Goal: Task Accomplishment & Management: Complete application form

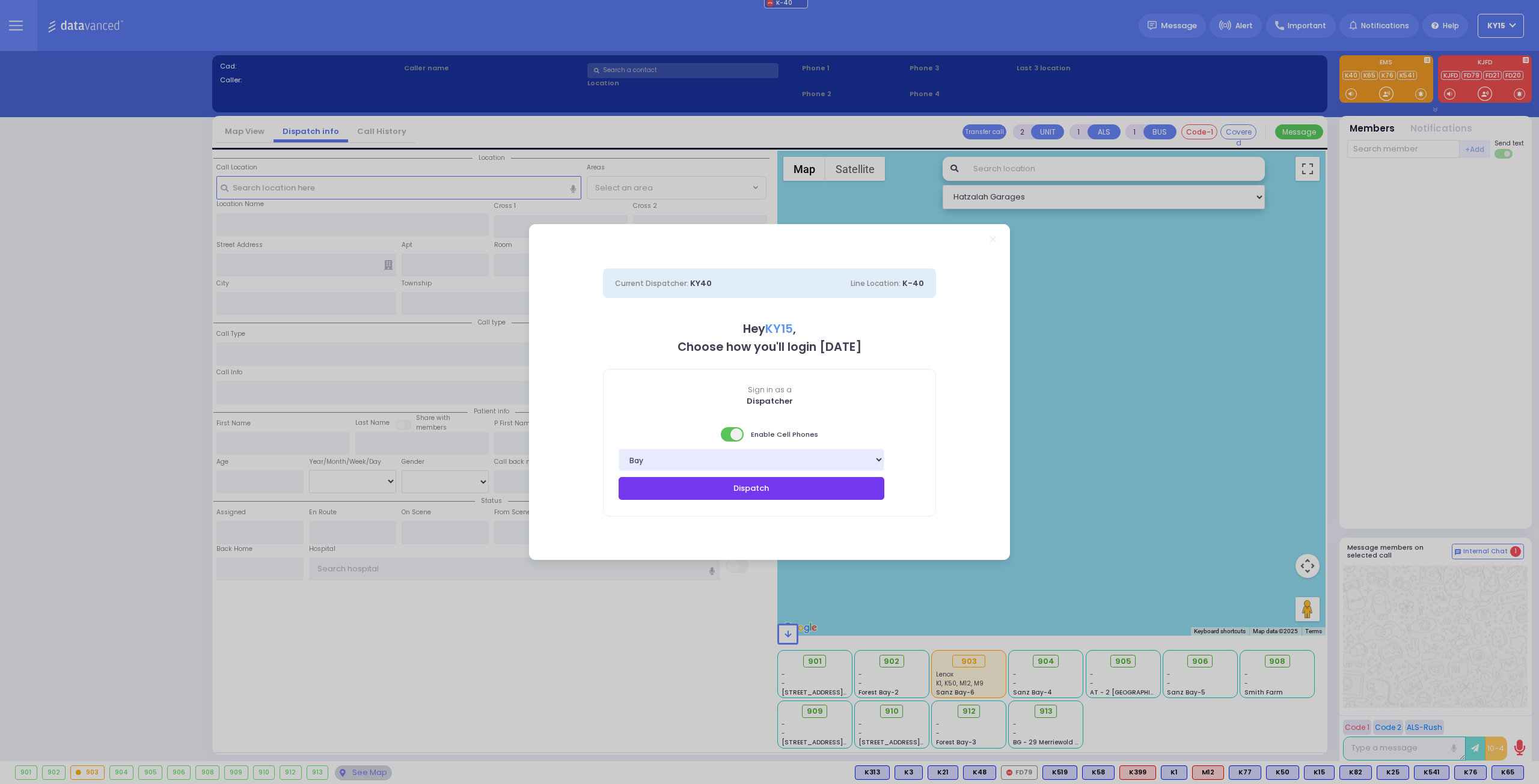
drag, startPoint x: 754, startPoint y: 482, endPoint x: 756, endPoint y: 476, distance: 6.3
click at [755, 481] on button "Dispatch" at bounding box center [751, 488] width 266 height 23
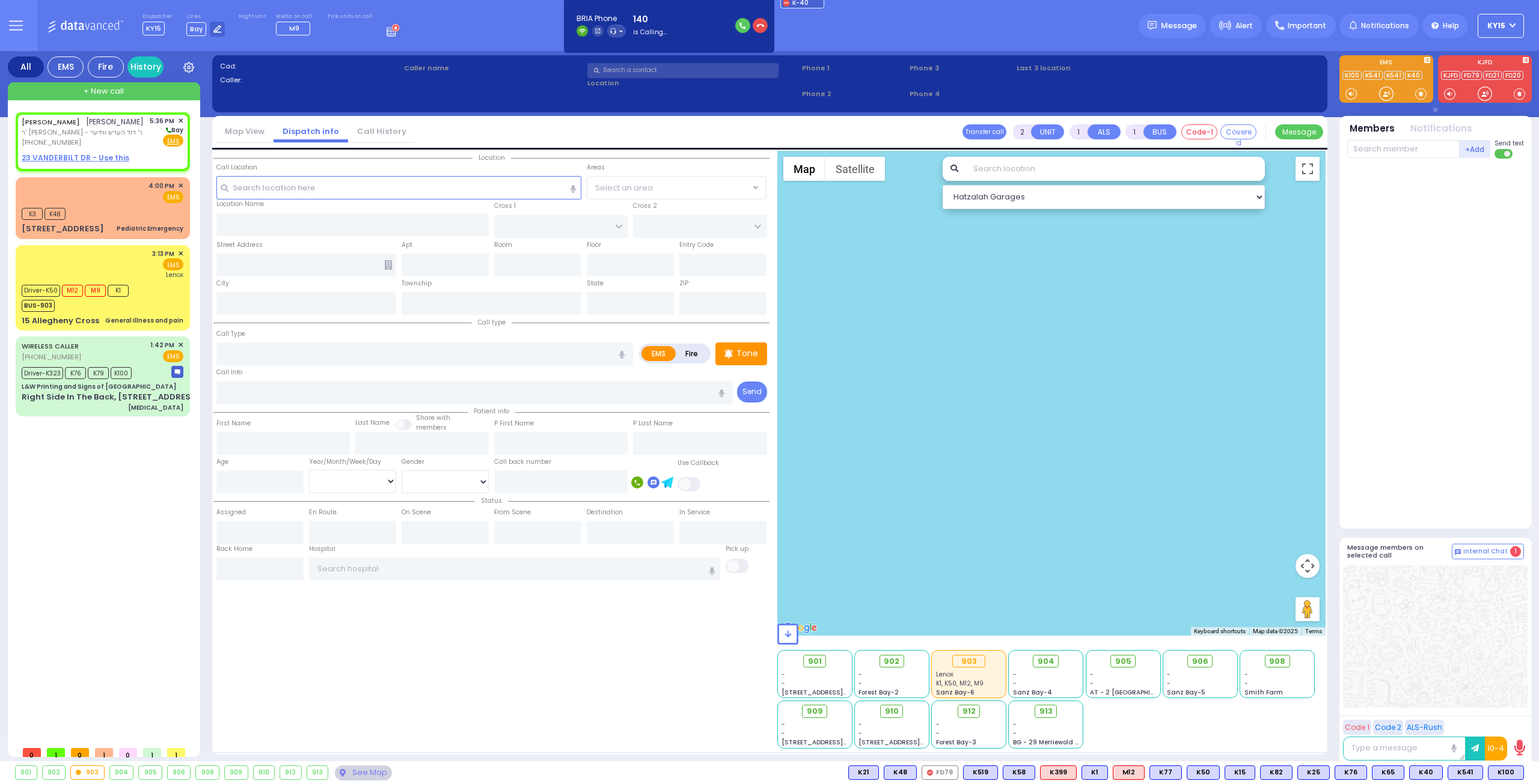
drag, startPoint x: 352, startPoint y: 368, endPoint x: 333, endPoint y: 346, distance: 29.1
click at [336, 347] on div "Call type Call Type EMS Fire Tone" at bounding box center [491, 360] width 556 height 90
select select
radio input "true"
type input "MORDCHE"
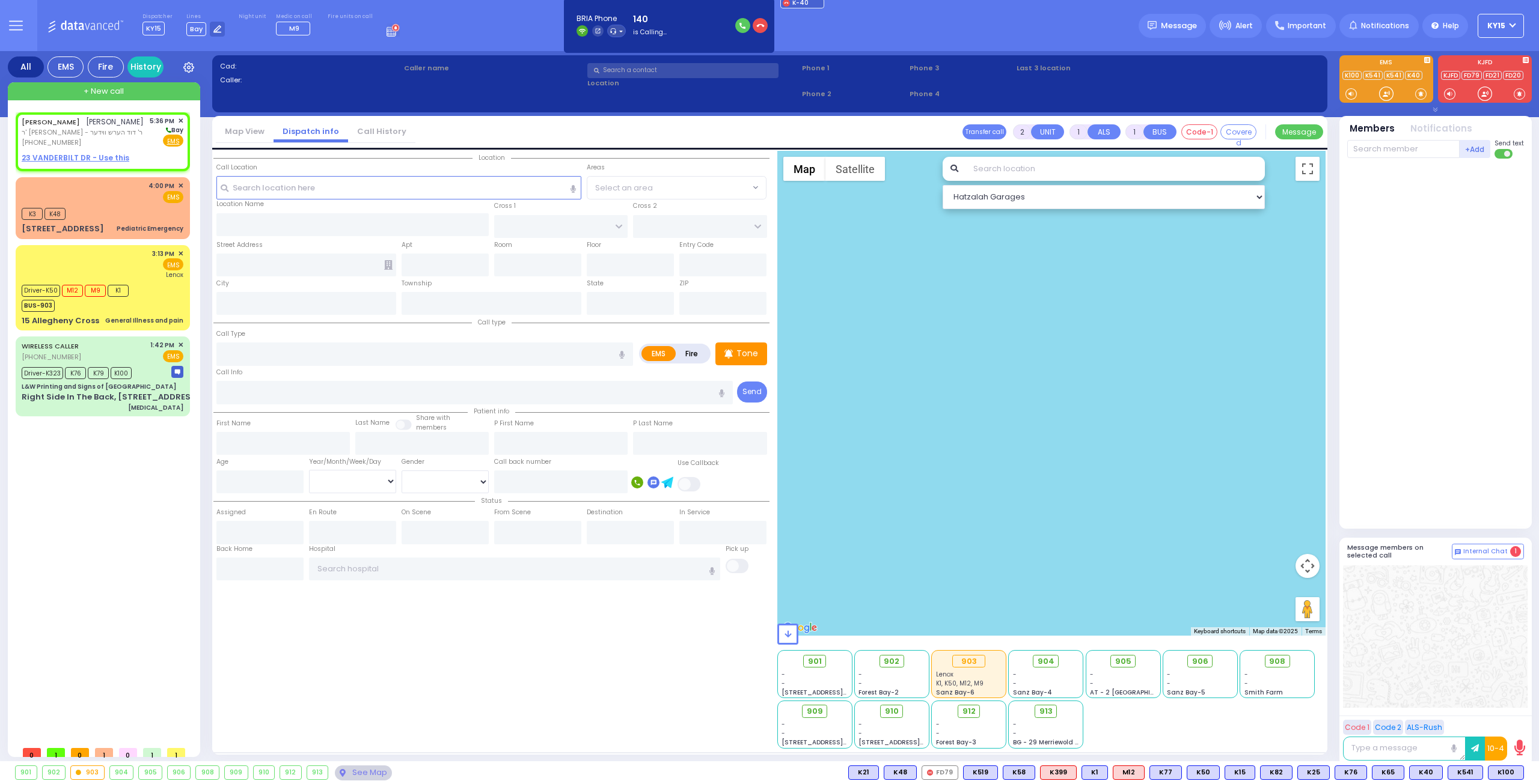
type input "FERENCZ"
select select
type input "17:36"
select select "Hatzalah Garages"
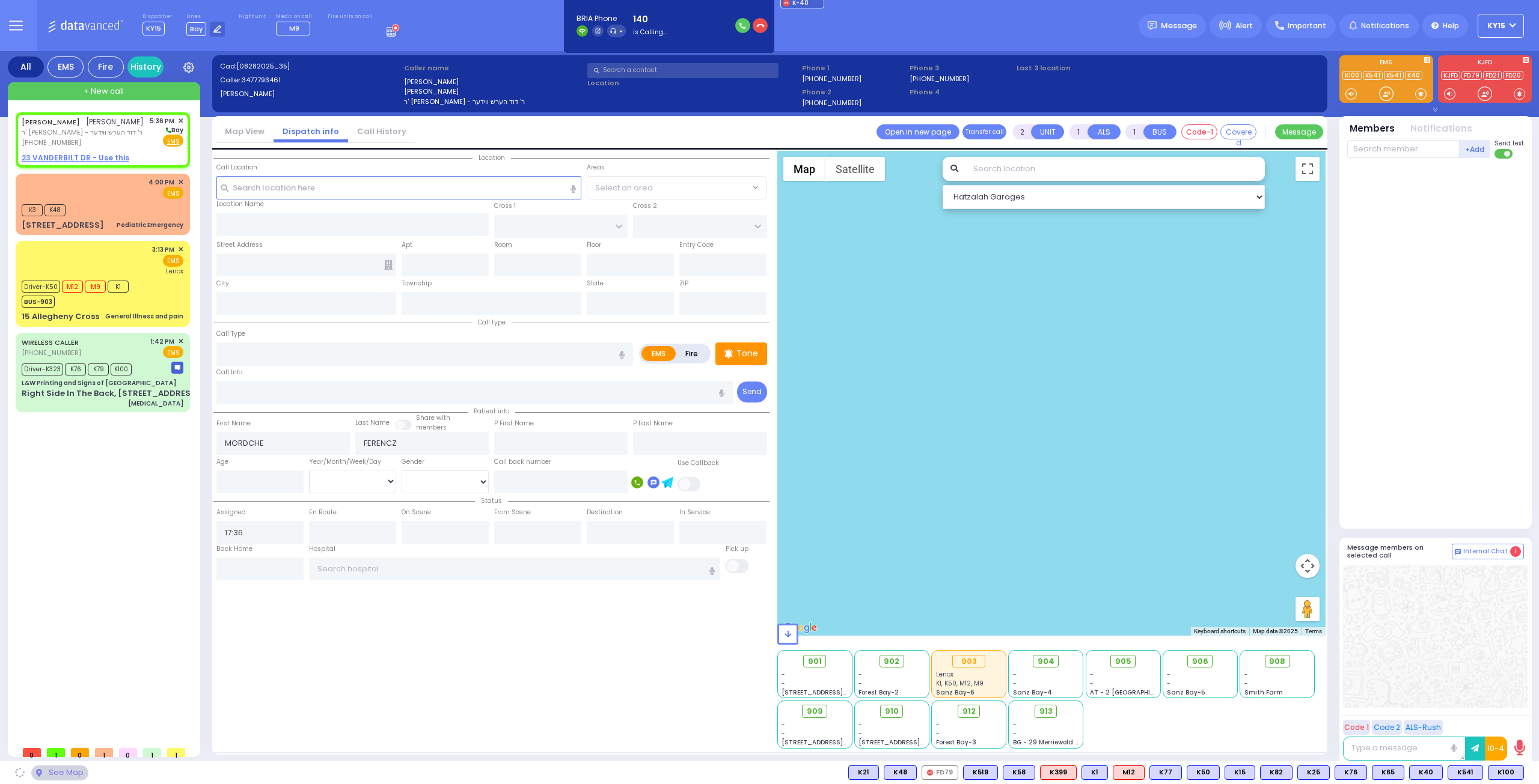
select select
radio input "true"
select select
select select "Hatzalah Garages"
drag, startPoint x: 333, startPoint y: 346, endPoint x: 117, endPoint y: 145, distance: 295.1
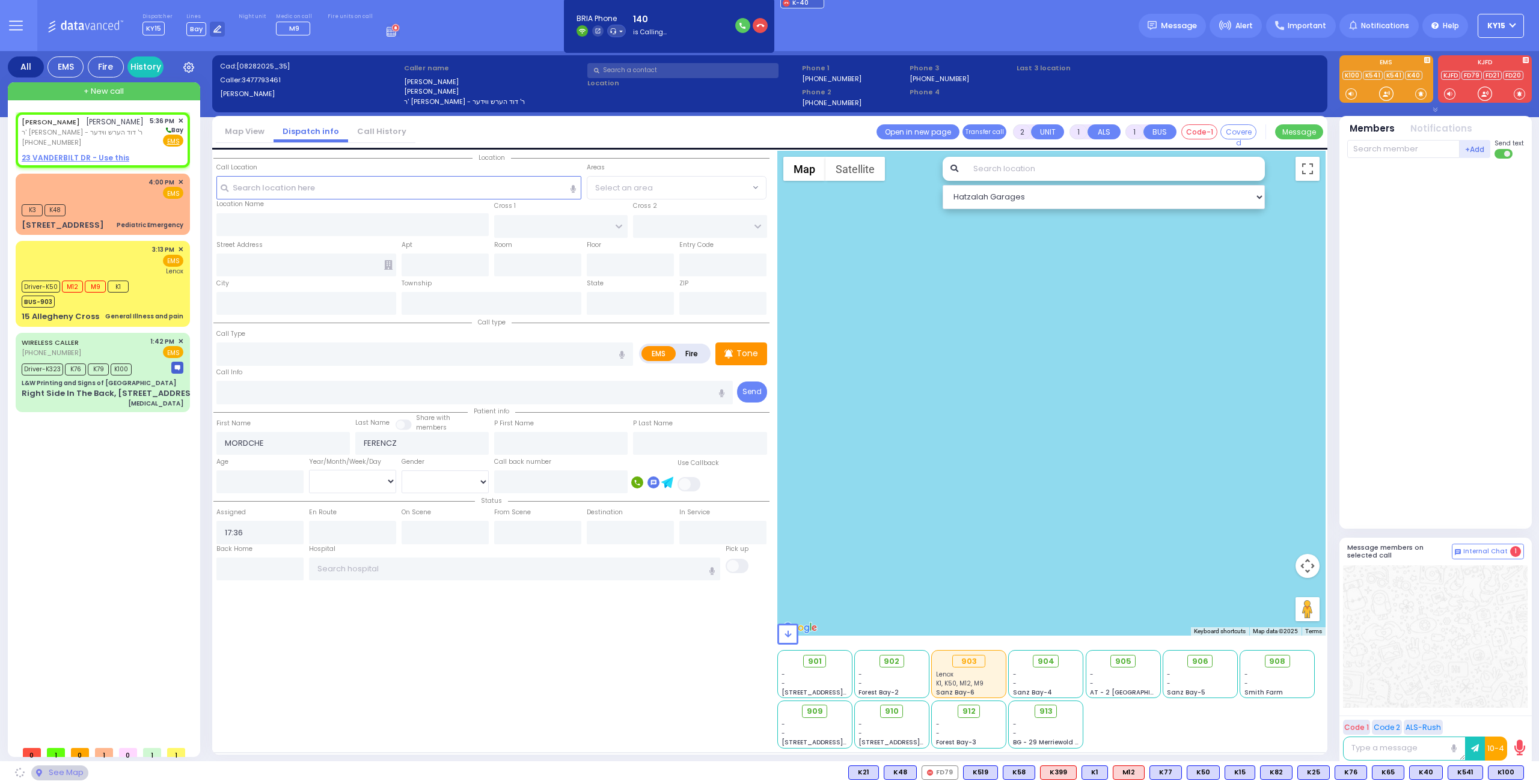
click at [117, 145] on div "[PHONE_NUMBER]" at bounding box center [82, 142] width 122 height 10
select select
radio input "true"
select select
select select "Hatzalah Garages"
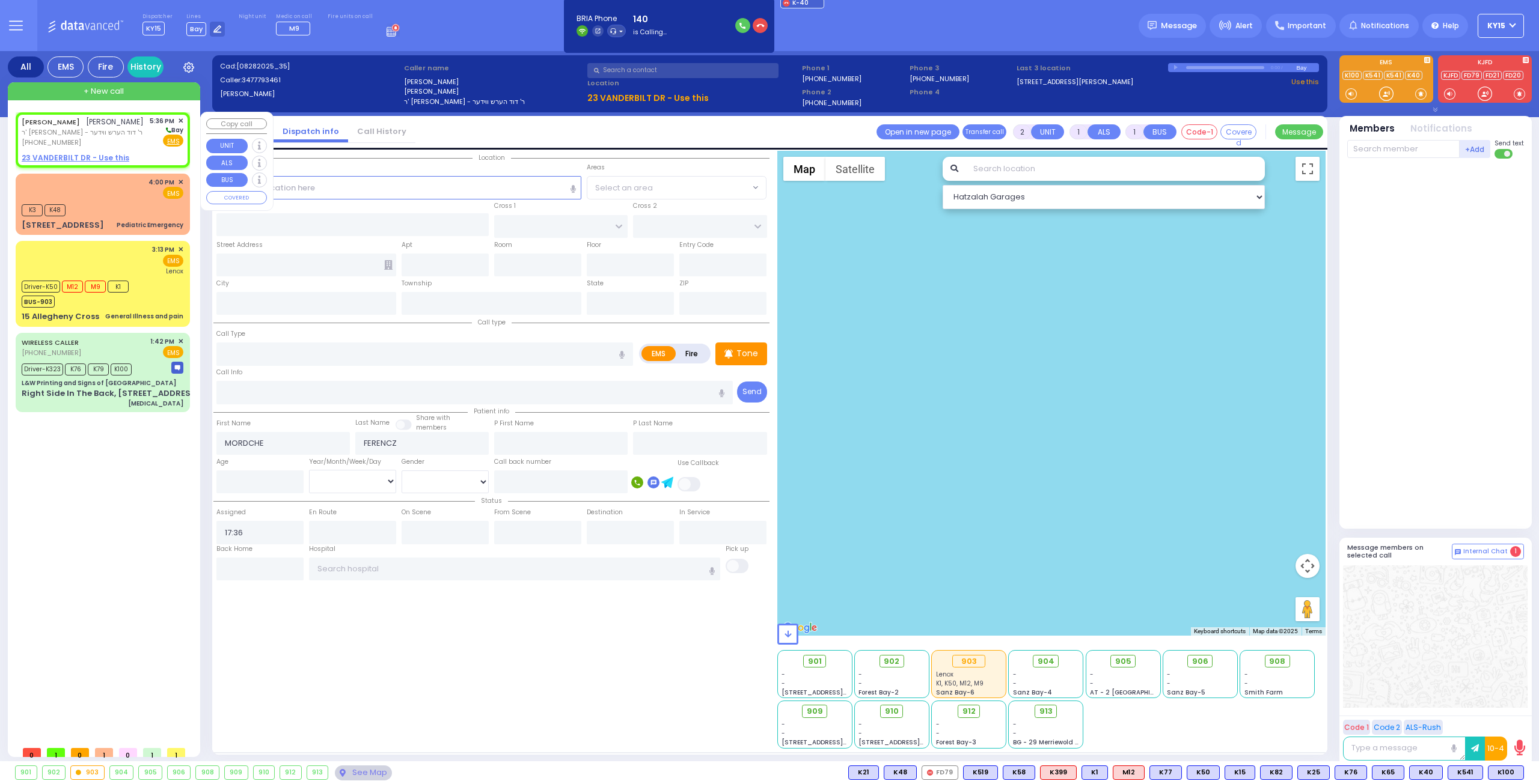
click at [139, 136] on div "MORDCHE FERENCZ מרדכי פערענץ ר' חיים רפאל - ר' דוד הערש ווידער (347) 779-3461 5…" at bounding box center [102, 132] width 162 height 32
select select
radio input "true"
select select
select select "Hatzalah Garages"
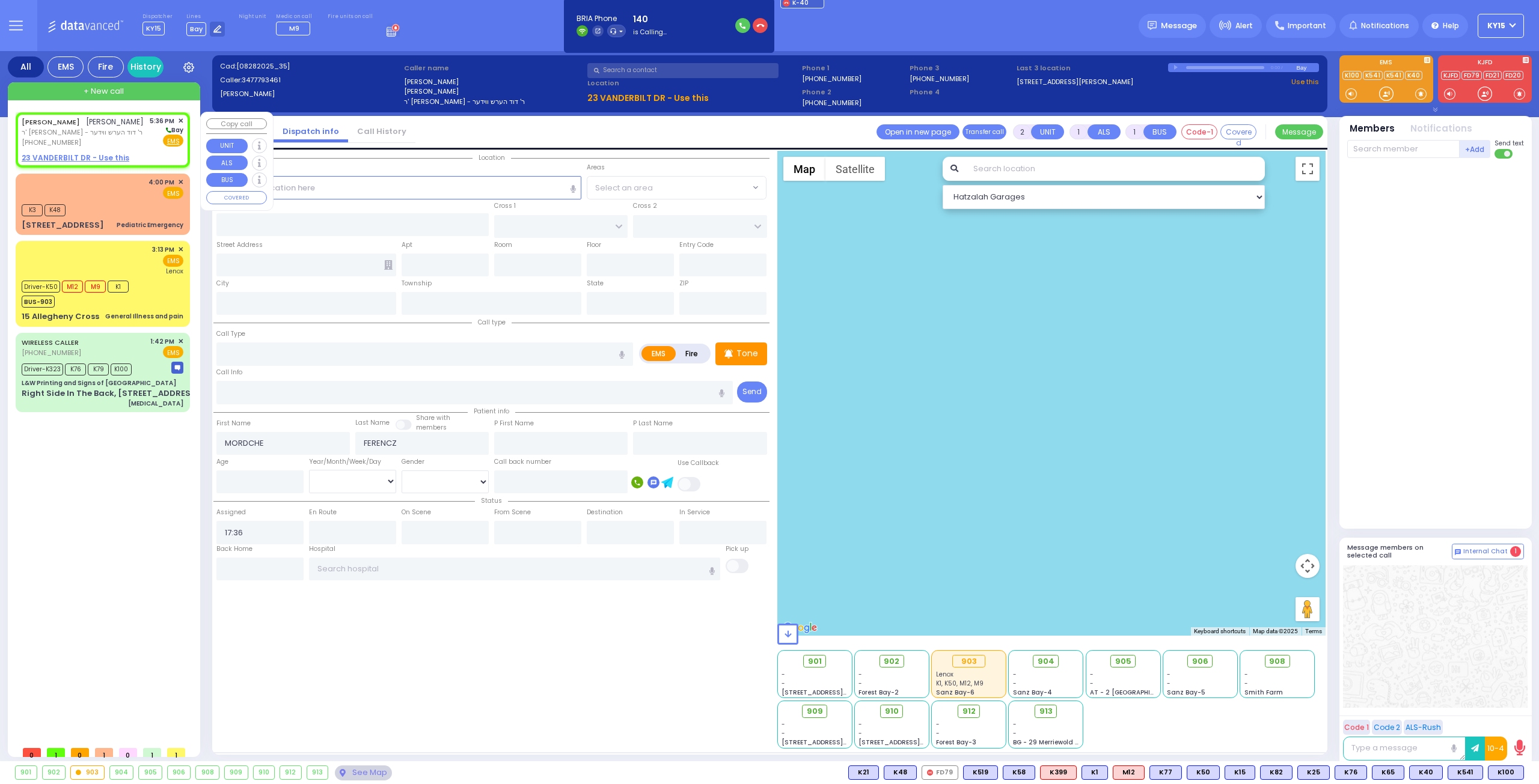
click at [65, 157] on u "23 VANDERBILT DR - Use this" at bounding box center [75, 158] width 107 height 10
select select
radio input "true"
select select
select select "Hatzalah Garages"
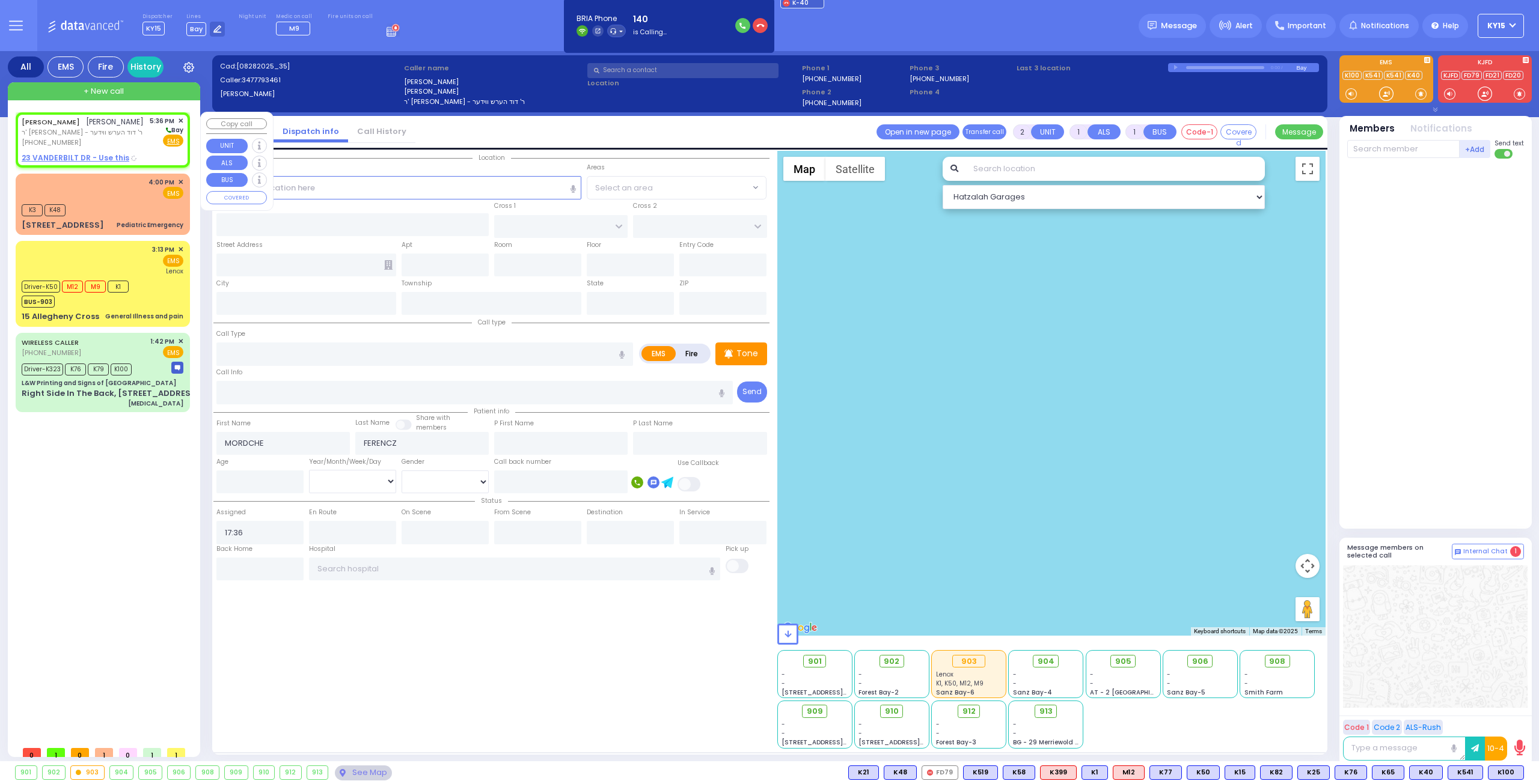
type input "DARTMOUTH RD"
type input "BERKELEY COURT"
type input "[STREET_ADDRESS]"
type input "Woodbury"
type input "[US_STATE]"
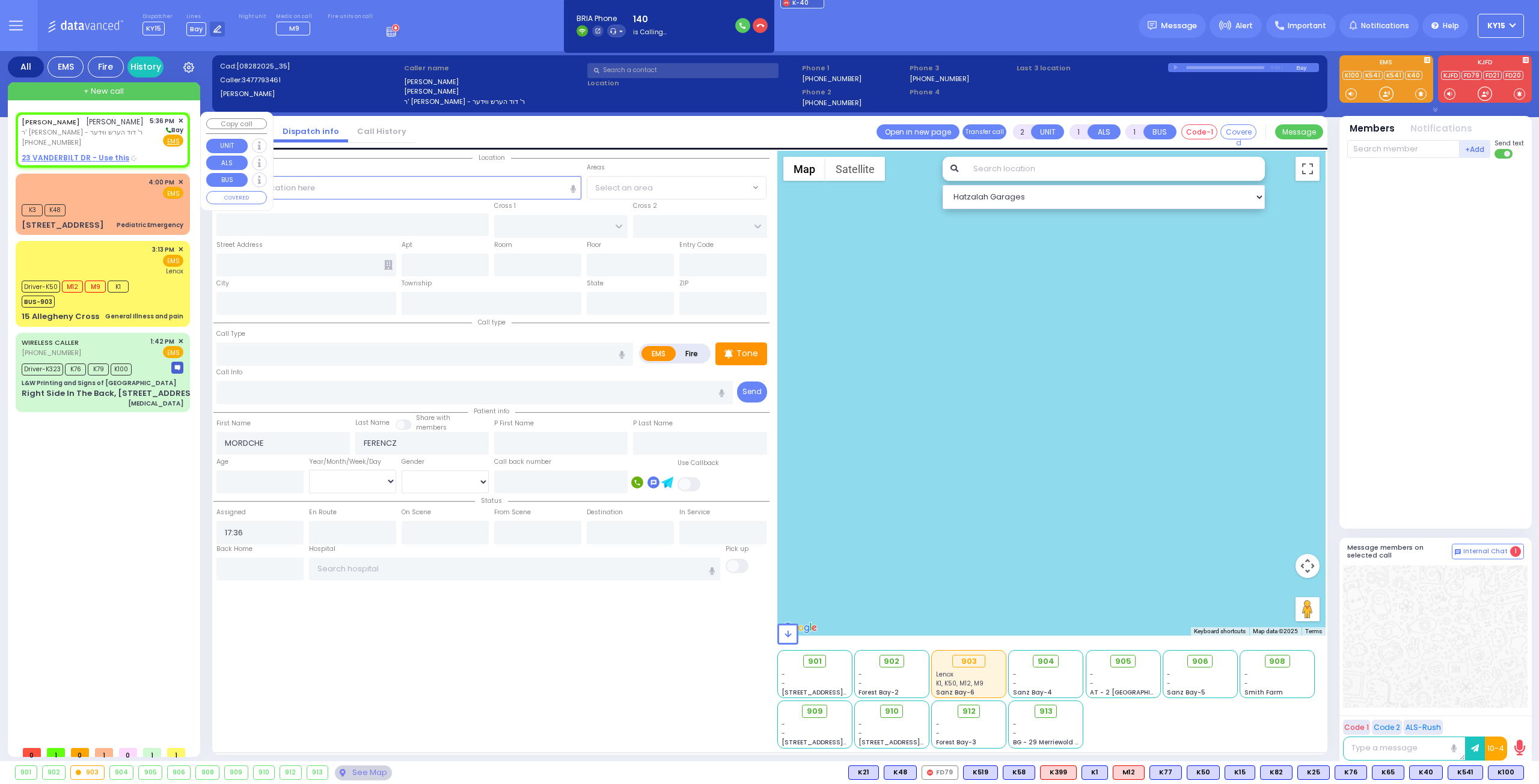
type input "10930"
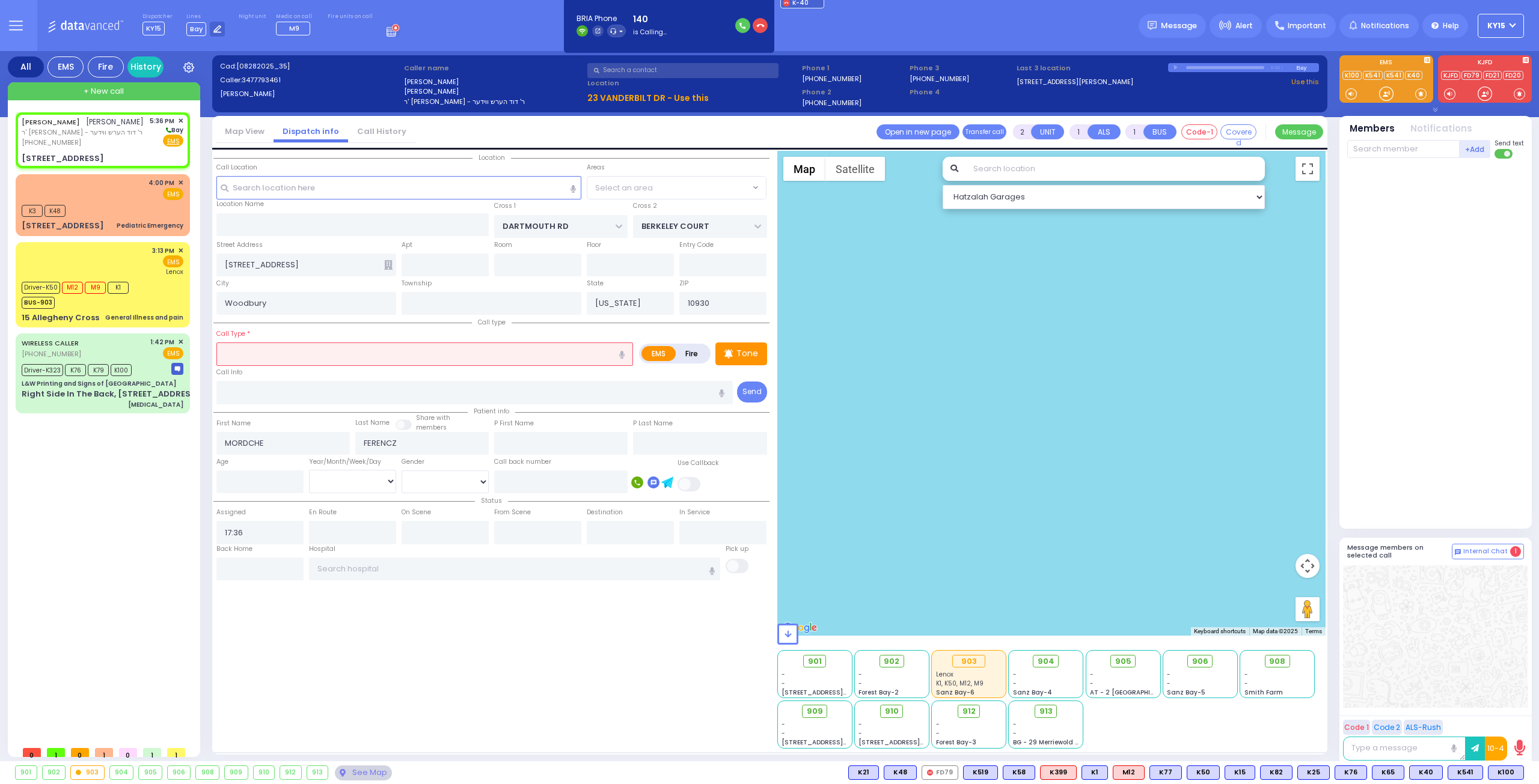
select select
radio input "true"
select select
select select "[GEOGRAPHIC_DATA]"
select select "Hatzalah Garages"
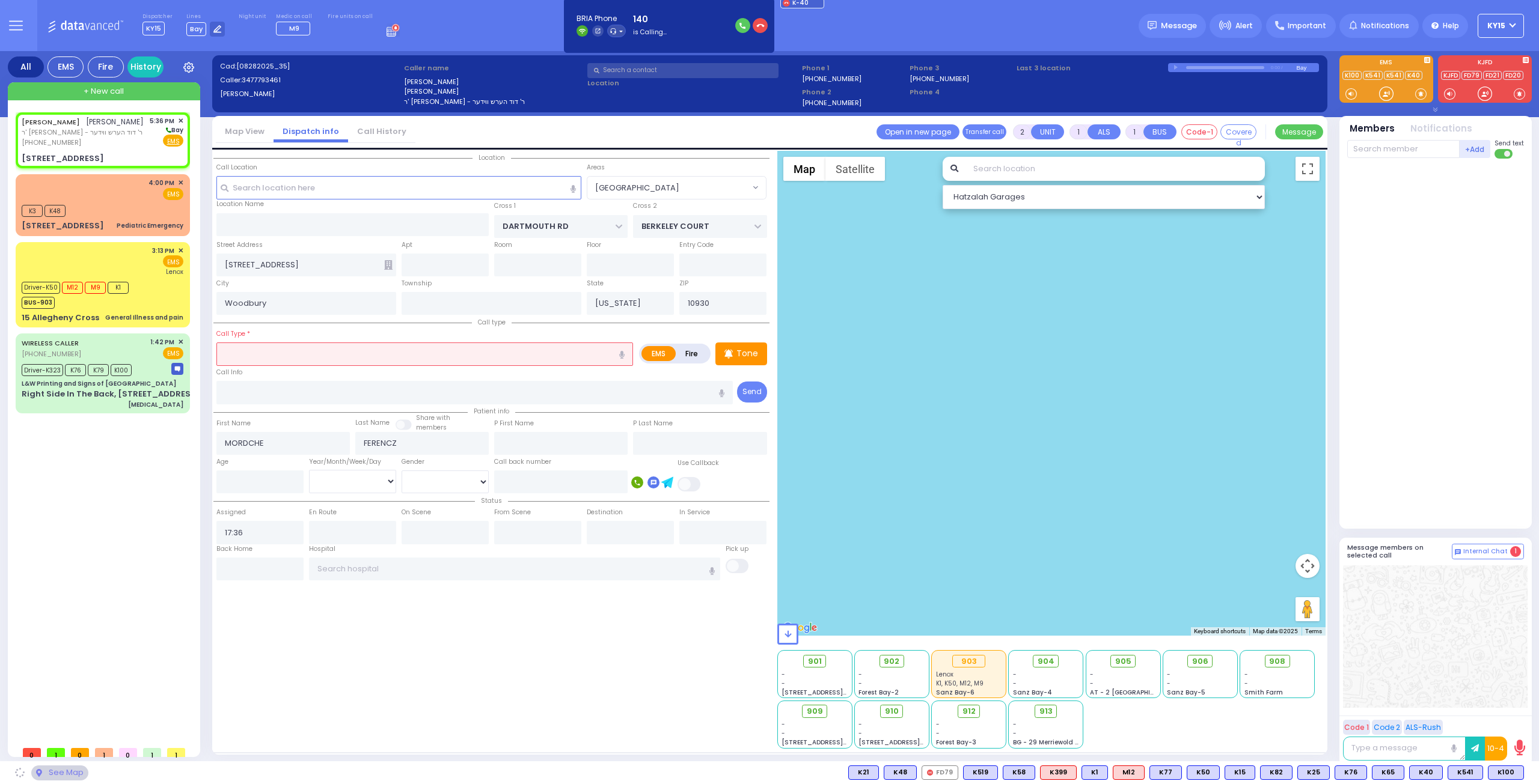
select select
radio input "true"
select select
select select "[GEOGRAPHIC_DATA]"
select select "Hatzalah Garages"
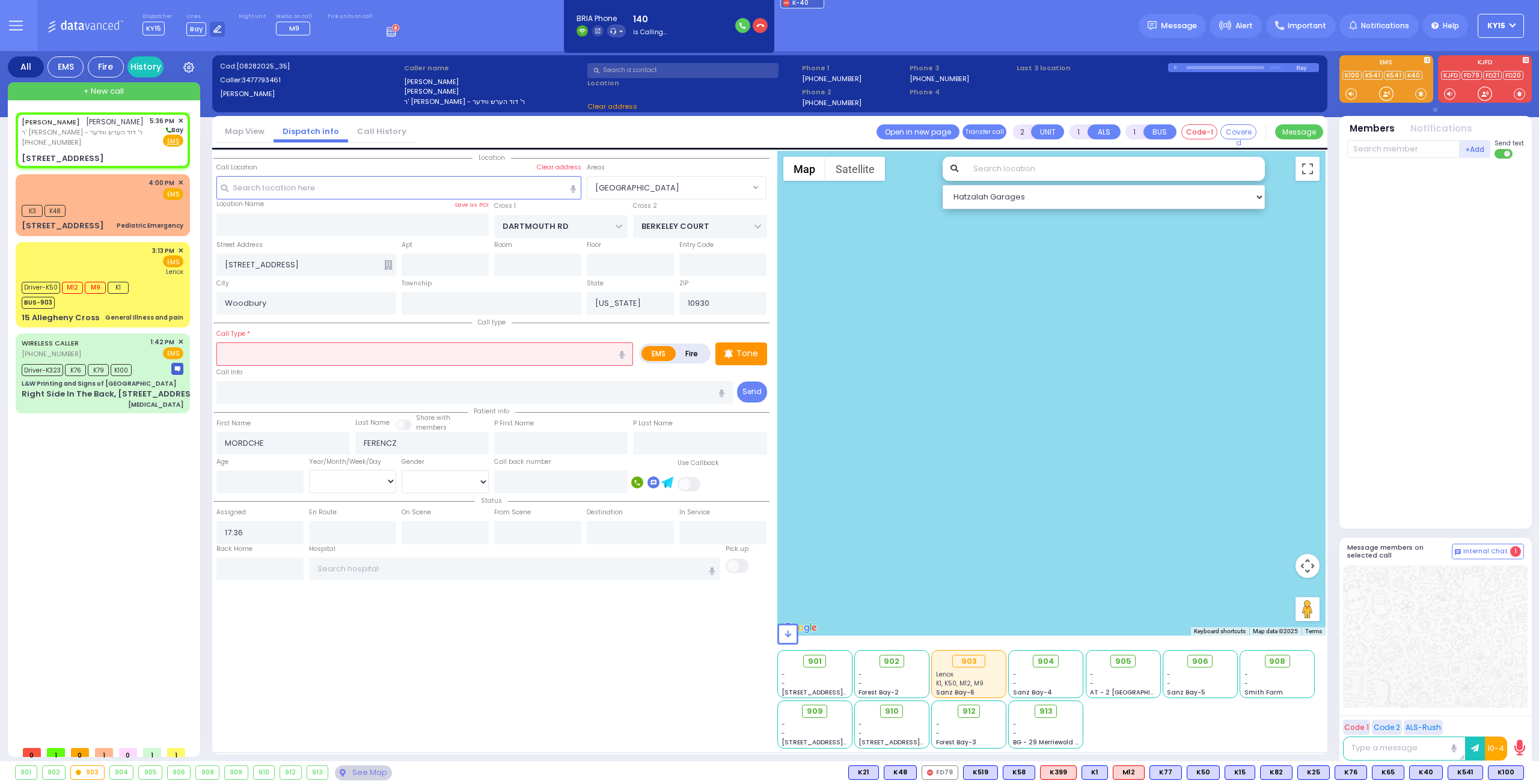
select select "[GEOGRAPHIC_DATA]"
click at [297, 347] on input "text" at bounding box center [424, 354] width 417 height 23
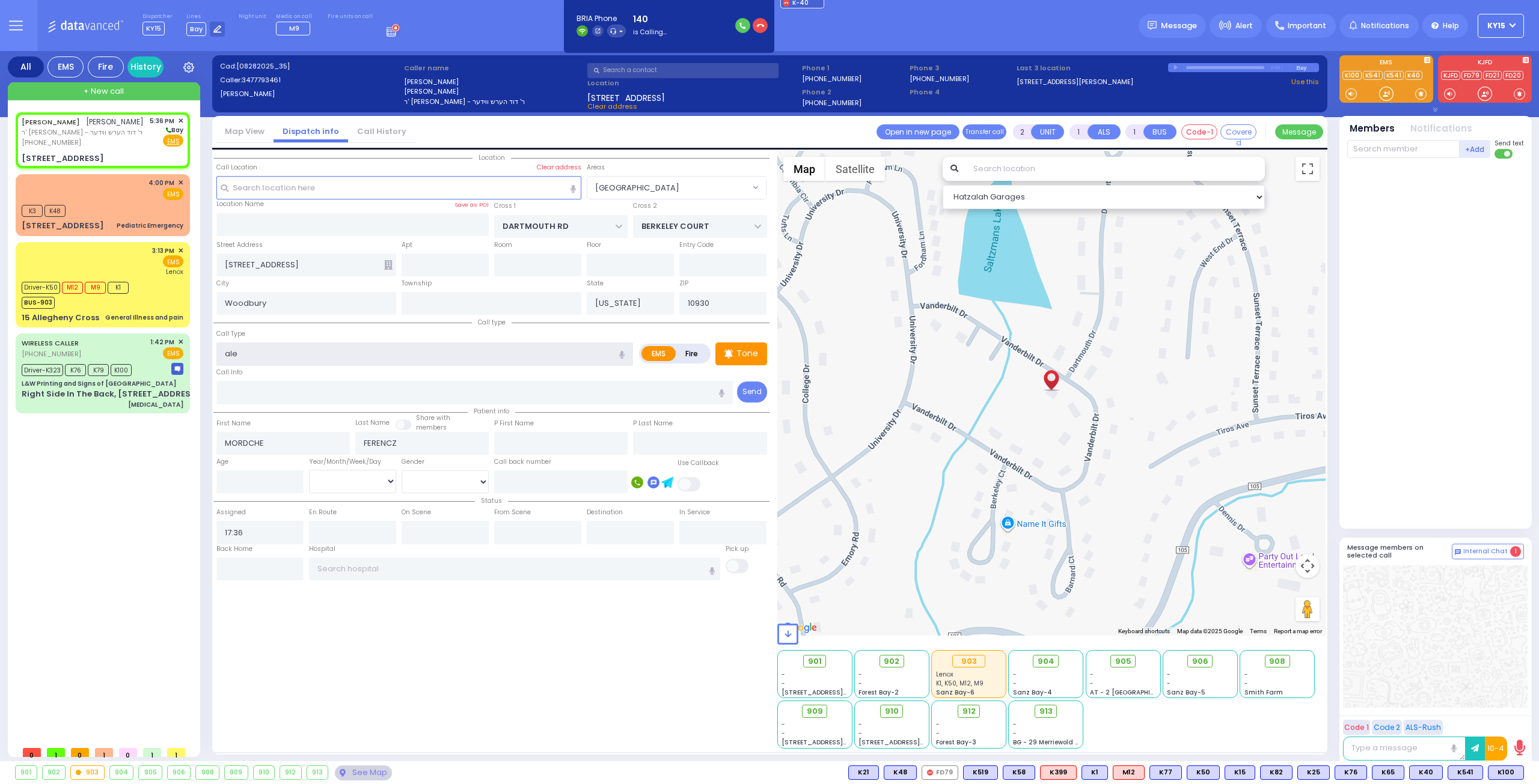
type input "al"
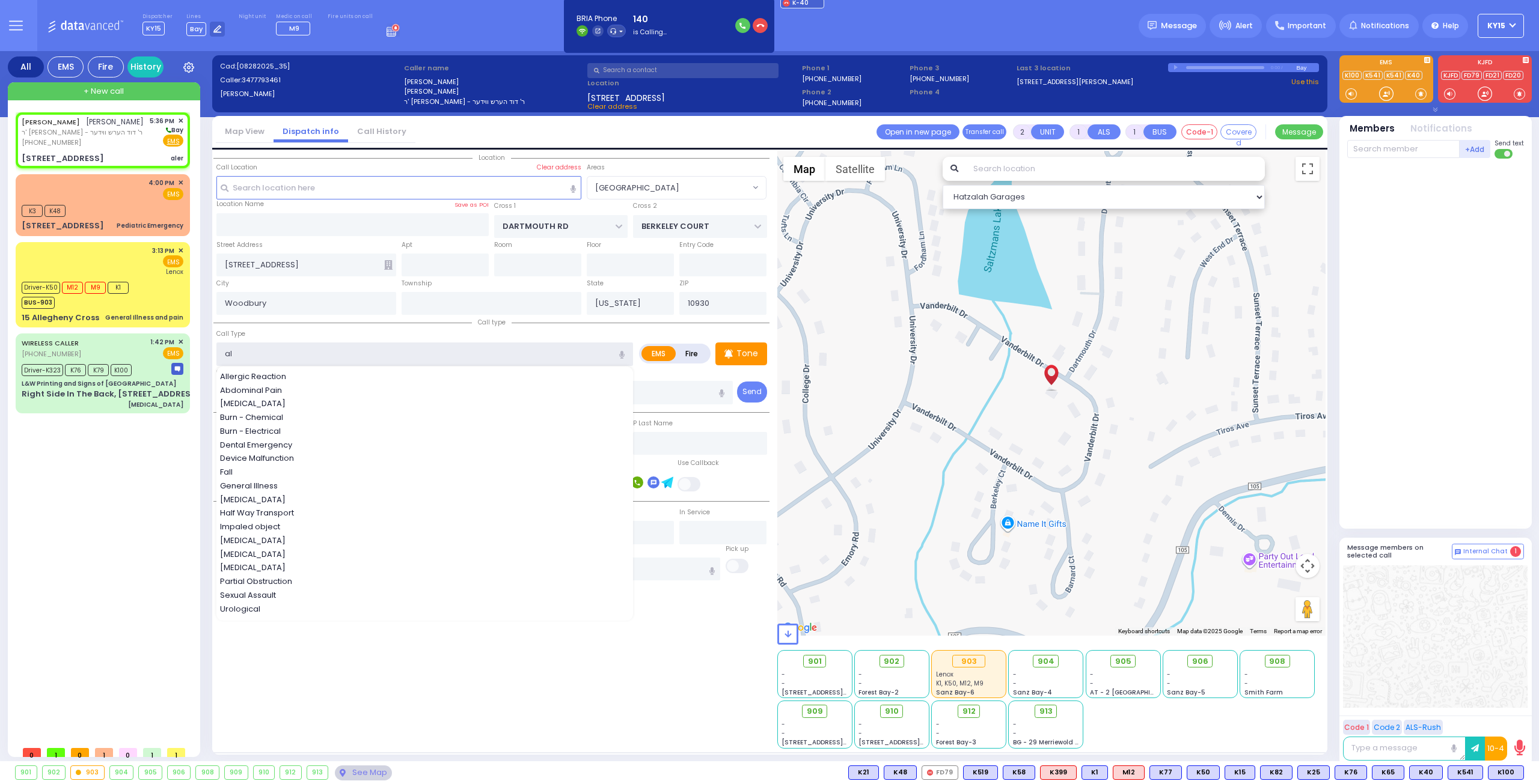
select select
radio input "true"
select select
select select "Hatzalah Garages"
click at [276, 371] on span "Allergic Reaction" at bounding box center [255, 377] width 70 height 12
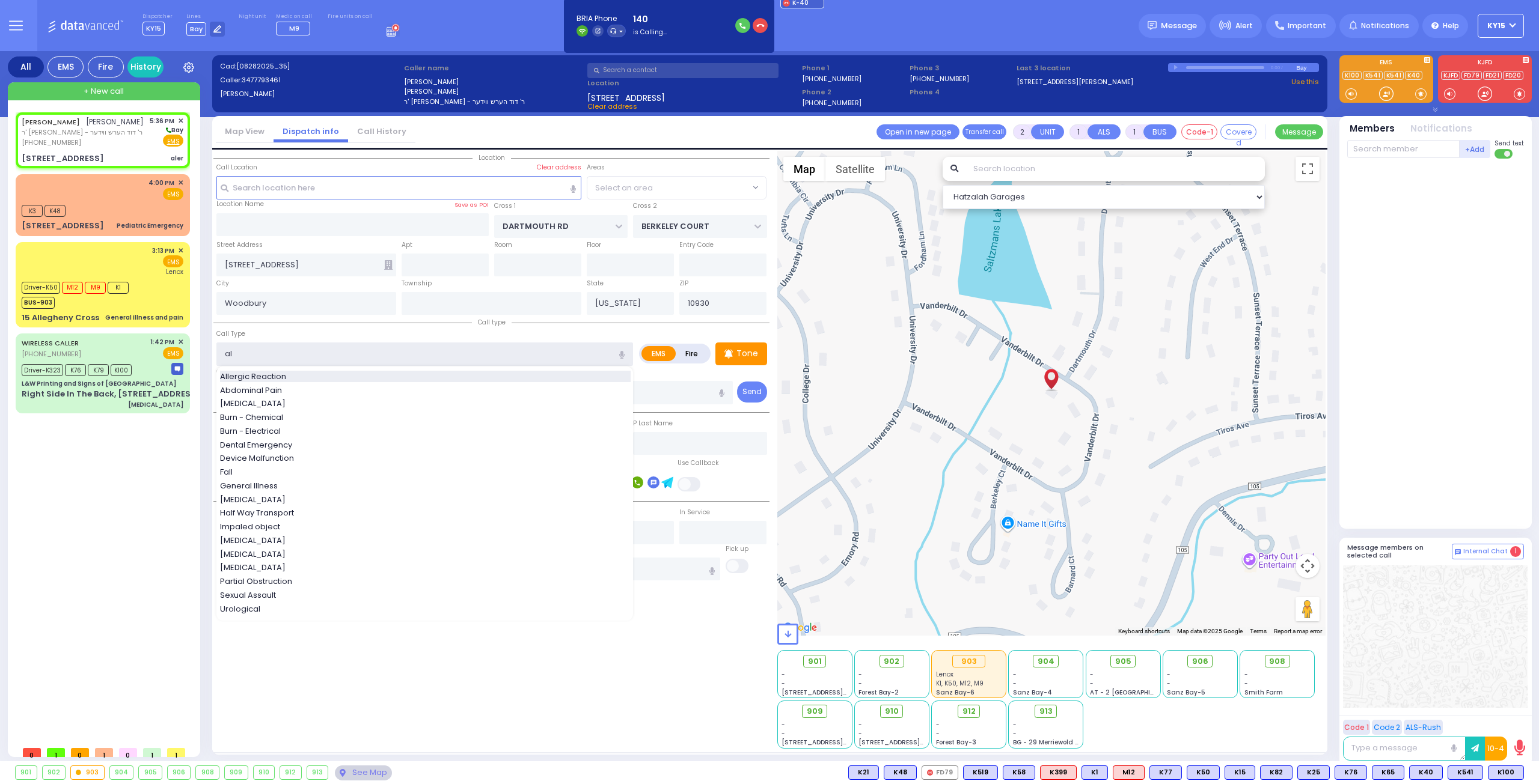
type input "Allergic Reaction"
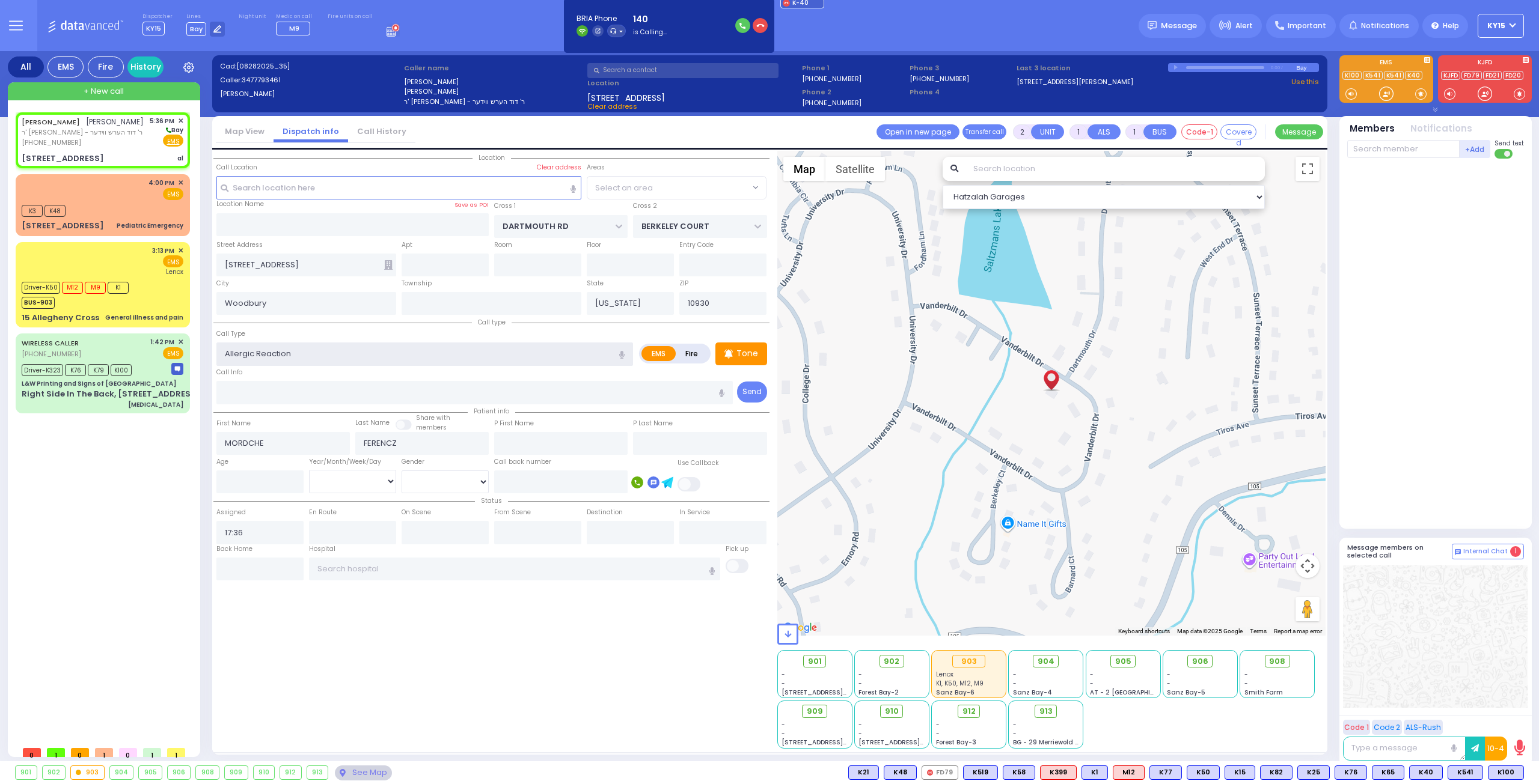
select select "[GEOGRAPHIC_DATA]"
select select
radio input "true"
select select
select select "Hatzalah Garages"
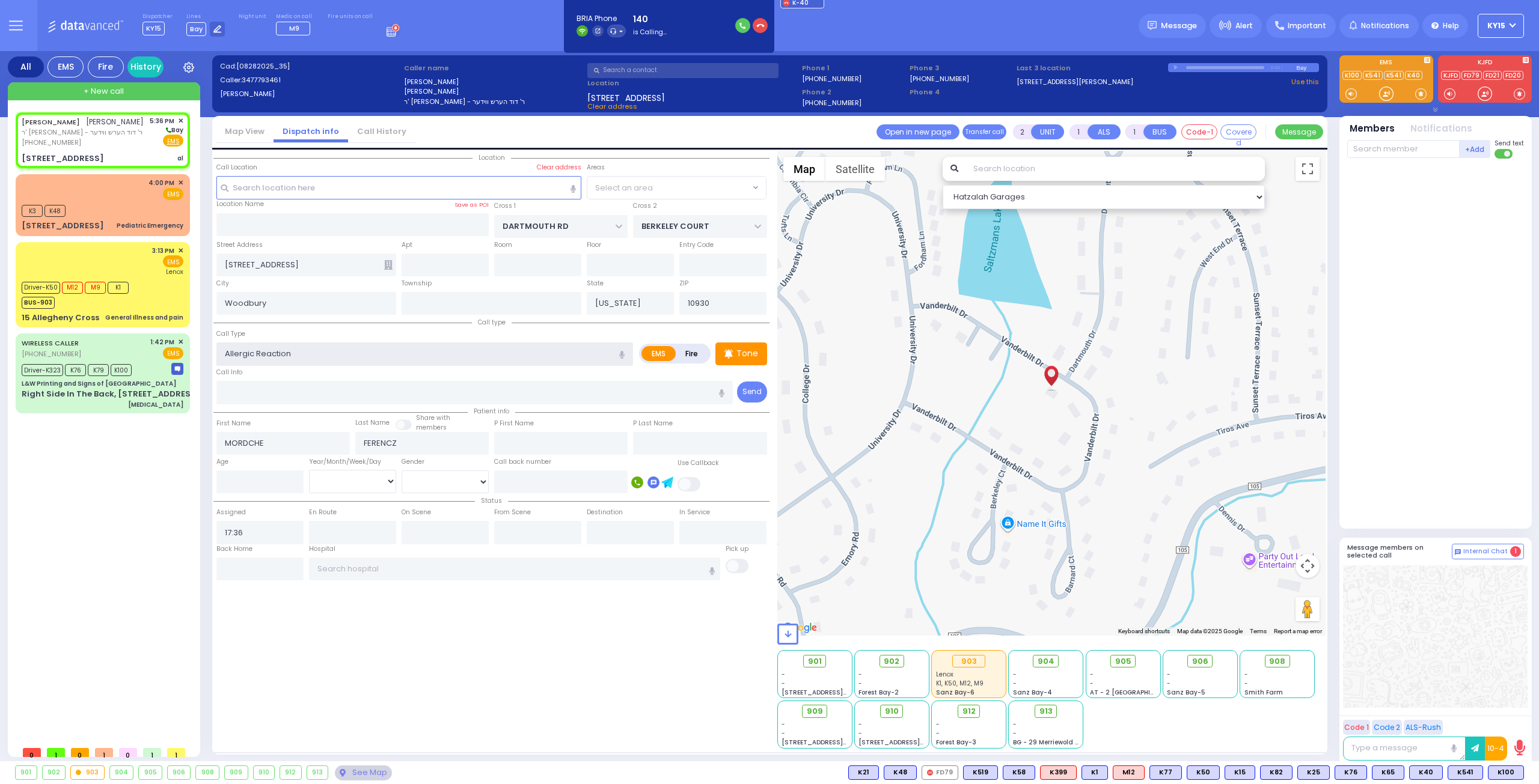
select select "[GEOGRAPHIC_DATA]"
select select
radio input "true"
select select
select select "Hatzalah Garages"
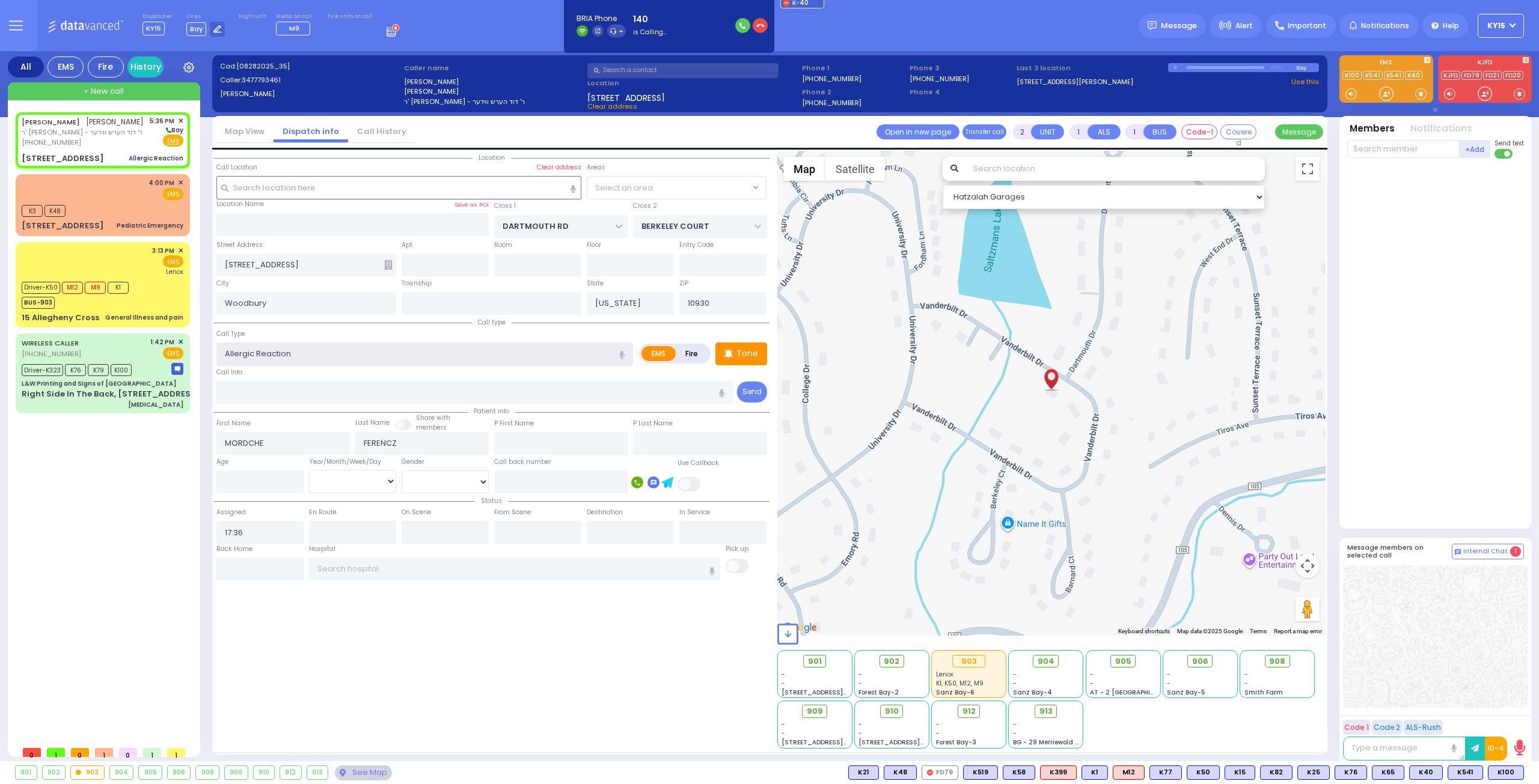
select select "[GEOGRAPHIC_DATA]"
select select
radio input "true"
select select
select select "Hatzalah Garages"
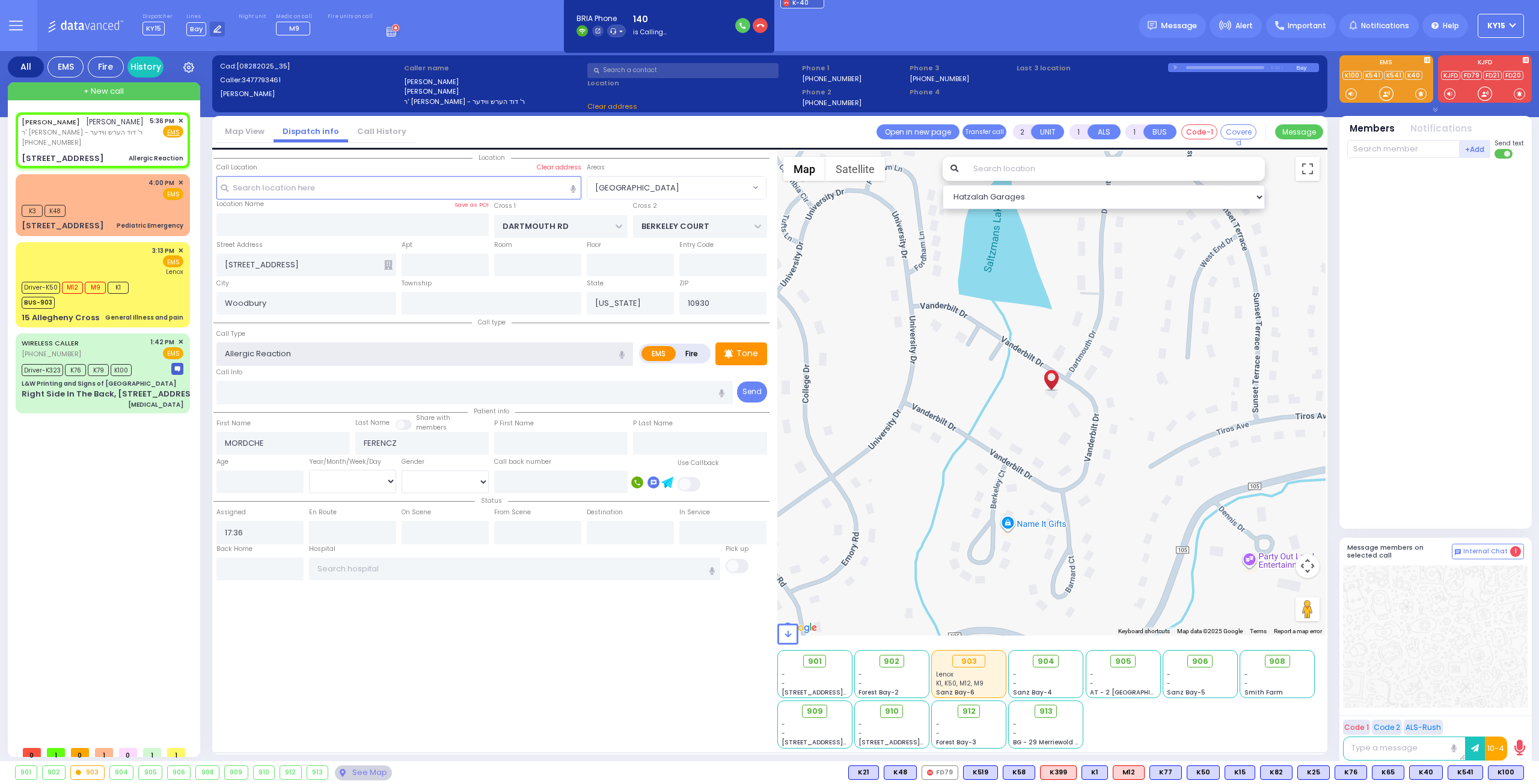
select select "[GEOGRAPHIC_DATA]"
click at [1502, 772] on span "K83" at bounding box center [1507, 773] width 31 height 13
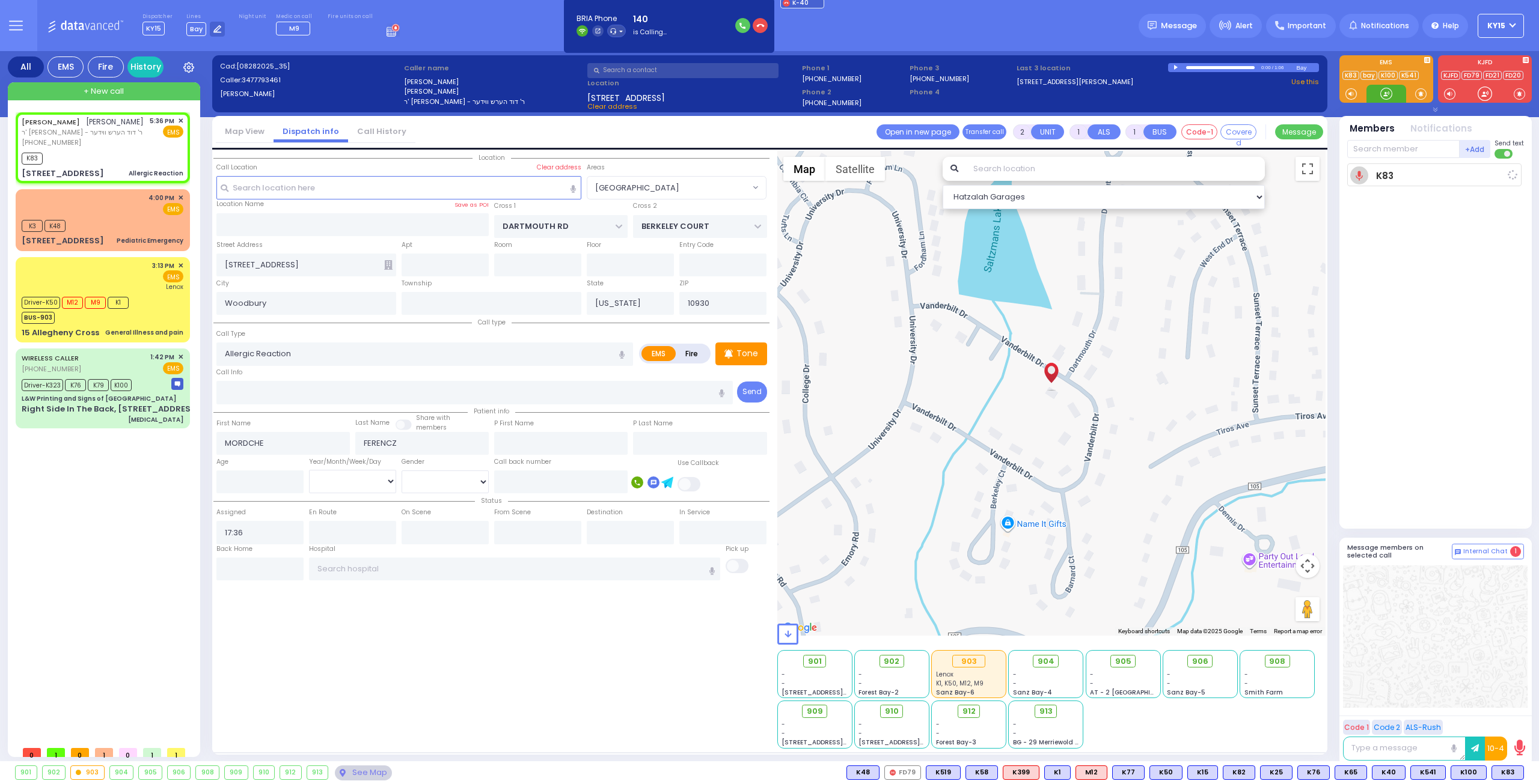
select select
radio input "true"
select select
type input "17:38"
select select "Hatzalah Garages"
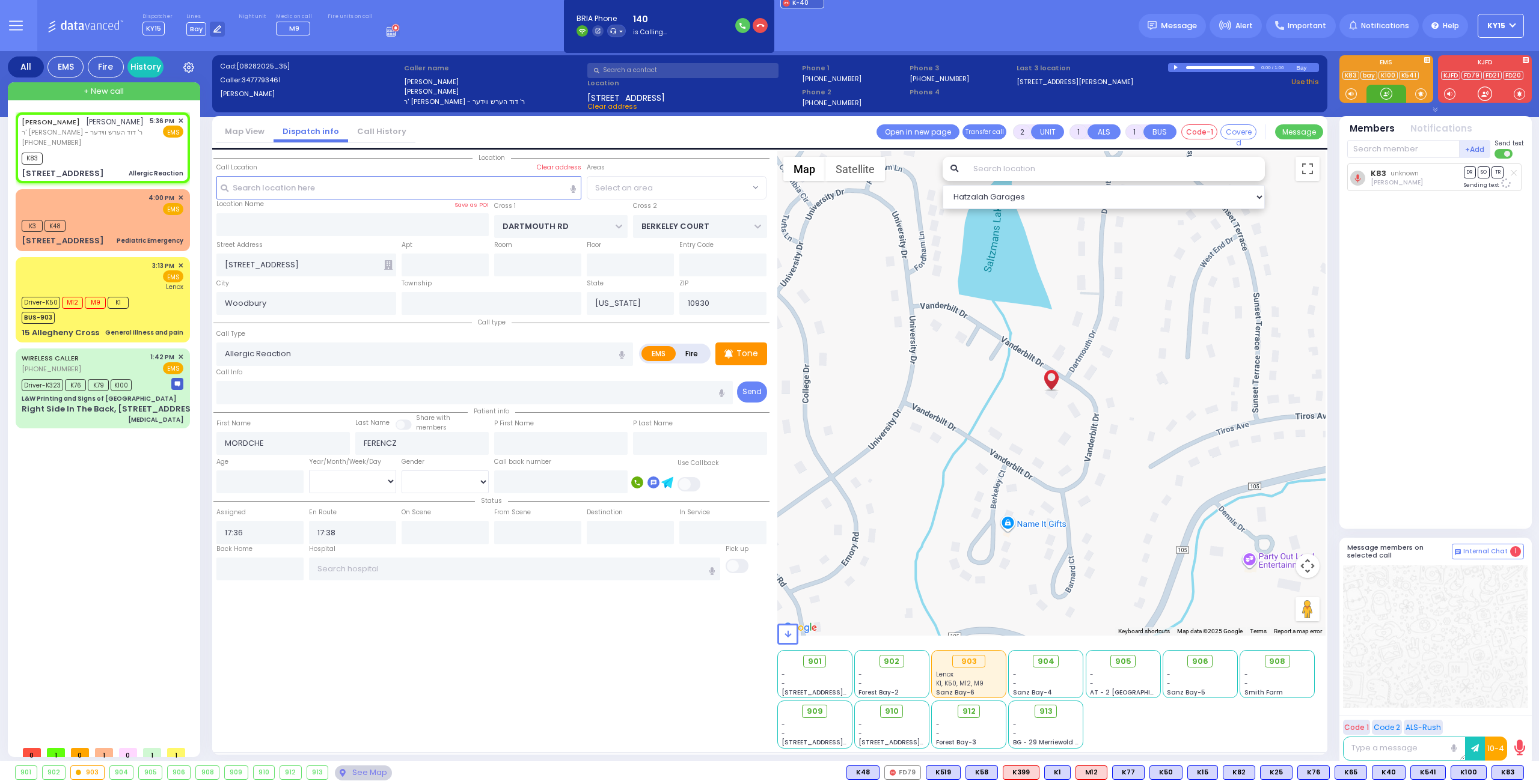
select select "[GEOGRAPHIC_DATA]"
select select
radio input "true"
select select
select select "Hatzalah Garages"
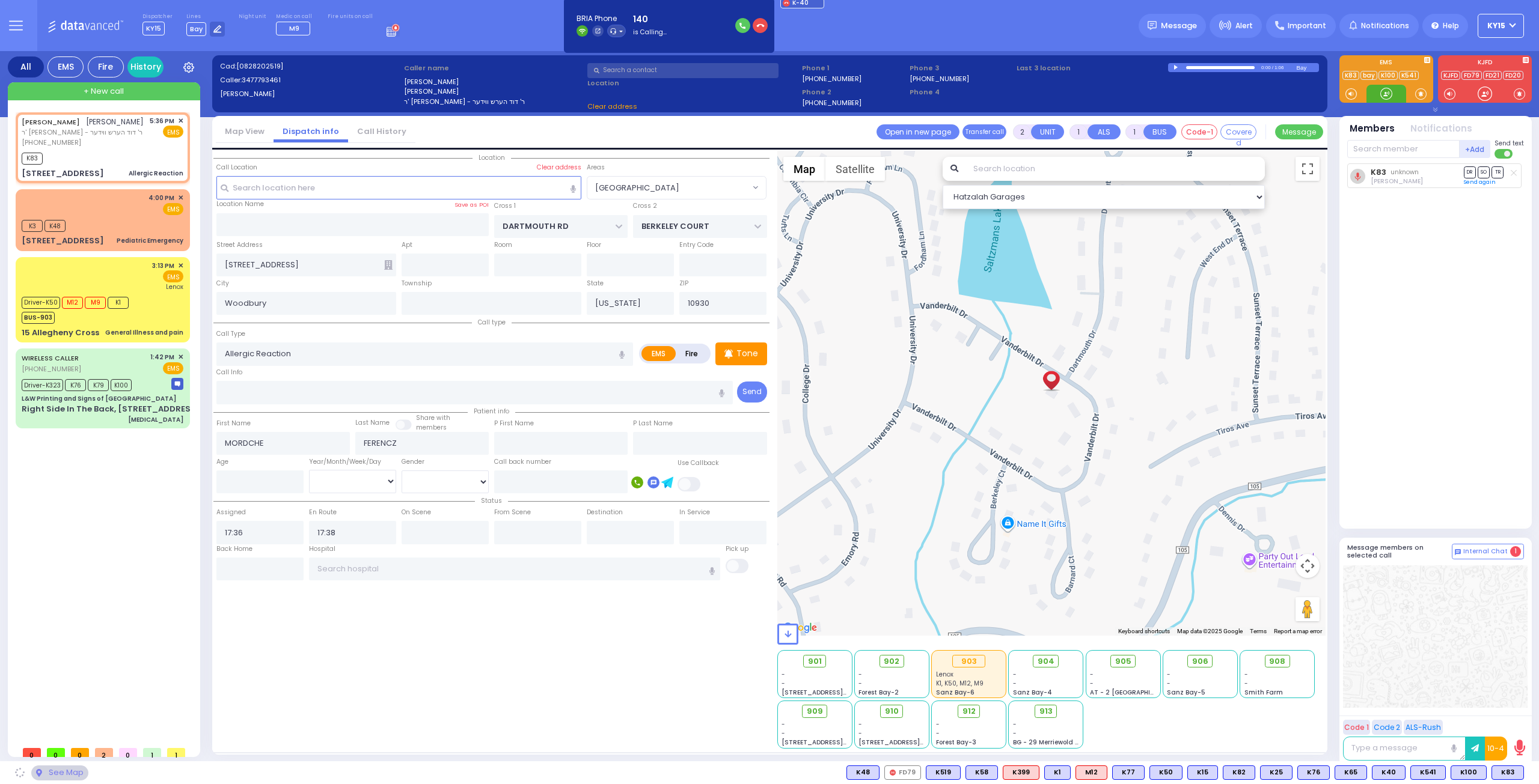
select select "[GEOGRAPHIC_DATA]"
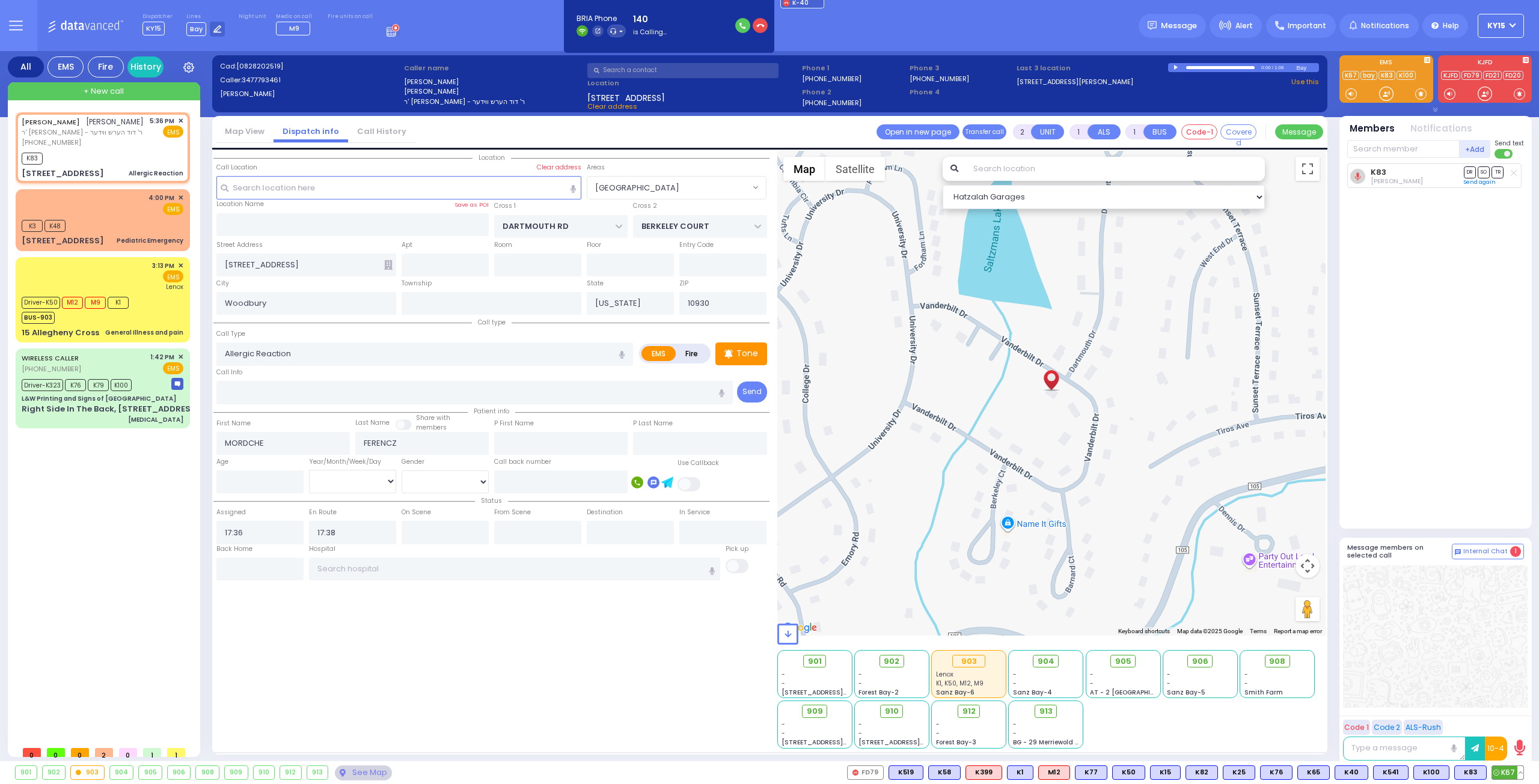
click at [1512, 775] on span "K67" at bounding box center [1507, 773] width 31 height 13
select select
radio input "true"
select select
select select "Hatzalah Garages"
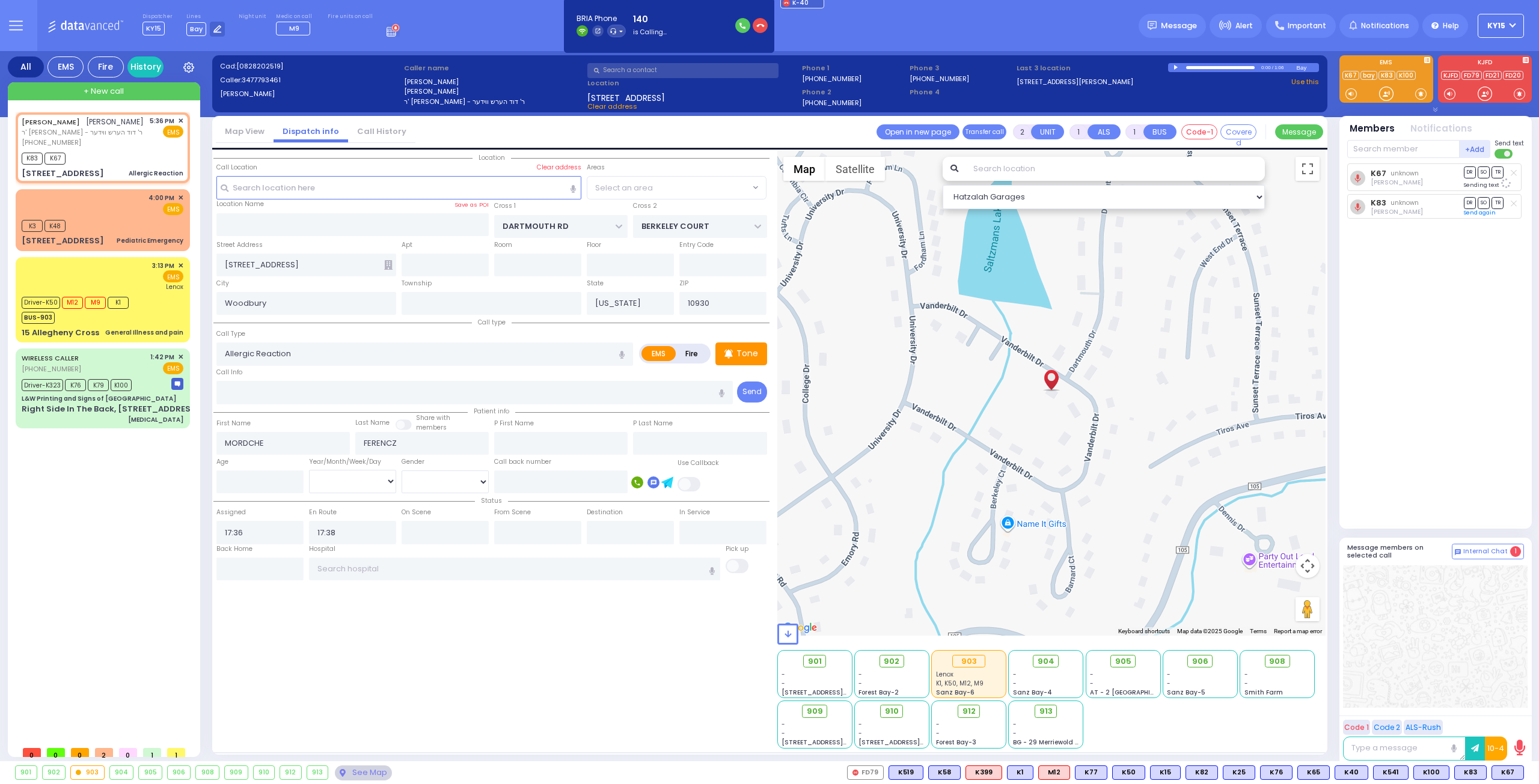
select select "[GEOGRAPHIC_DATA]"
click at [1503, 766] on span "K82" at bounding box center [1507, 773] width 31 height 13
select select
radio input "true"
select select
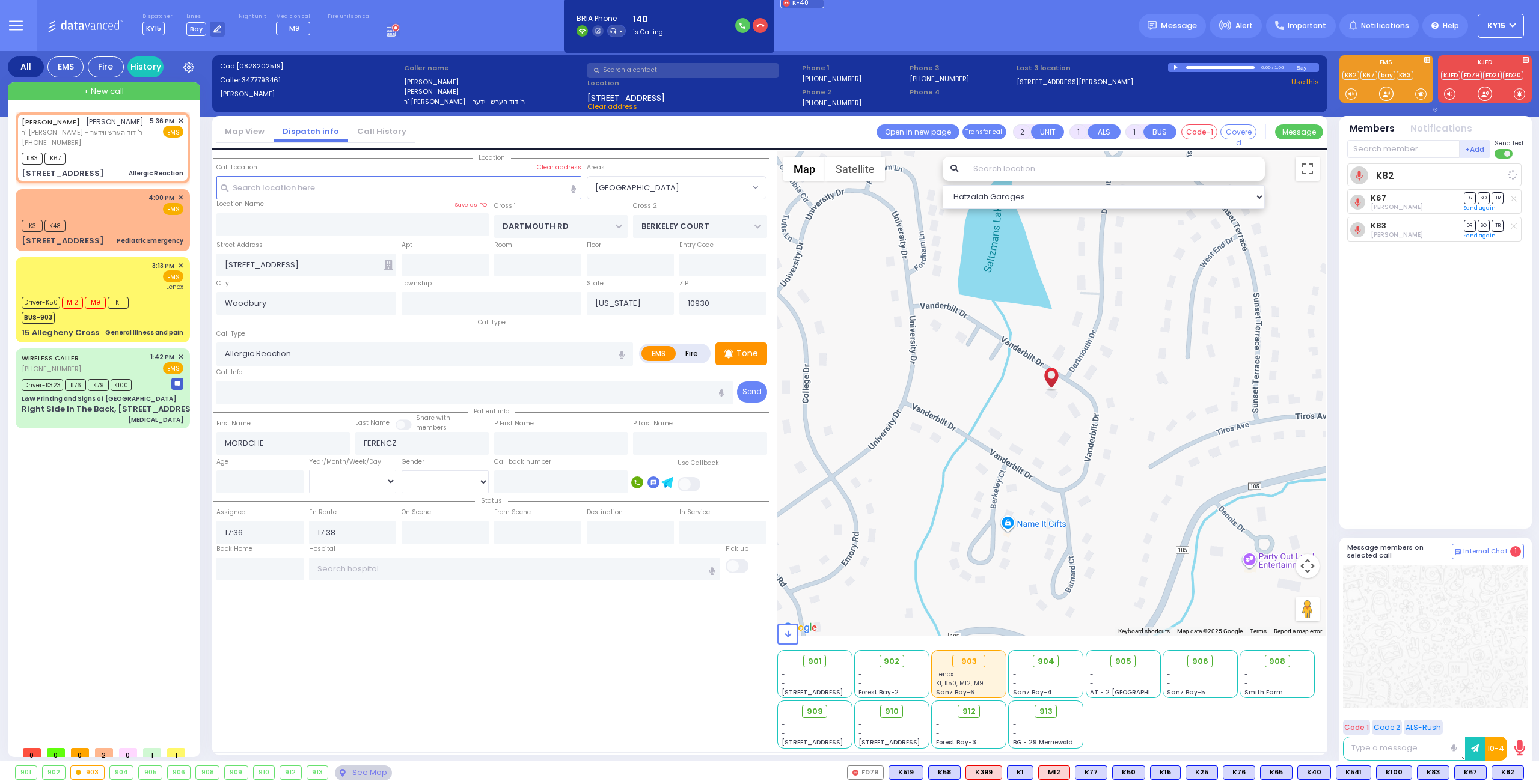
select select "Hatzalah Garages"
select select "[GEOGRAPHIC_DATA]"
click at [92, 267] on div "3:13 PM ✕ EMS Lenox" at bounding box center [102, 276] width 162 height 31
type input "6"
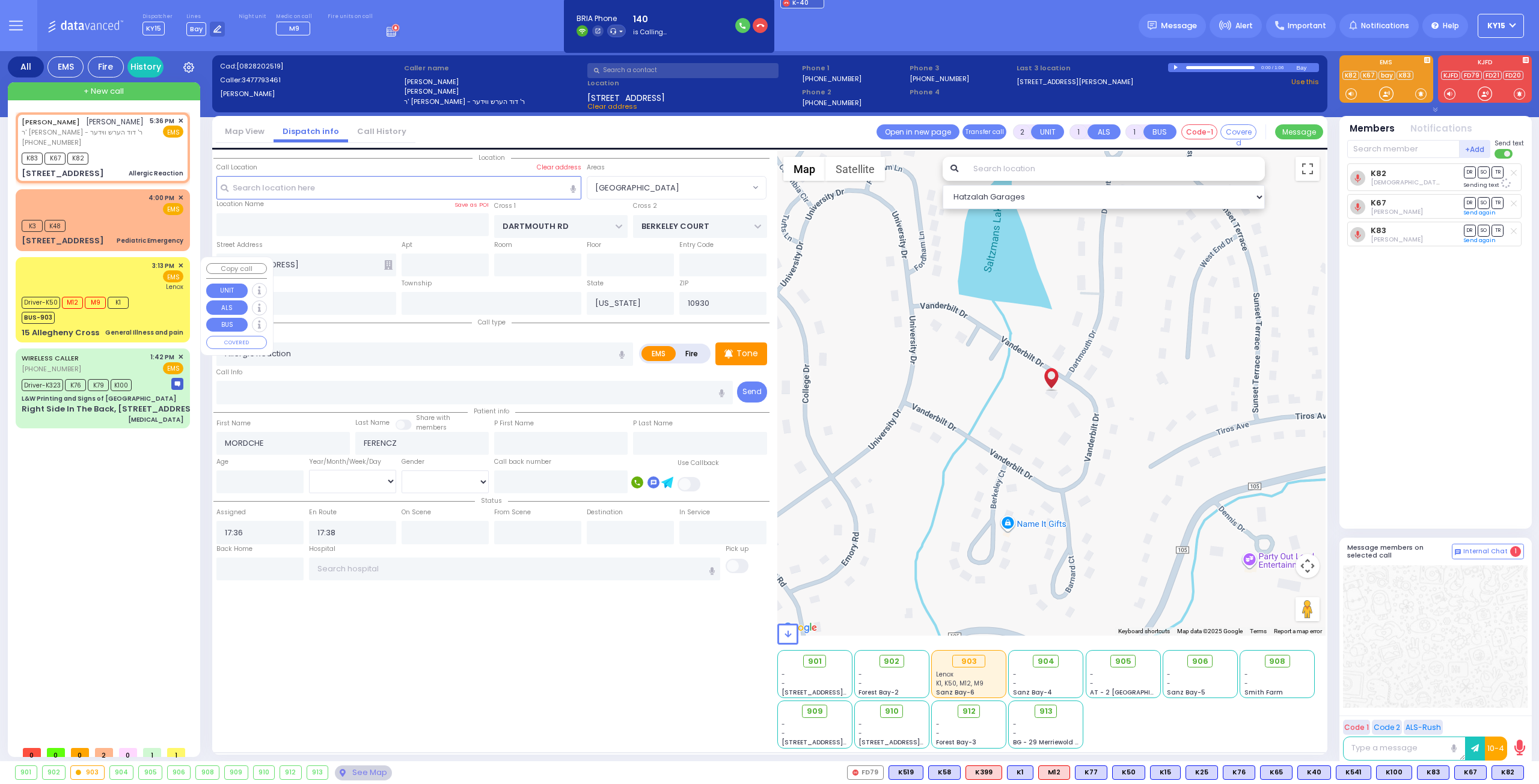
type input "6"
select select
type input "General Illness and pain"
radio input "true"
type input "Andor"
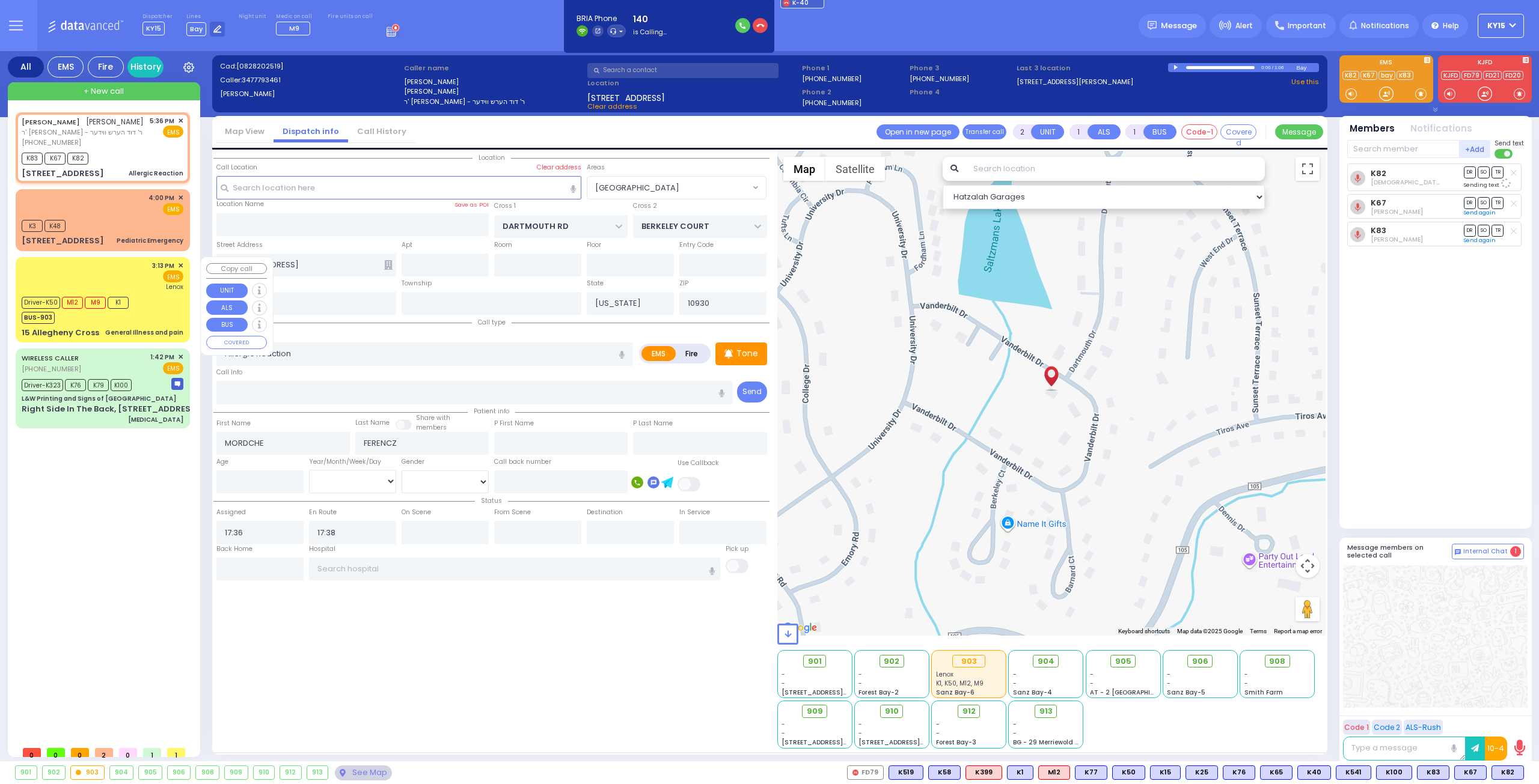
type input "[PERSON_NAME]"
type input "93"
select select "Year"
select select "[DEMOGRAPHIC_DATA]"
type input "15:13"
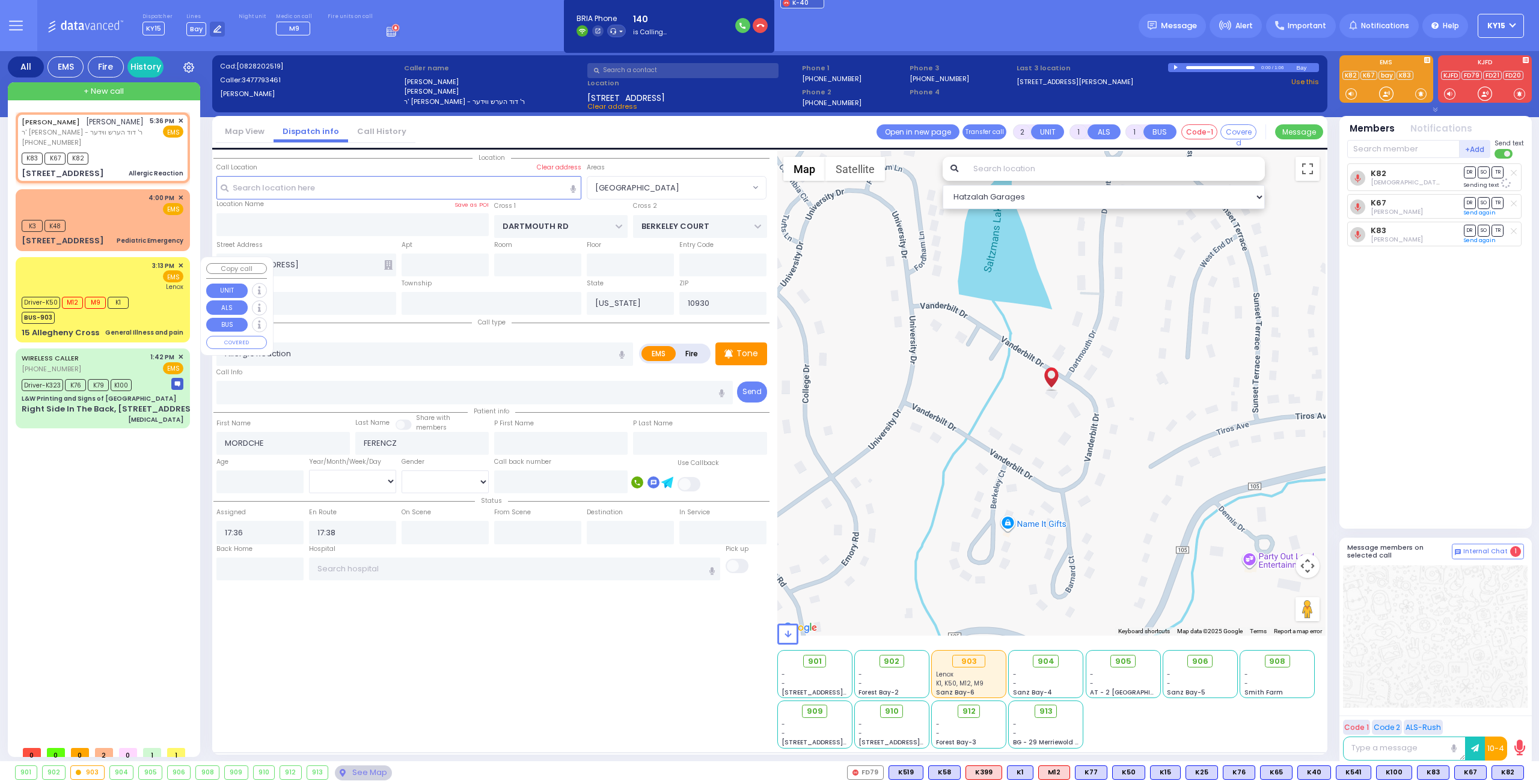
type input "15:15"
type input "16:32"
type input "[GEOGRAPHIC_DATA]"
select select "Hatzalah Garages"
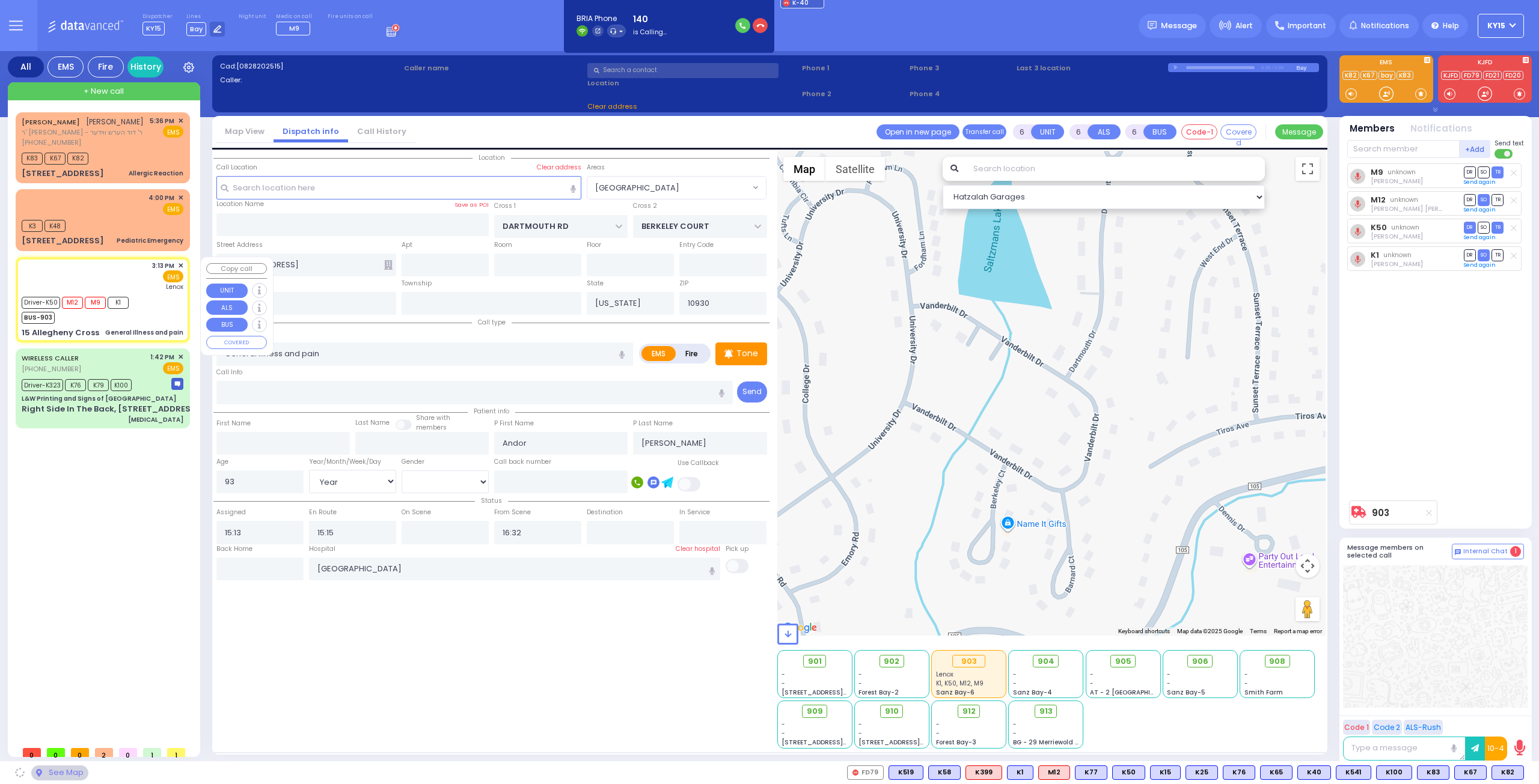
type input "HUDSON POINTE"
type input "15 Allegheny Cross"
type input "MONROE"
type input "10950"
select select "[GEOGRAPHIC_DATA]"
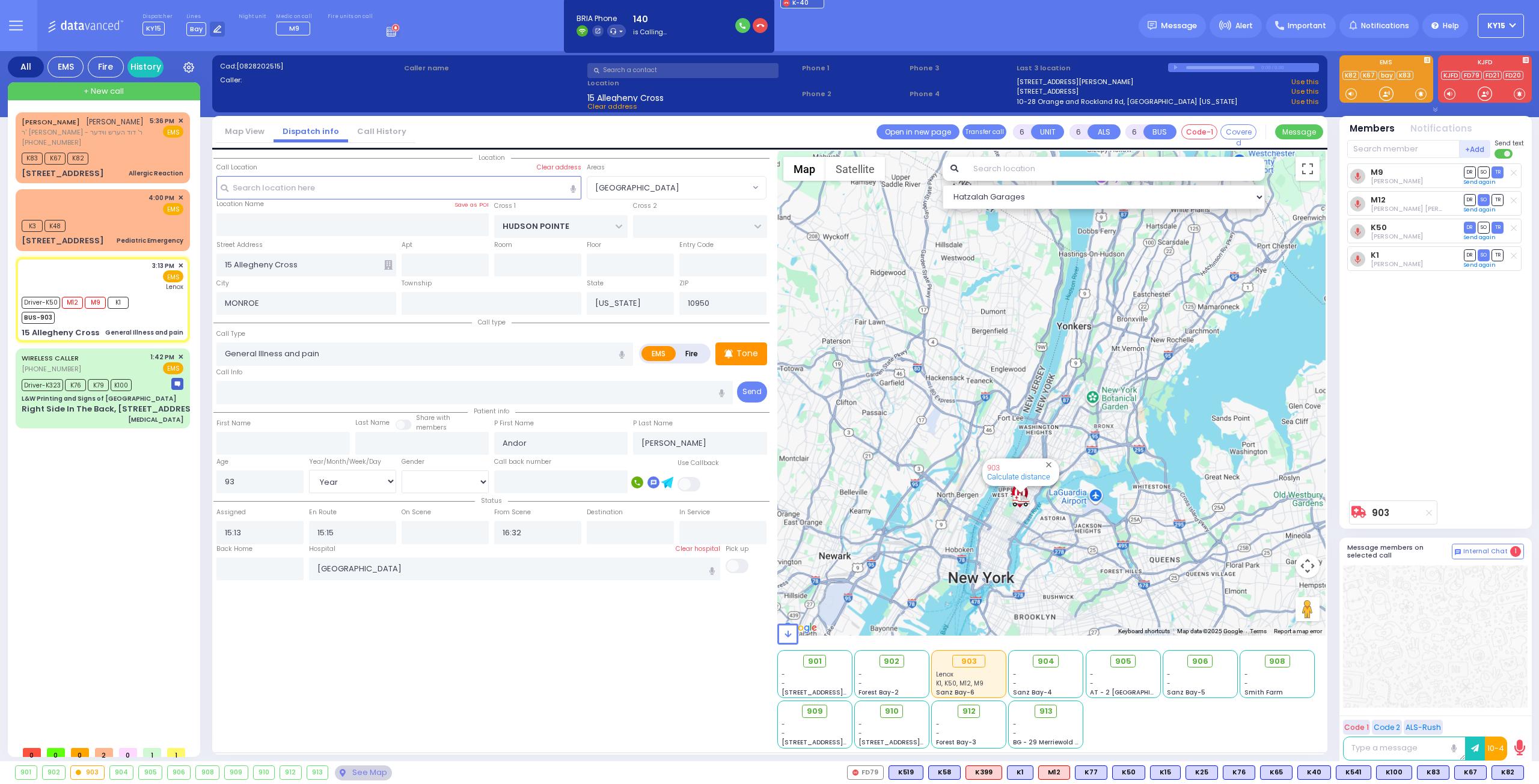
select select
radio input "true"
select select "Year"
select select "[DEMOGRAPHIC_DATA]"
select select "Hatzalah Garages"
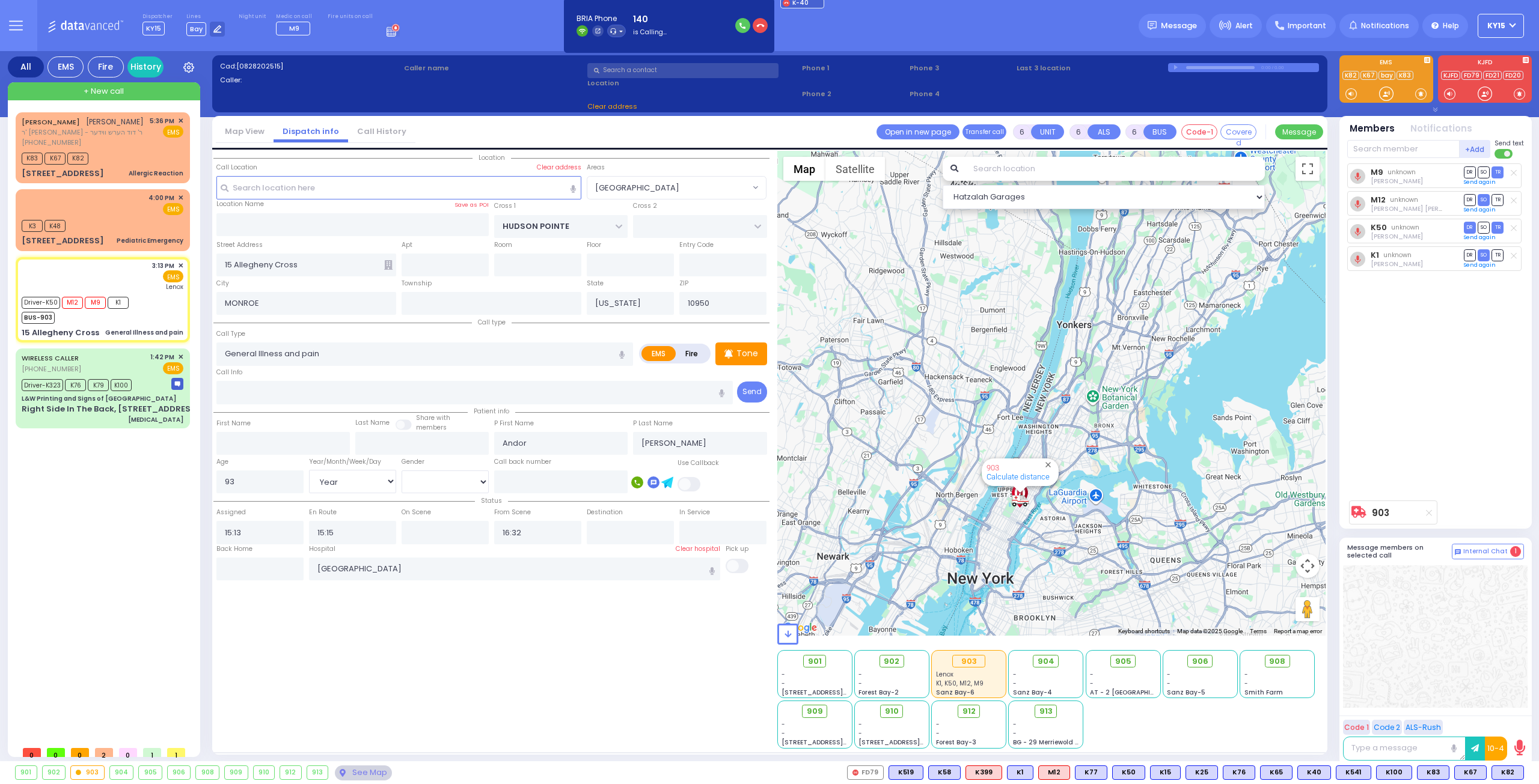
select select "[GEOGRAPHIC_DATA]"
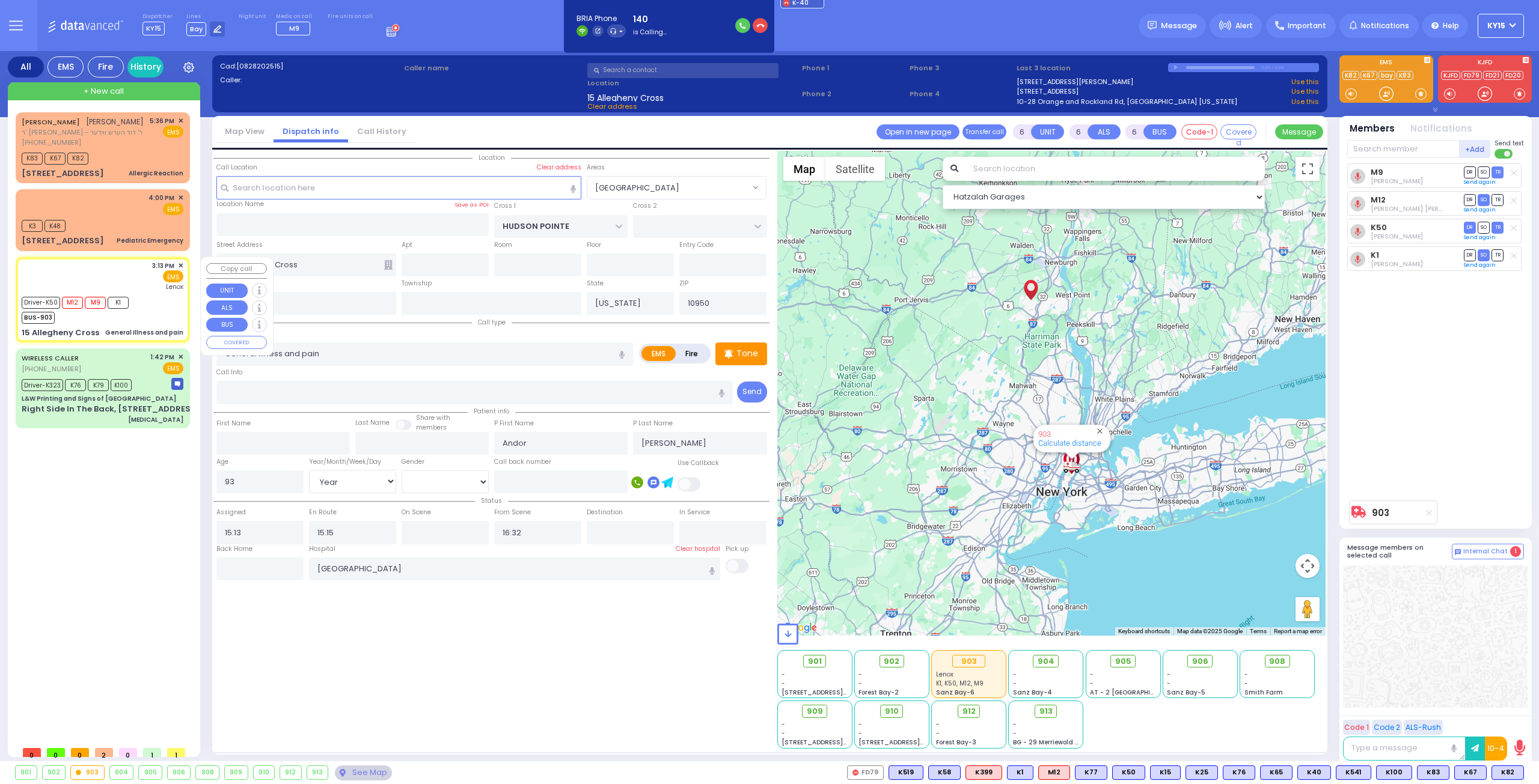
click at [88, 269] on div "3:13 PM ✕ EMS Lenox" at bounding box center [102, 276] width 162 height 31
select select
radio input "true"
select select "Year"
select select "[DEMOGRAPHIC_DATA]"
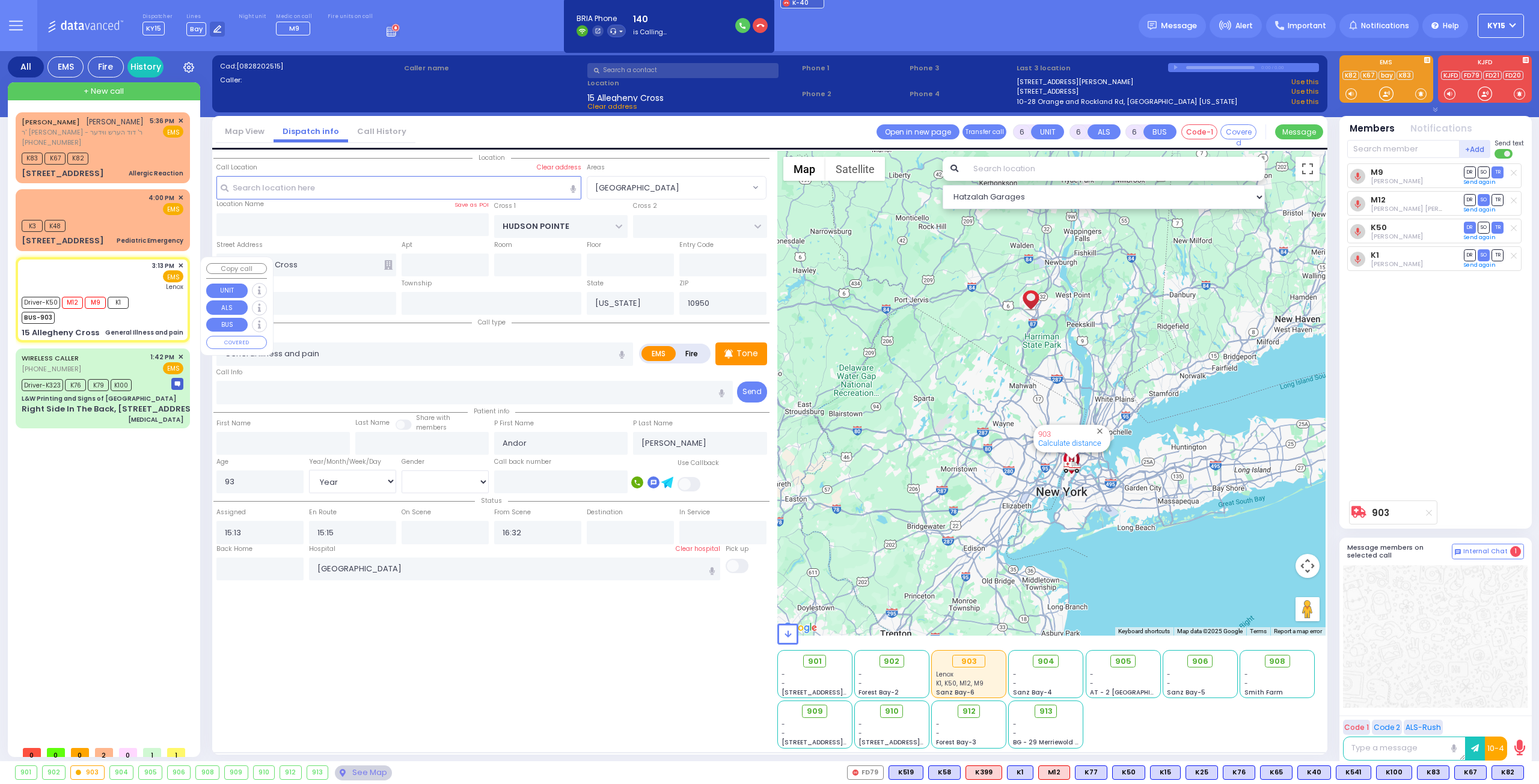
select select "Hatzalah Garages"
select select "[GEOGRAPHIC_DATA]"
select select "Year"
select select "[DEMOGRAPHIC_DATA]"
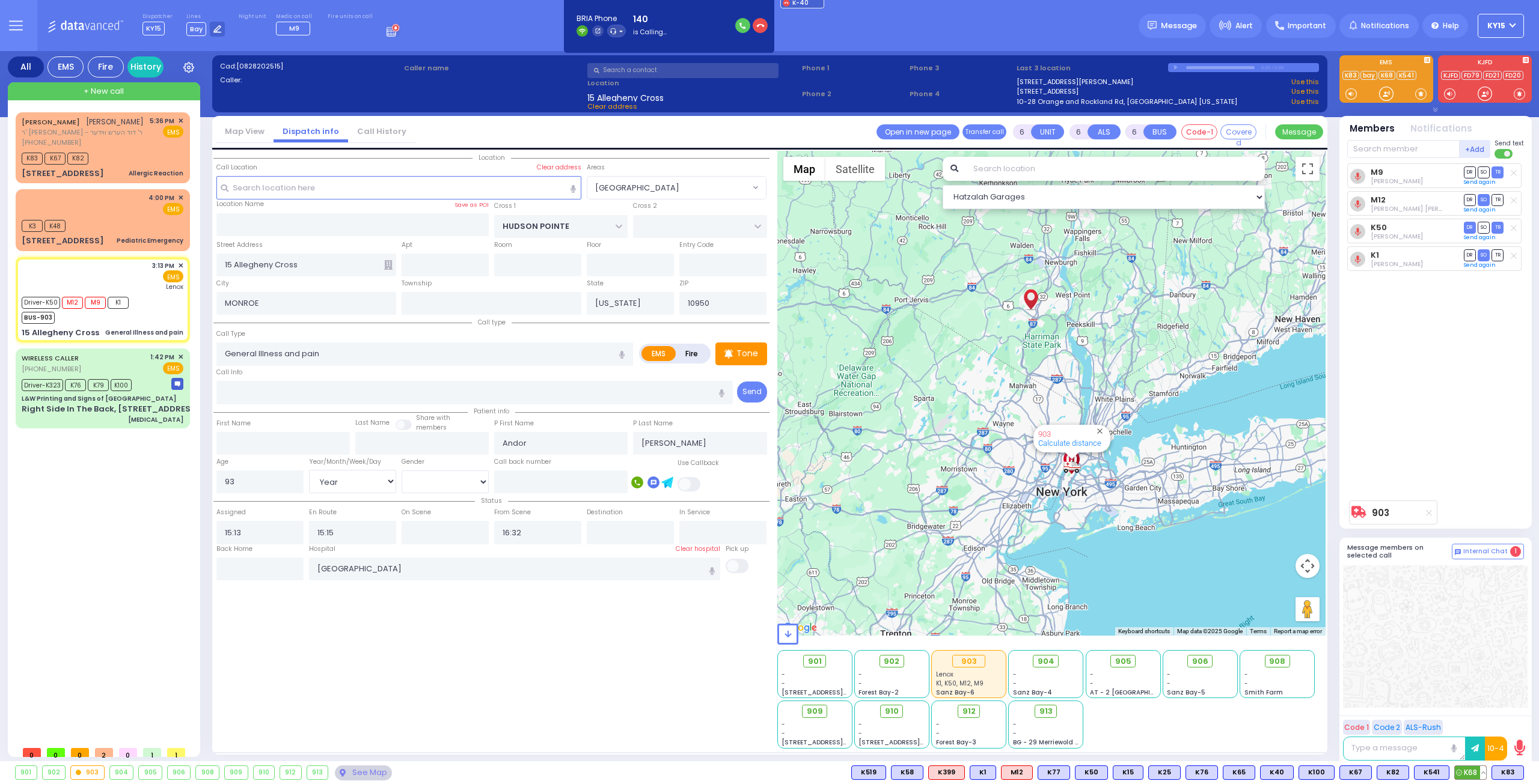
click at [1468, 772] on span "K68" at bounding box center [1470, 773] width 31 height 13
select select
radio input "true"
select select "Year"
select select "[DEMOGRAPHIC_DATA]"
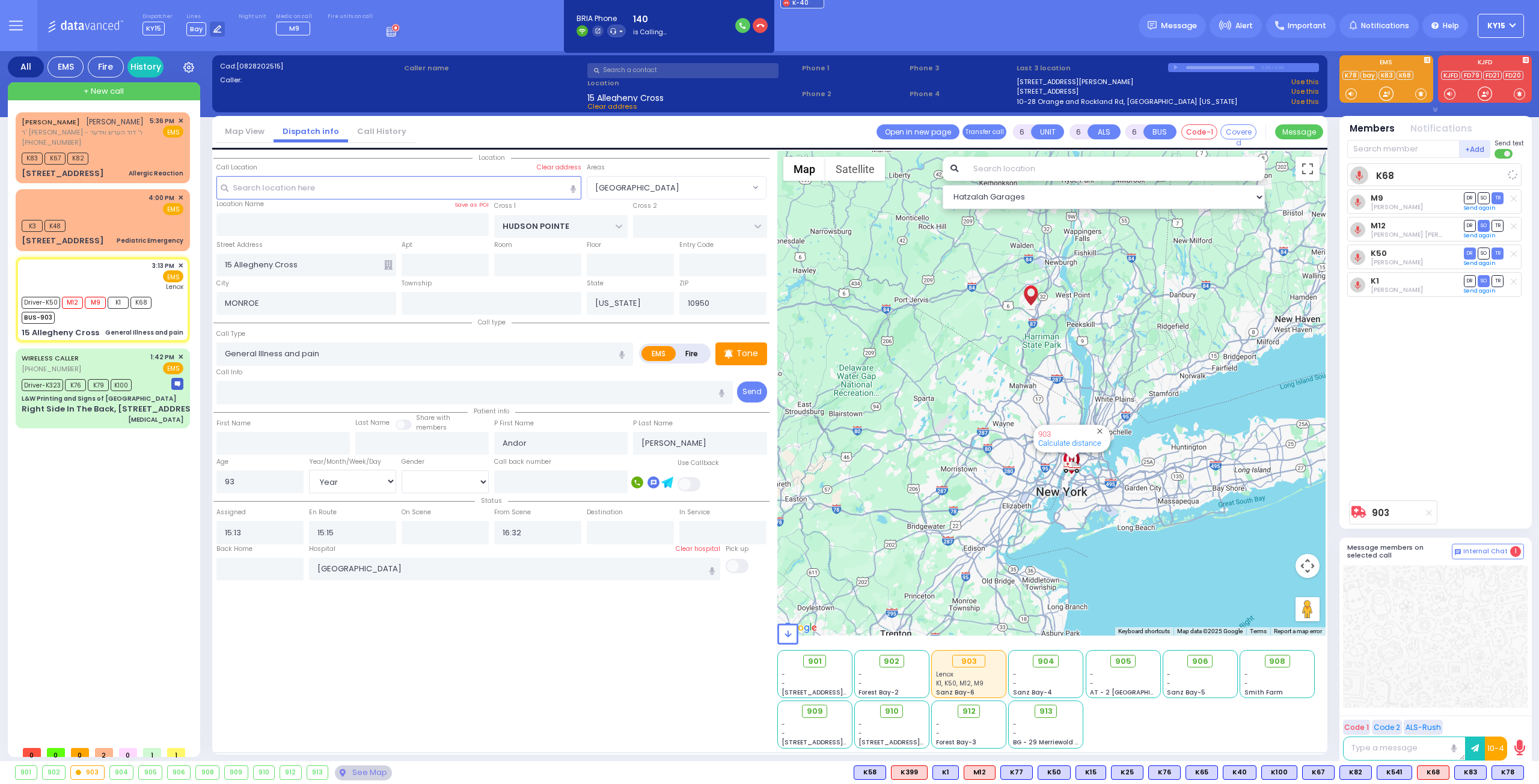
select select "Hatzalah Garages"
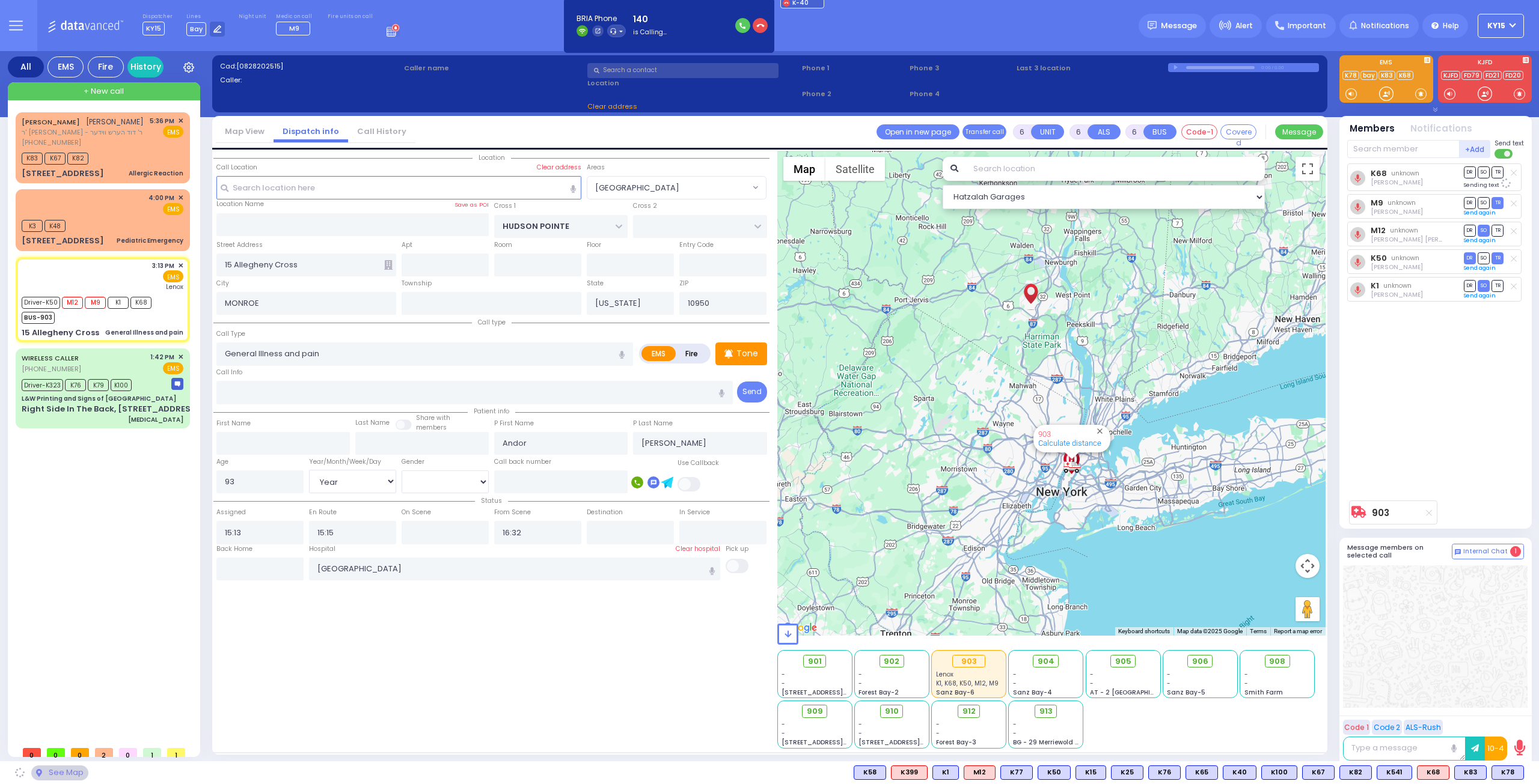
select select "[GEOGRAPHIC_DATA]"
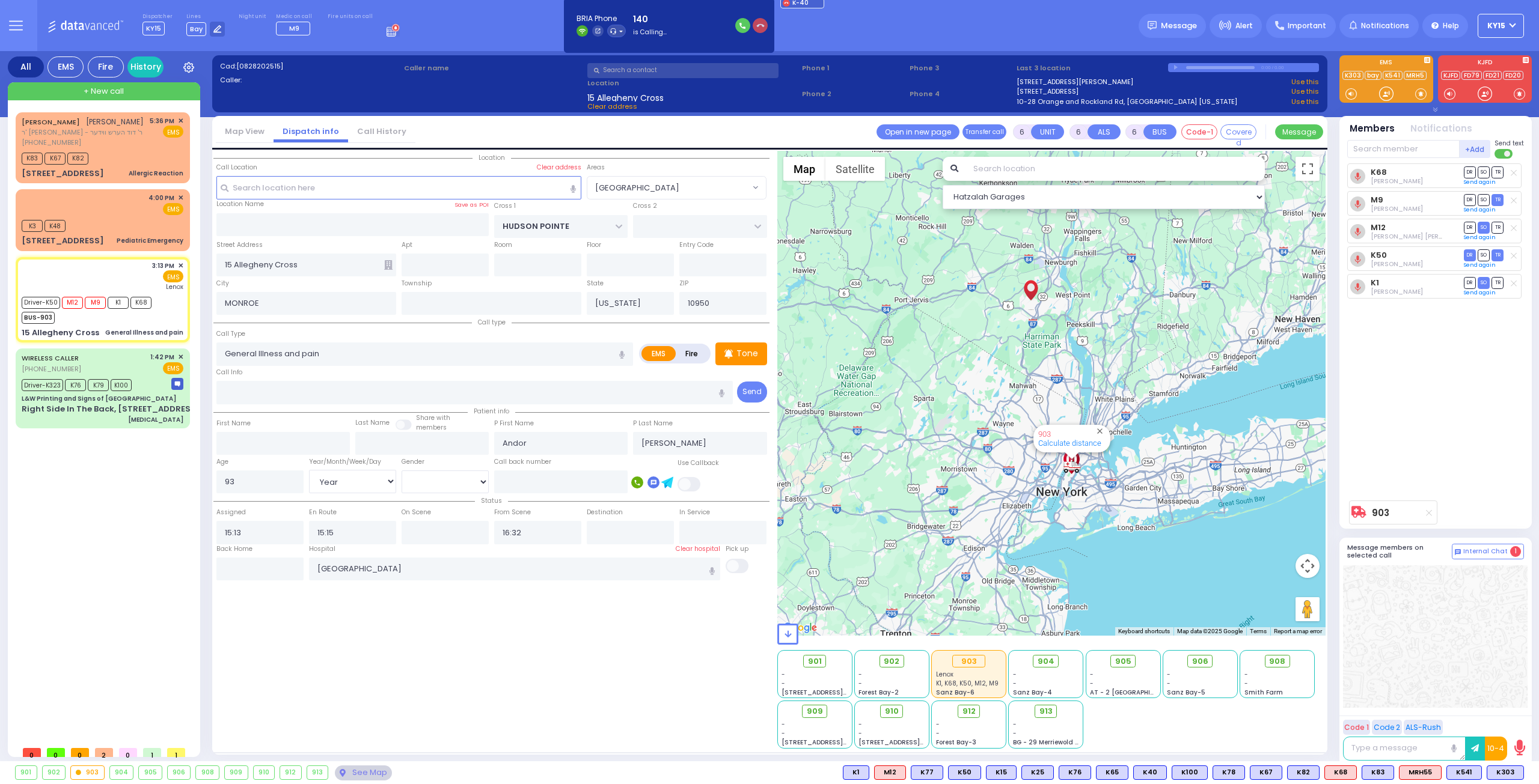
click at [756, 26] on icon "button" at bounding box center [760, 26] width 9 height 9
select select
radio input "true"
select select "Year"
select select "[DEMOGRAPHIC_DATA]"
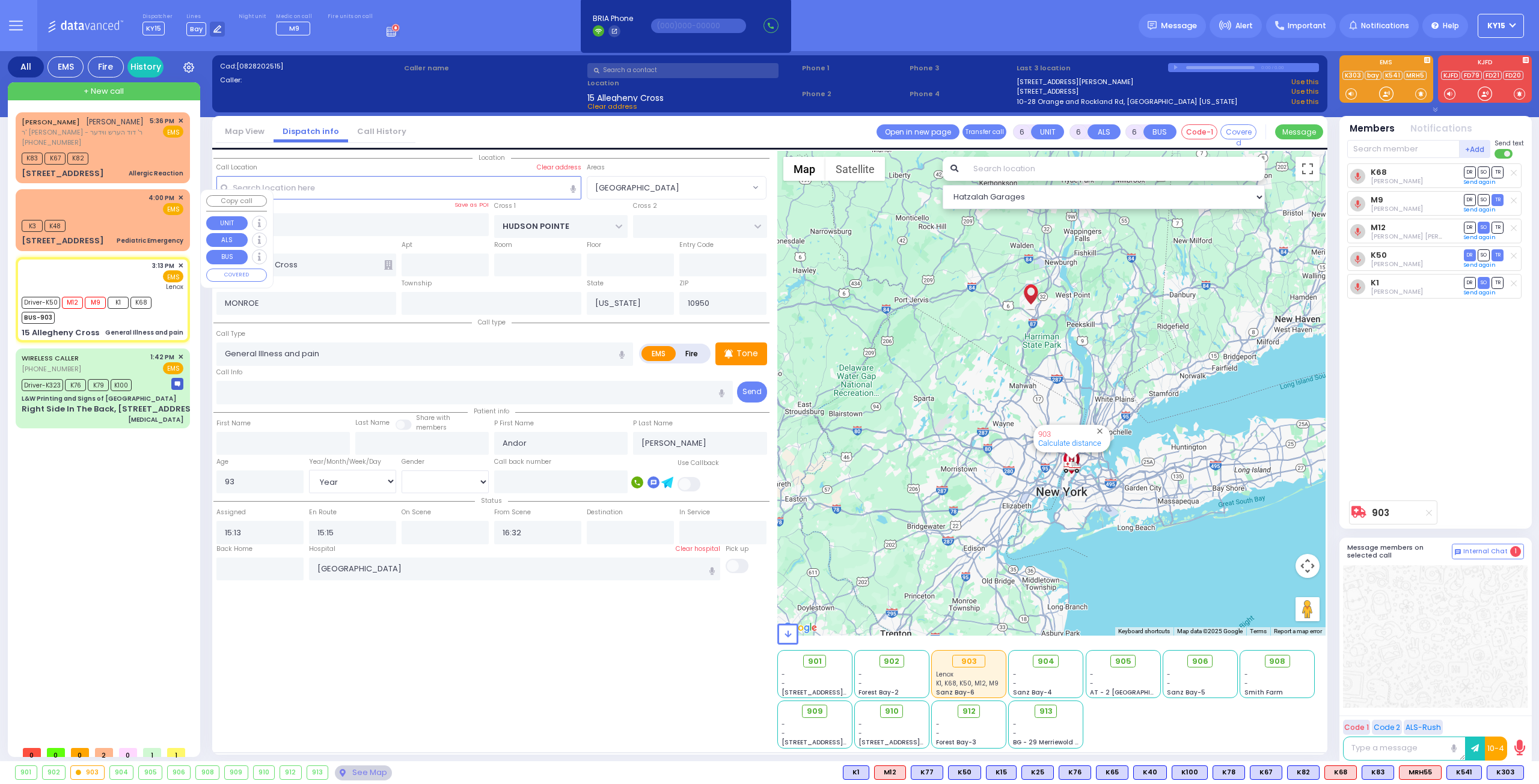
select select "Hatzalah Garages"
select select
radio input "true"
select select "Year"
select select "[DEMOGRAPHIC_DATA]"
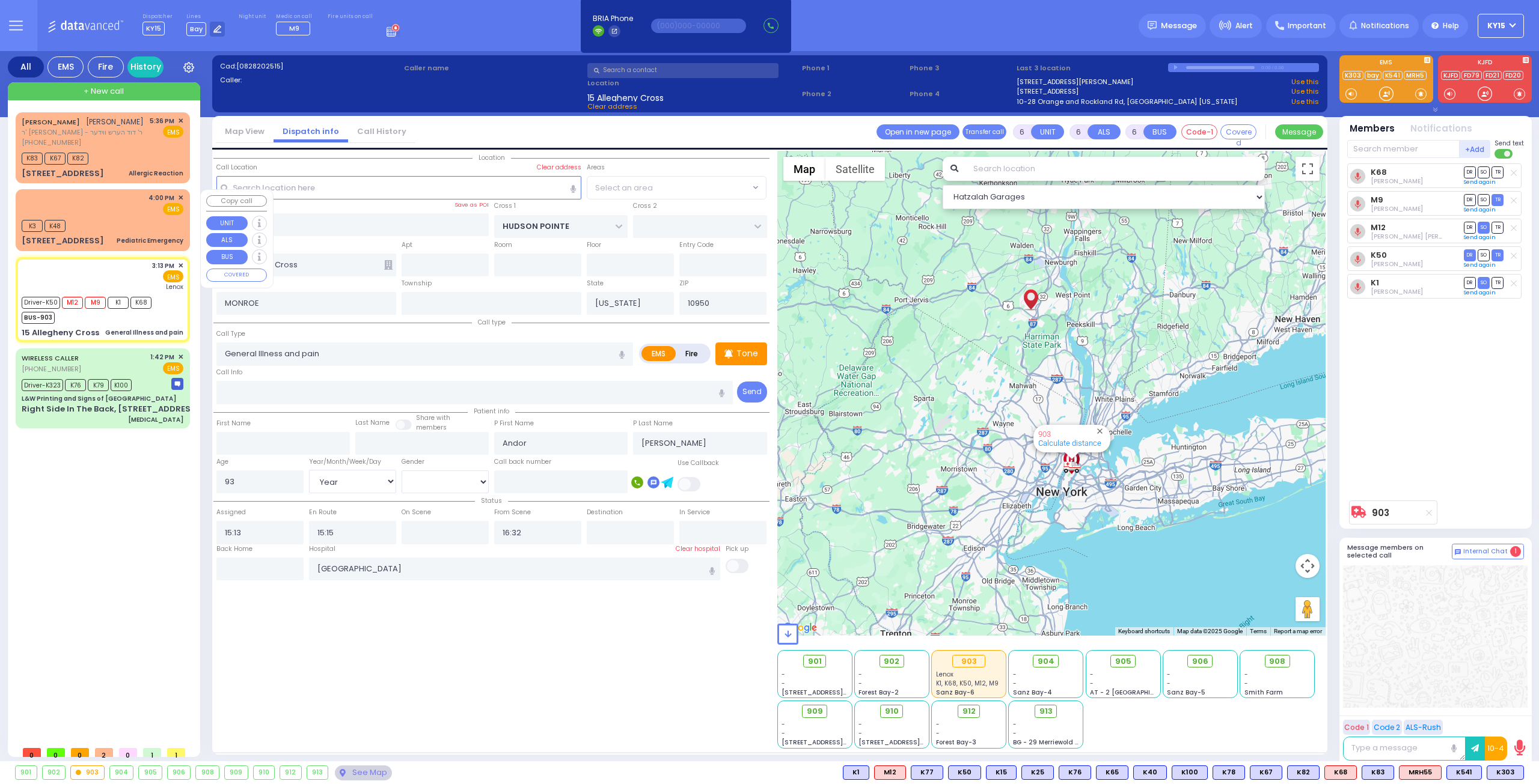
select select "[GEOGRAPHIC_DATA]"
select select "Hatzalah Garages"
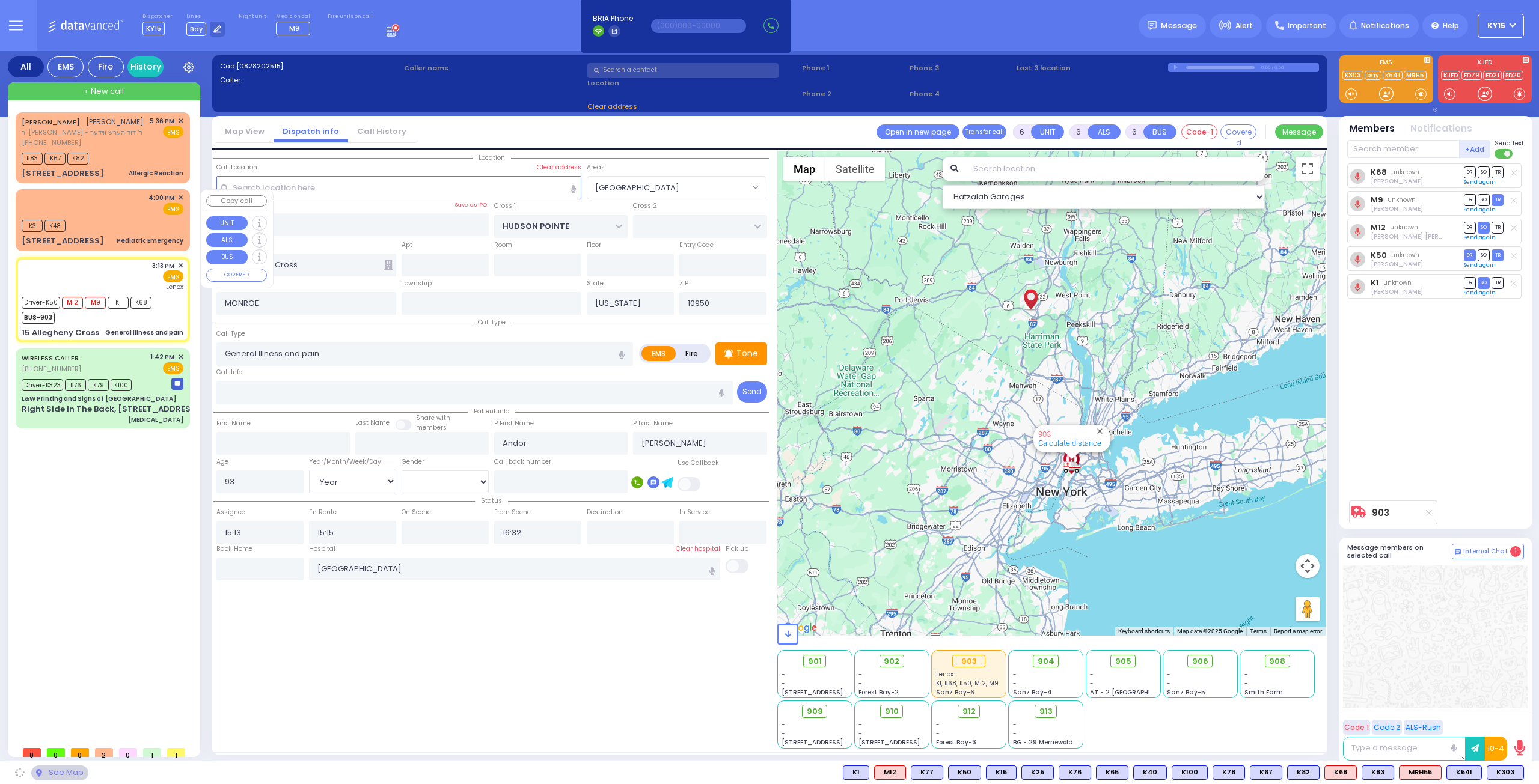
select select "[GEOGRAPHIC_DATA]"
select select
radio input "true"
select select "Year"
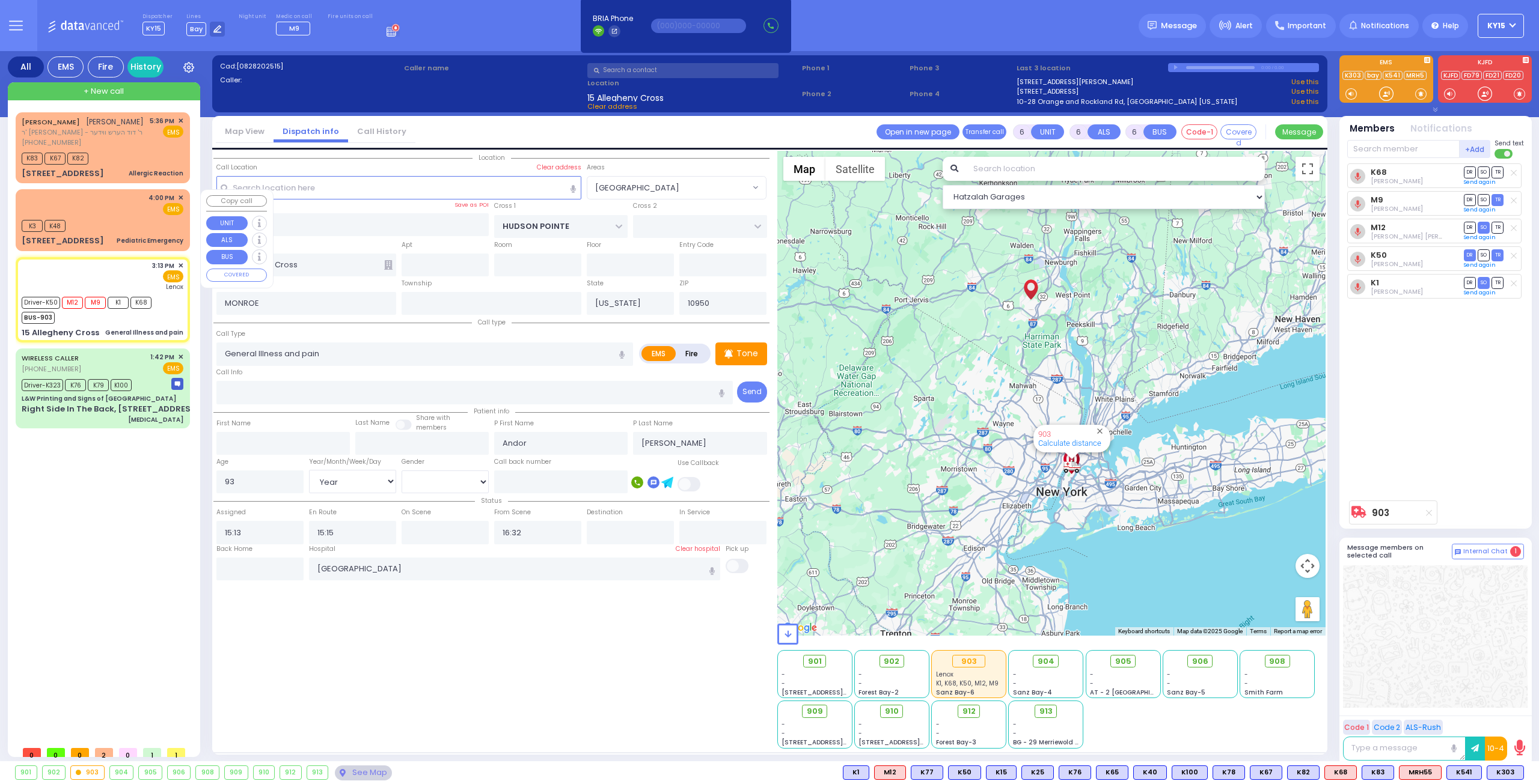
select select "[DEMOGRAPHIC_DATA]"
select select "Hatzalah Garages"
select select "[GEOGRAPHIC_DATA]"
select select
radio input "true"
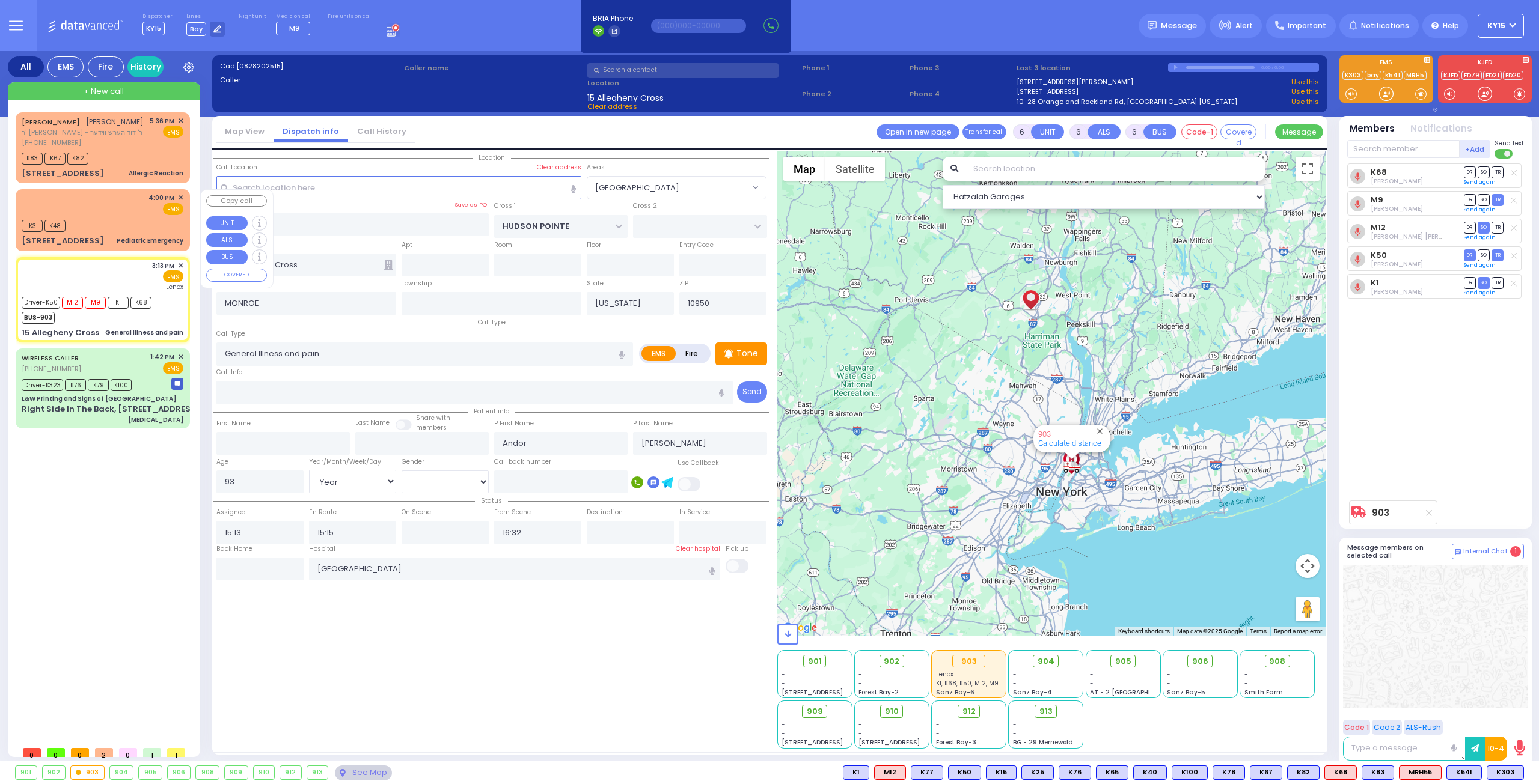
select select "Year"
select select "[DEMOGRAPHIC_DATA]"
select select "Hatzalah Garages"
select select "[GEOGRAPHIC_DATA]"
select select
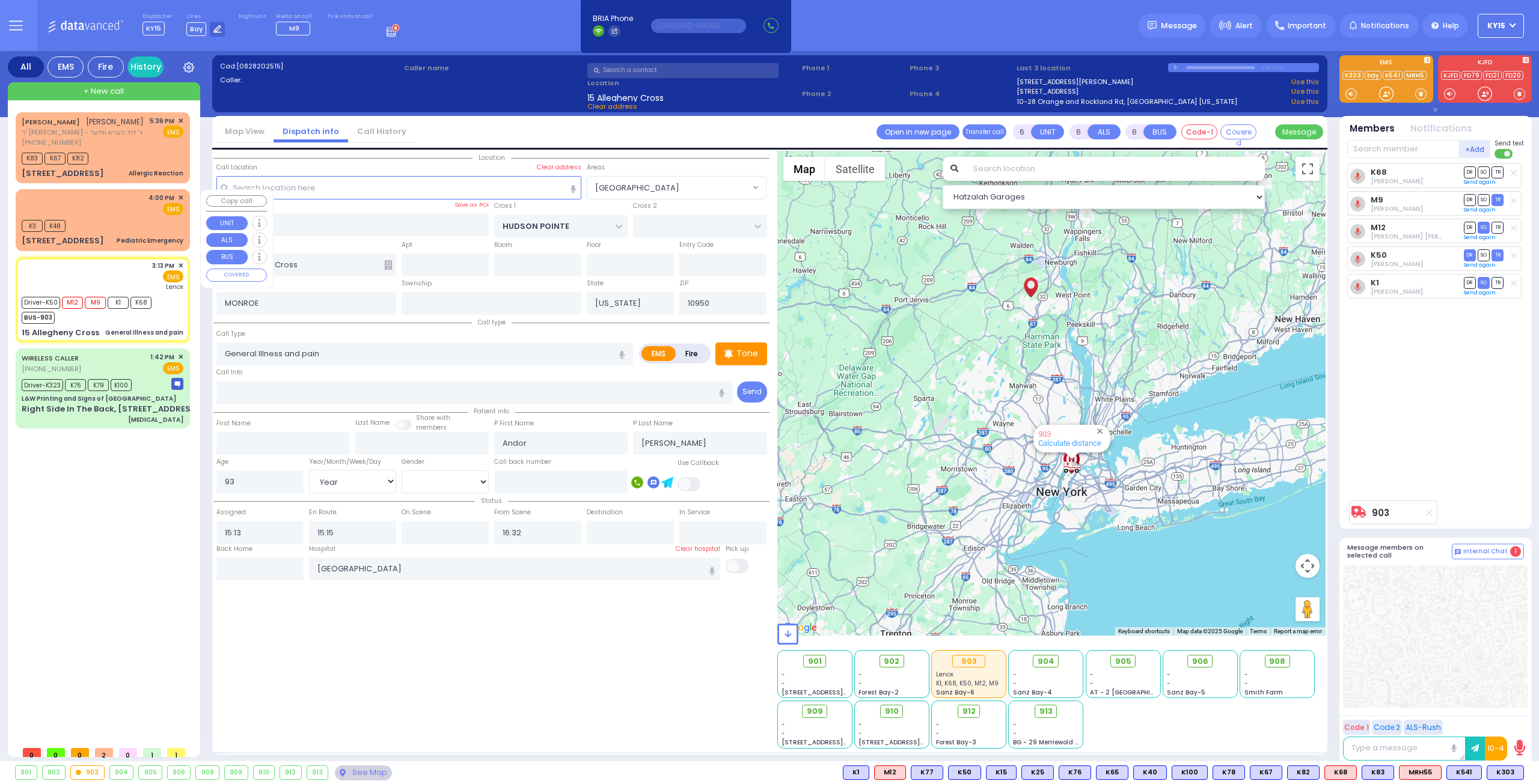
radio input "true"
select select "Year"
select select "[DEMOGRAPHIC_DATA]"
select select "Hatzalah Garages"
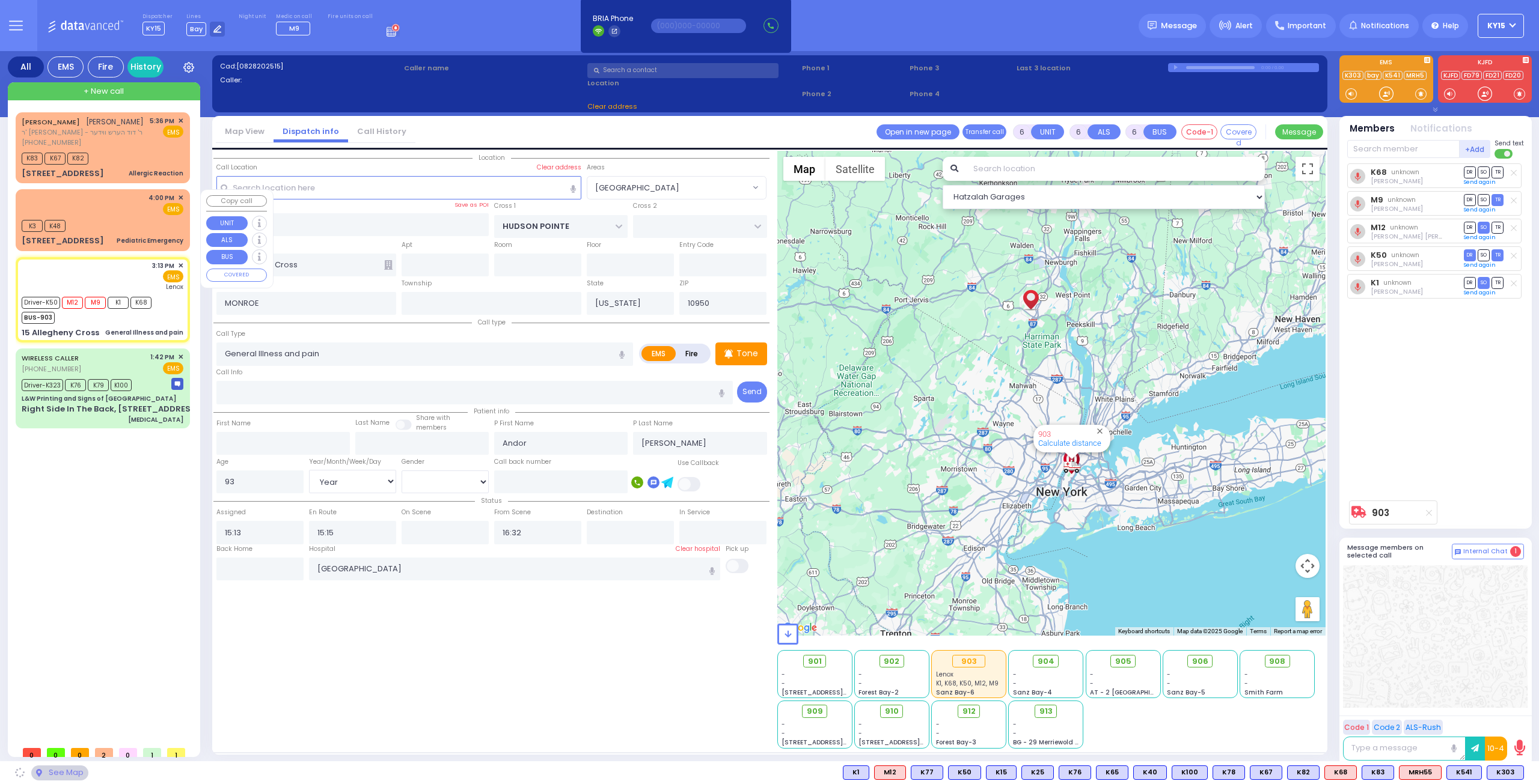
select select
radio input "true"
select select "Year"
select select "[DEMOGRAPHIC_DATA]"
select select "Hatzalah Garages"
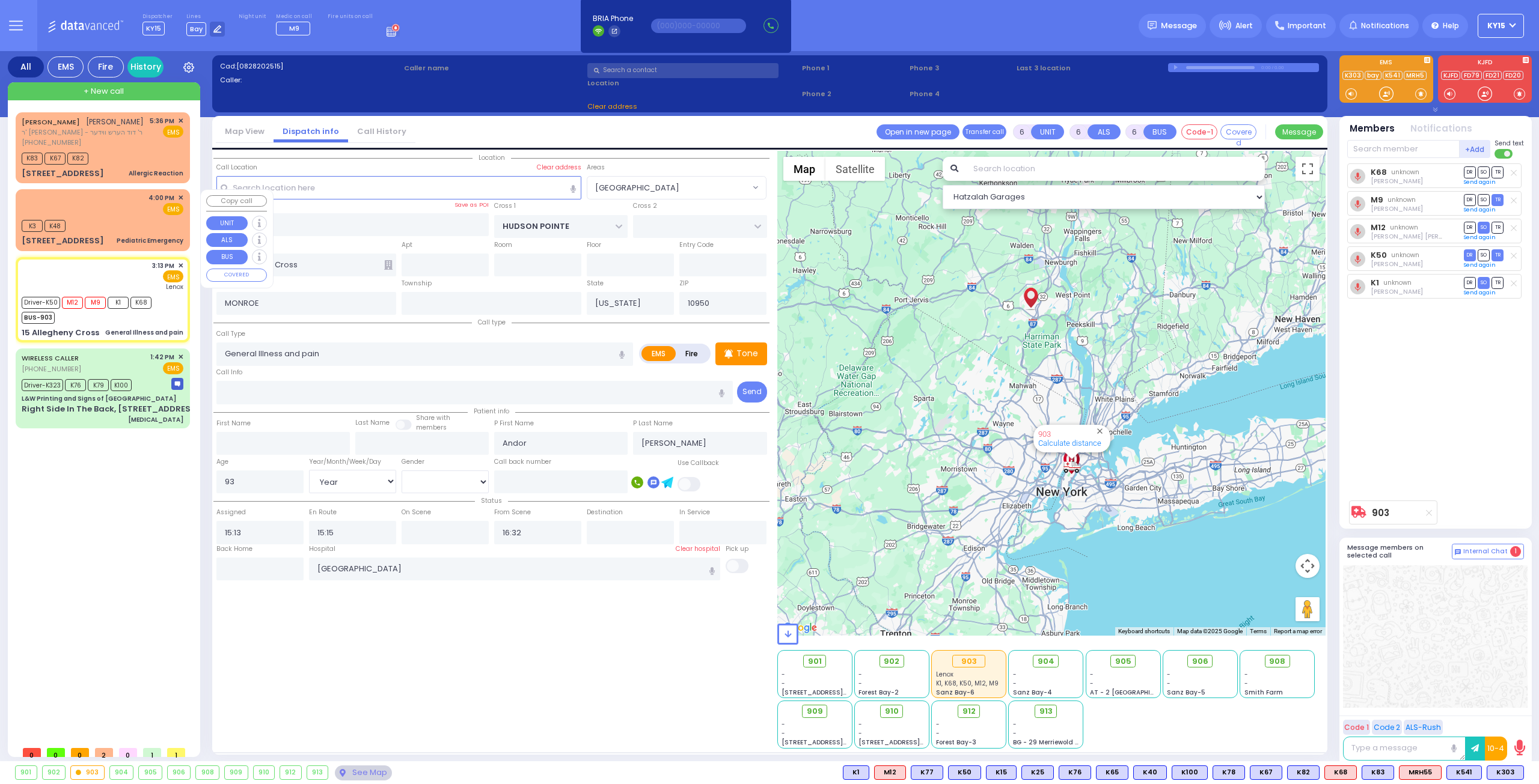
select select "[GEOGRAPHIC_DATA]"
select select
radio input "true"
select select "Year"
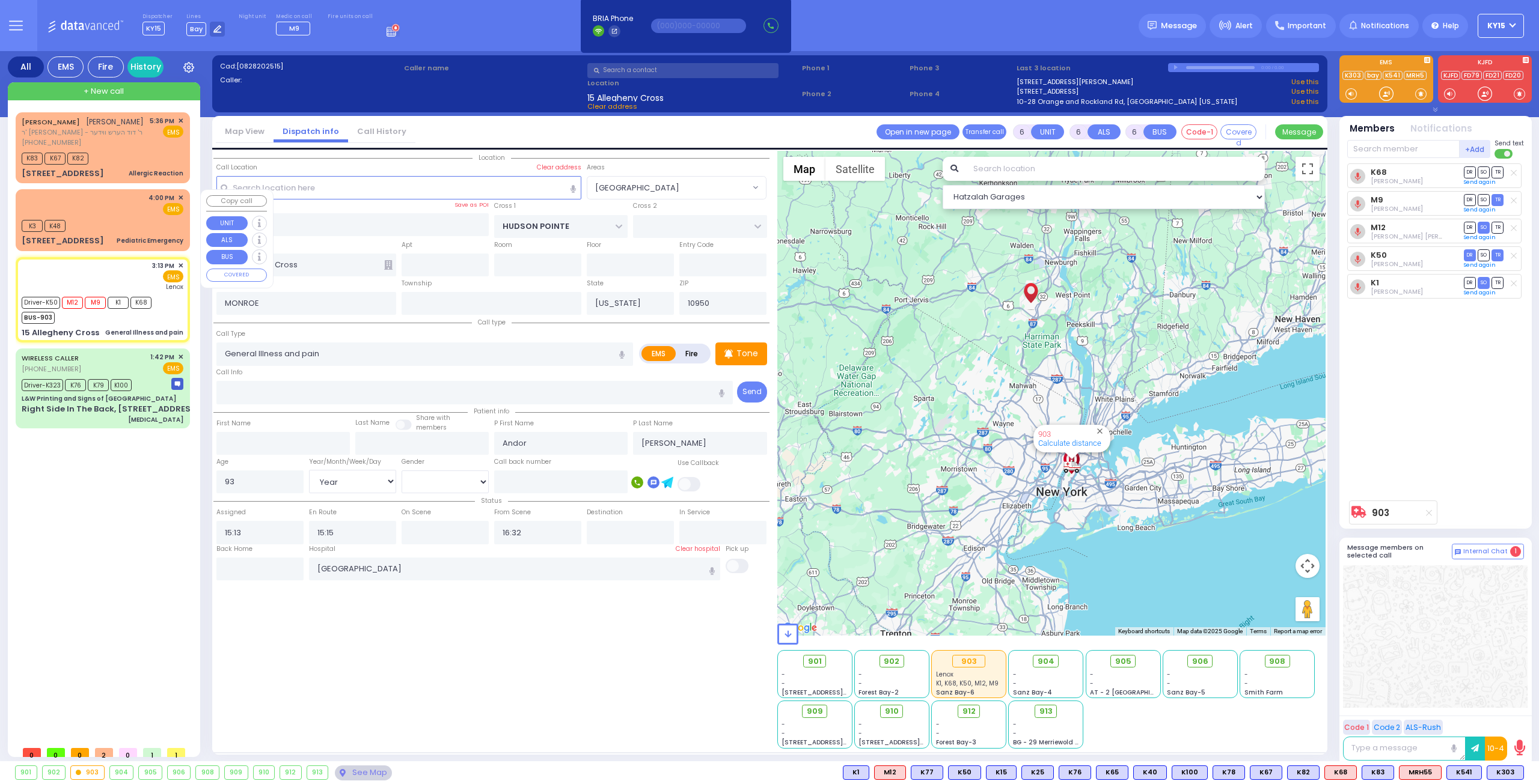
select select "[DEMOGRAPHIC_DATA]"
select select "Hatzalah Garages"
select select "[GEOGRAPHIC_DATA]"
select select
radio input "true"
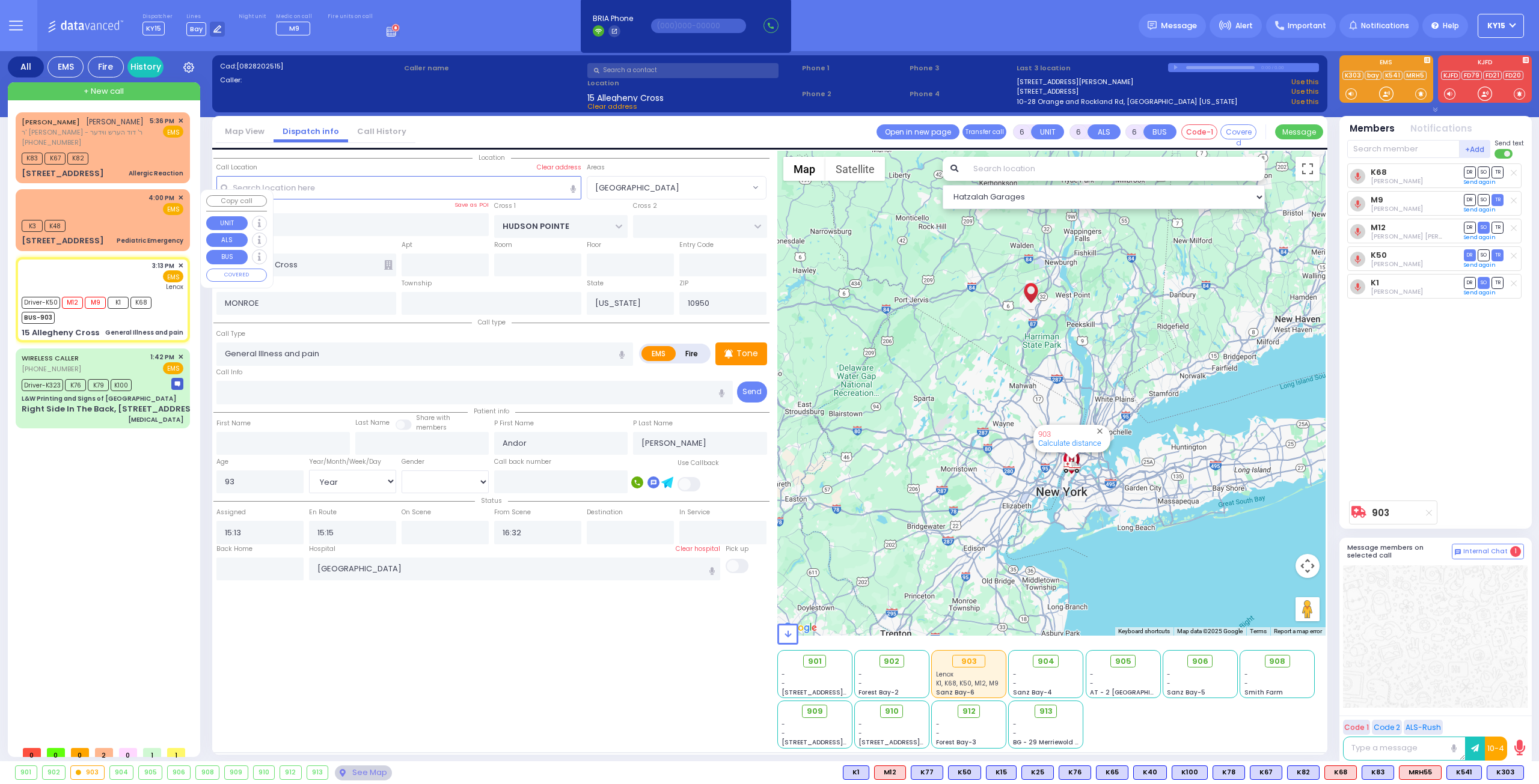
select select "Year"
select select "[DEMOGRAPHIC_DATA]"
select select "Hatzalah Garages"
select select "[GEOGRAPHIC_DATA]"
click at [1518, 770] on button at bounding box center [1520, 773] width 6 height 13
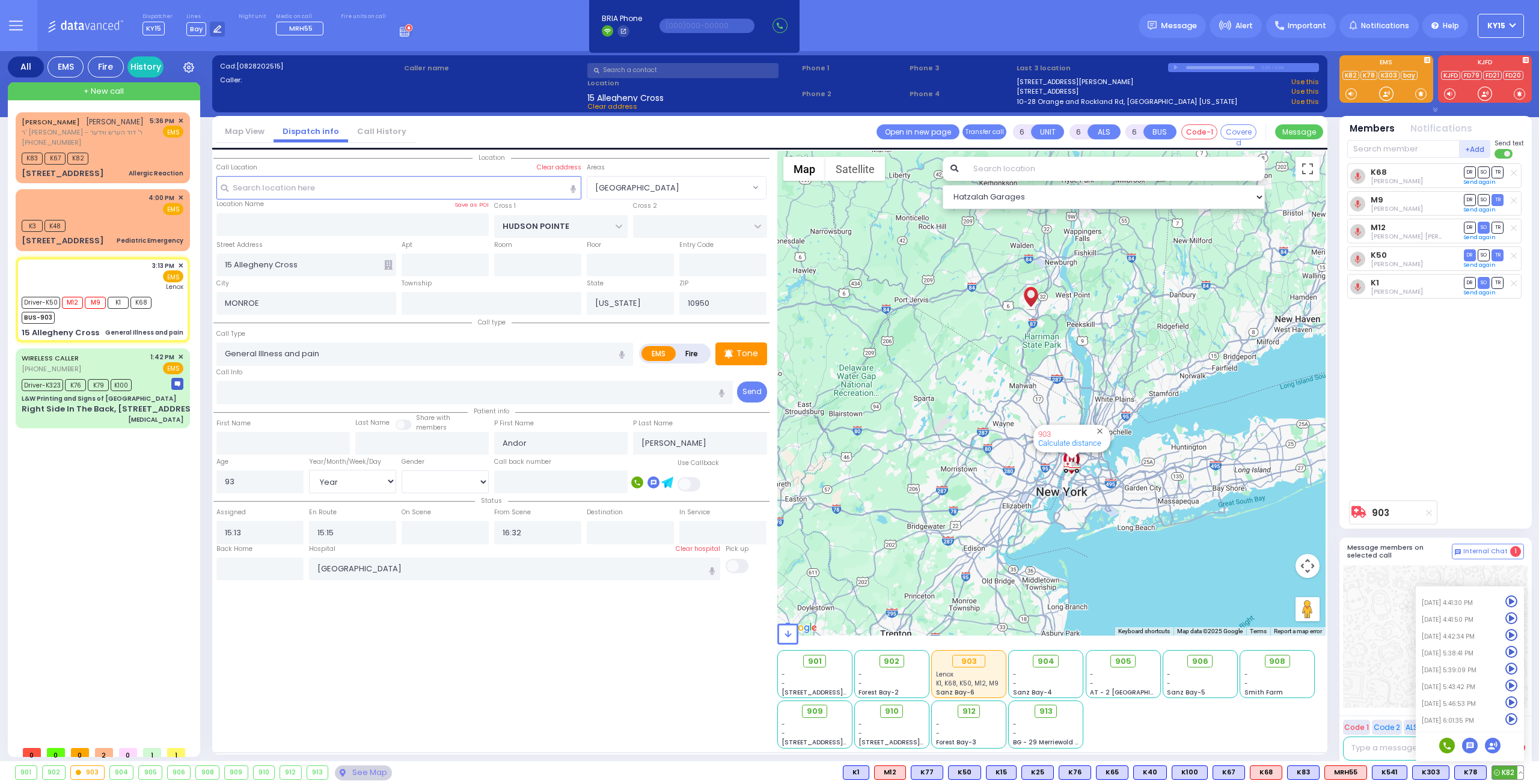
click at [1506, 714] on icon at bounding box center [1511, 719] width 13 height 13
click at [1386, 667] on div at bounding box center [1435, 636] width 184 height 142
click at [142, 143] on div "MORDCHE FERENCZ מרדכי פערענץ ר' חיים רפאל - ר' דוד הערש ווידער (347) 779-3461 5…" at bounding box center [102, 132] width 162 height 32
type input "2"
type input "1"
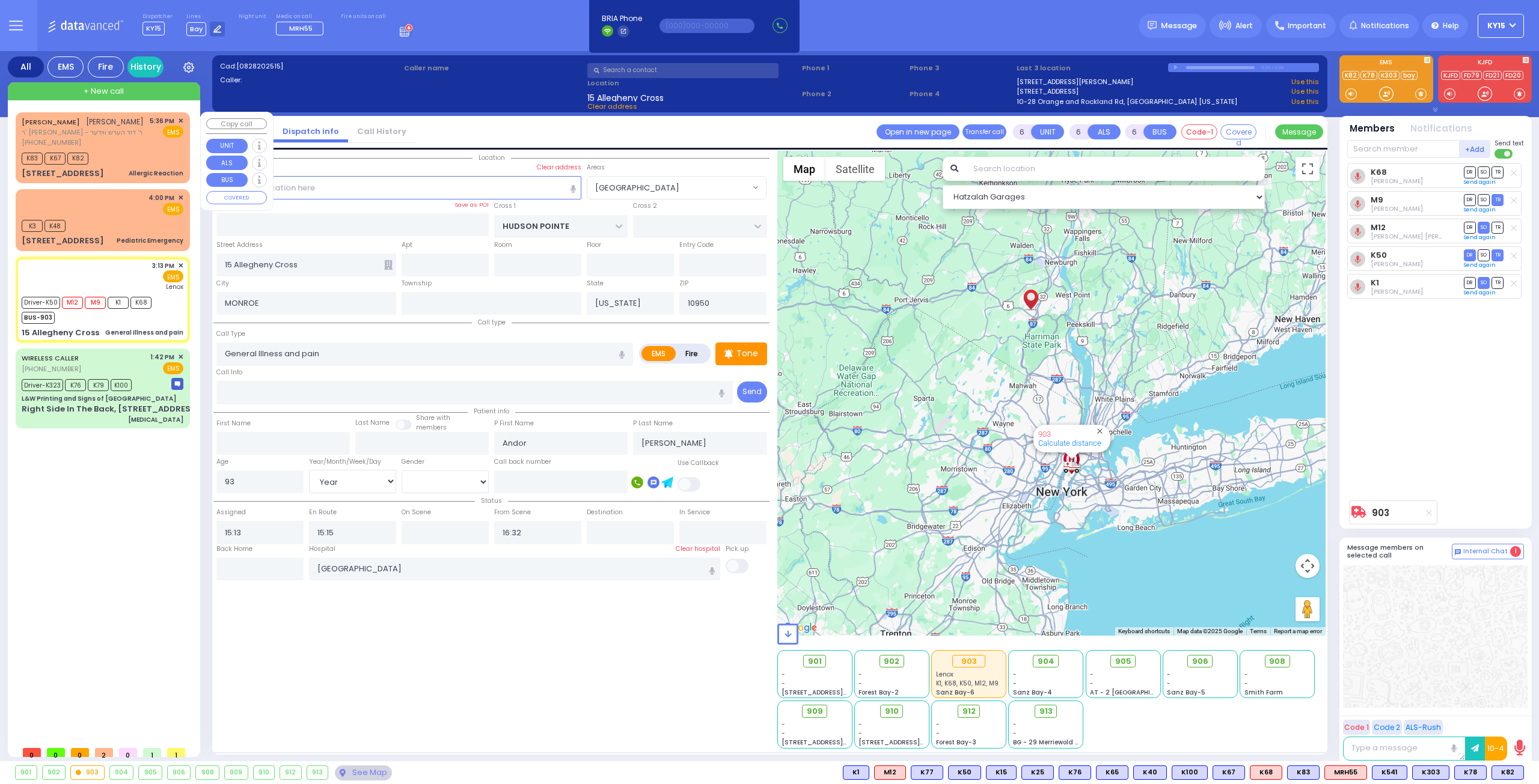
type input "1"
select select
type input "Allergic Reaction"
radio input "true"
type input "MORDCHE"
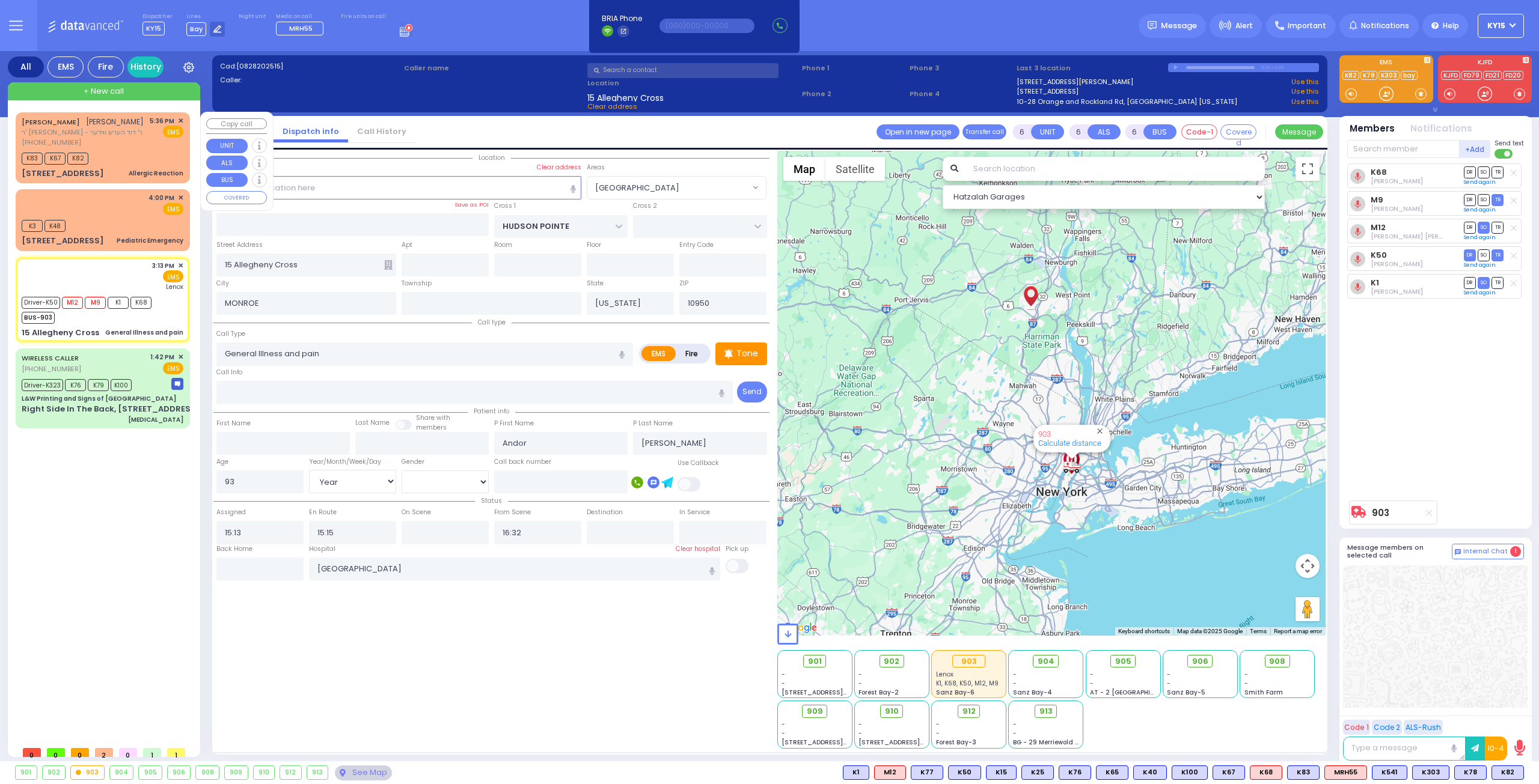
type input "FERENCZ"
select select
type input "17:36"
type input "17:38"
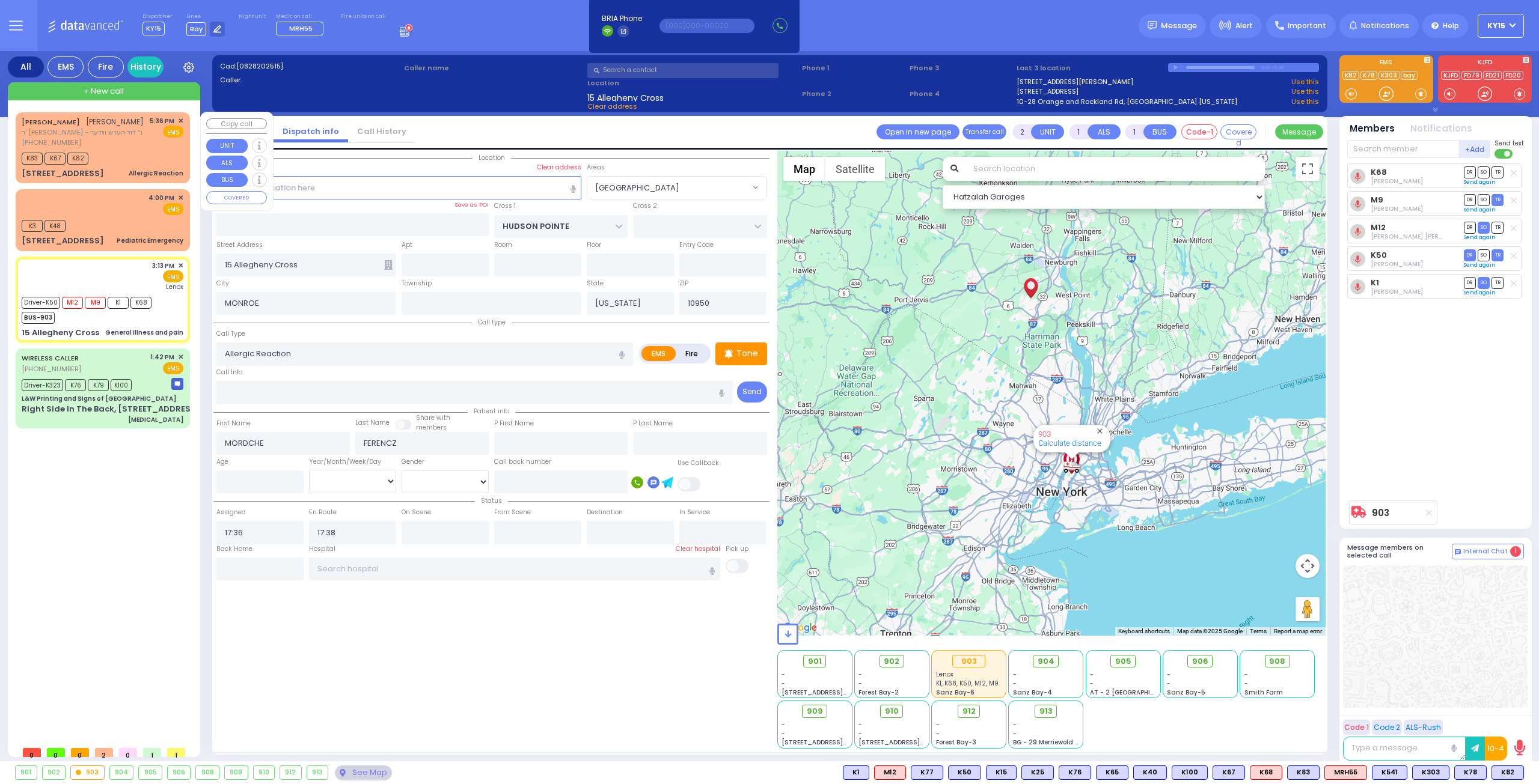
select select "Hatzalah Garages"
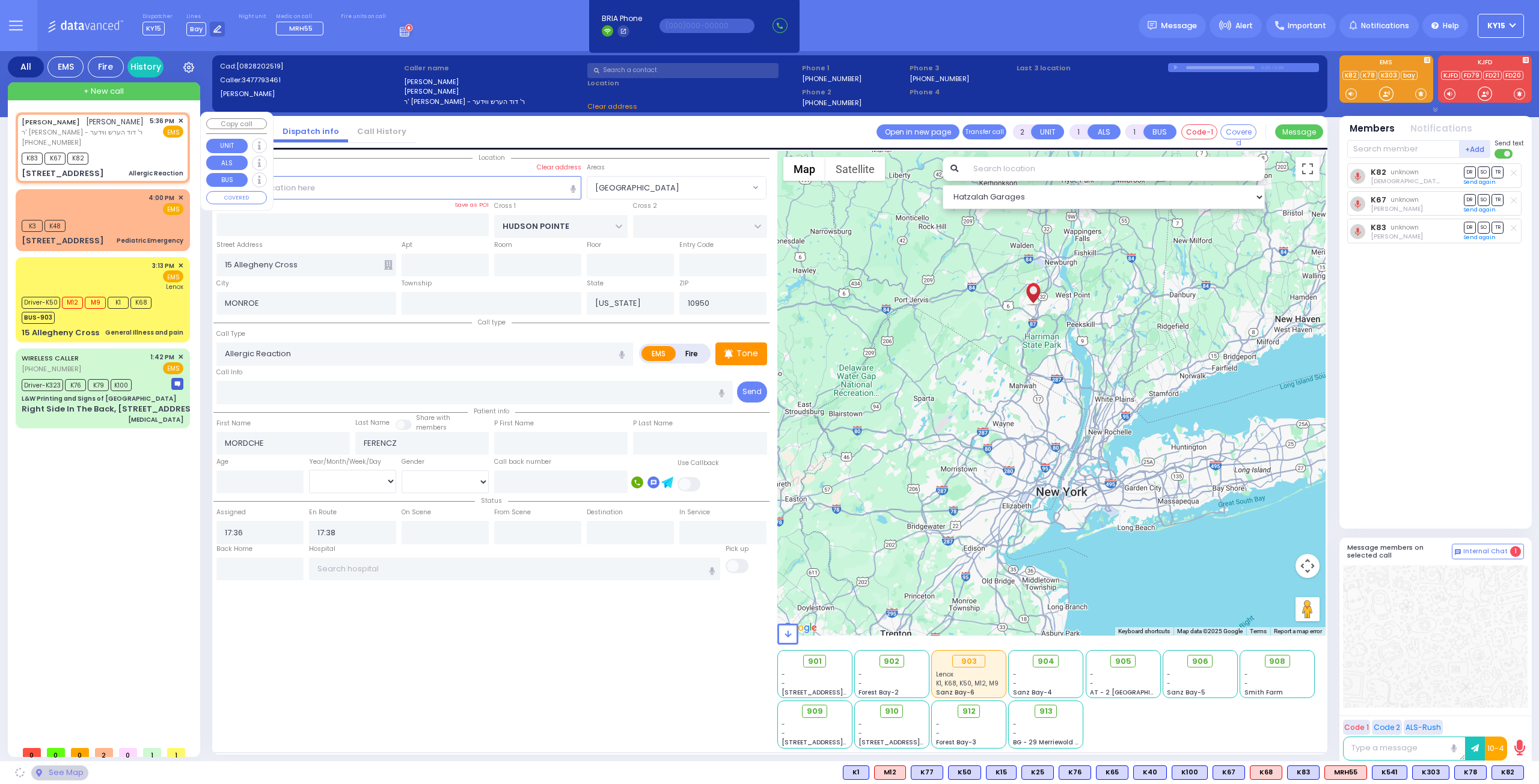
type input "DARTMOUTH RD"
type input "BERKELEY COURT"
type input "[STREET_ADDRESS]"
type input "Woodbury"
type input "10930"
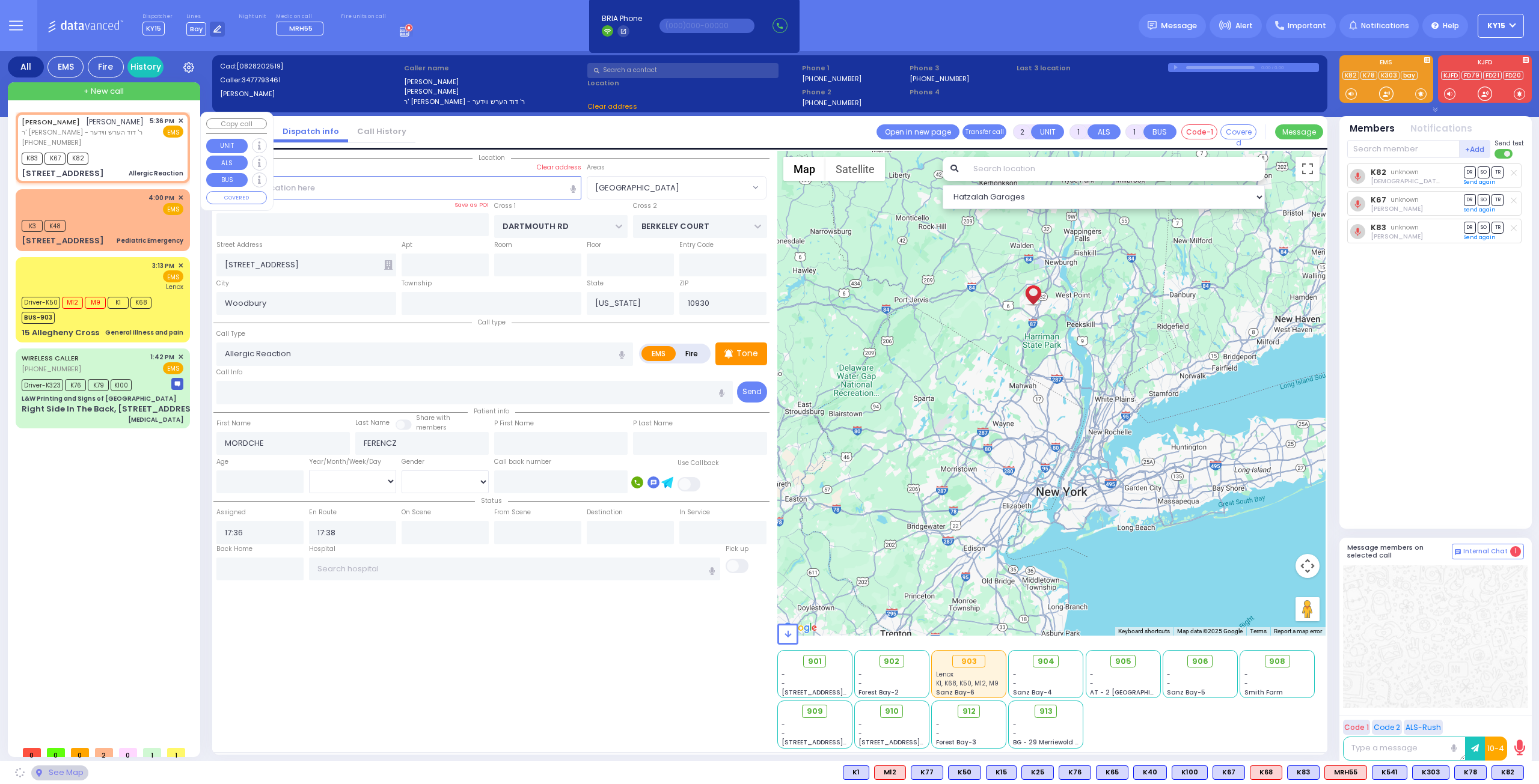
select select "[GEOGRAPHIC_DATA]"
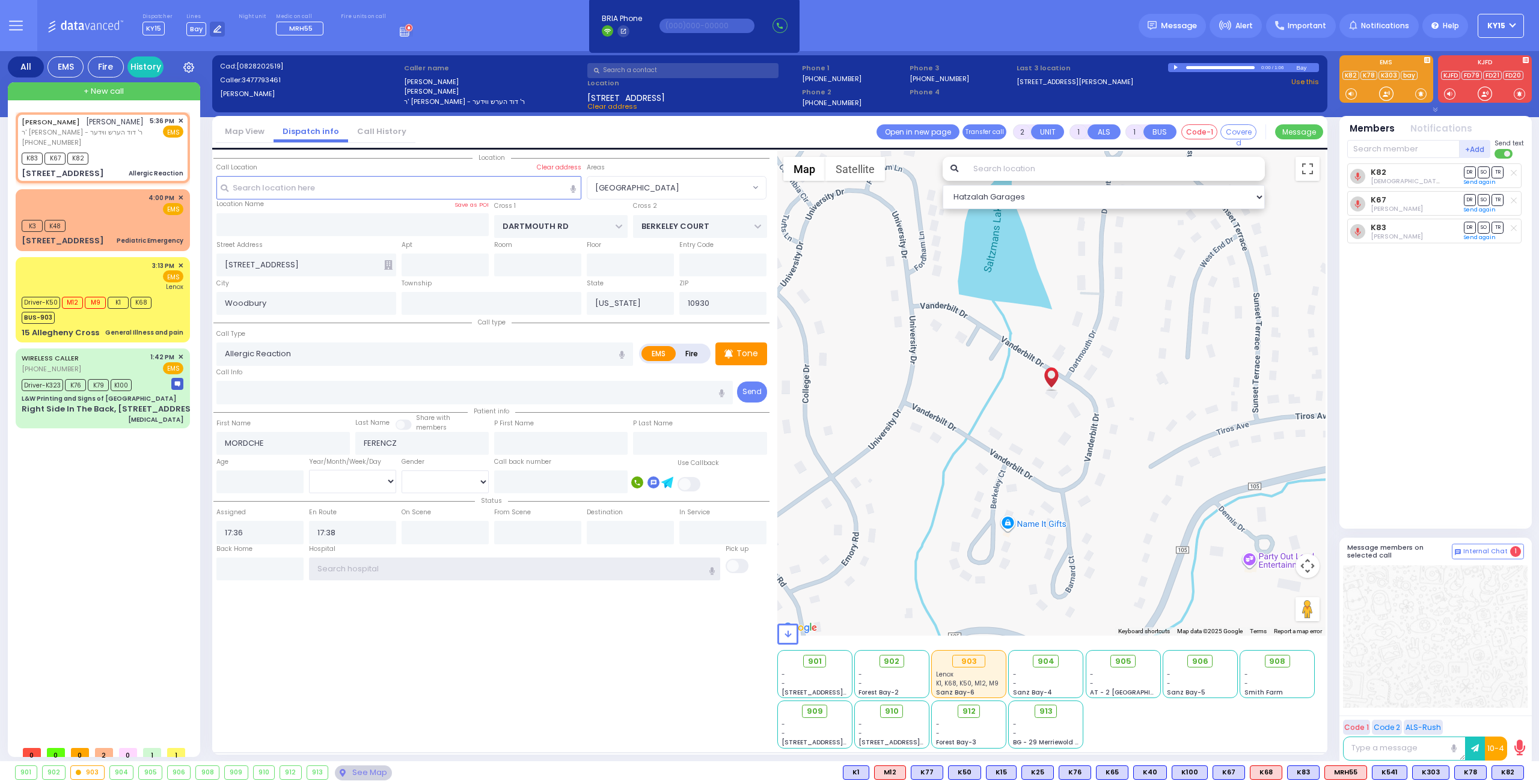
click at [391, 569] on input "text" at bounding box center [515, 568] width 412 height 23
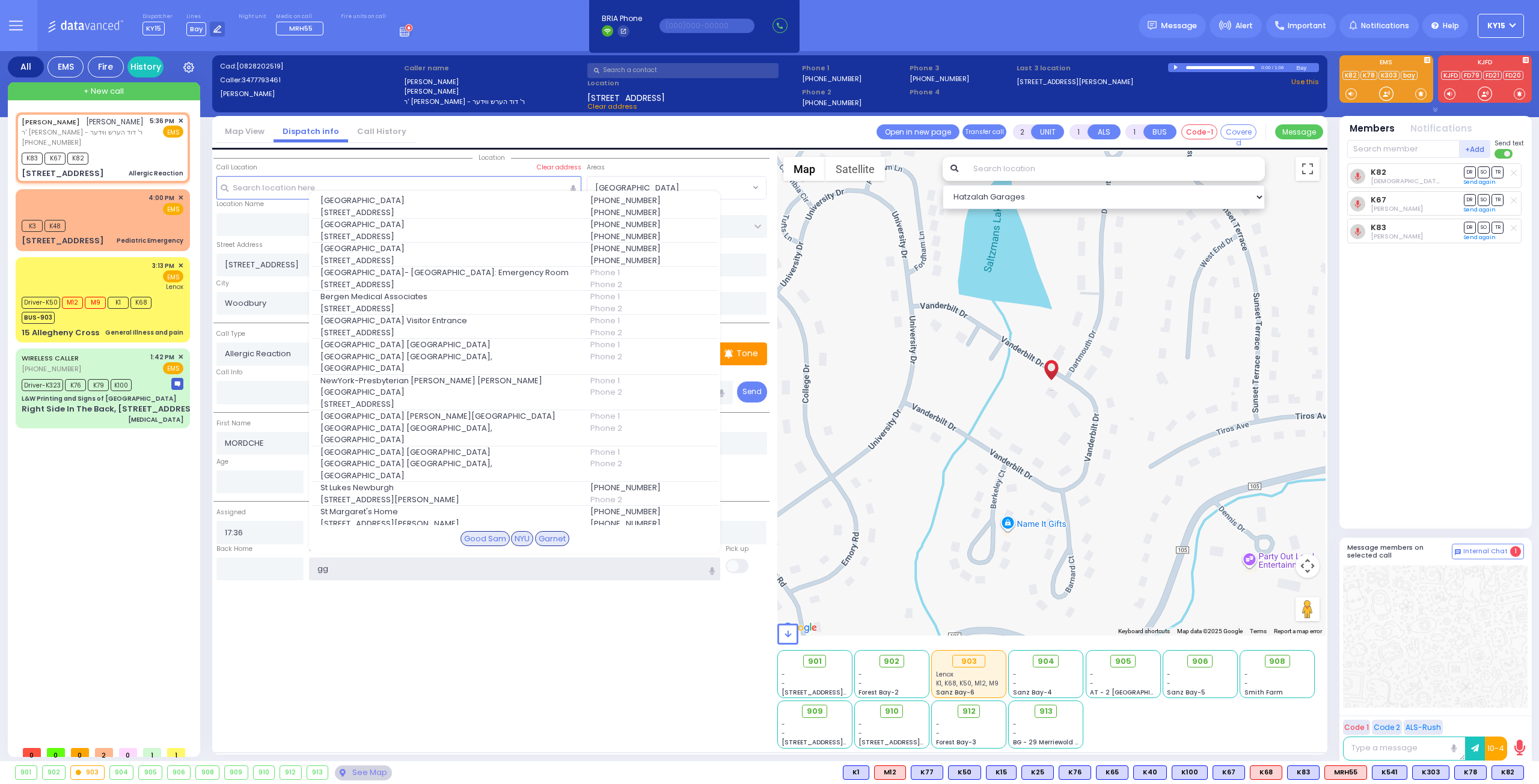
type input "g"
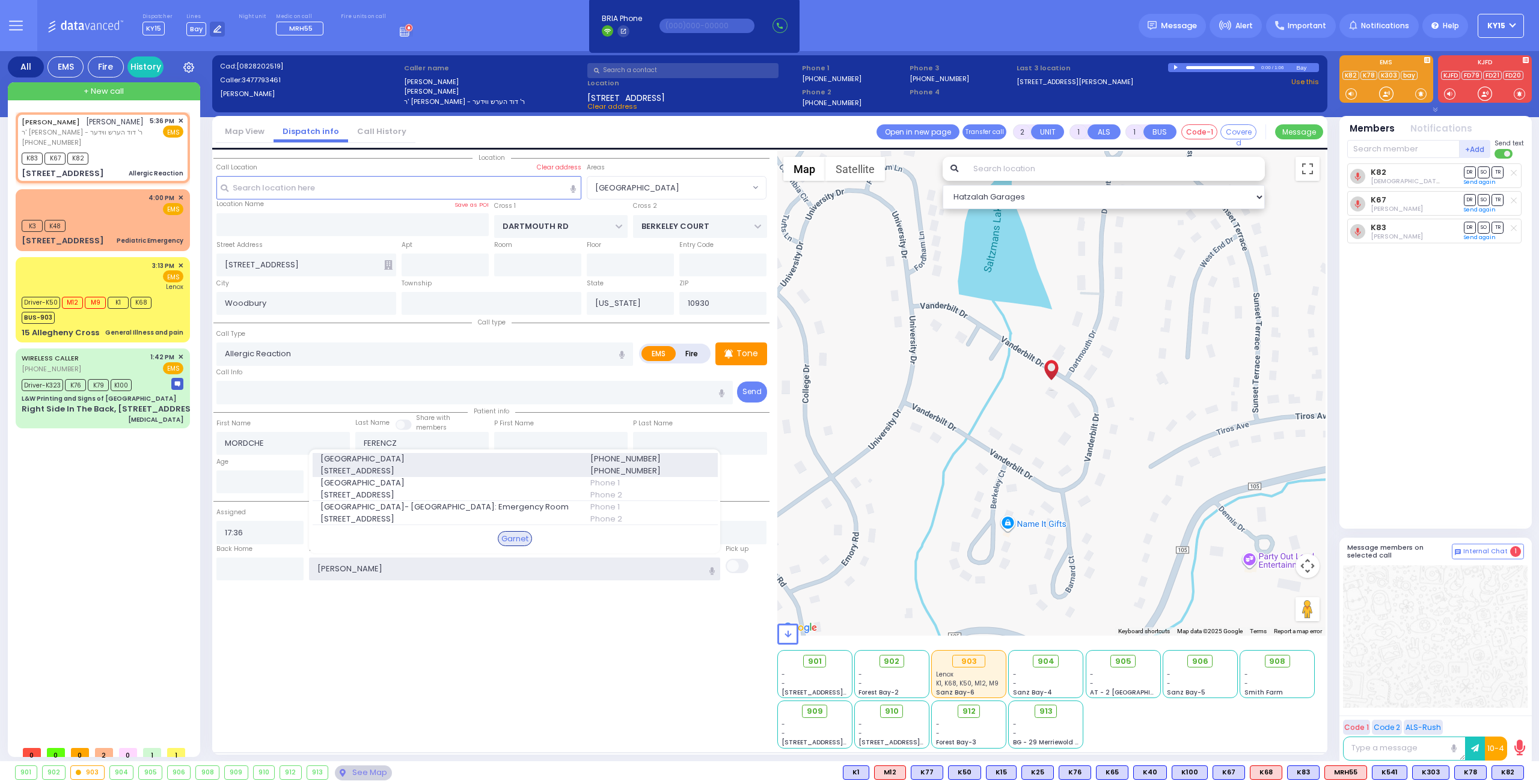
type input "garn"
click at [371, 459] on span "Orange Regional Medical Center" at bounding box center [448, 459] width 255 height 12
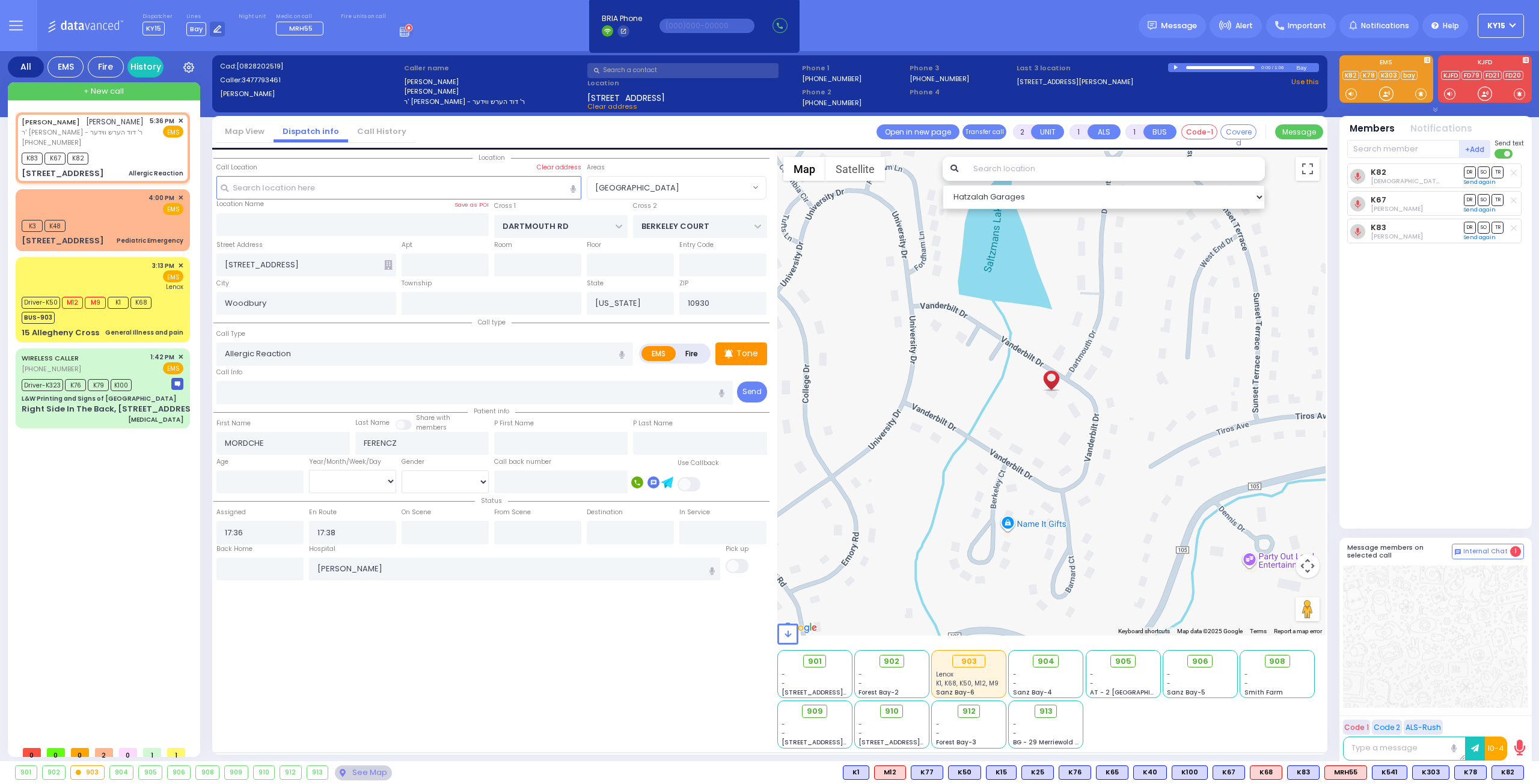
select select
radio input "true"
select select
type input "Orange Regional Medical Center"
select select "Hatzalah Garages"
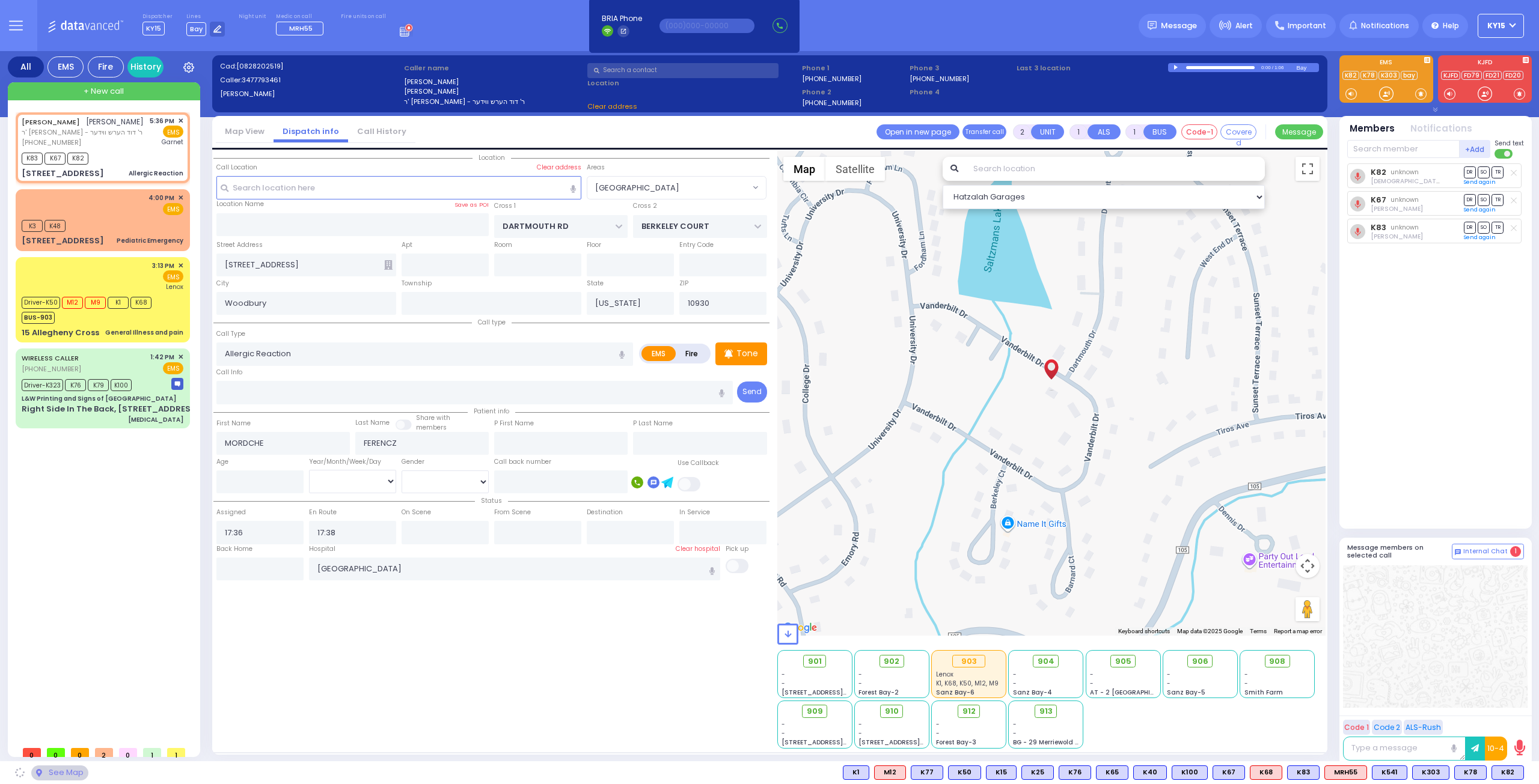
select select "[GEOGRAPHIC_DATA]"
click at [520, 528] on input "text" at bounding box center [537, 532] width 87 height 23
type input "18:02"
select select
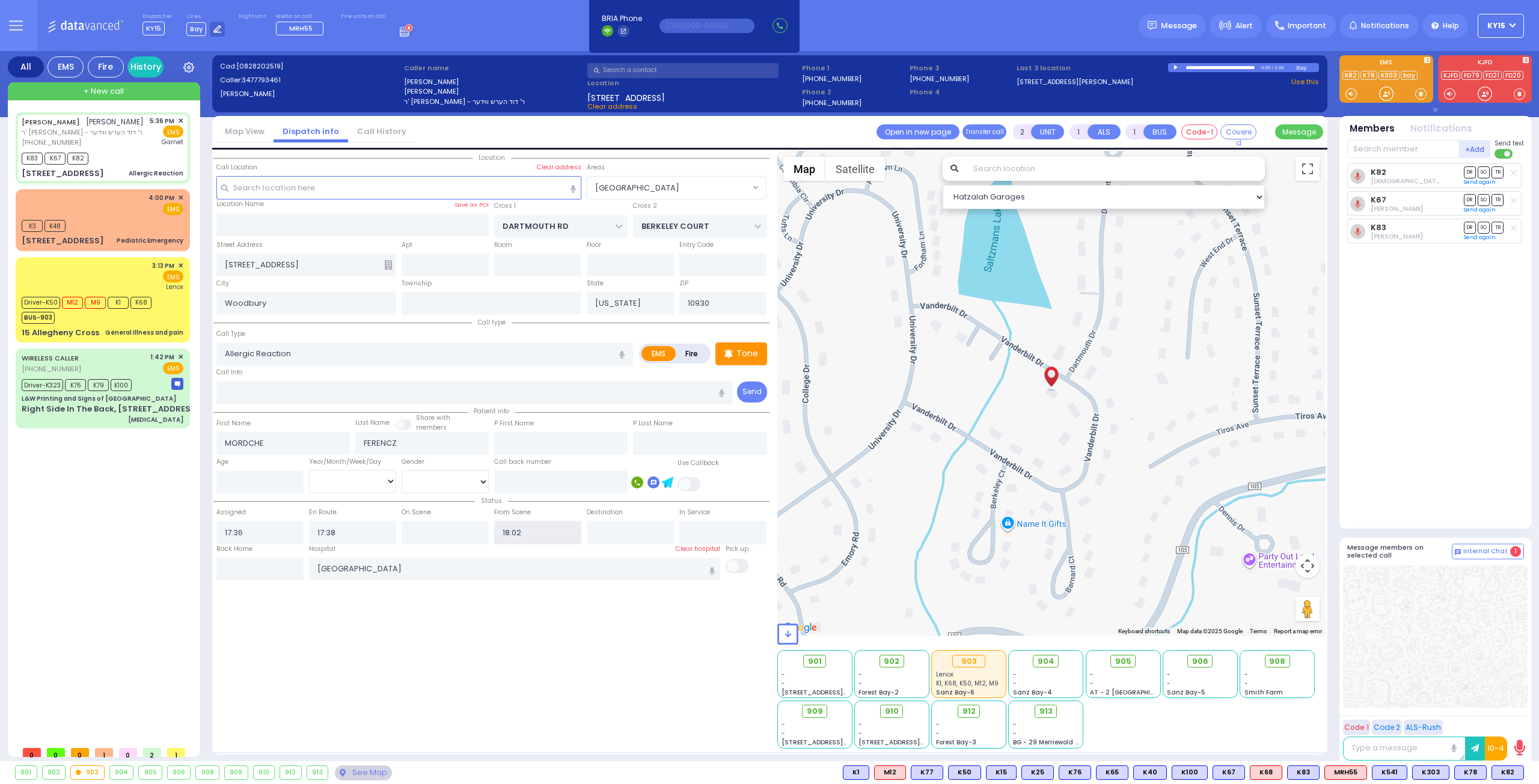
radio input "true"
select select
select select "[GEOGRAPHIC_DATA]"
select select "Hatzalah Garages"
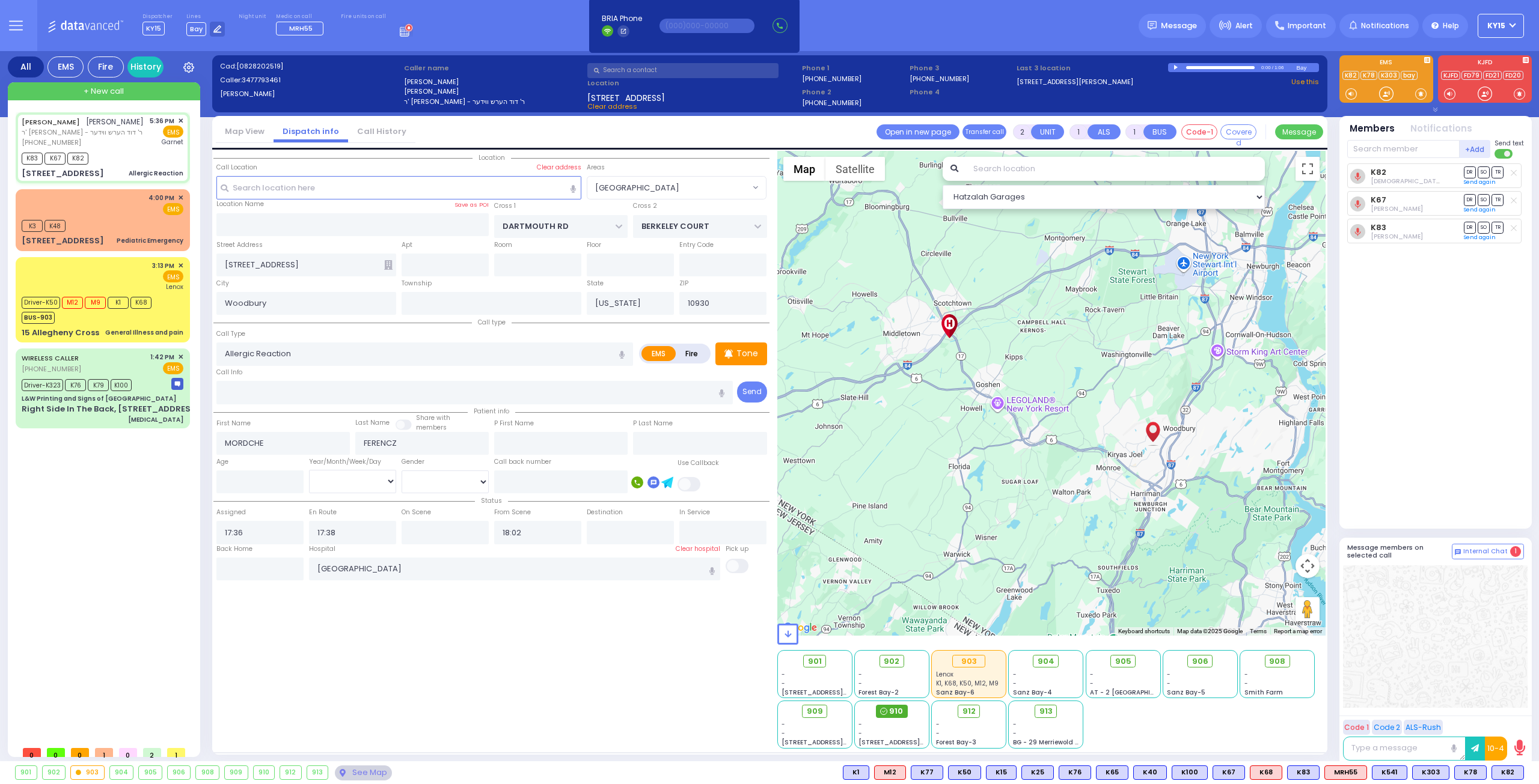
drag, startPoint x: 886, startPoint y: 709, endPoint x: 893, endPoint y: 708, distance: 7.1
click at [889, 708] on div "910" at bounding box center [892, 711] width 32 height 13
click at [891, 710] on span "910" at bounding box center [896, 711] width 14 height 12
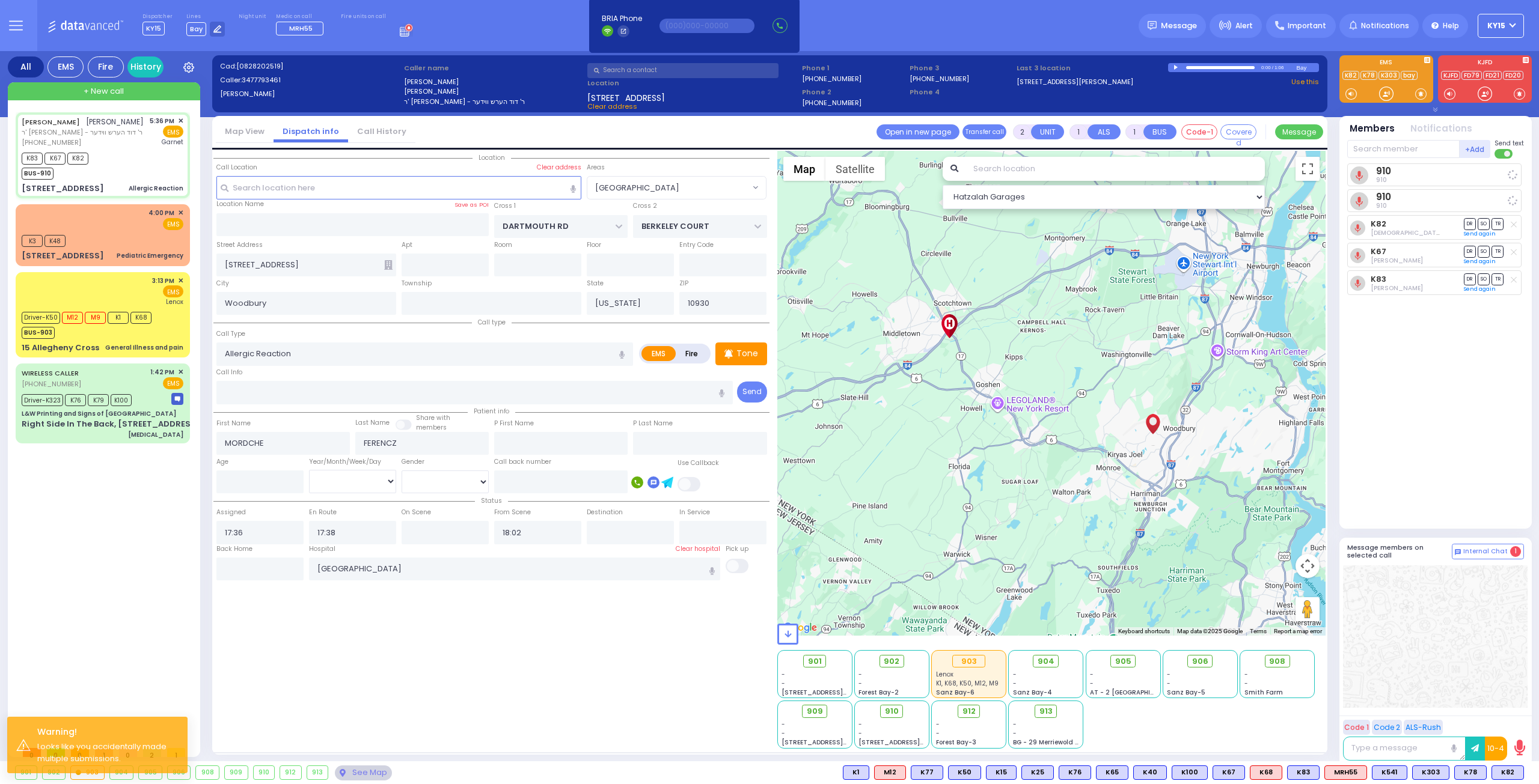
select select
radio input "true"
select select
select select "Hatzalah Garages"
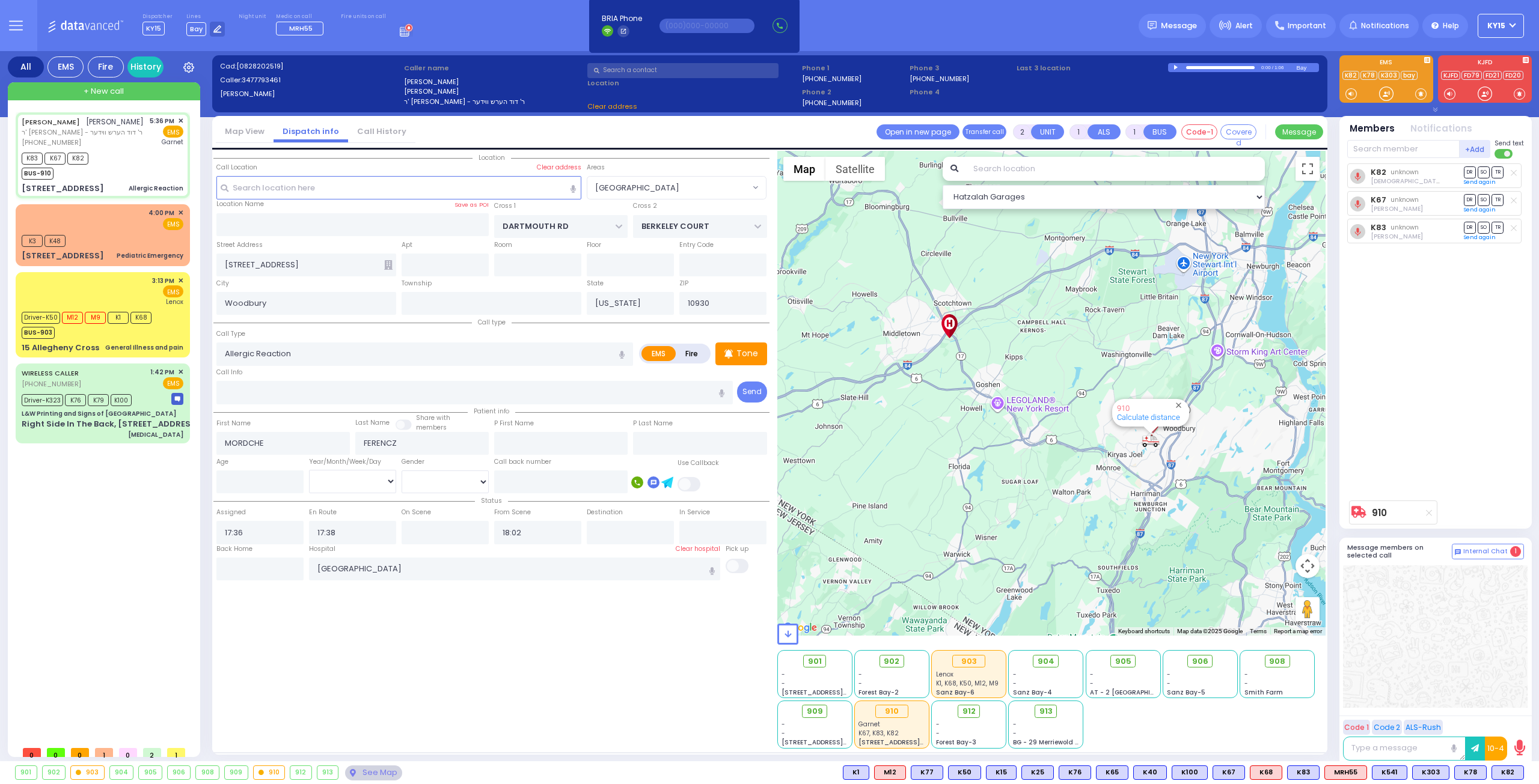
radio input "true"
select select
select select "Hatzalah Garages"
select select "[GEOGRAPHIC_DATA]"
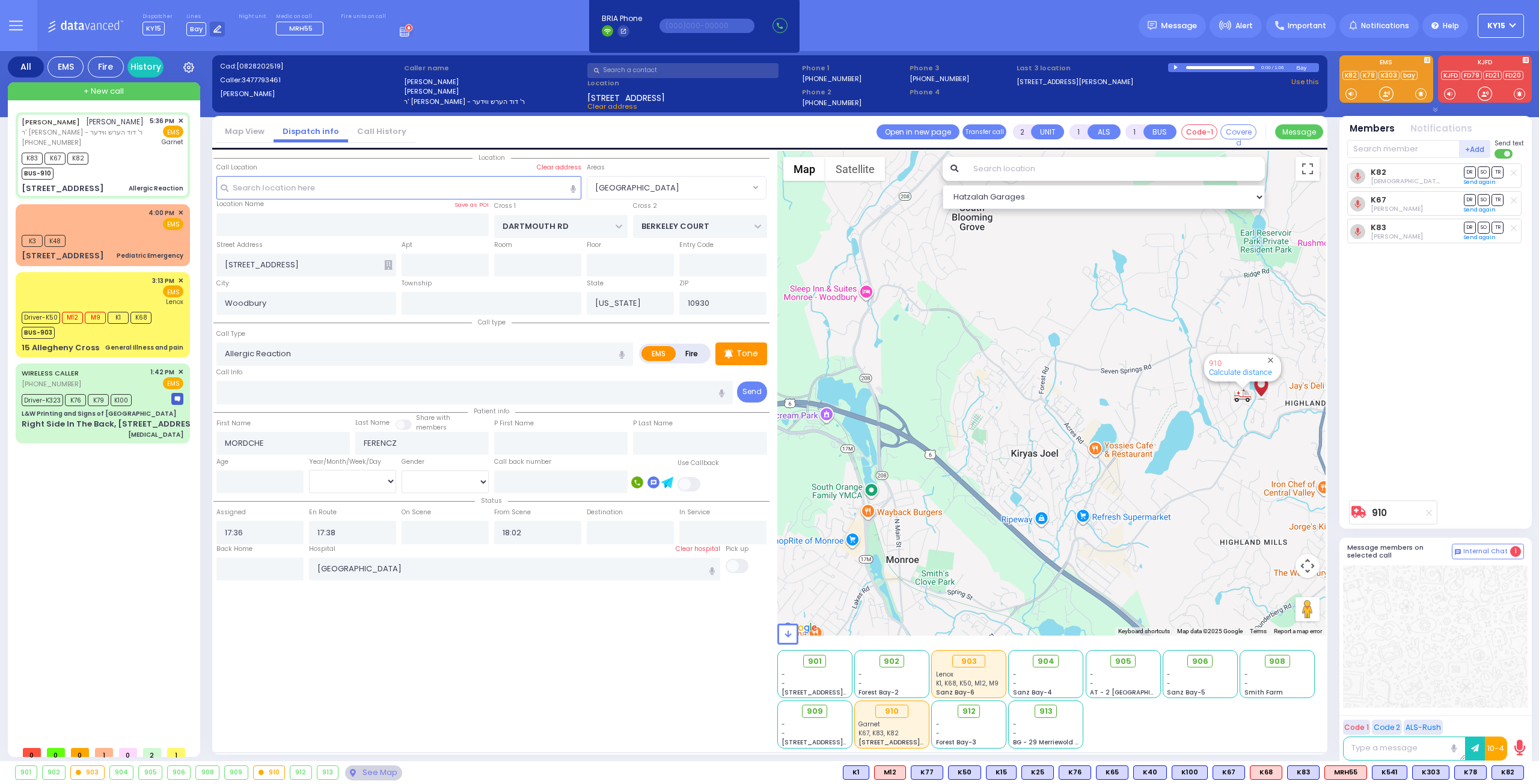
drag, startPoint x: 1228, startPoint y: 460, endPoint x: 1159, endPoint y: 496, distance: 77.8
click at [1159, 496] on div "910 Calculate distance" at bounding box center [1052, 393] width 549 height 485
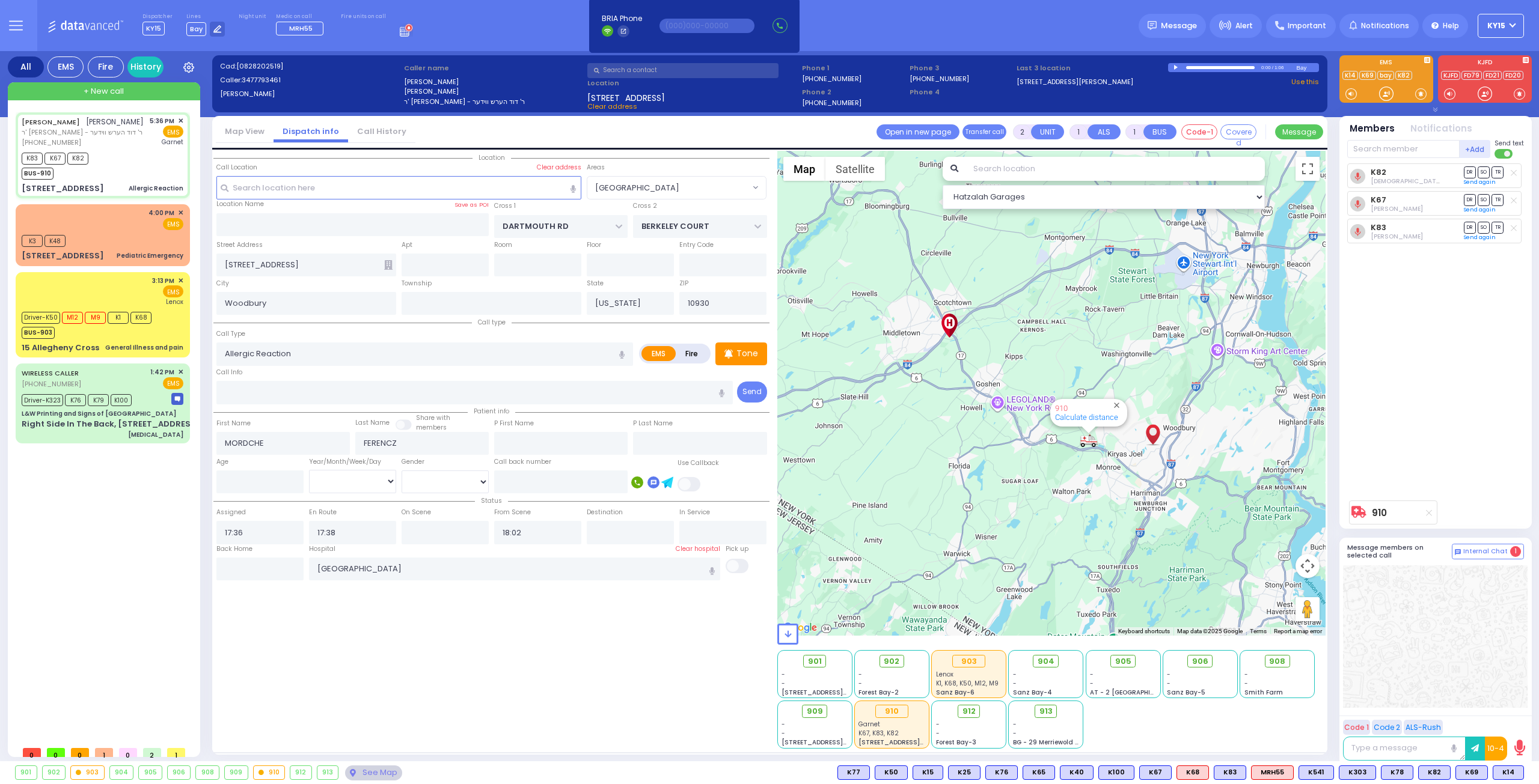
click at [111, 89] on span "+ New call" at bounding box center [104, 92] width 40 height 12
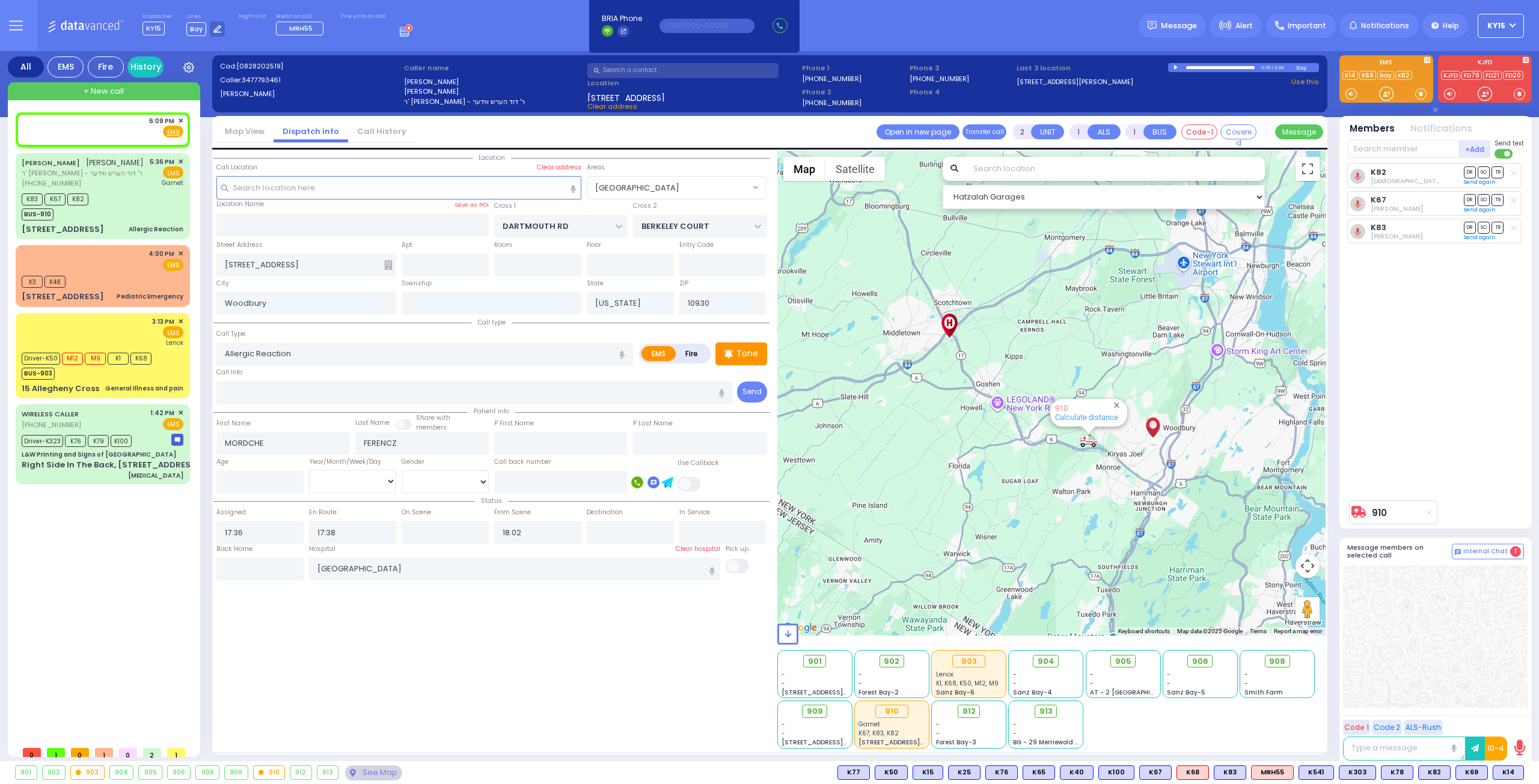
select select
radio input "true"
select select
type input "18:09"
select select "Hatzalah Garages"
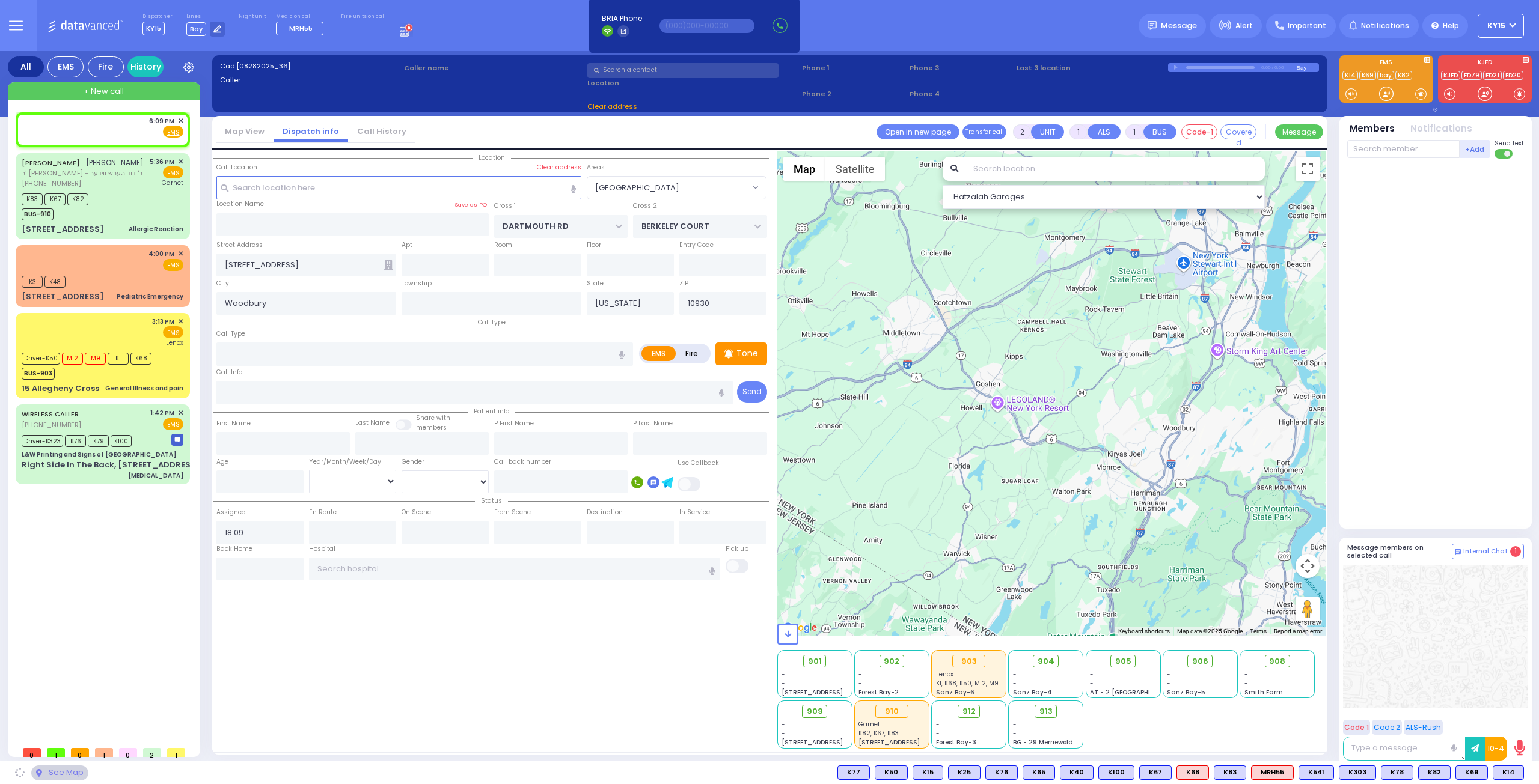
select select
radio input "true"
select select
select select "Hatzalah Garages"
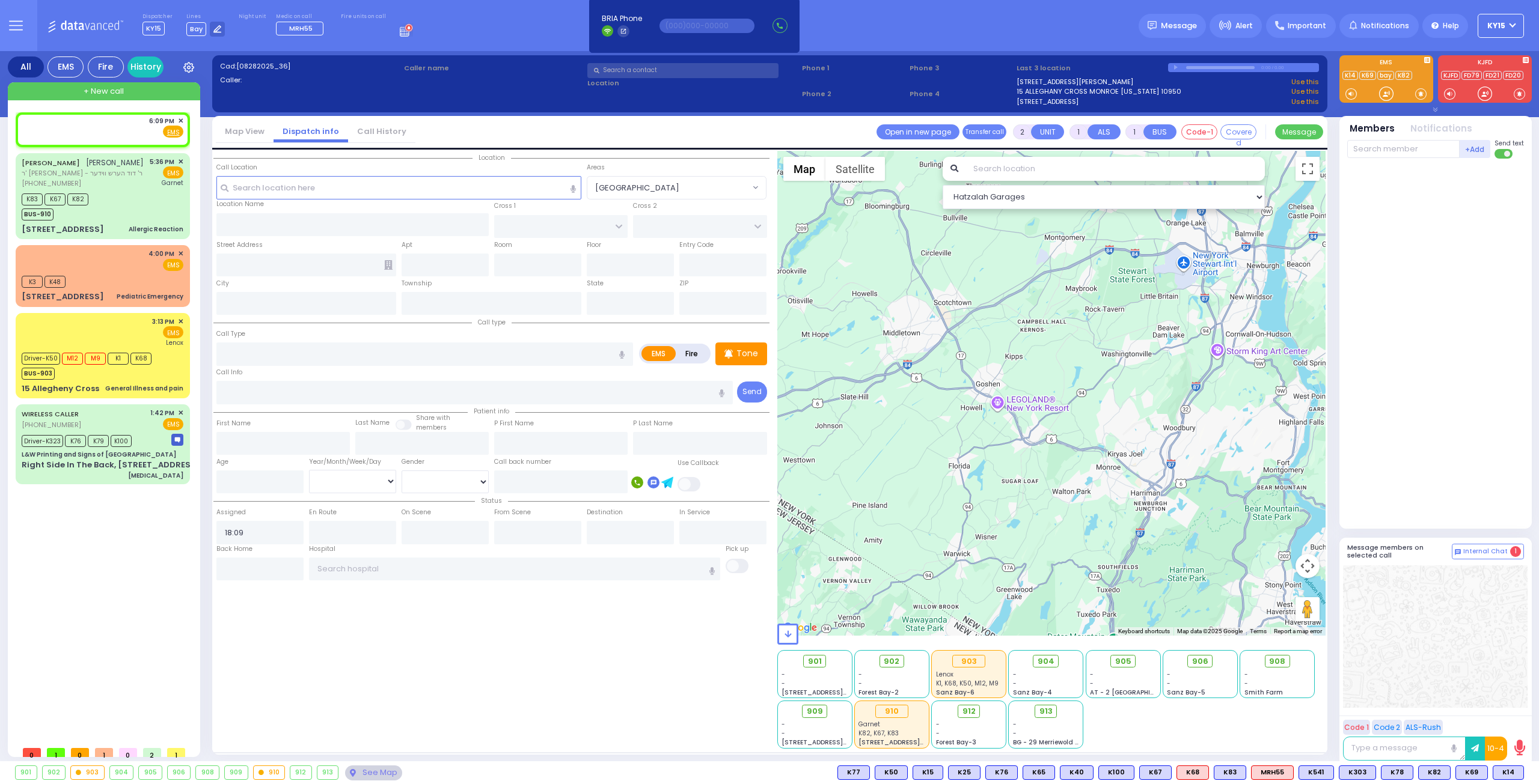
click at [313, 171] on div "Call Location Select a call Clear address" at bounding box center [399, 170] width 365 height 13
click at [275, 225] on input "text" at bounding box center [352, 224] width 273 height 23
click at [280, 187] on input "text" at bounding box center [399, 187] width 365 height 23
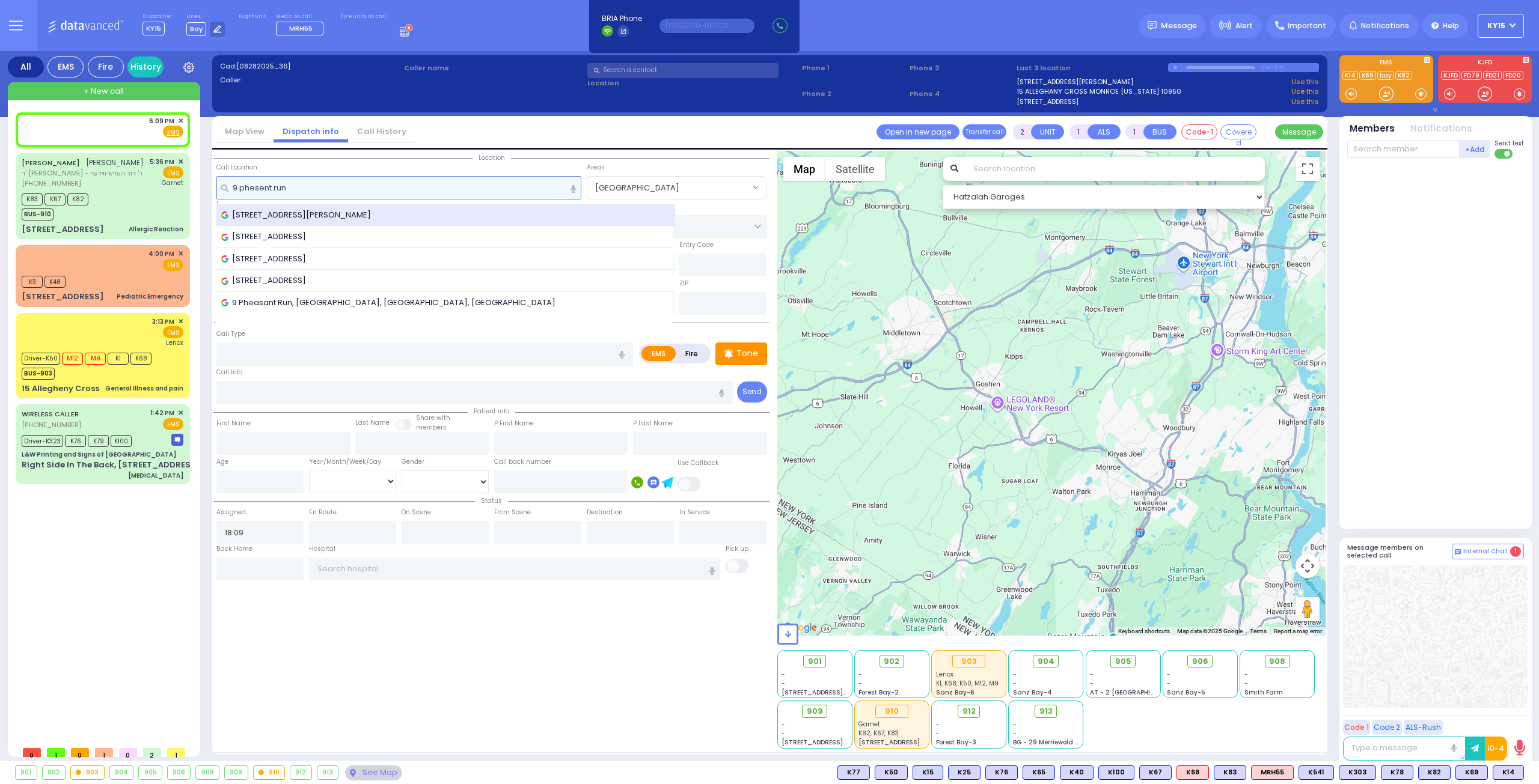
type input "9 phesent run"
click at [283, 212] on span "[STREET_ADDRESS][PERSON_NAME]" at bounding box center [298, 216] width 154 height 12
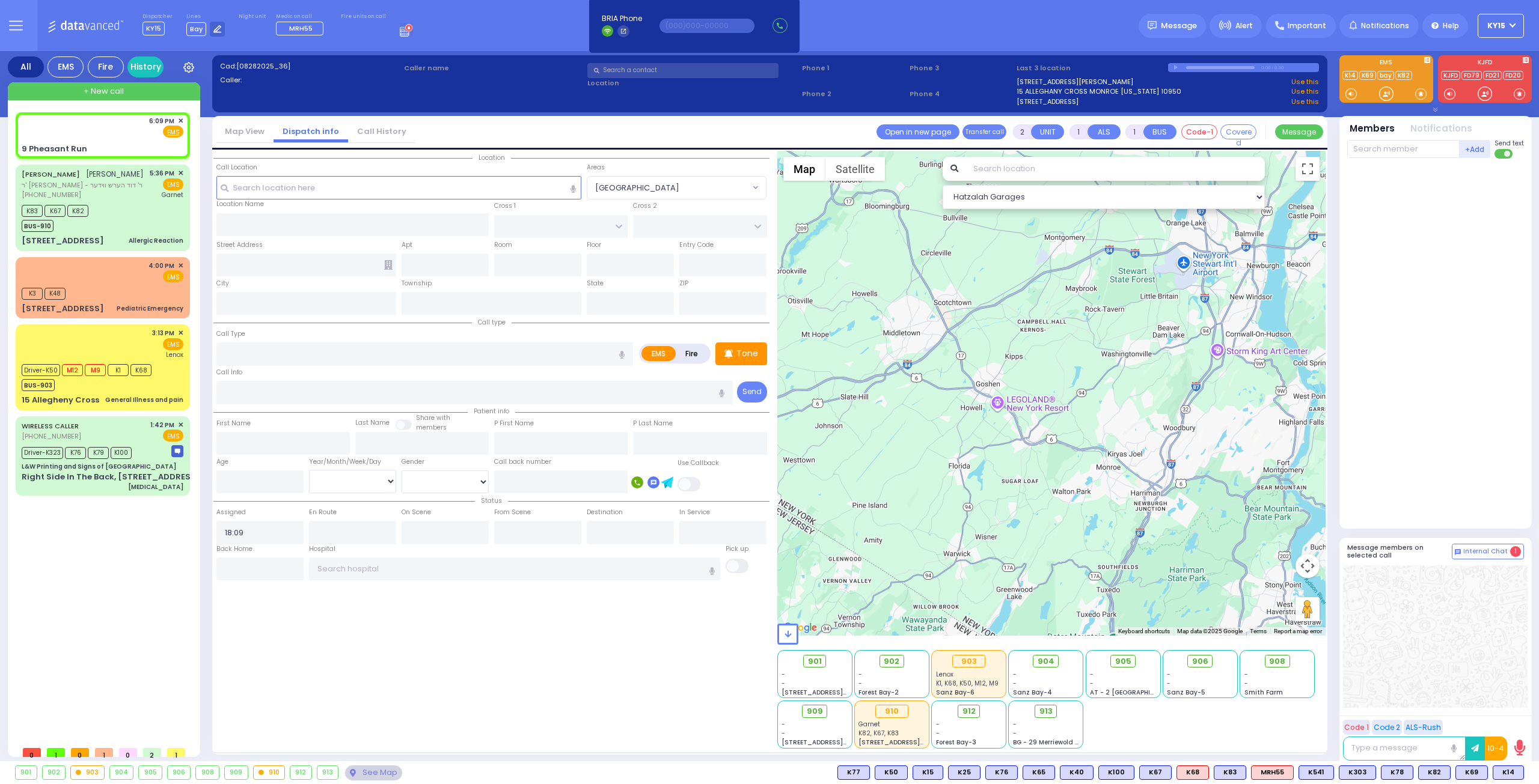
select select
radio input "true"
select select
select select "Hatzalah Garages"
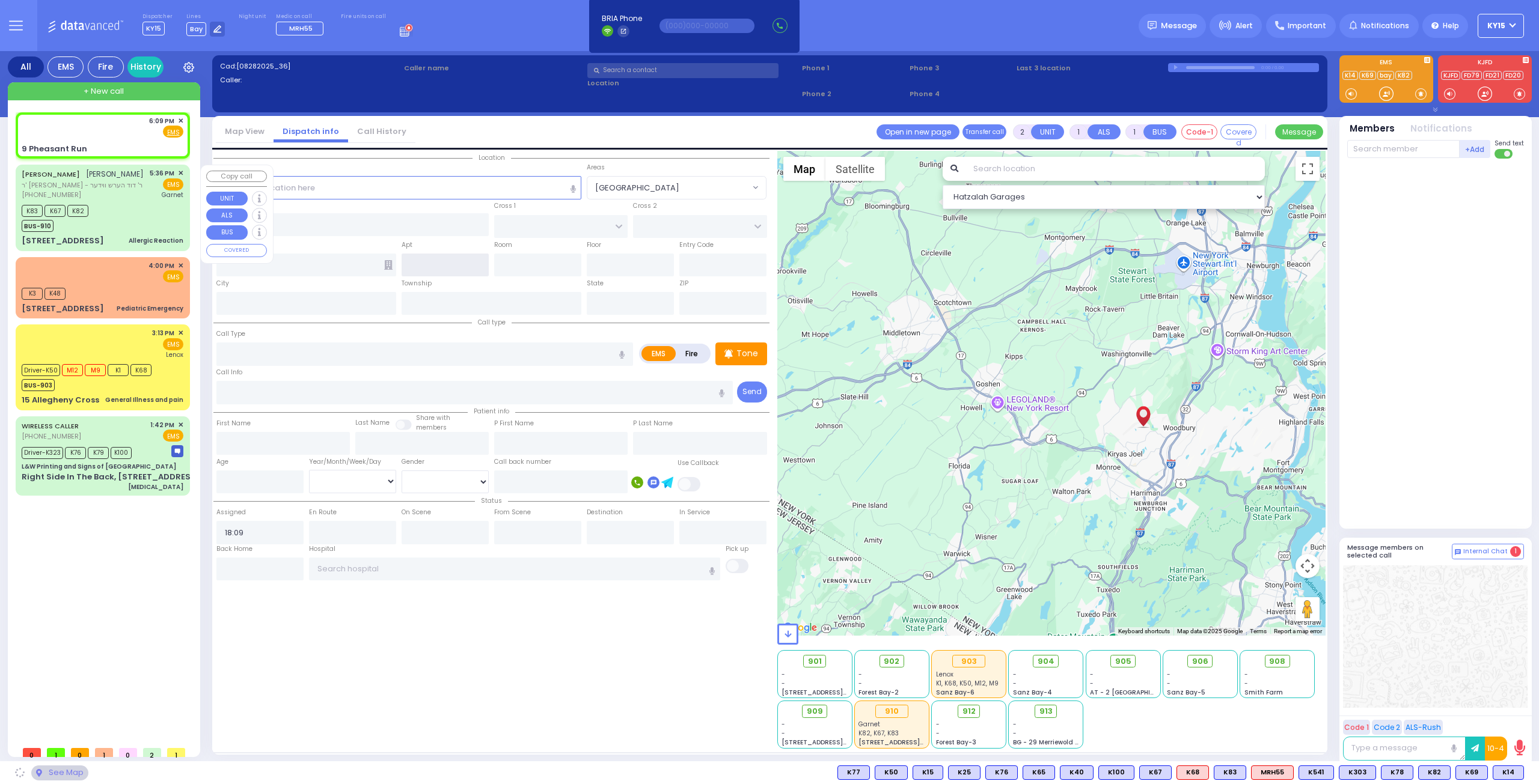
type input "SCHUNNEMUNK RD"
type input "OWENS DR"
type input "9 Pheasant Run"
type input "Woodbury"
type input "[US_STATE]"
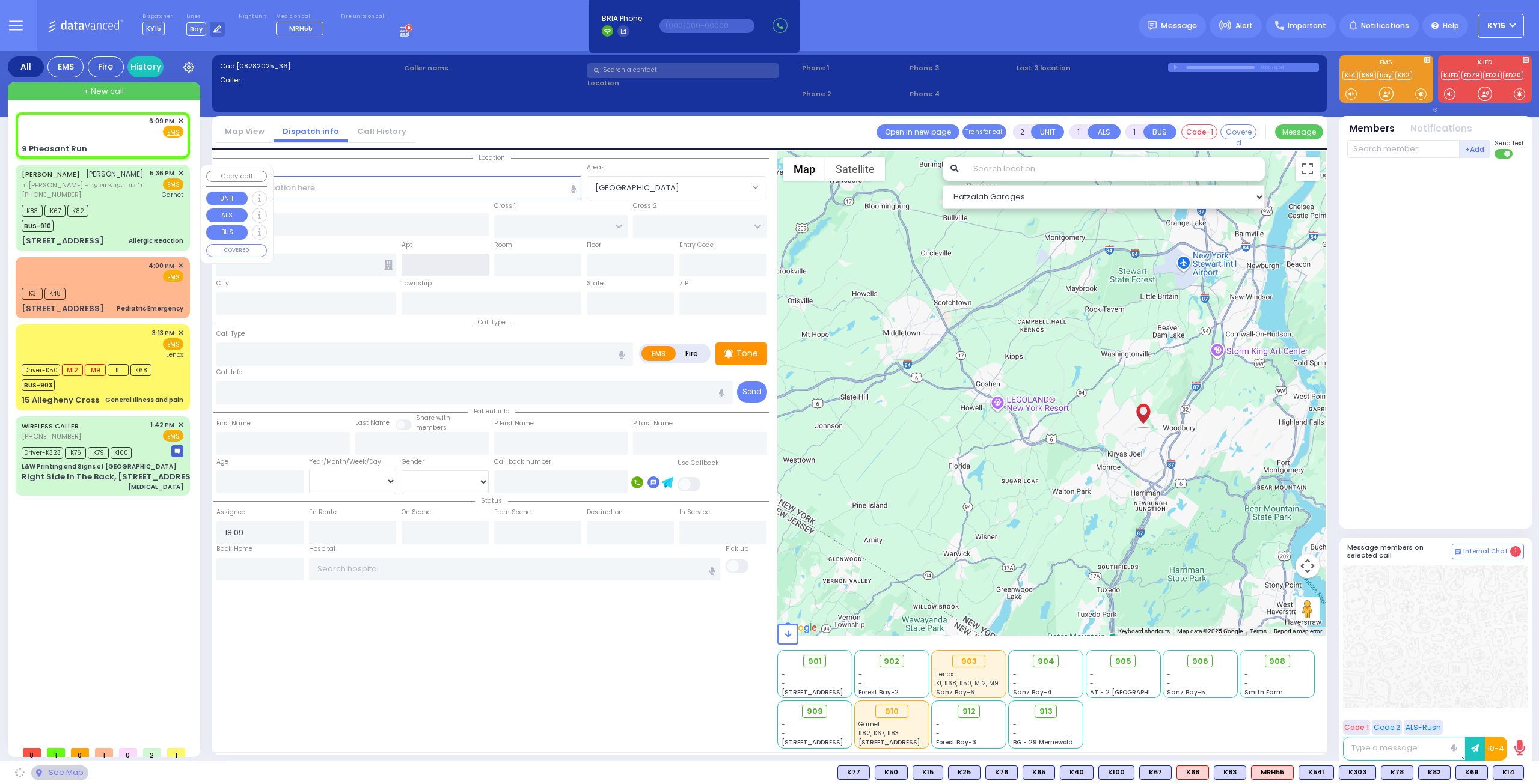
type input "10930"
select select "[GEOGRAPHIC_DATA]"
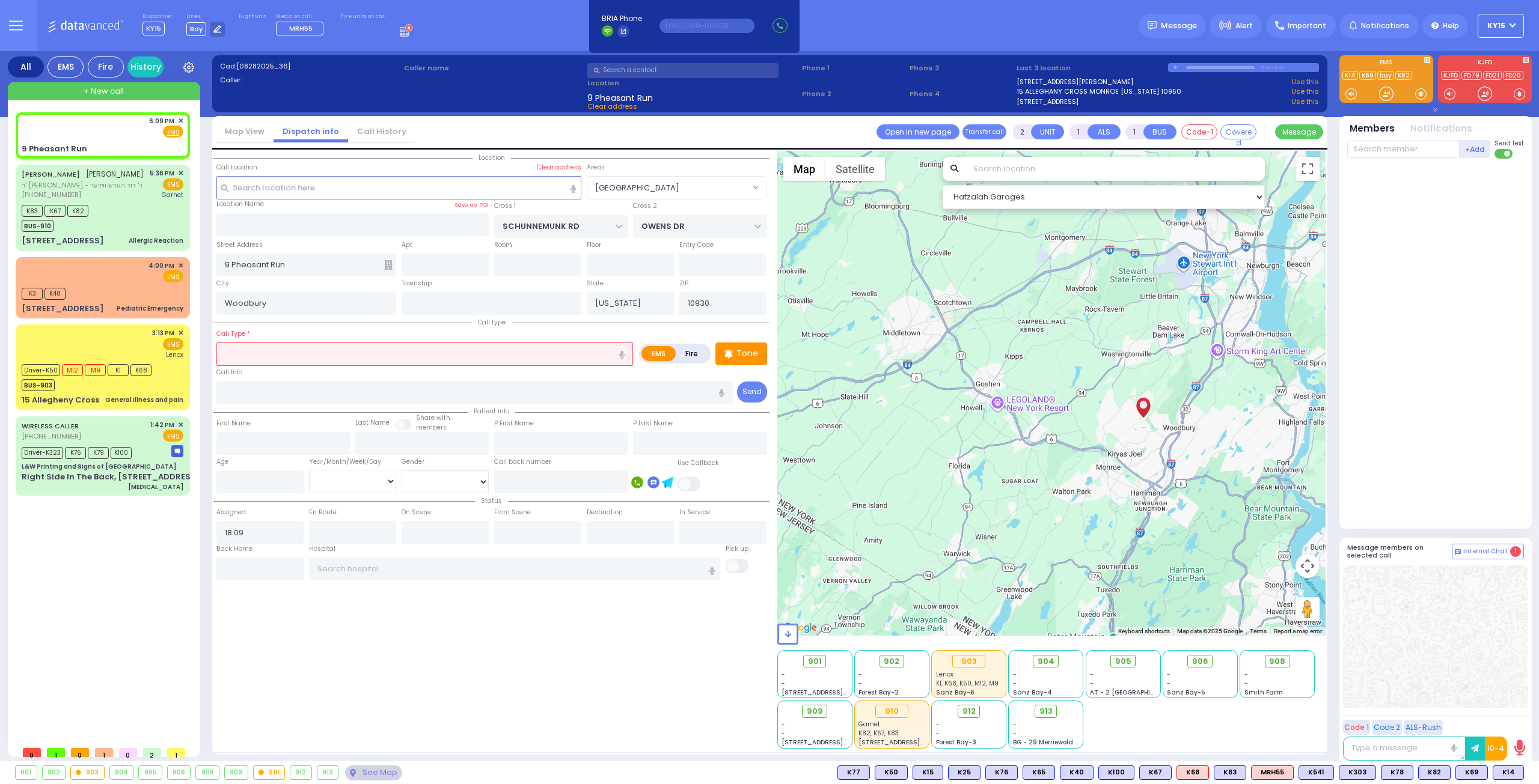
click at [316, 346] on input "text" at bounding box center [424, 354] width 417 height 23
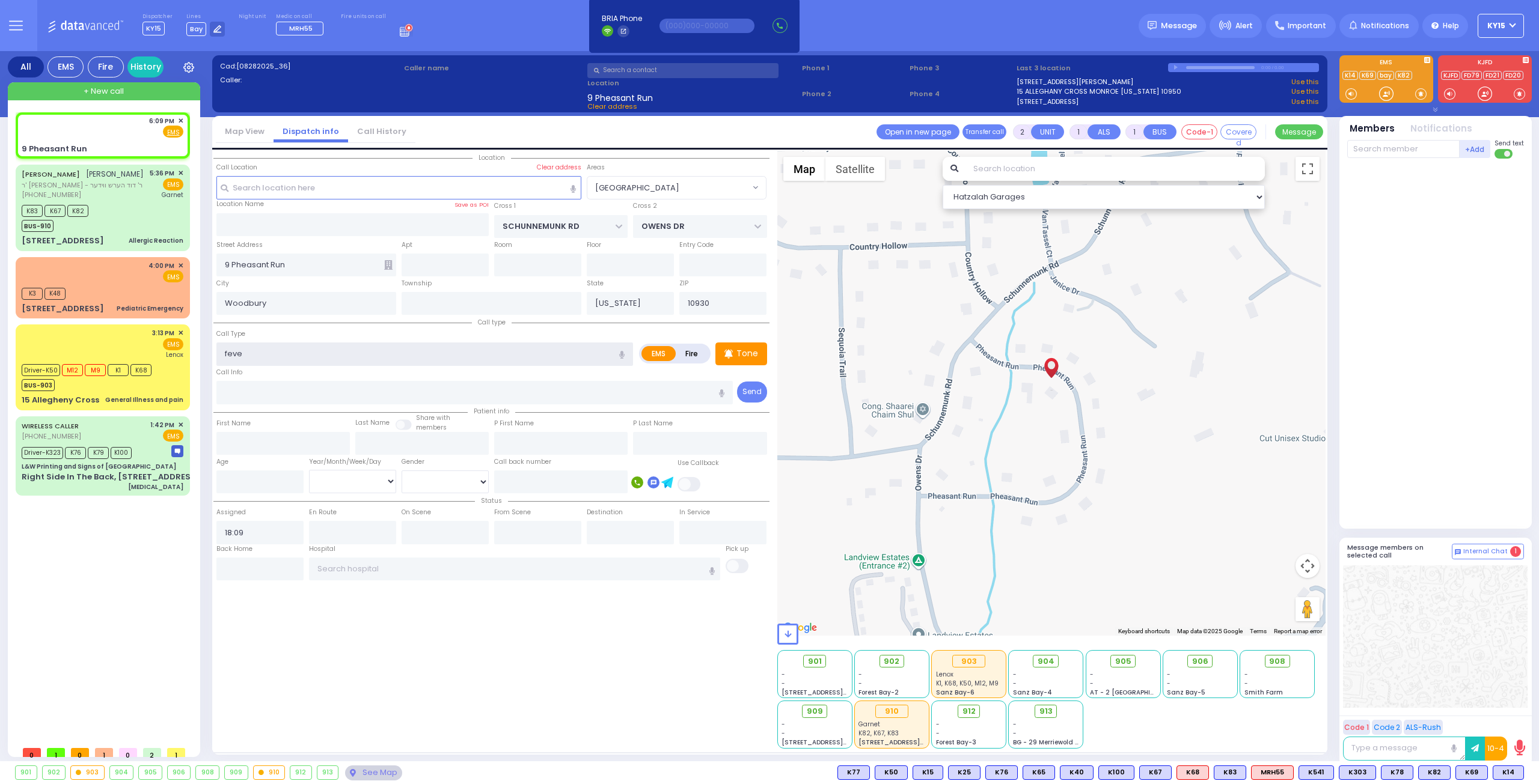
type input "fever"
select select
radio input "true"
select select
select select "Hatzalah Garages"
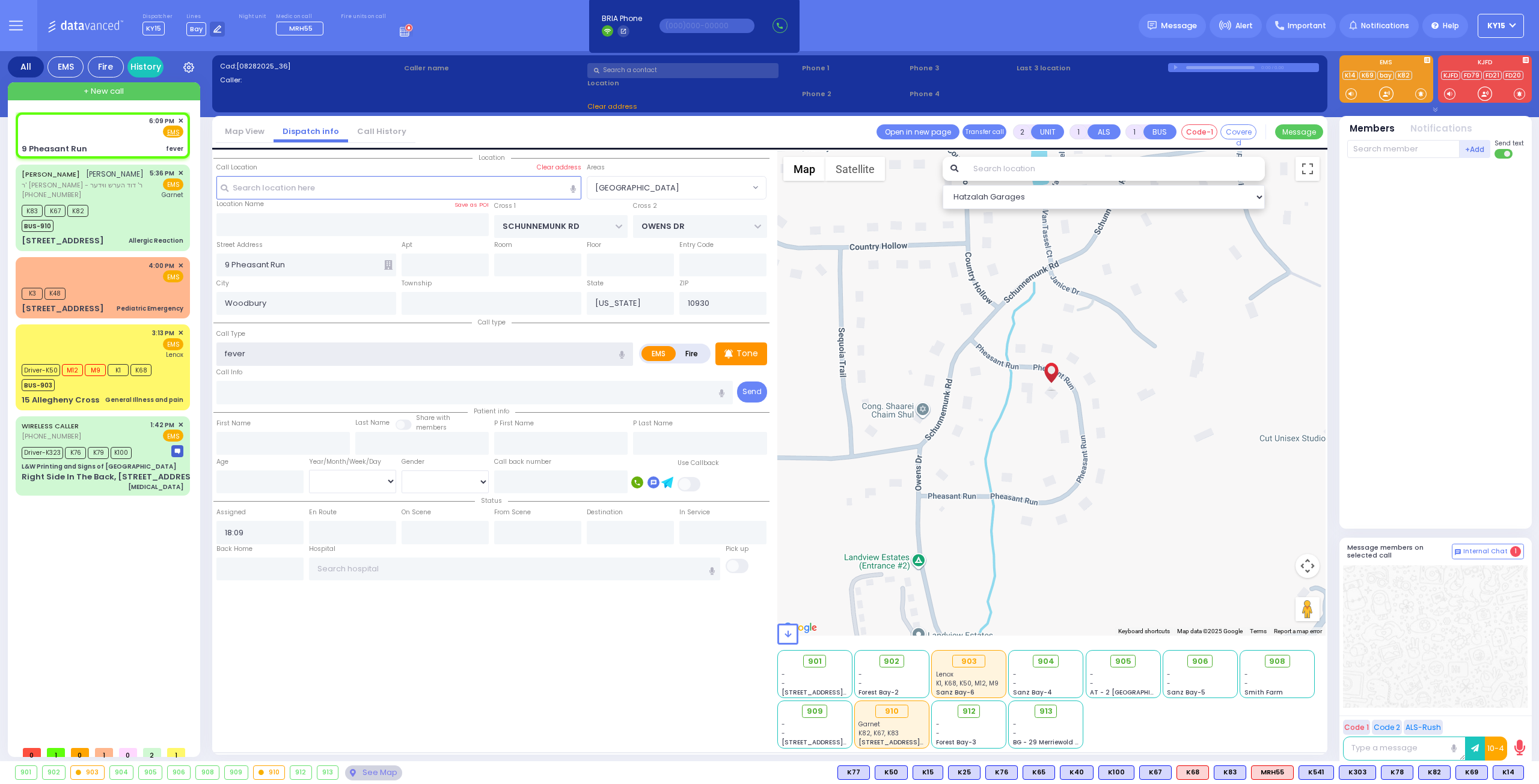
select select "[GEOGRAPHIC_DATA]"
type input "fever"
click at [291, 184] on input "text" at bounding box center [399, 187] width 365 height 23
select select
radio input "true"
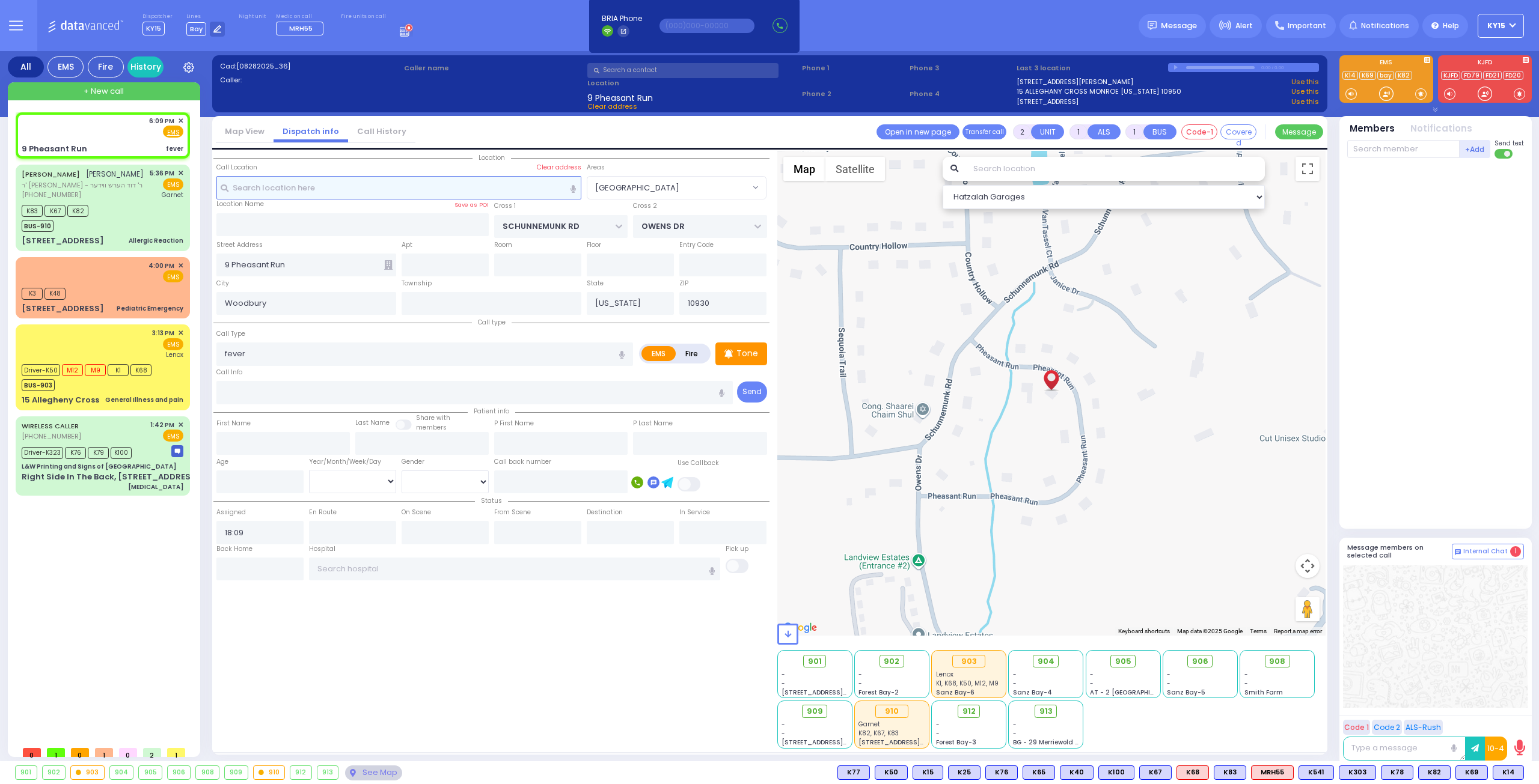
select select
select select "Hatzalah Garages"
select select "[GEOGRAPHIC_DATA]"
drag, startPoint x: 108, startPoint y: 127, endPoint x: 119, endPoint y: 134, distance: 13.0
click at [109, 128] on div "6:09 PM ✕ Fire EMS" at bounding box center [102, 127] width 162 height 22
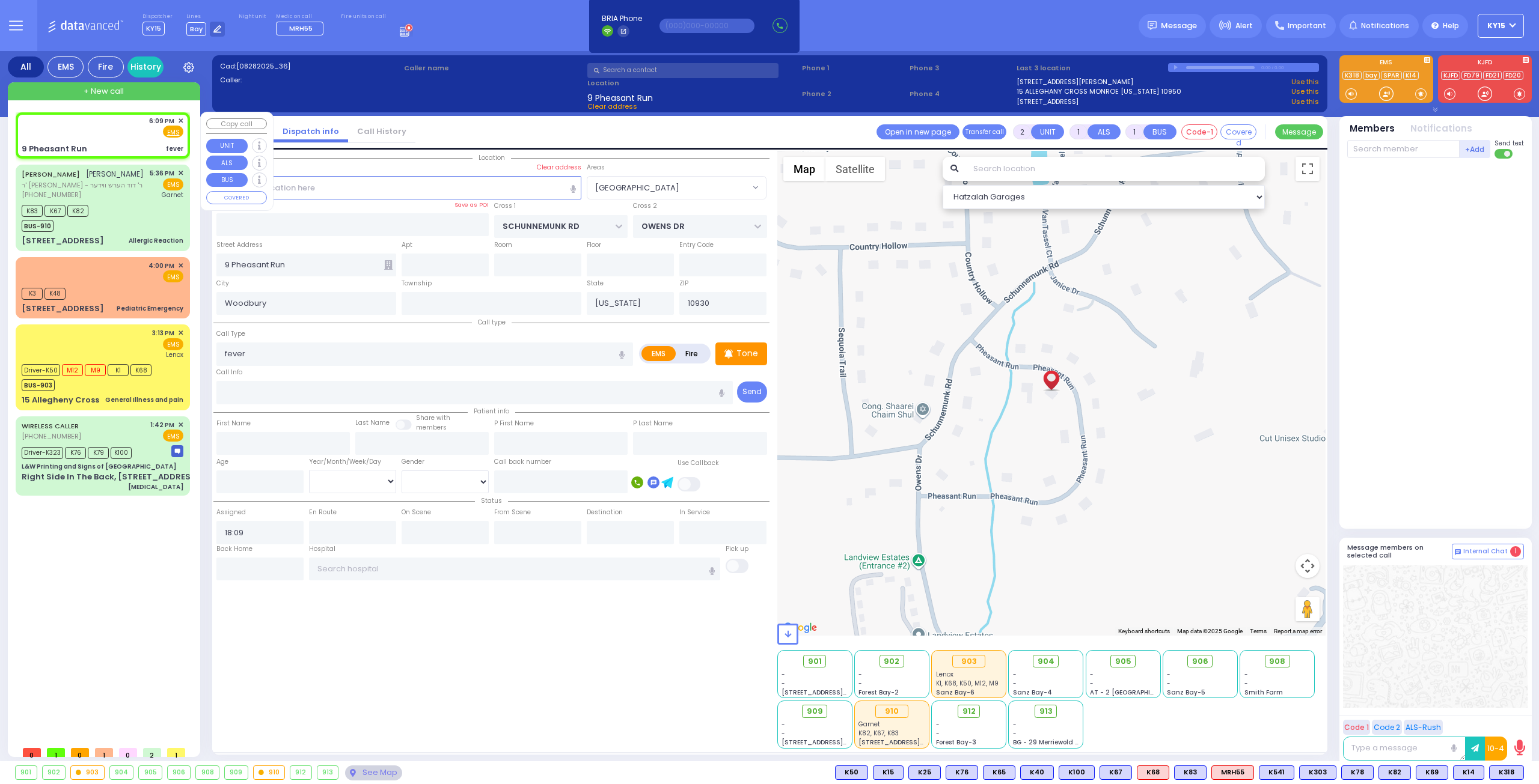
select select
radio input "true"
select select
select select "Hatzalah Garages"
select select "[GEOGRAPHIC_DATA]"
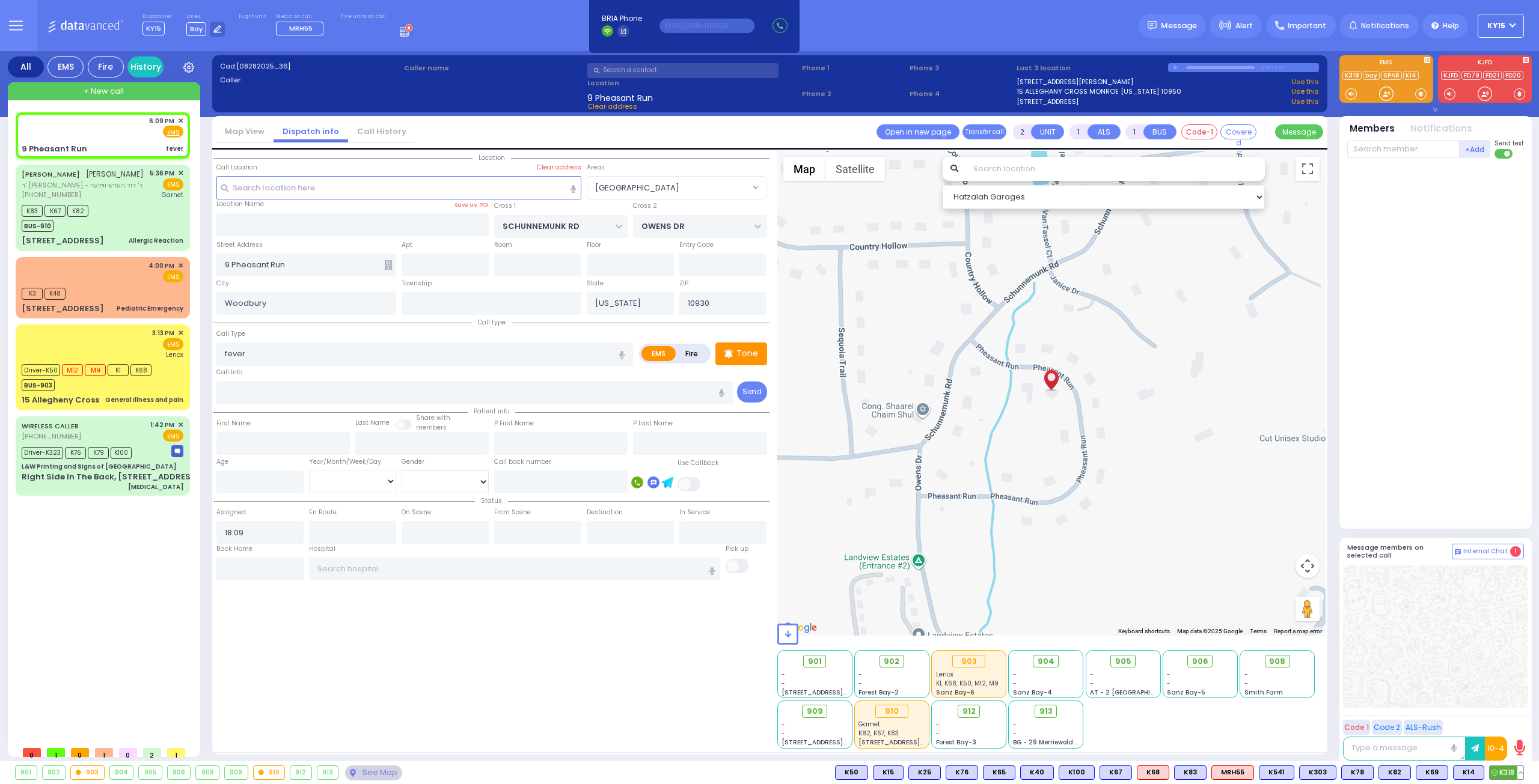
click at [1501, 772] on span "K318" at bounding box center [1506, 773] width 34 height 13
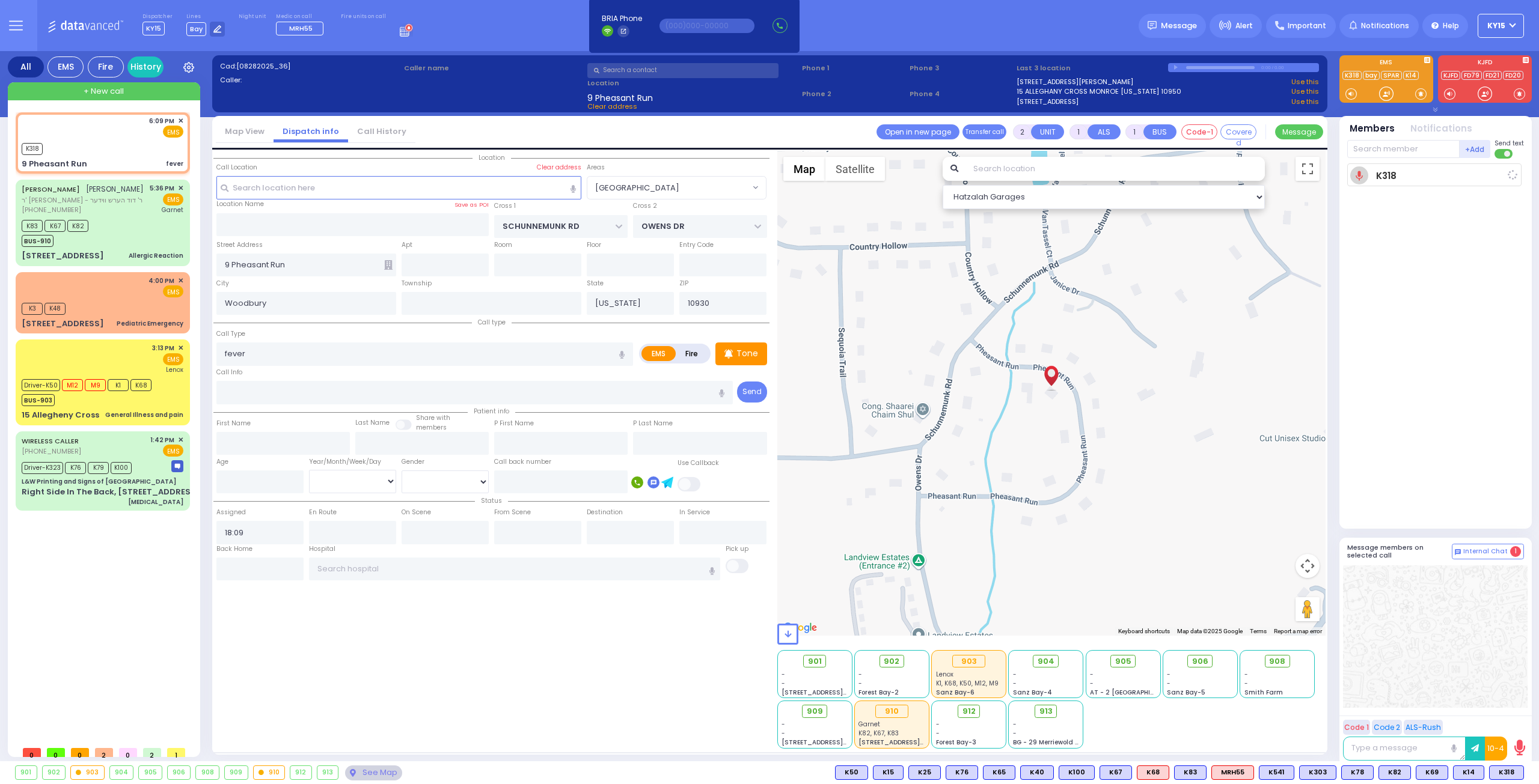
select select
radio input "true"
select select
type input "18:11"
select select "Hatzalah Garages"
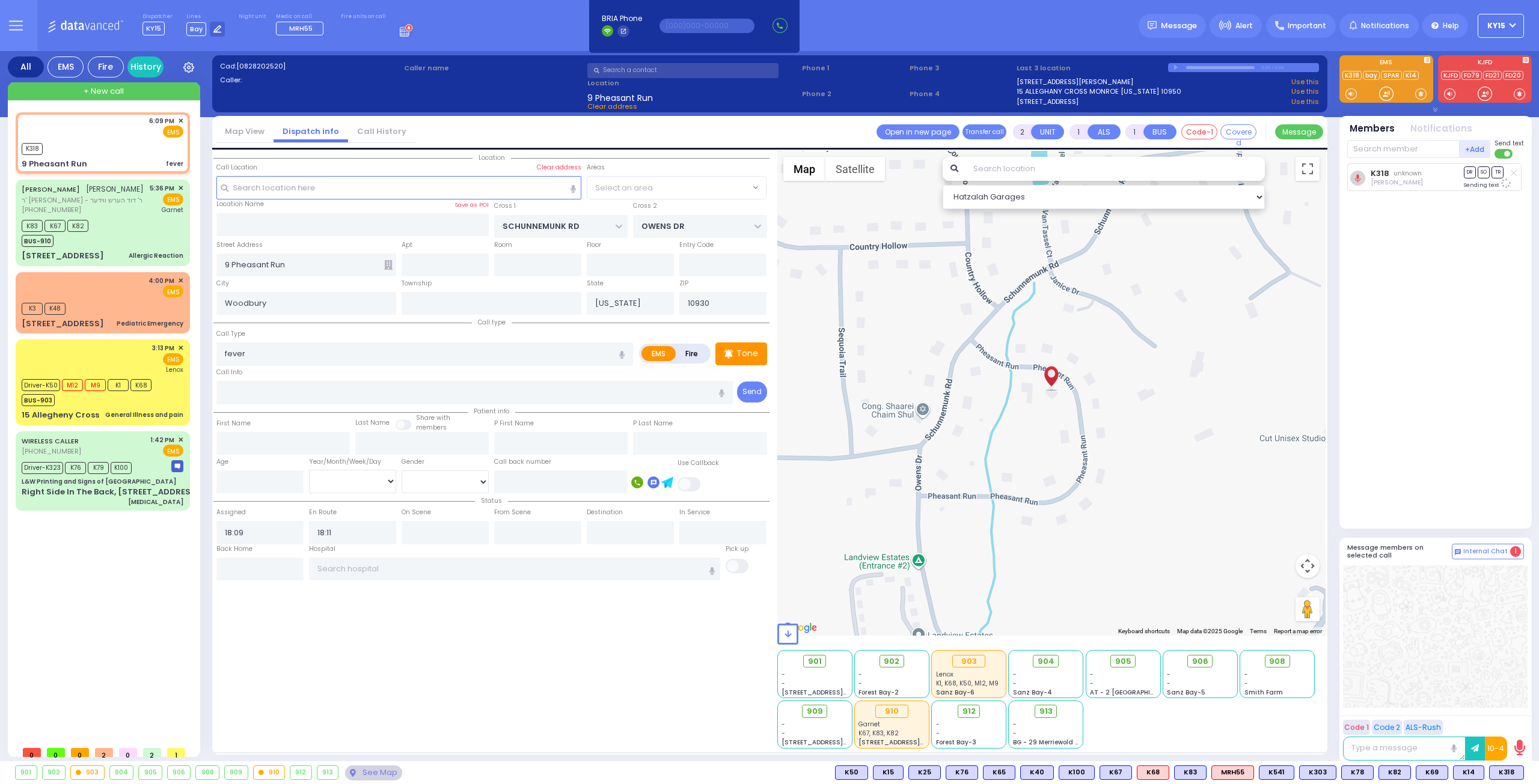
select select "[GEOGRAPHIC_DATA]"
click at [1506, 769] on span "K37" at bounding box center [1507, 773] width 31 height 13
select select
radio input "true"
select select
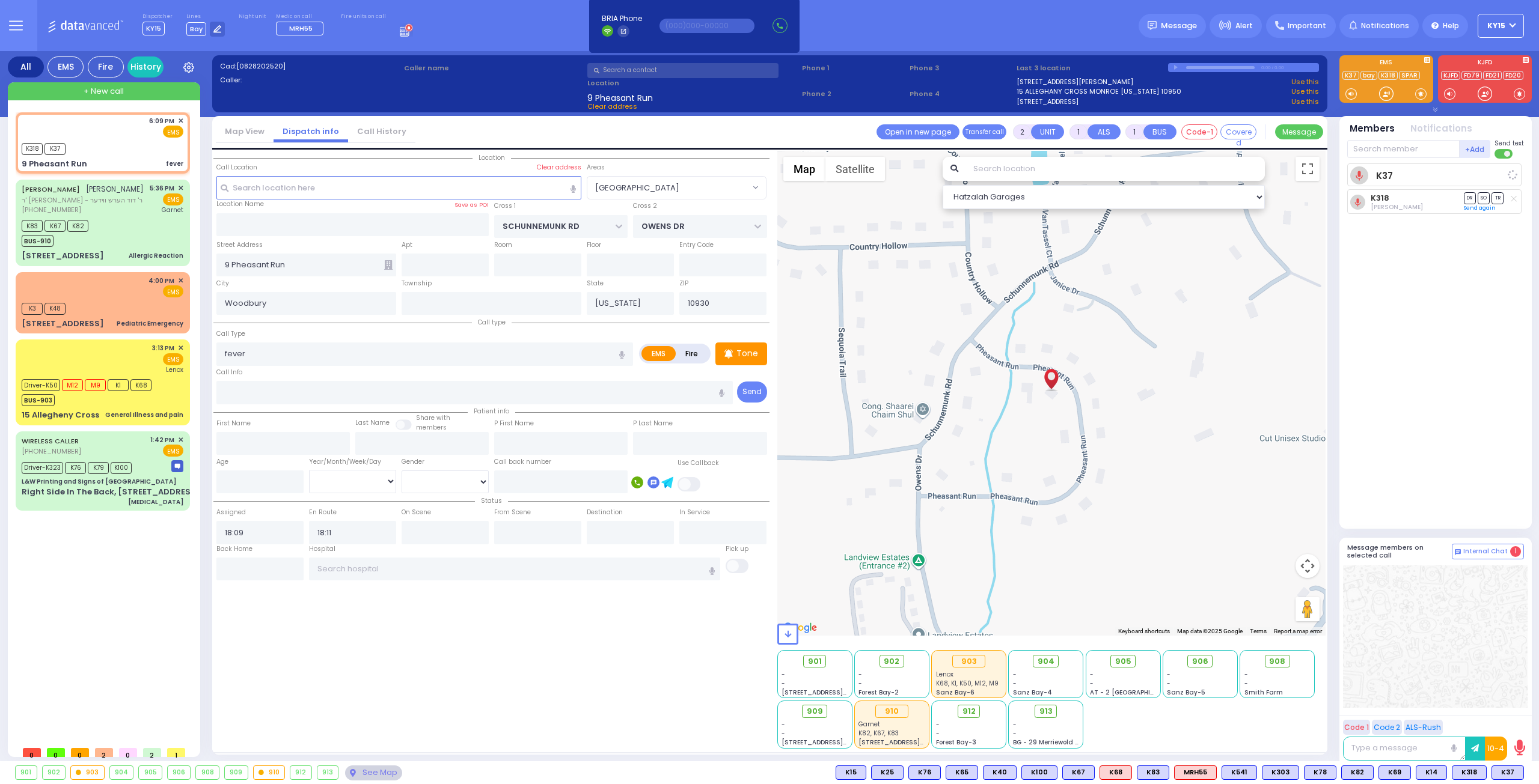
select select "Hatzalah Garages"
select select "[GEOGRAPHIC_DATA]"
click at [1520, 774] on button at bounding box center [1520, 773] width 6 height 13
click at [1513, 719] on icon at bounding box center [1511, 719] width 13 height 13
click at [1521, 768] on button at bounding box center [1520, 773] width 6 height 13
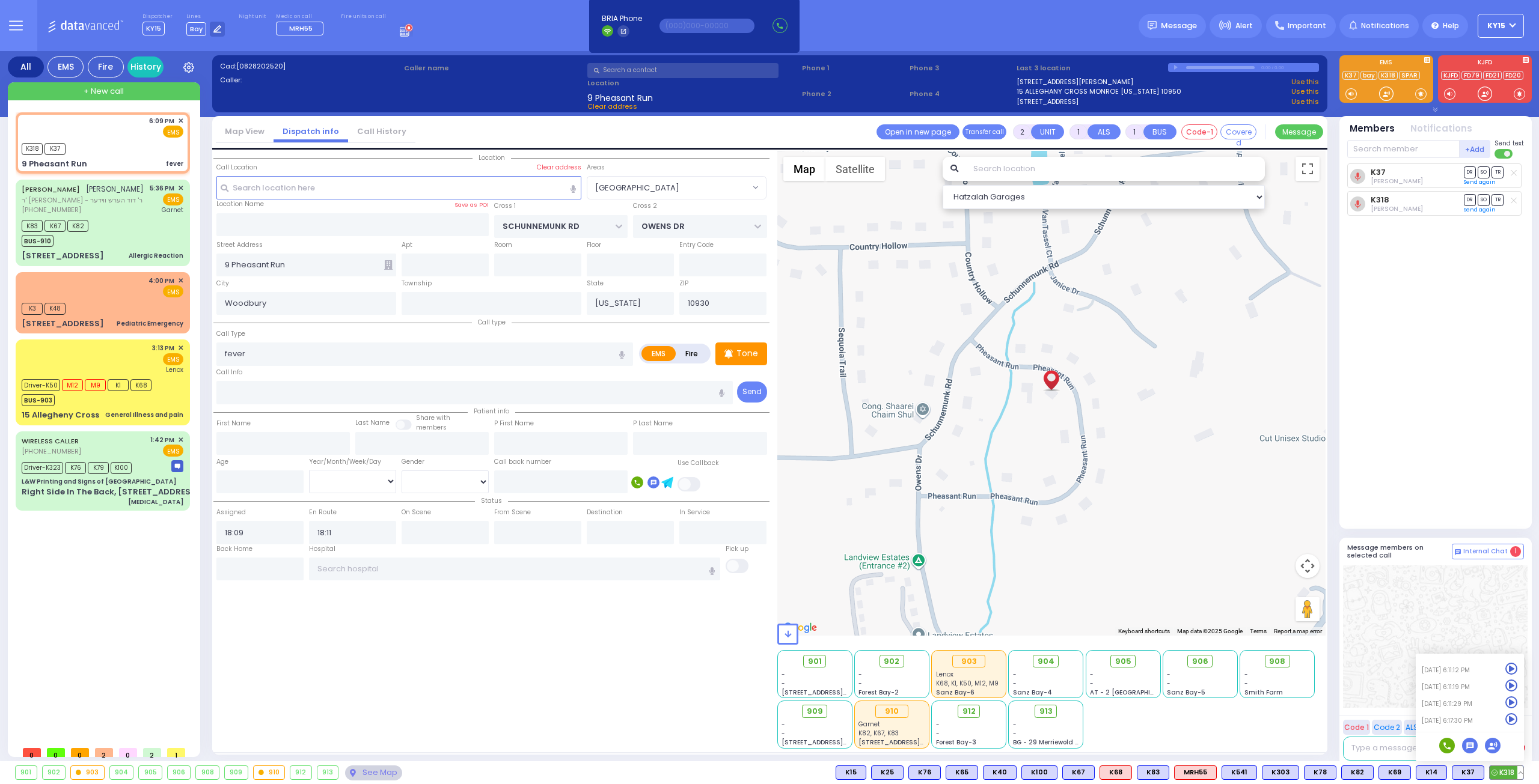
click at [1515, 719] on icon at bounding box center [1511, 719] width 13 height 13
click at [90, 138] on div "6:09 PM ✕ EMS K318" at bounding box center [103, 143] width 170 height 57
select select
radio input "true"
select select
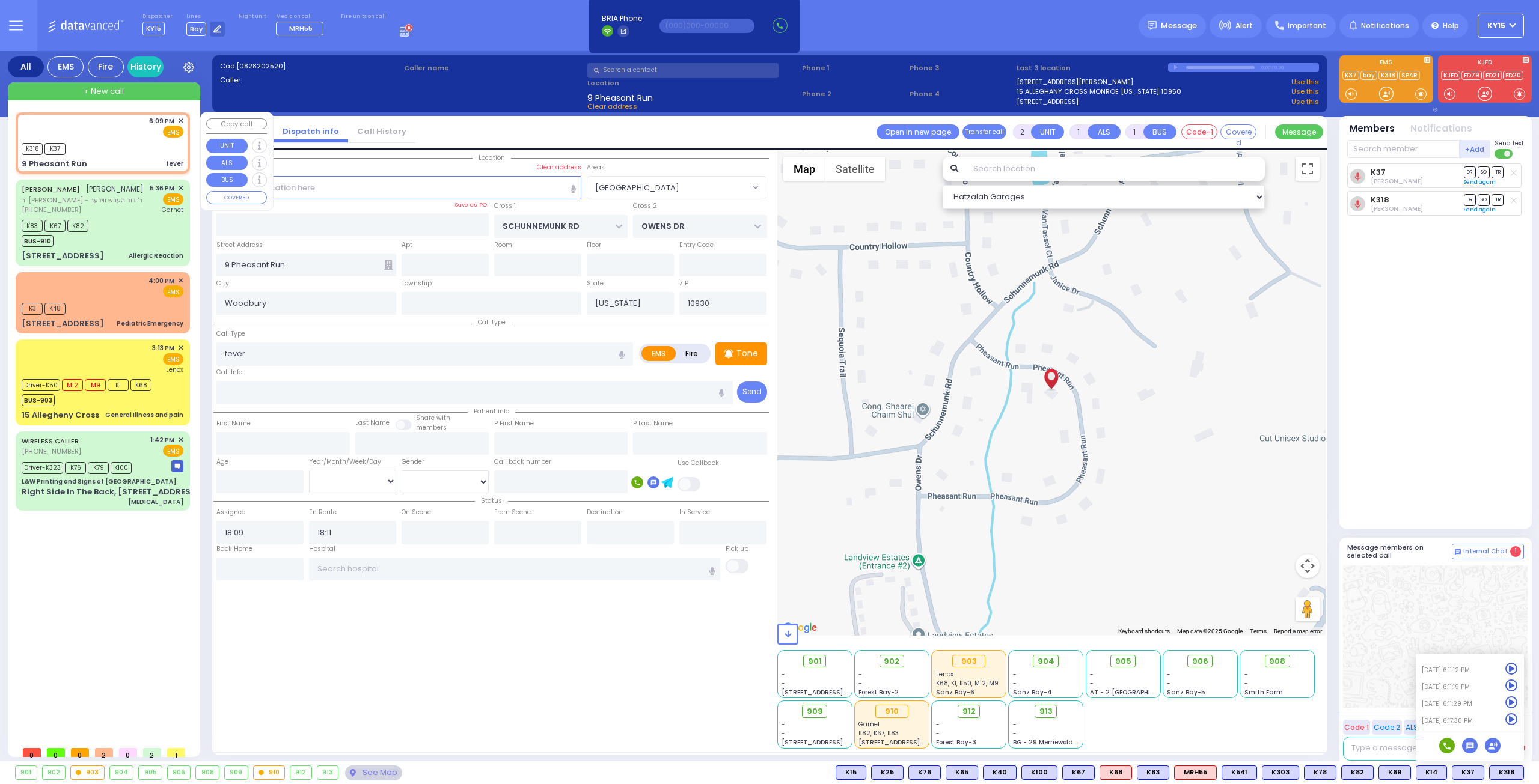
select select "Hatzalah Garages"
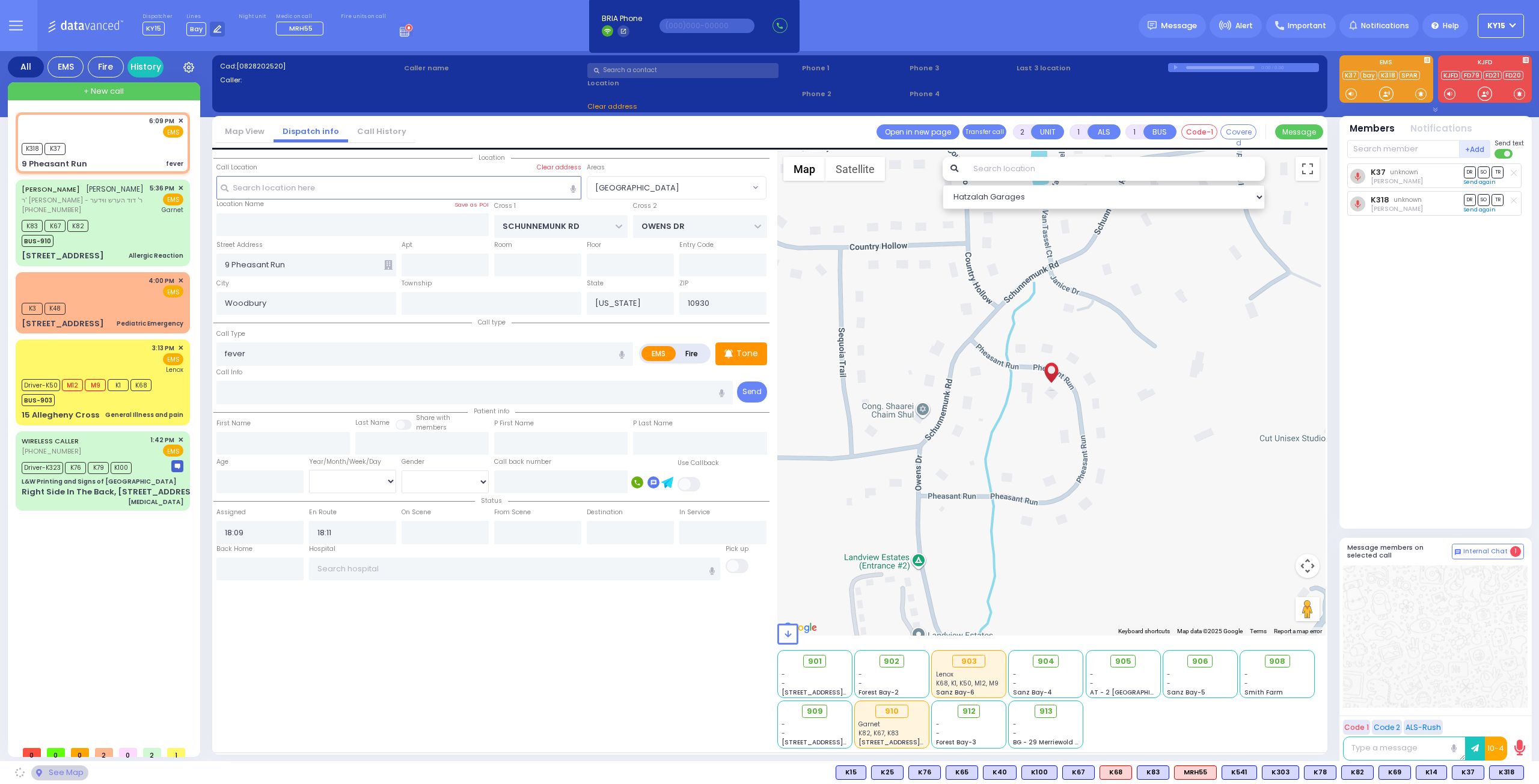
select select "[GEOGRAPHIC_DATA]"
click at [1204, 659] on span "906" at bounding box center [1204, 662] width 16 height 12
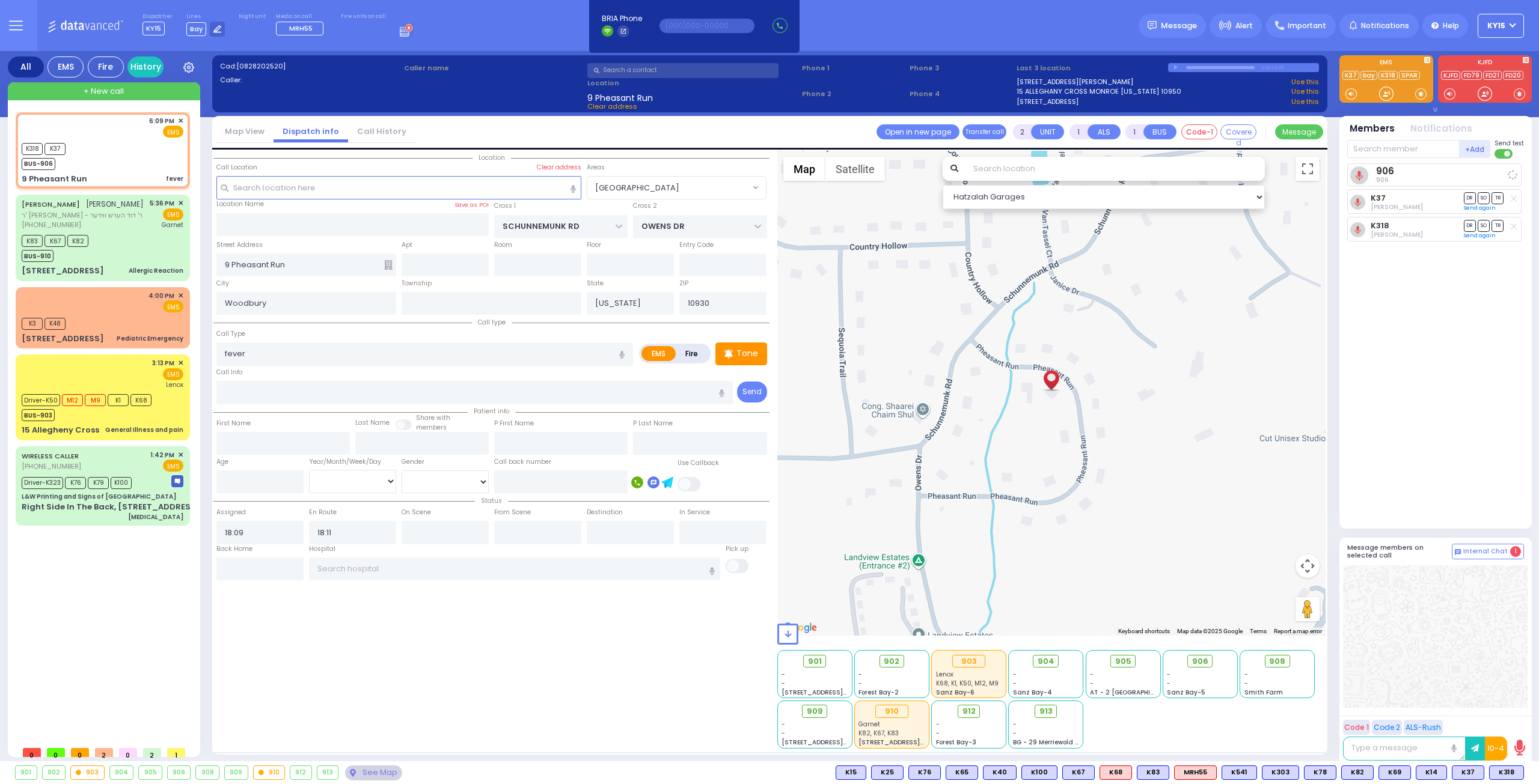
select select
radio input "true"
select select
select select "Hatzalah Garages"
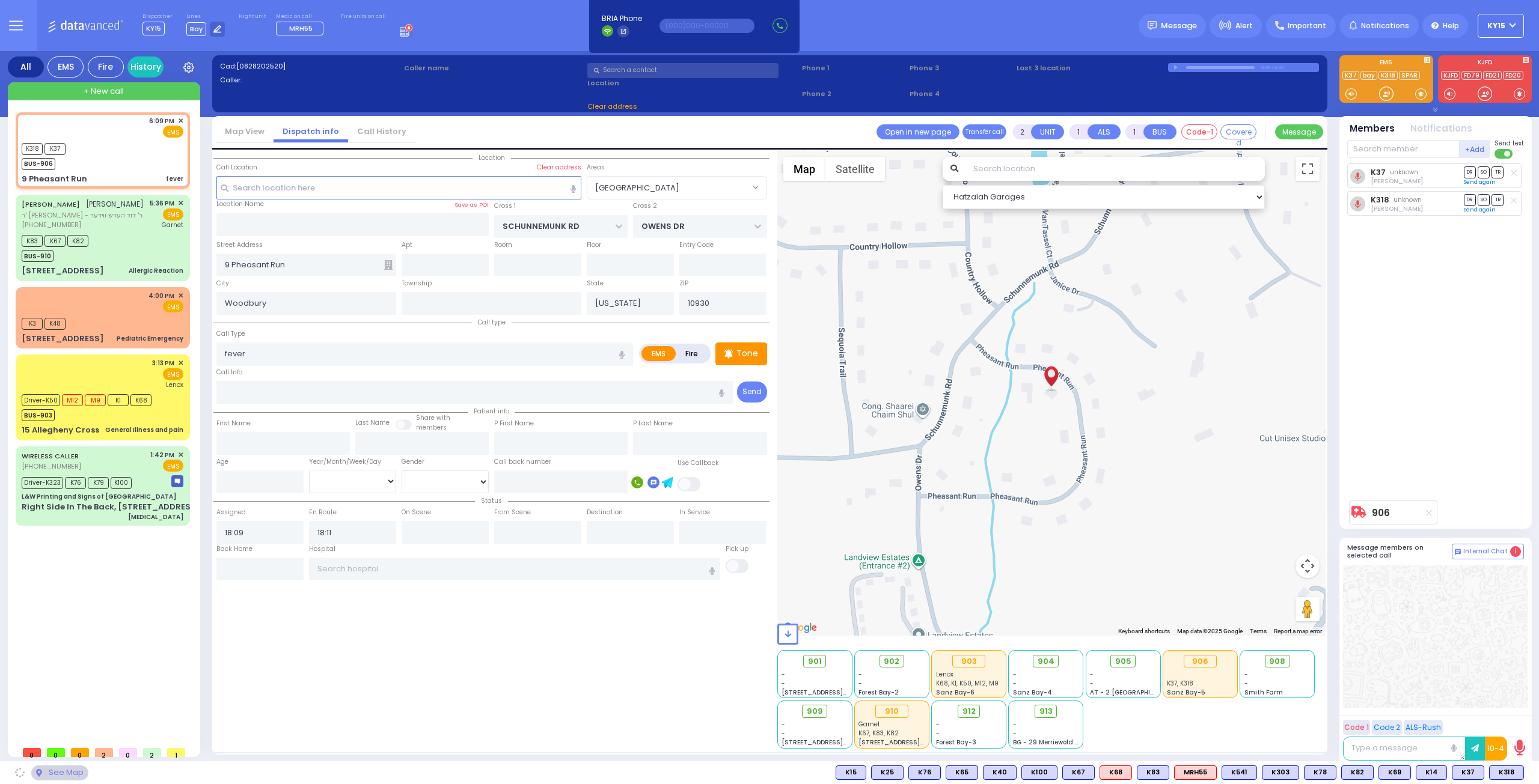
select select "[GEOGRAPHIC_DATA]"
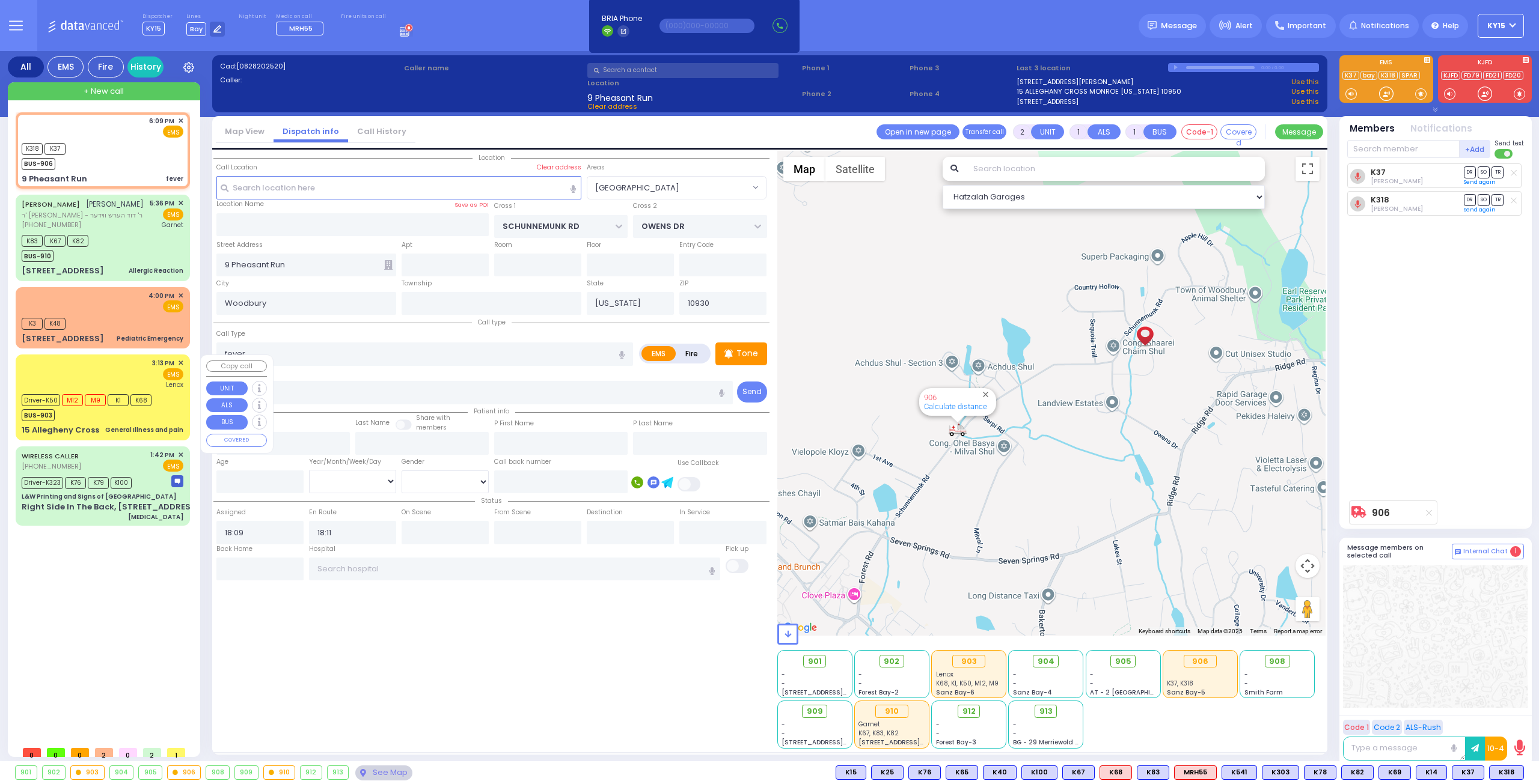
click at [76, 365] on div "3:13 PM ✕ EMS Lenox" at bounding box center [102, 374] width 162 height 31
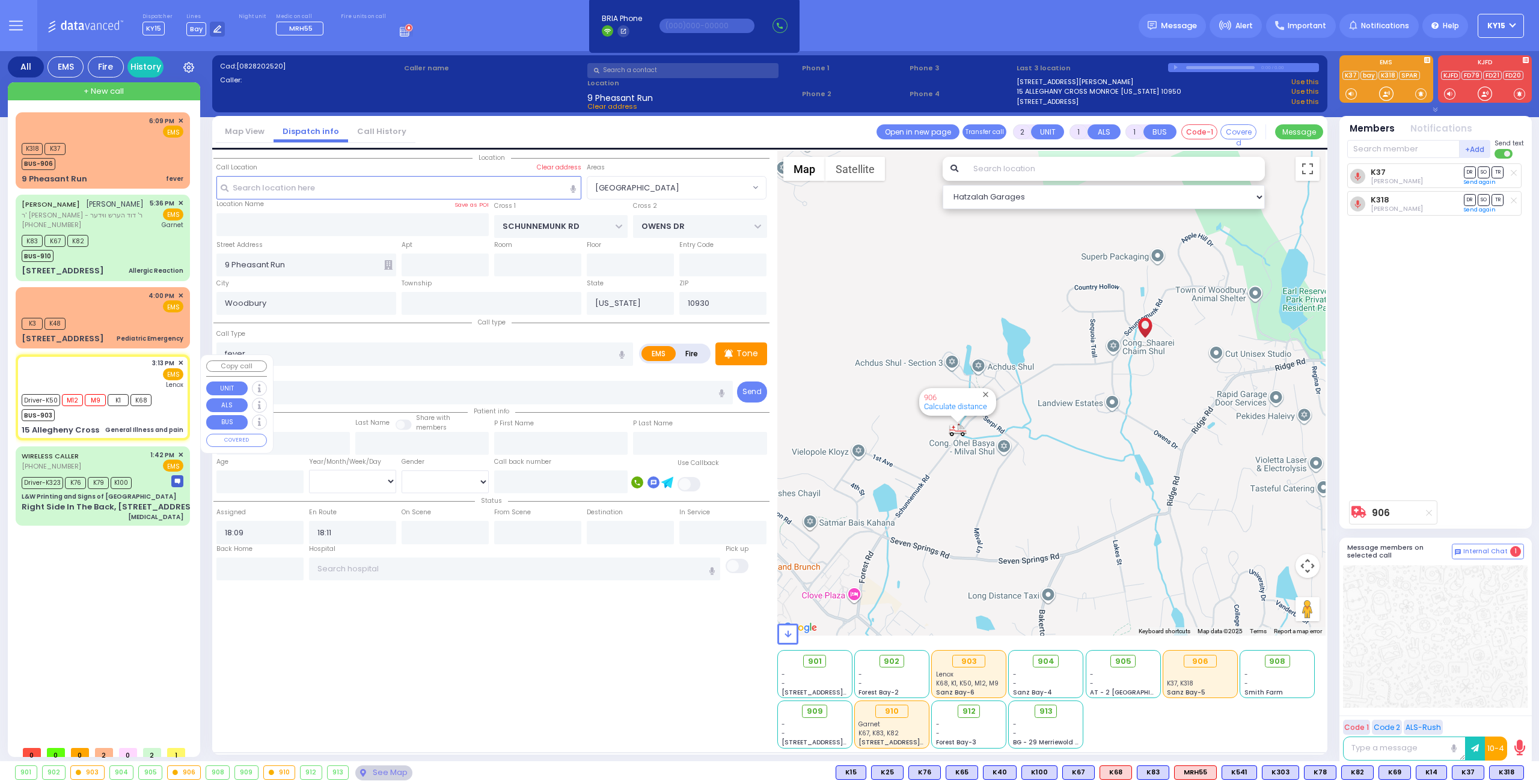
type input "6"
select select
type input "General Illness and pain"
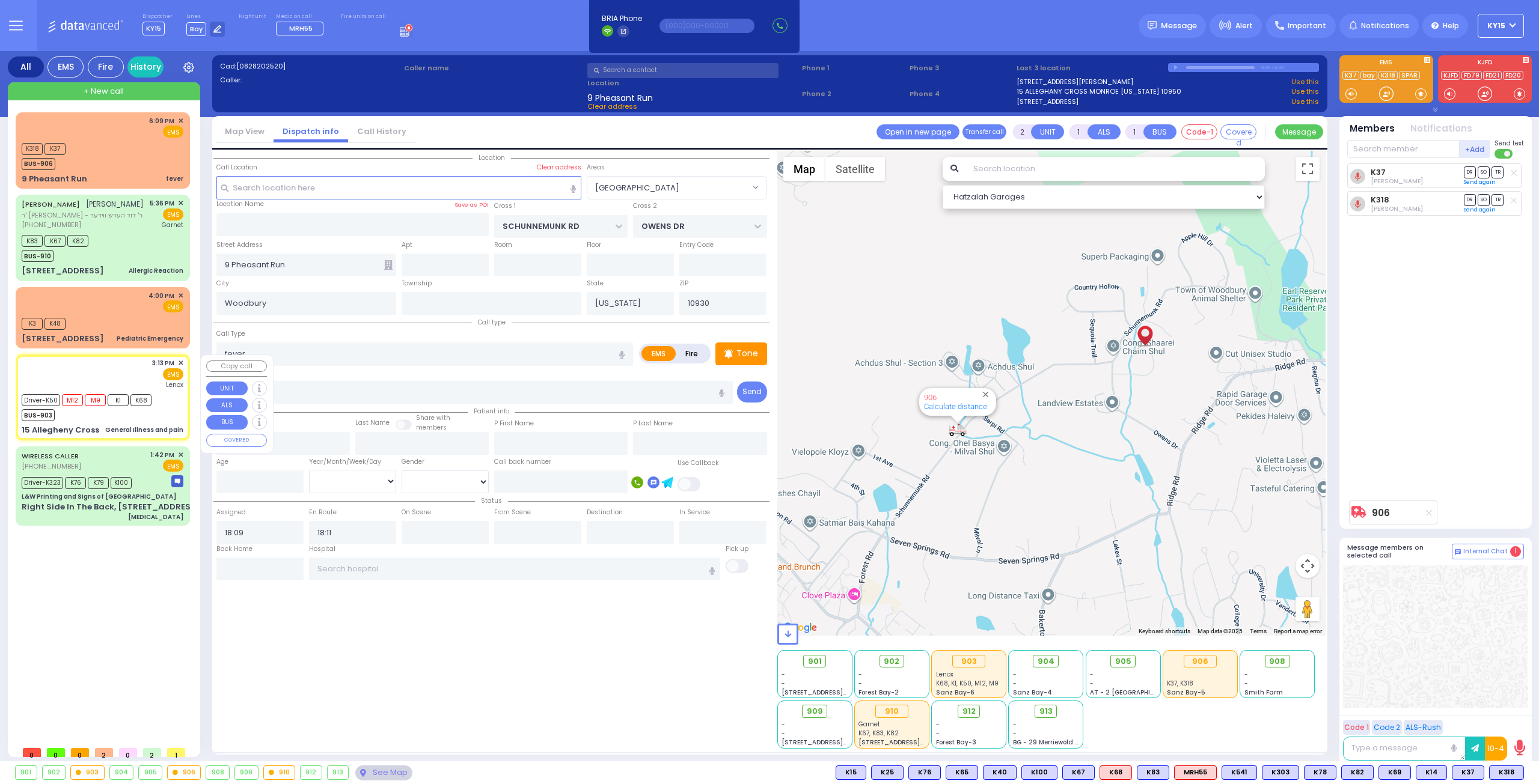
radio input "true"
type input "Andor"
type input "[PERSON_NAME]"
type input "93"
select select "Year"
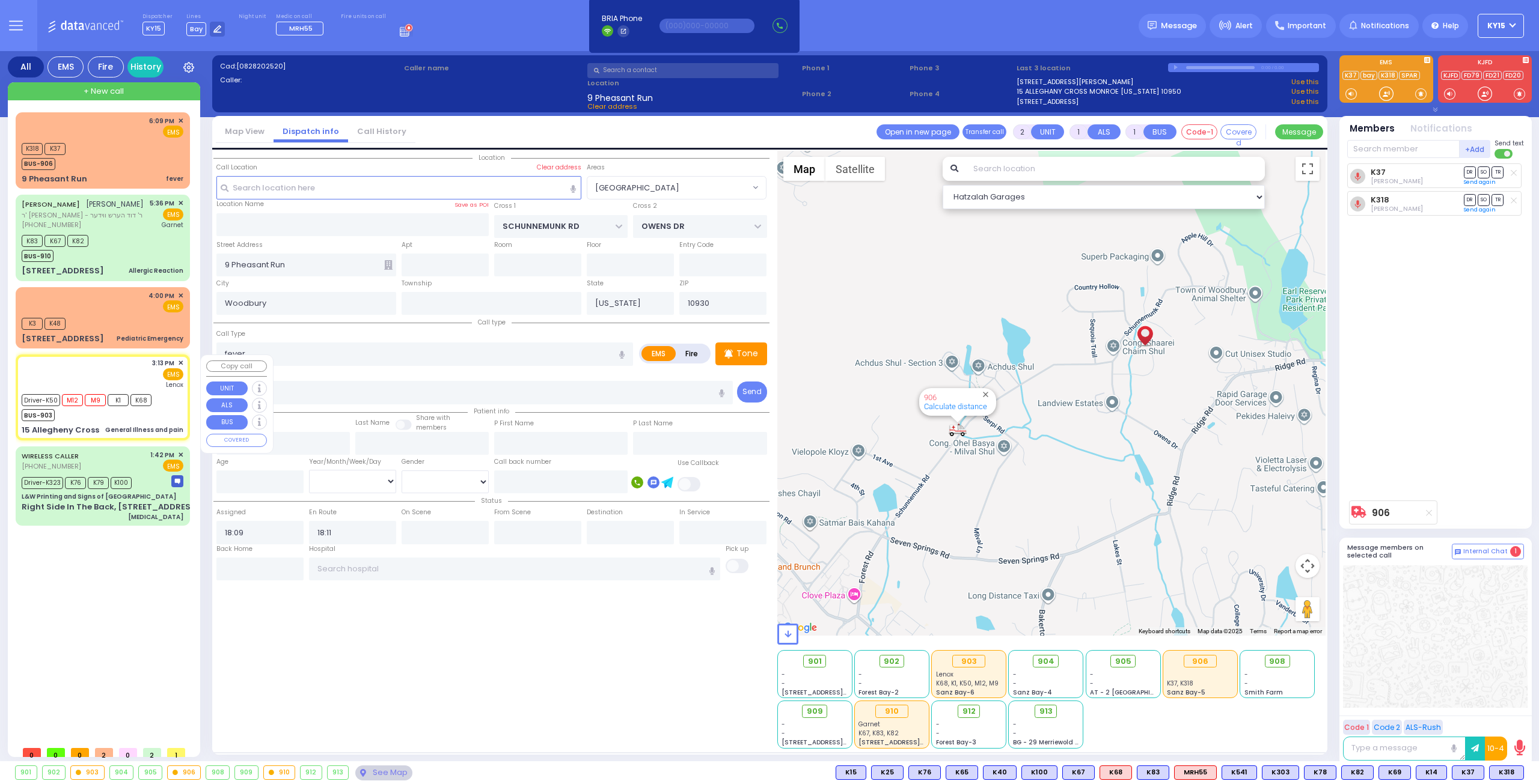
select select "[DEMOGRAPHIC_DATA]"
type input "15:13"
type input "15:15"
type input "16:32"
type input "[GEOGRAPHIC_DATA]"
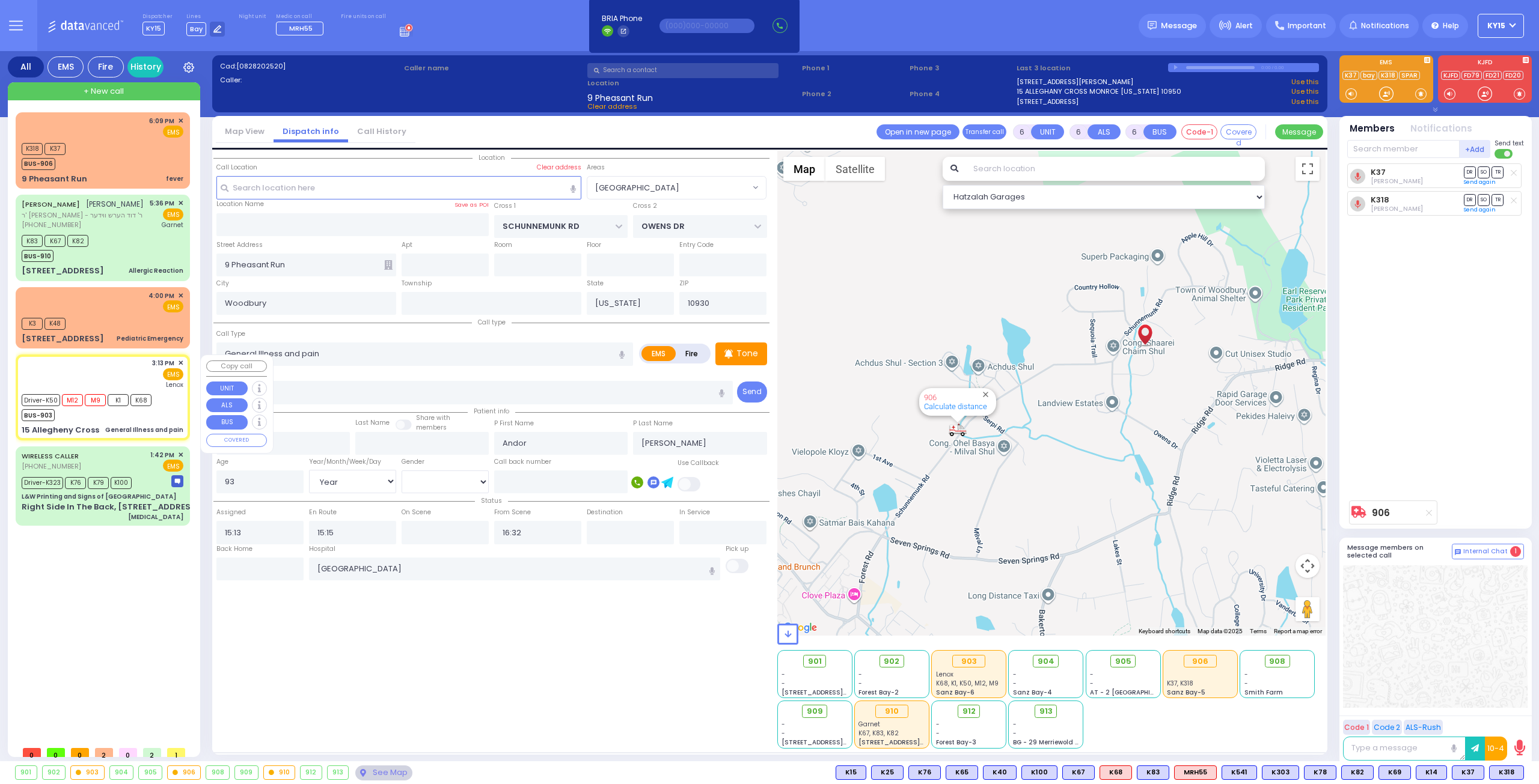
type input "HUDSON POINTE"
type input "15 Allegheny Cross"
type input "MONROE"
type input "10950"
select select "Hatzalah Garages"
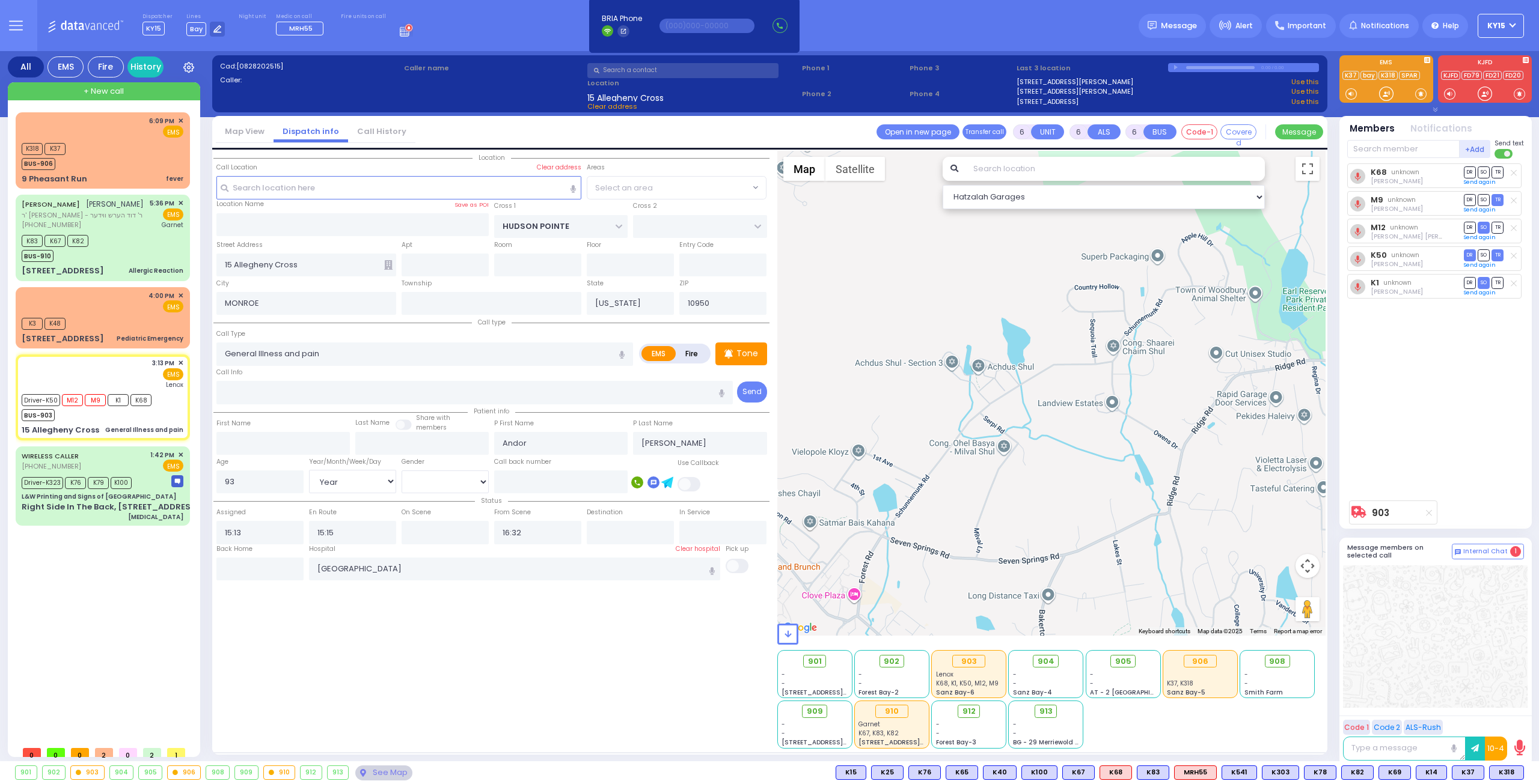
select select "[GEOGRAPHIC_DATA]"
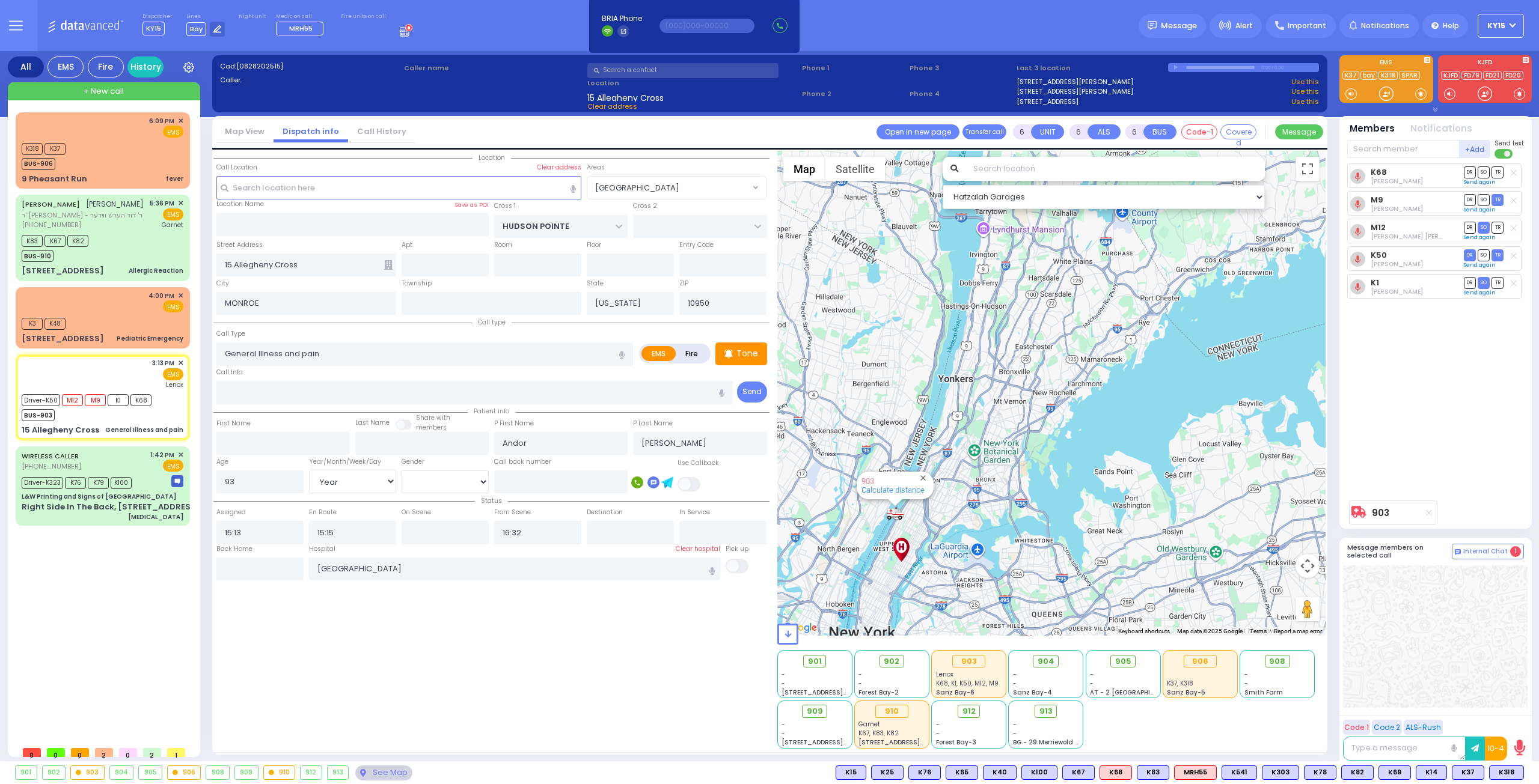
drag, startPoint x: 941, startPoint y: 503, endPoint x: 939, endPoint y: 469, distance: 34.1
click at [939, 476] on div "903 Calculate distance" at bounding box center [1052, 393] width 549 height 485
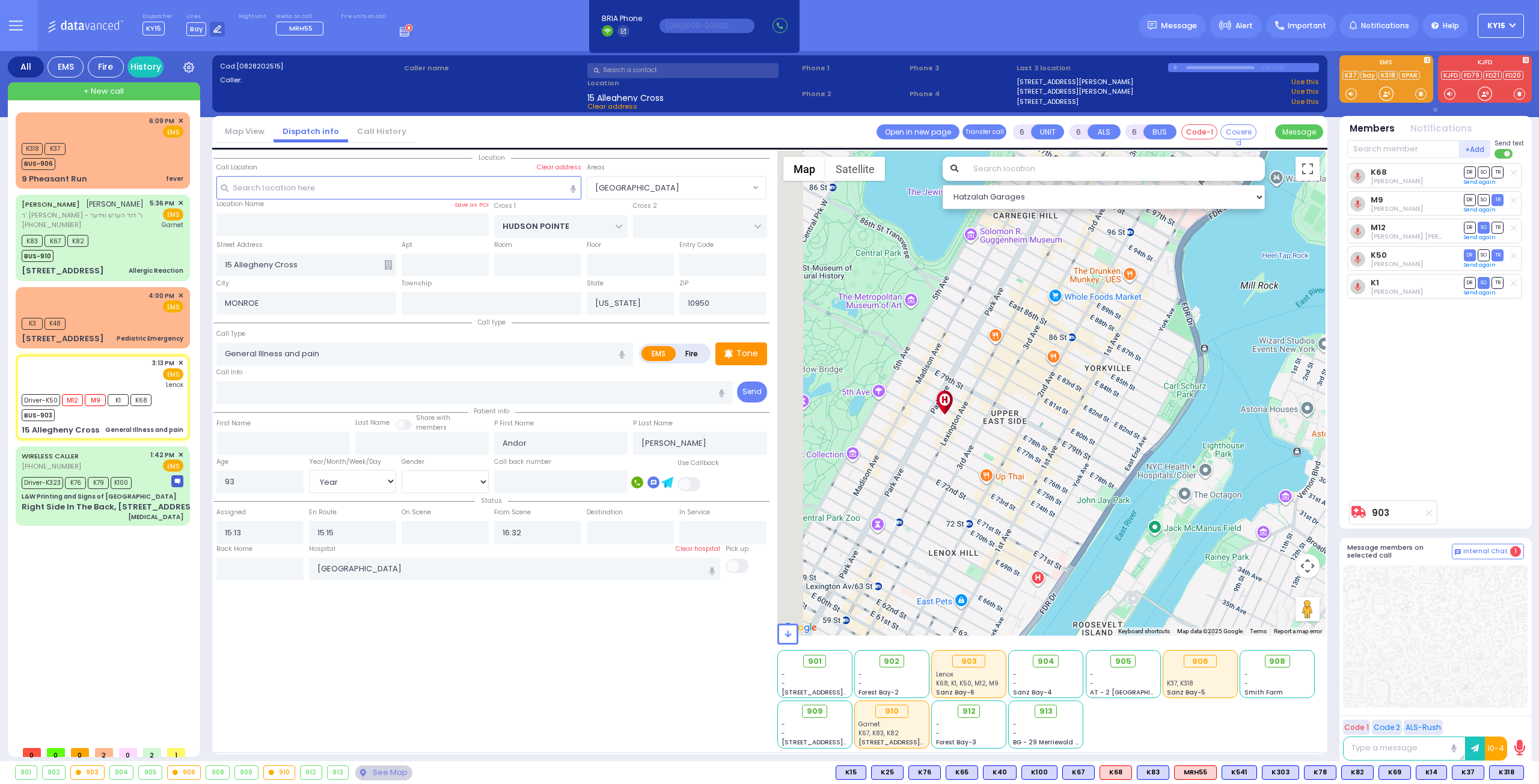
drag, startPoint x: 895, startPoint y: 441, endPoint x: 1033, endPoint y: 429, distance: 138.5
click at [1030, 420] on div "903 Calculate distance" at bounding box center [1052, 393] width 549 height 485
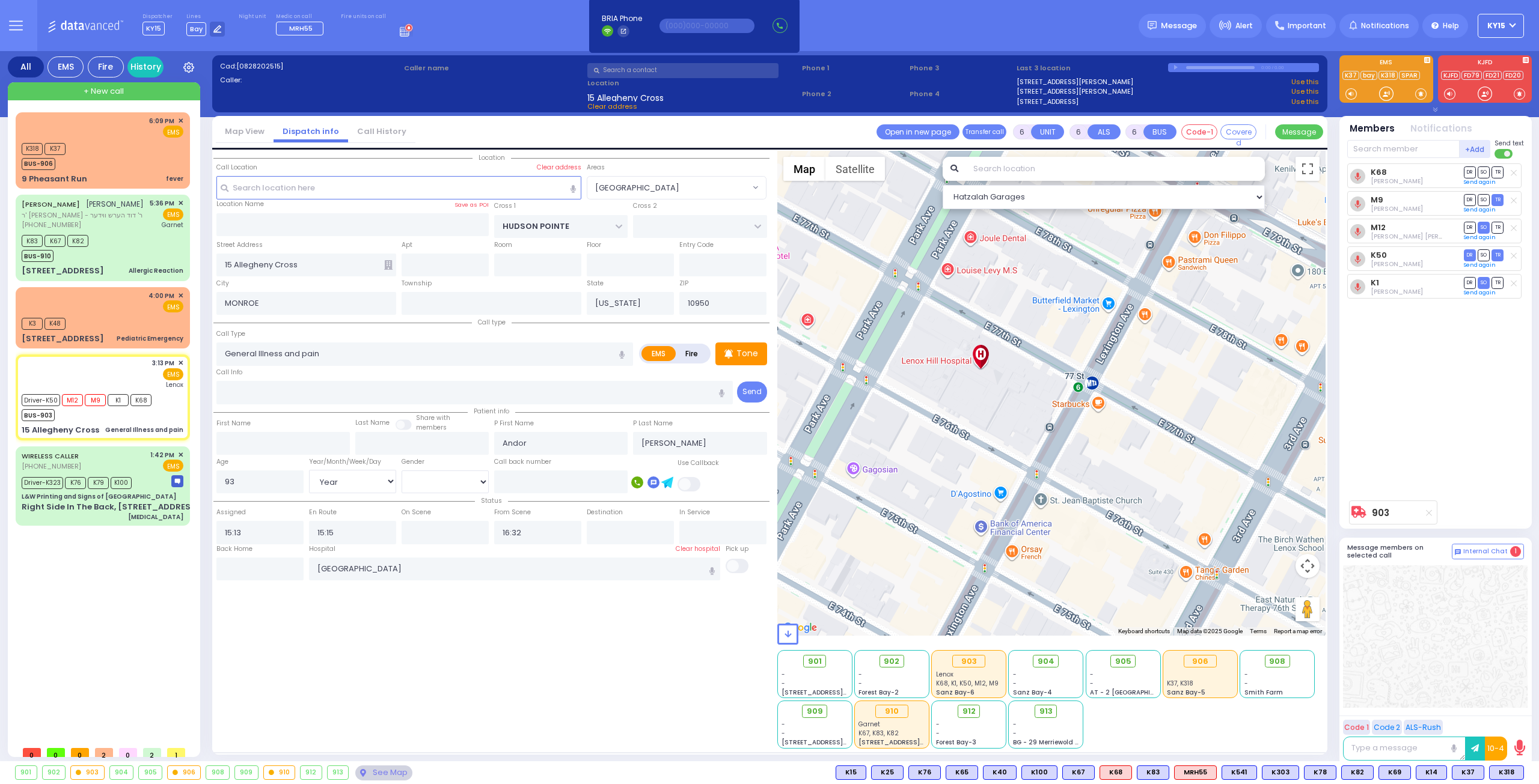
drag, startPoint x: 974, startPoint y: 346, endPoint x: 1031, endPoint y: 425, distance: 97.4
click at [1031, 424] on div "903 Calculate distance" at bounding box center [1052, 393] width 549 height 485
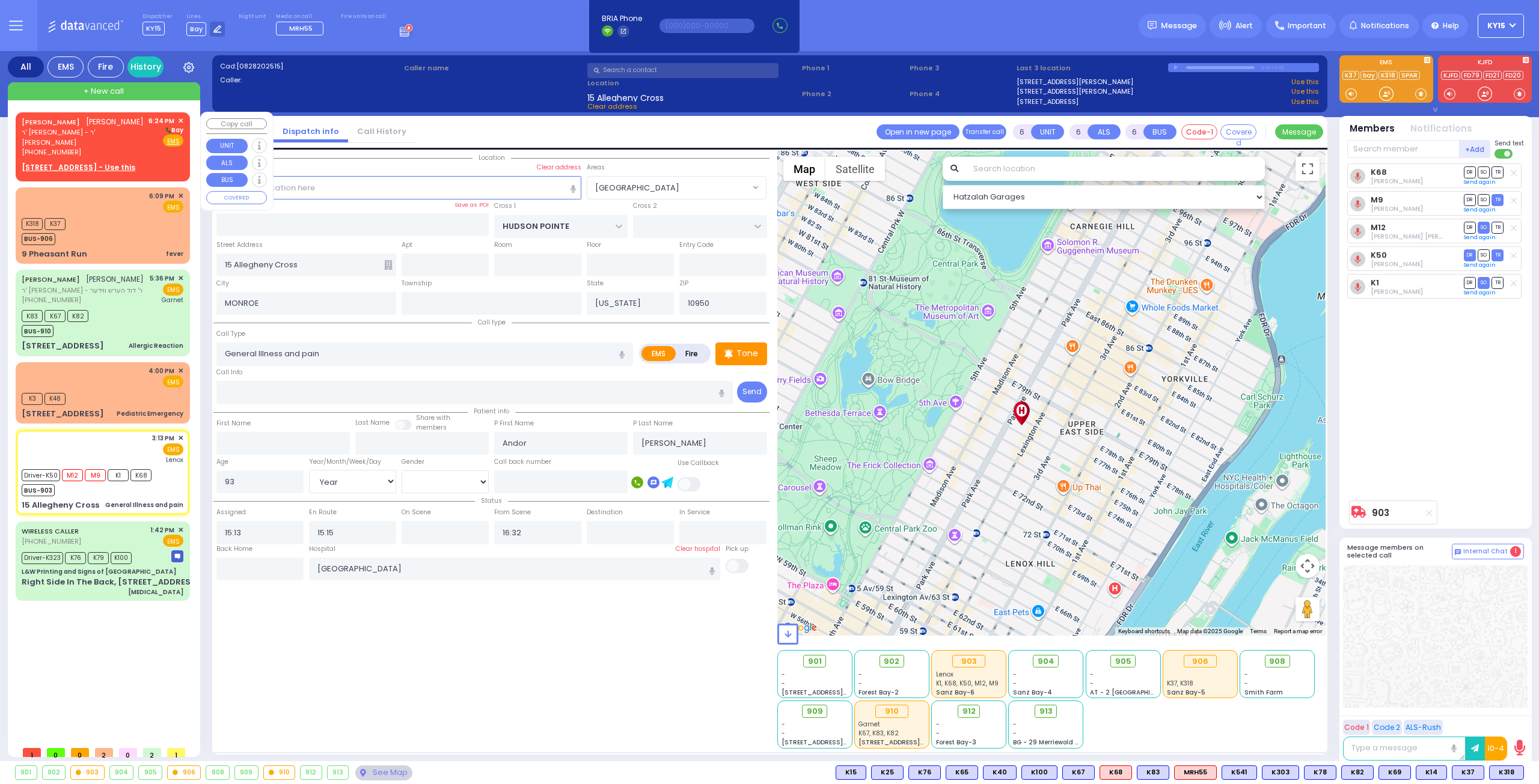
click at [117, 131] on span "ר' אברהם - ר' שלום יוסף בראך" at bounding box center [82, 137] width 123 height 20
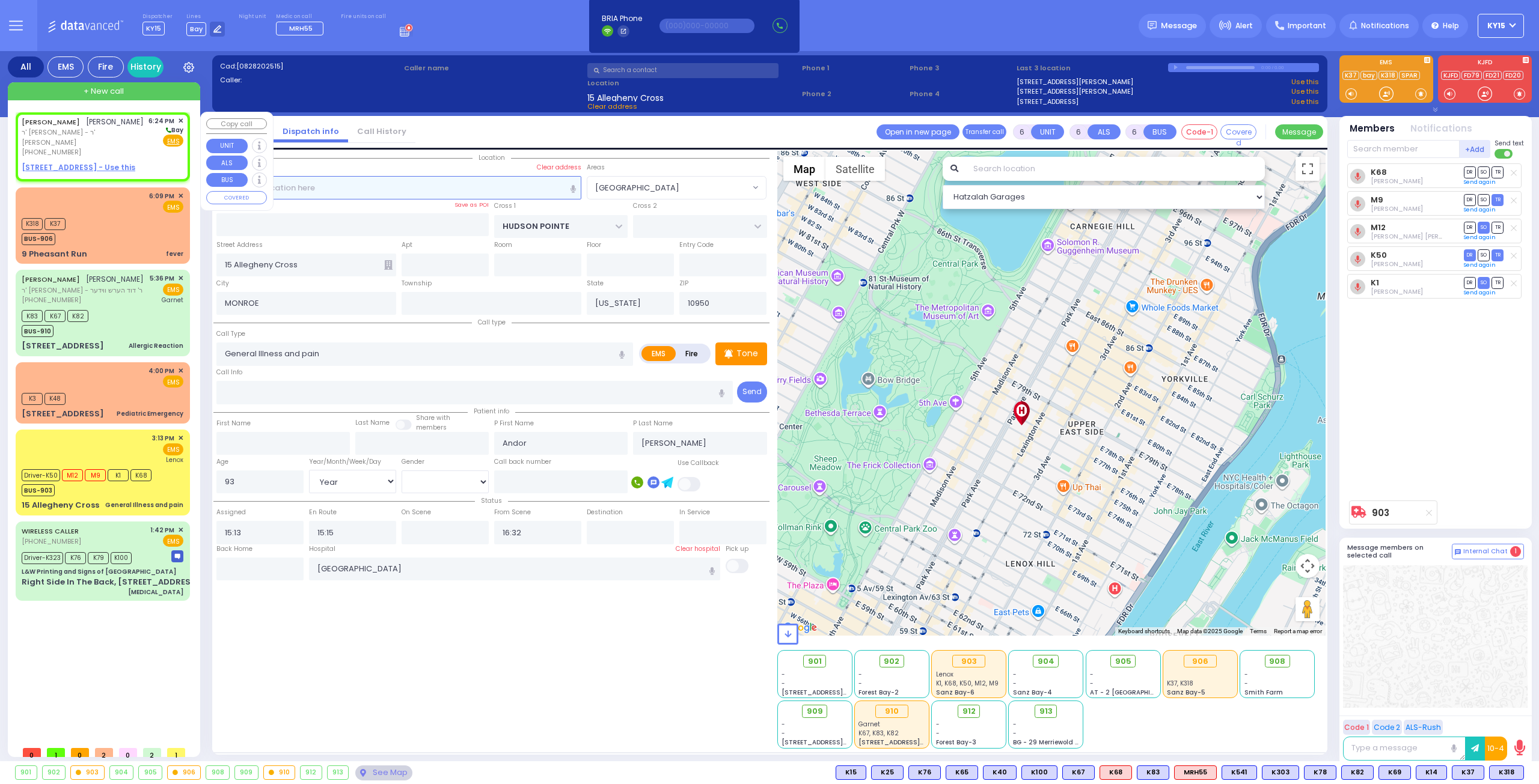
type input "2"
type input "1"
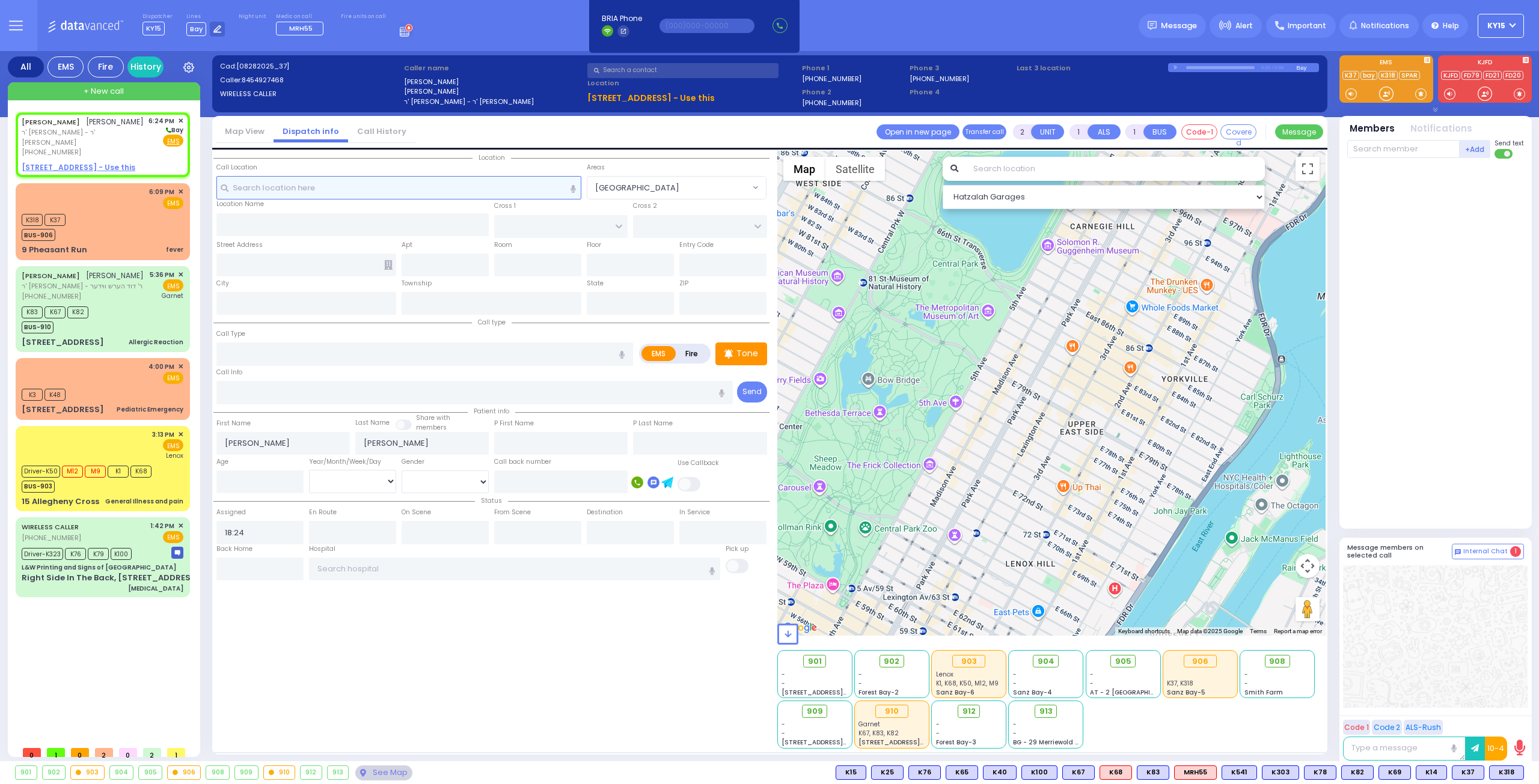
click at [278, 189] on input "text" at bounding box center [399, 187] width 365 height 23
drag, startPoint x: 38, startPoint y: 157, endPoint x: 46, endPoint y: 161, distance: 8.9
click at [45, 162] on u "9 VILLAGE GATE WAY - Use this" at bounding box center [78, 167] width 114 height 10
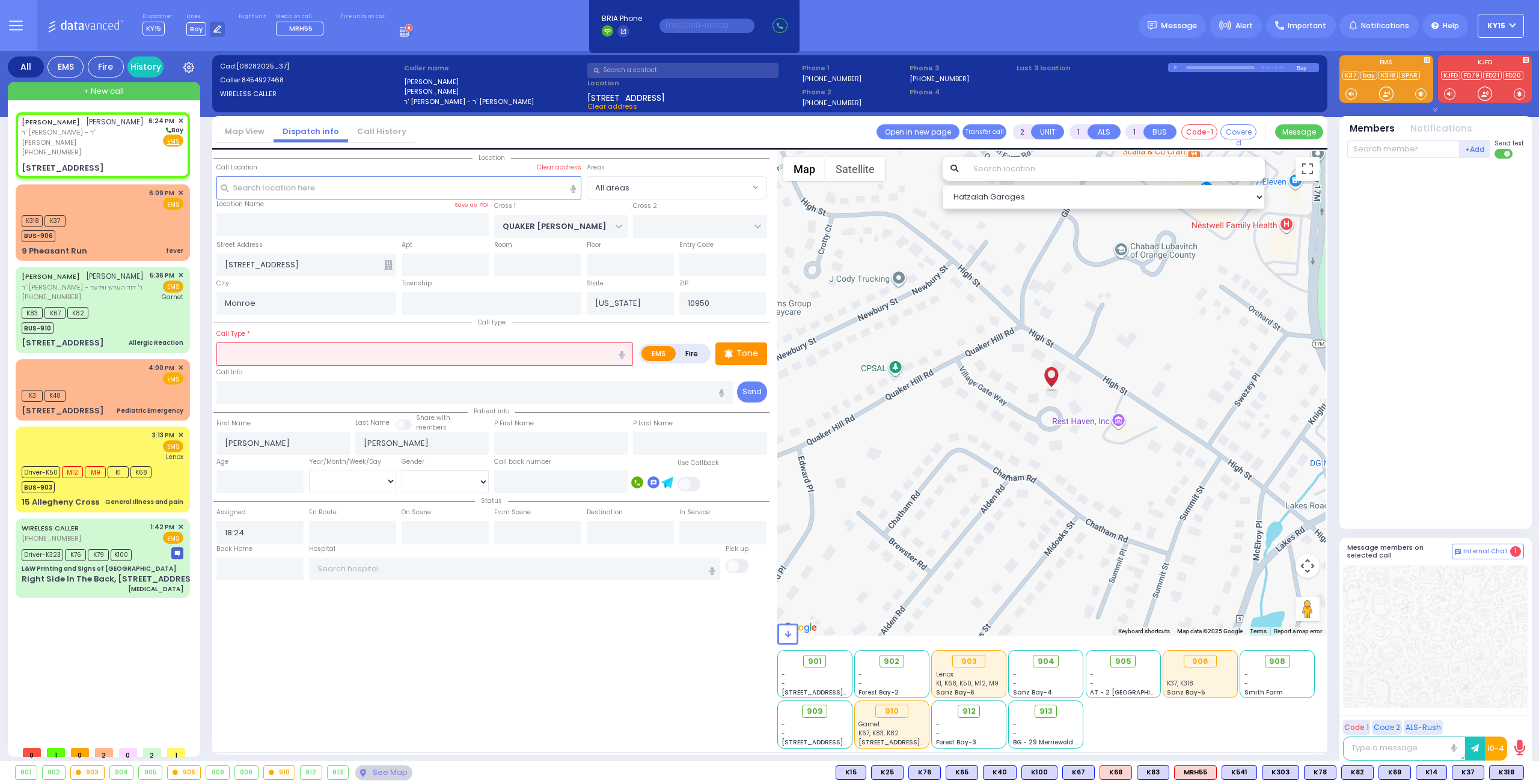
click at [321, 346] on input "text" at bounding box center [424, 354] width 417 height 23
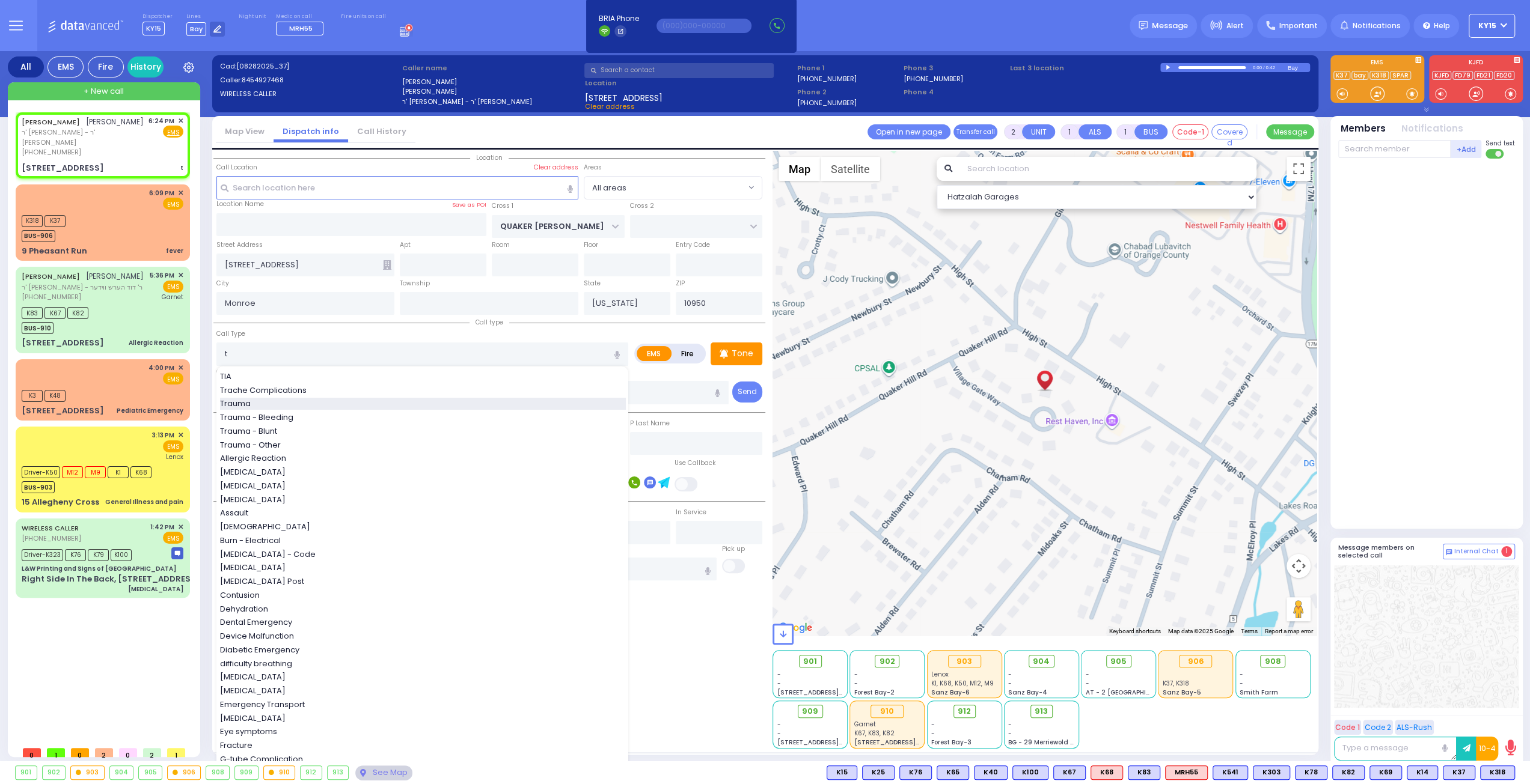
click at [272, 399] on div "Trauma" at bounding box center [423, 404] width 406 height 12
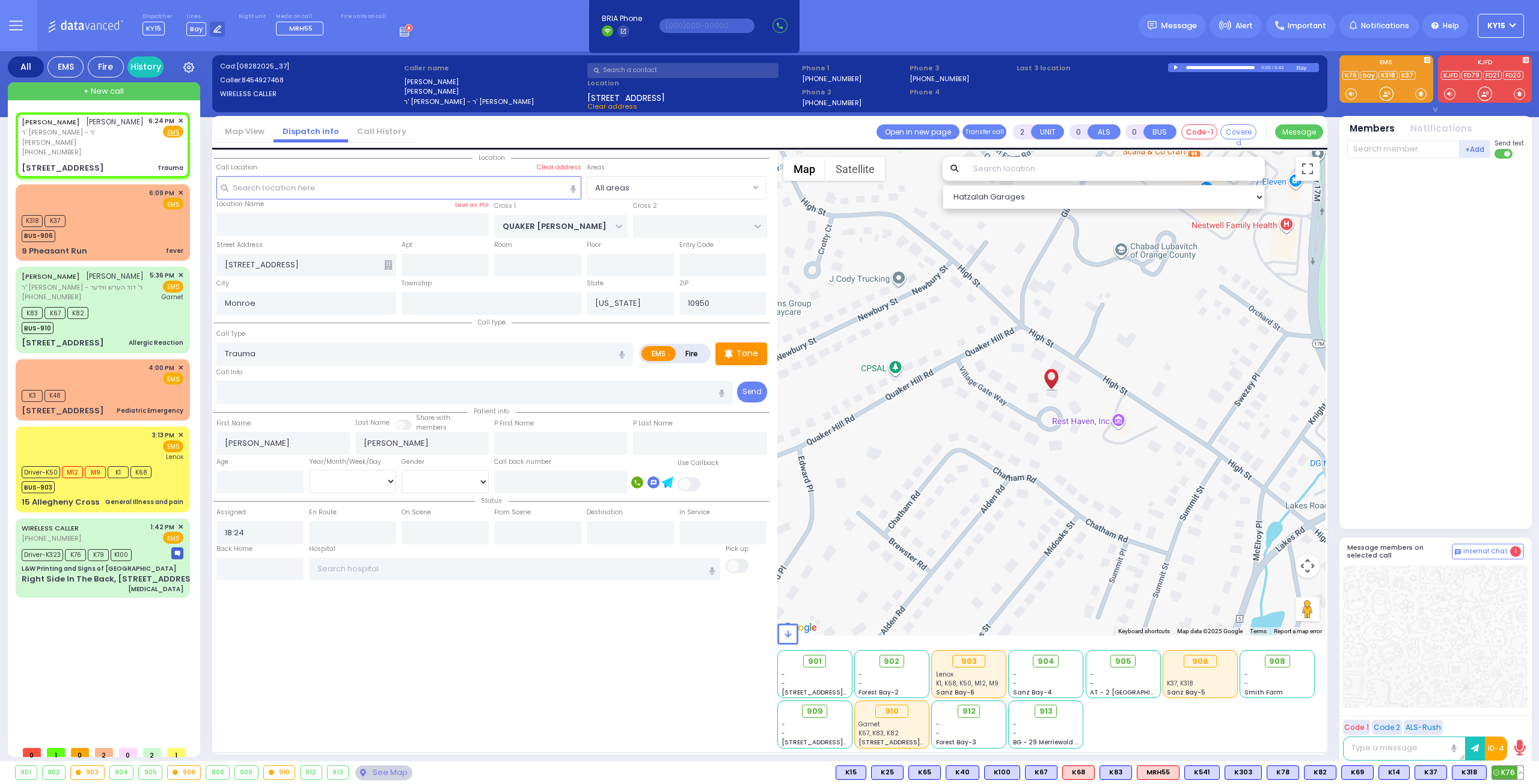
click at [1505, 768] on span "K76" at bounding box center [1507, 773] width 31 height 13
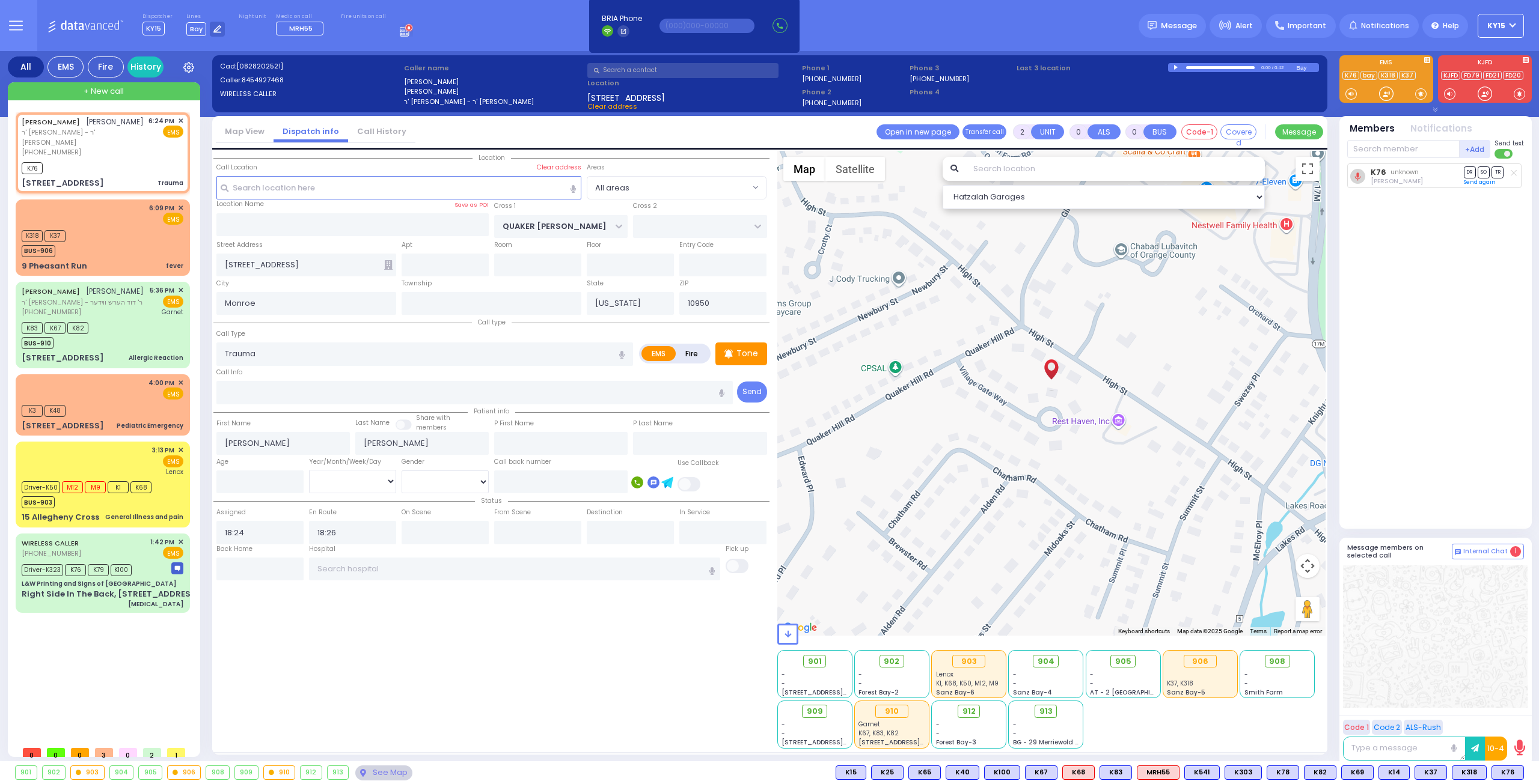
select select
click at [102, 227] on div "K318 K37 BUS-906" at bounding box center [102, 242] width 162 height 30
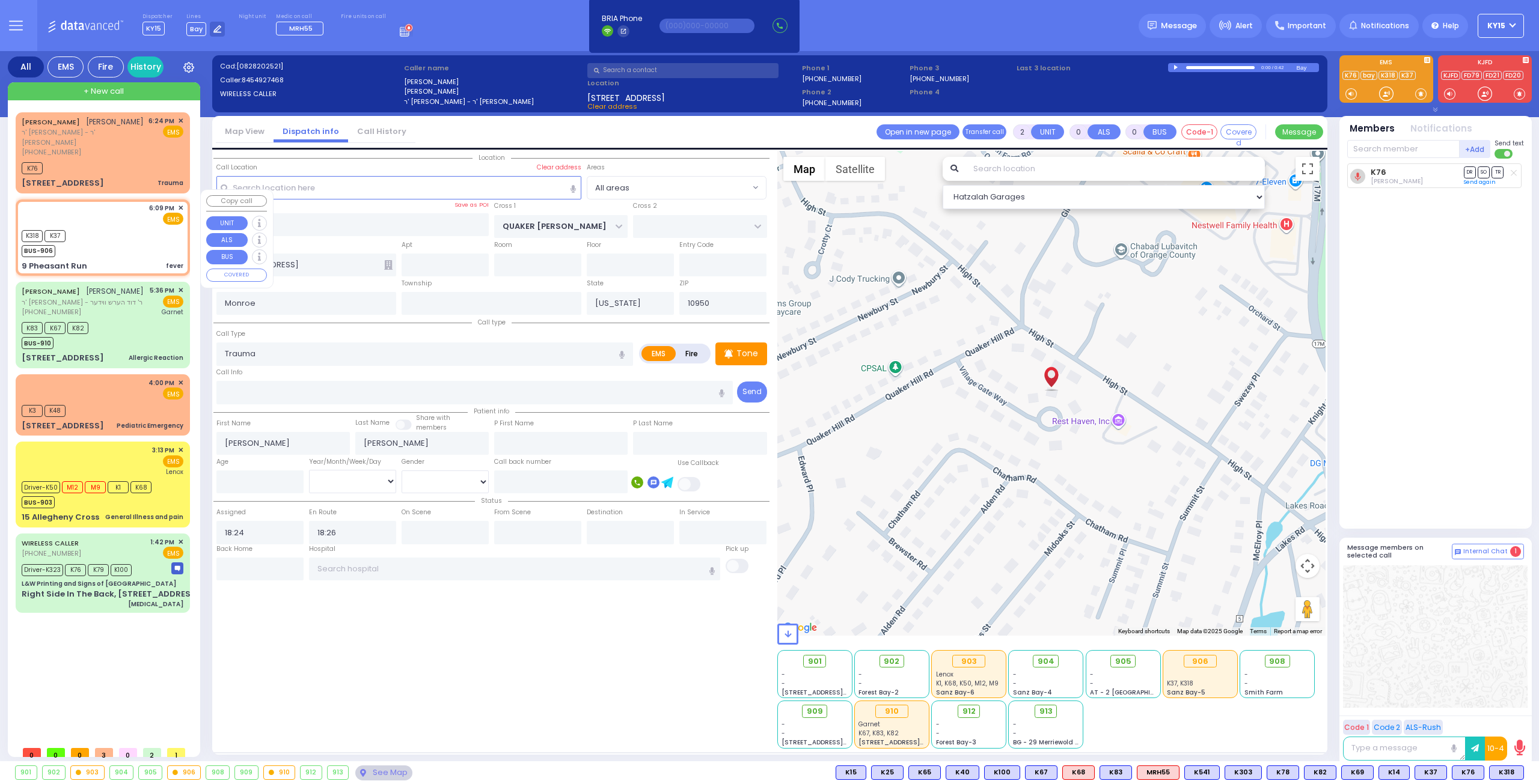
type input "1"
select select
type input "fever"
radio input "true"
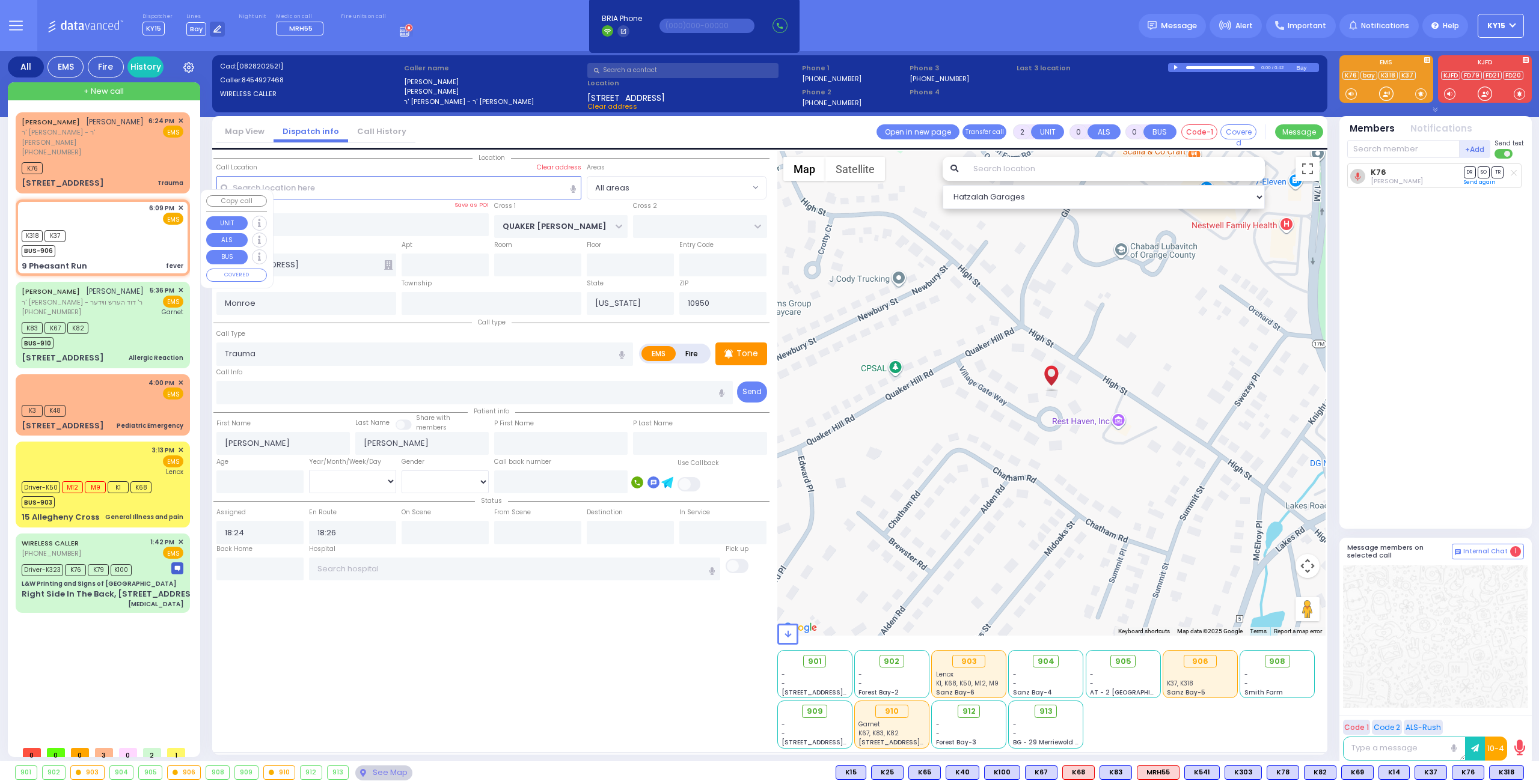
select select
type input "18:09"
type input "18:11"
select select "Hatzalah Garages"
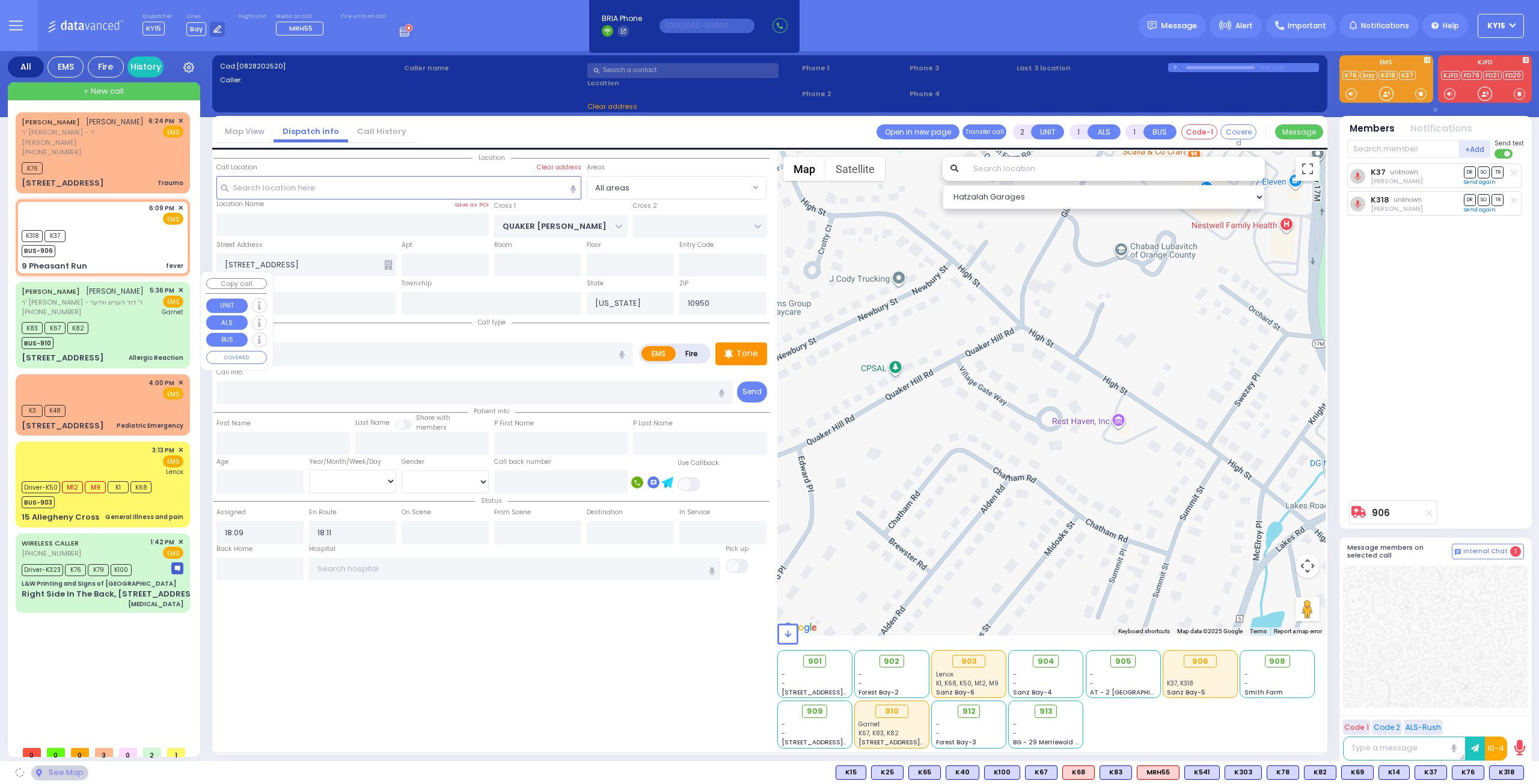
type input "SCHUNNEMUNK RD"
type input "OWENS DR"
type input "9 Pheasant Run"
type input "Woodbury"
type input "10930"
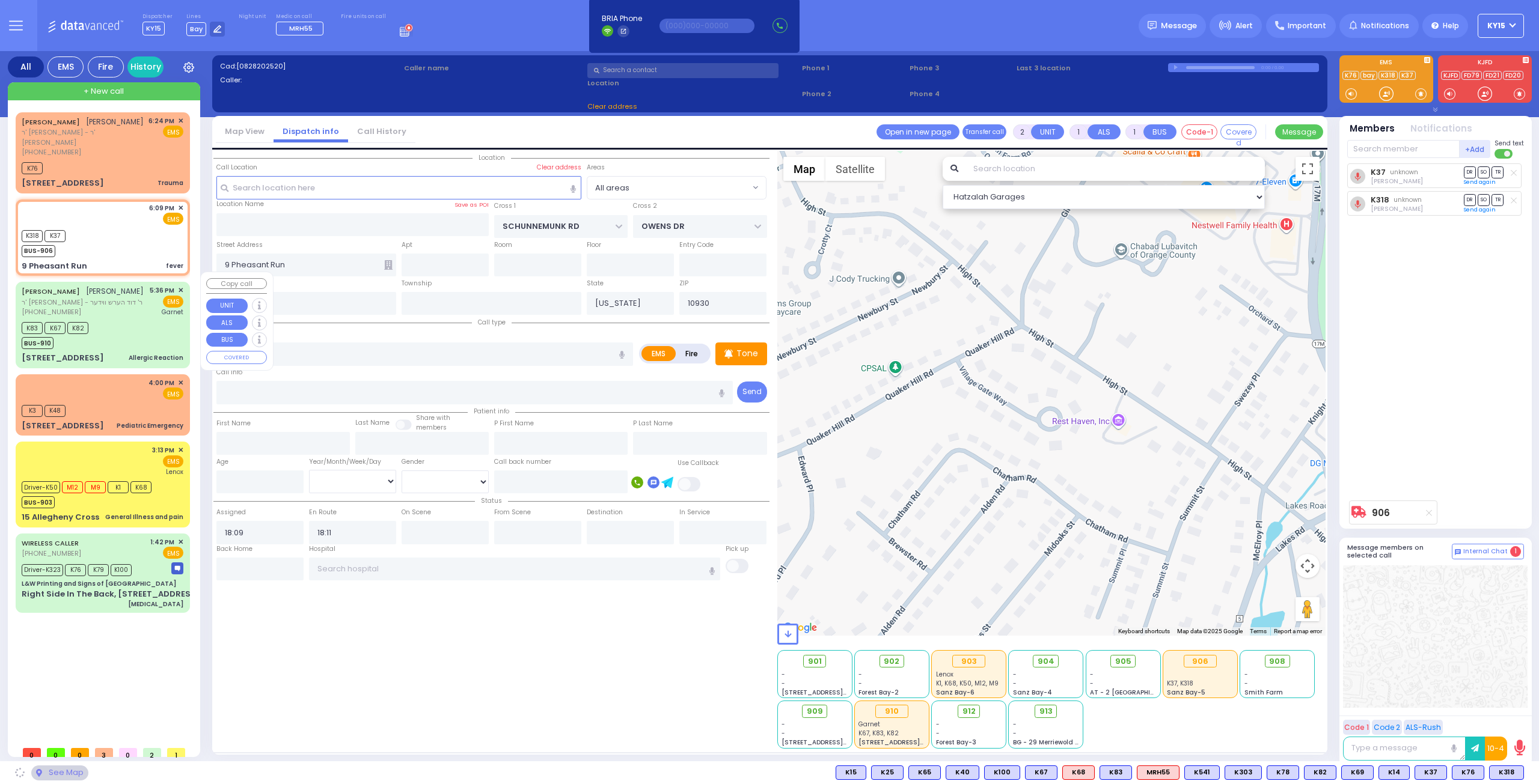
select select "[GEOGRAPHIC_DATA]"
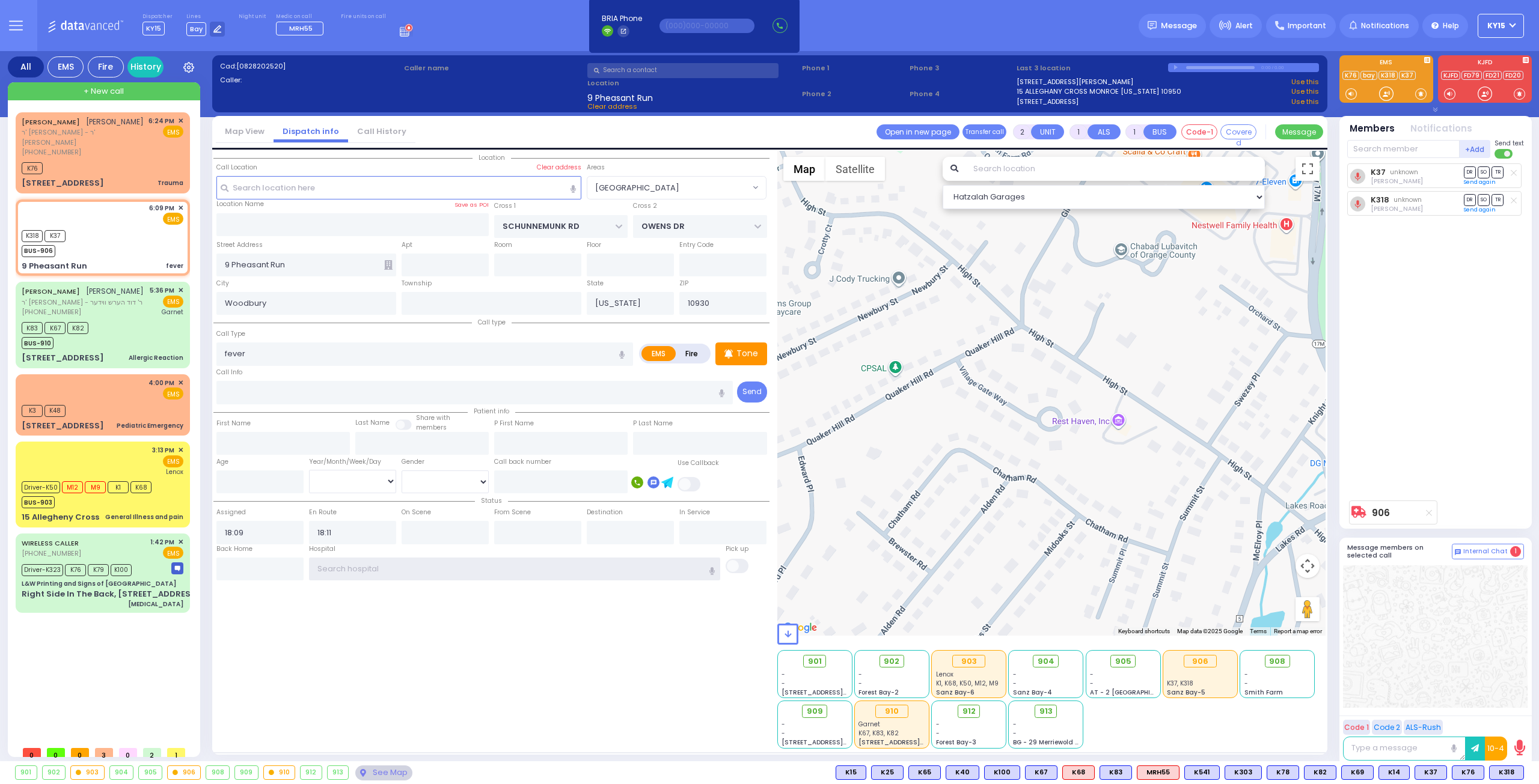
drag, startPoint x: 451, startPoint y: 565, endPoint x: 488, endPoint y: 554, distance: 38.6
click at [459, 563] on input "text" at bounding box center [515, 568] width 412 height 23
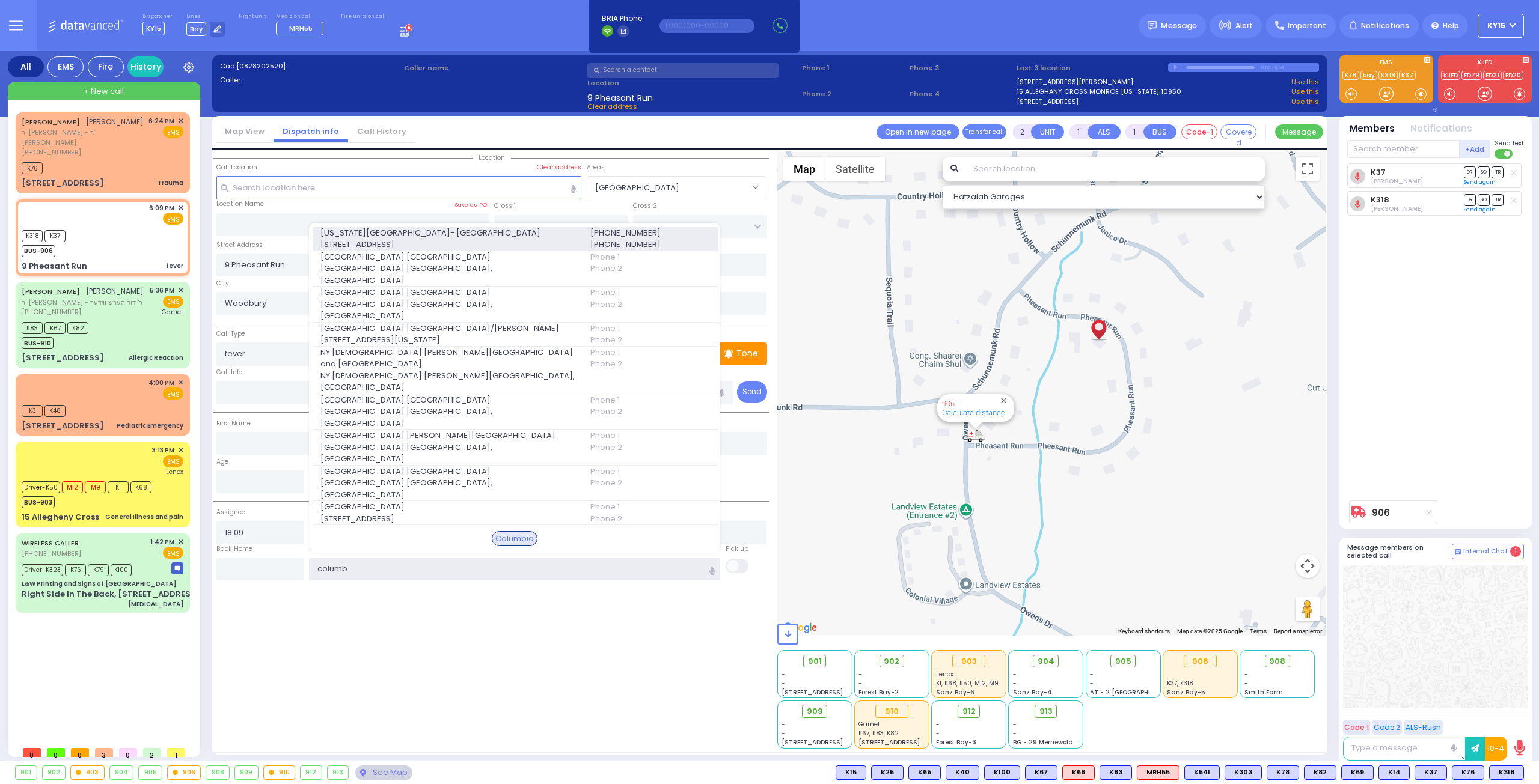
type input "columb"
click at [428, 250] on span "622 West 168th Street 723" at bounding box center [448, 245] width 255 height 12
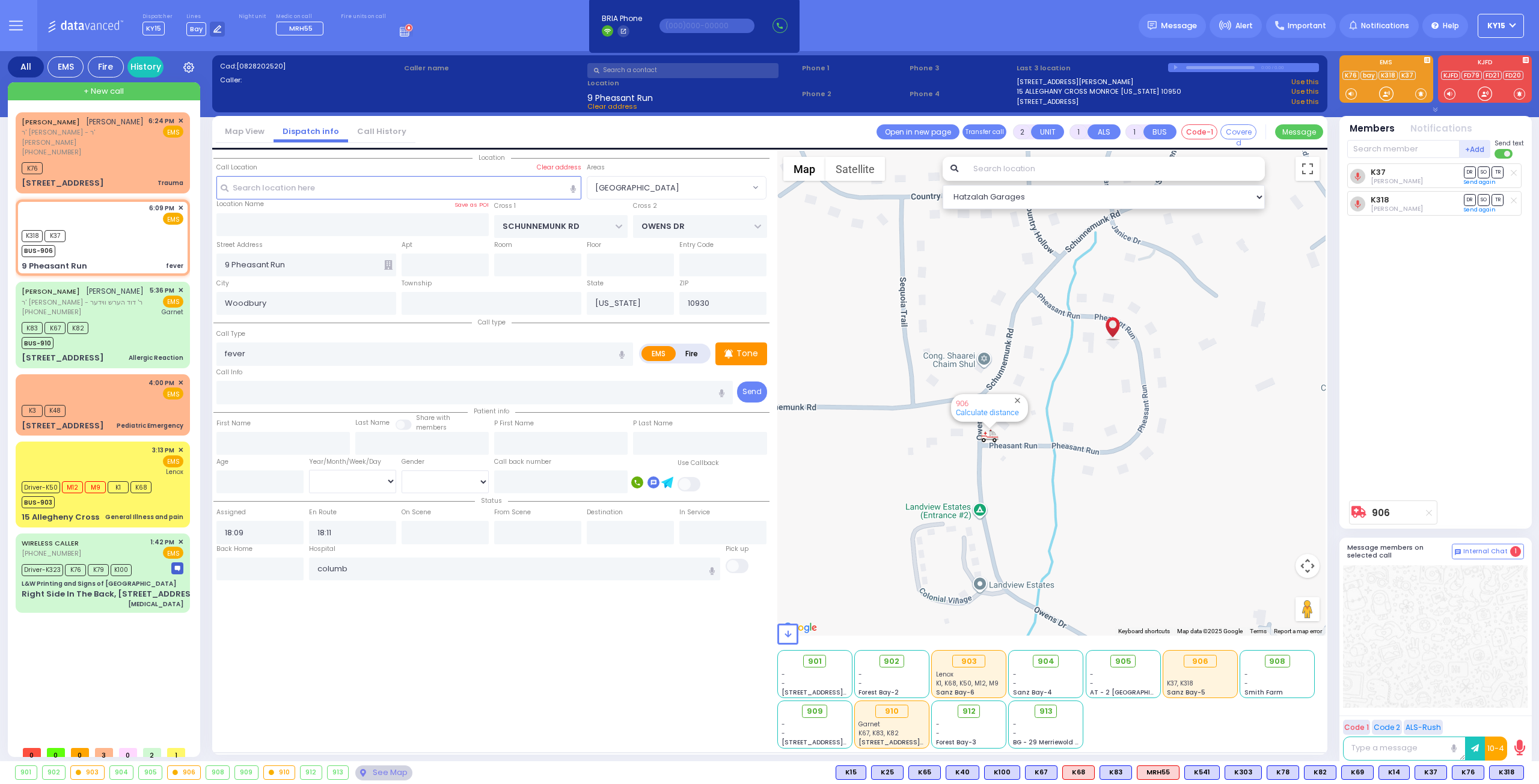
select select
radio input "true"
select select
type input "New York Presbyterian Hospital- Columbia Campus"
select select "Hatzalah Garages"
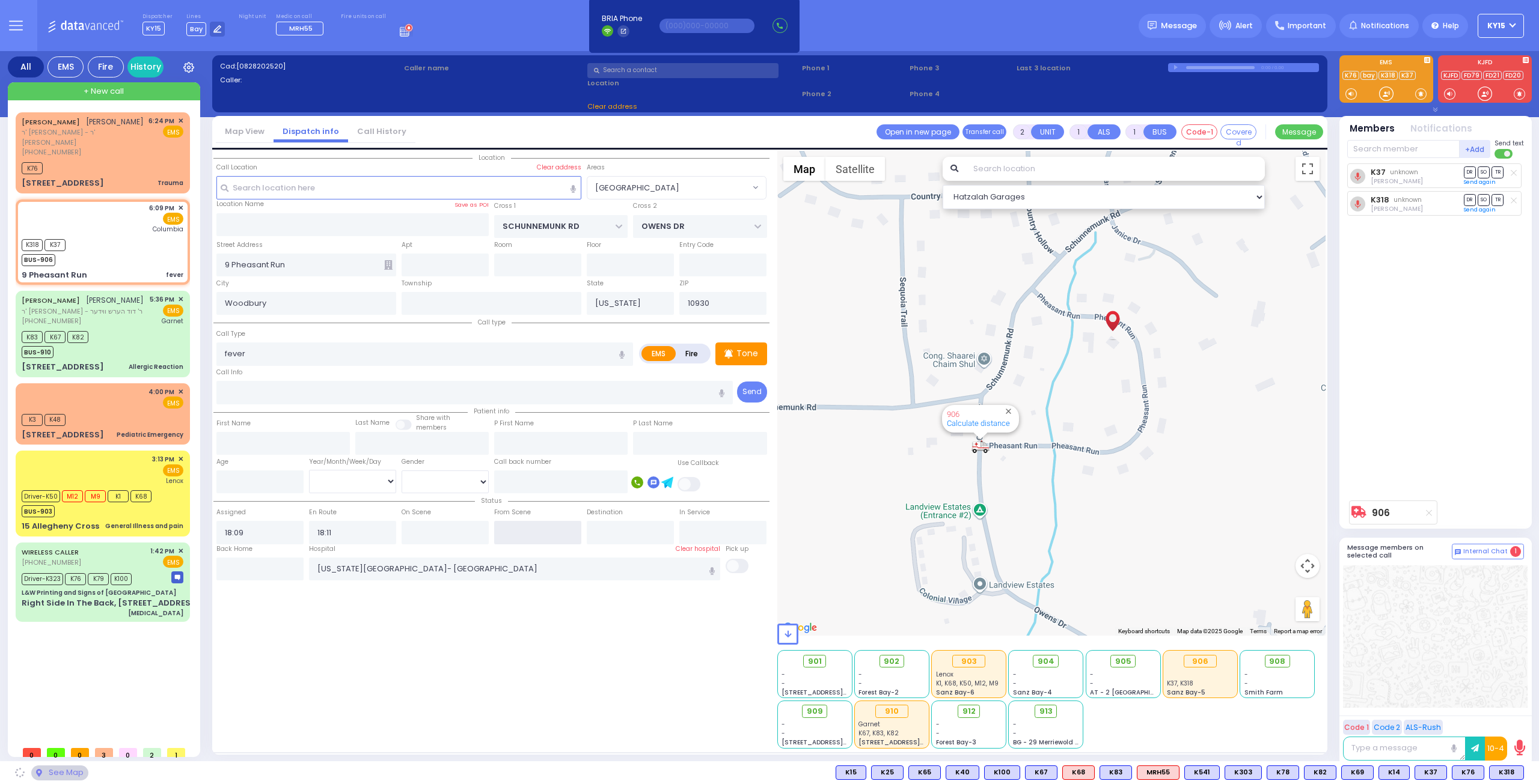
click at [523, 531] on input "text" at bounding box center [537, 532] width 87 height 23
type input "18:28"
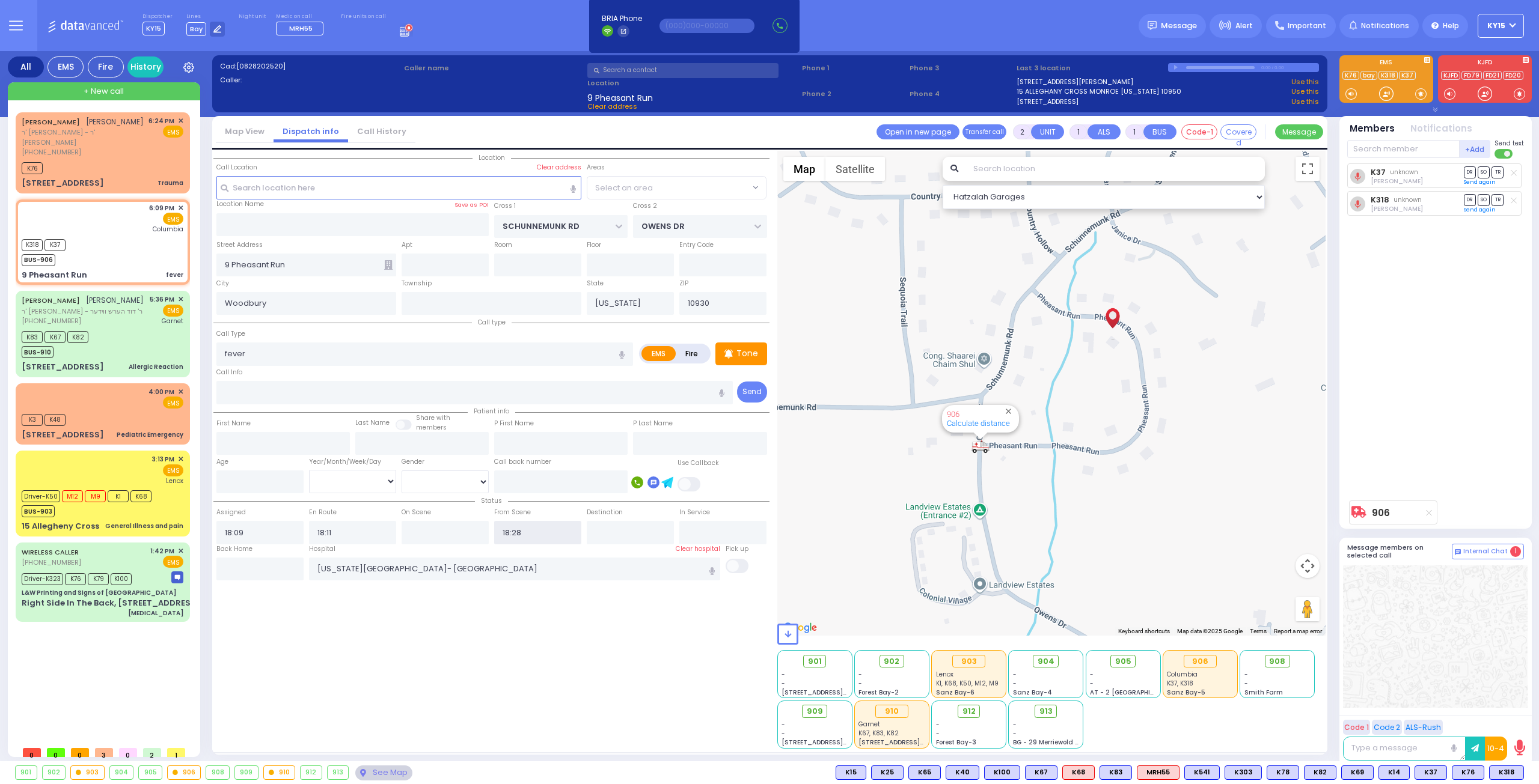
select select "[GEOGRAPHIC_DATA]"
select select
radio input "true"
select select
select select "Hatzalah Garages"
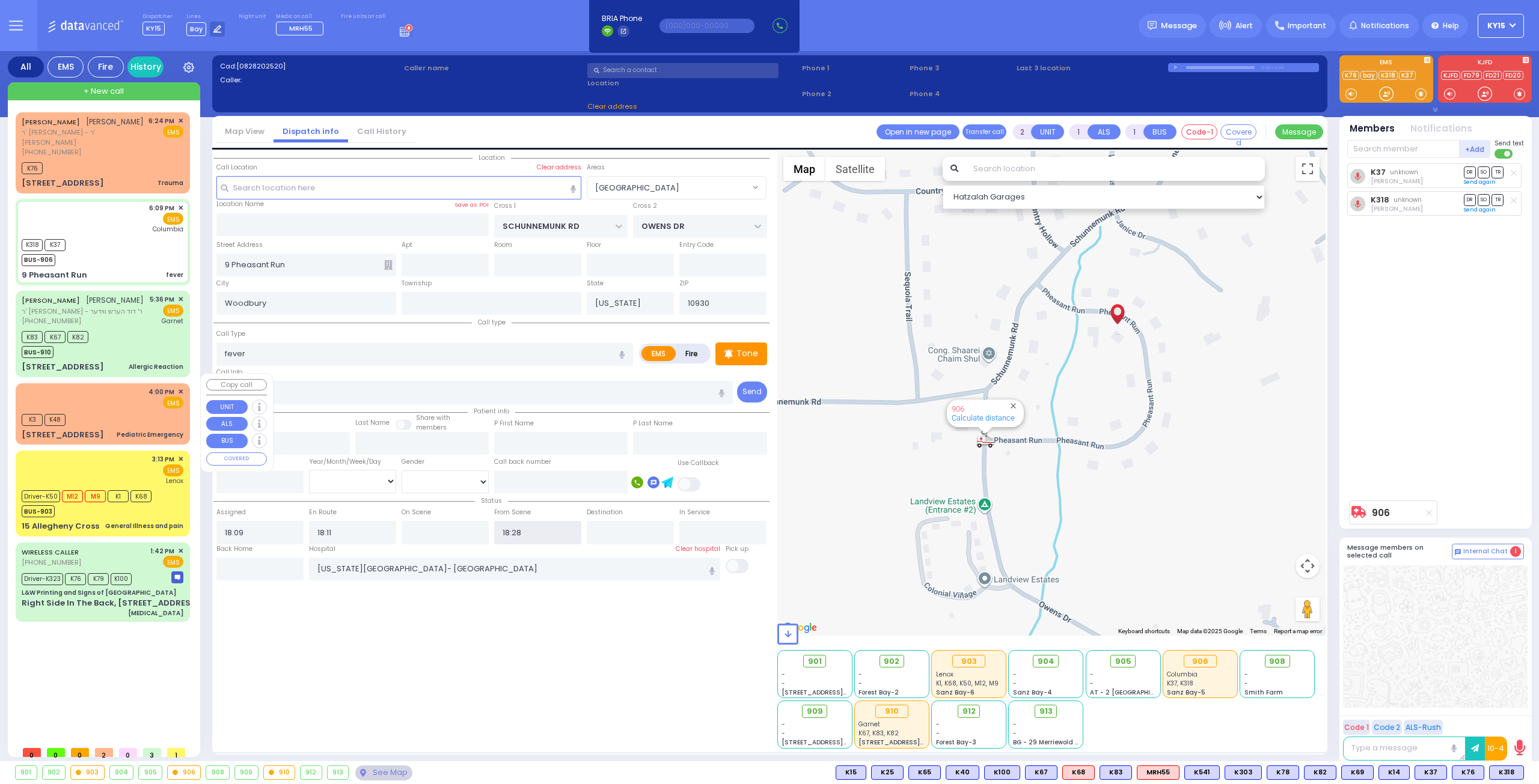
select select "[GEOGRAPHIC_DATA]"
drag, startPoint x: 95, startPoint y: 461, endPoint x: 104, endPoint y: 466, distance: 10.3
click at [97, 462] on div "3:13 PM ✕ EMS Lenox" at bounding box center [102, 470] width 162 height 31
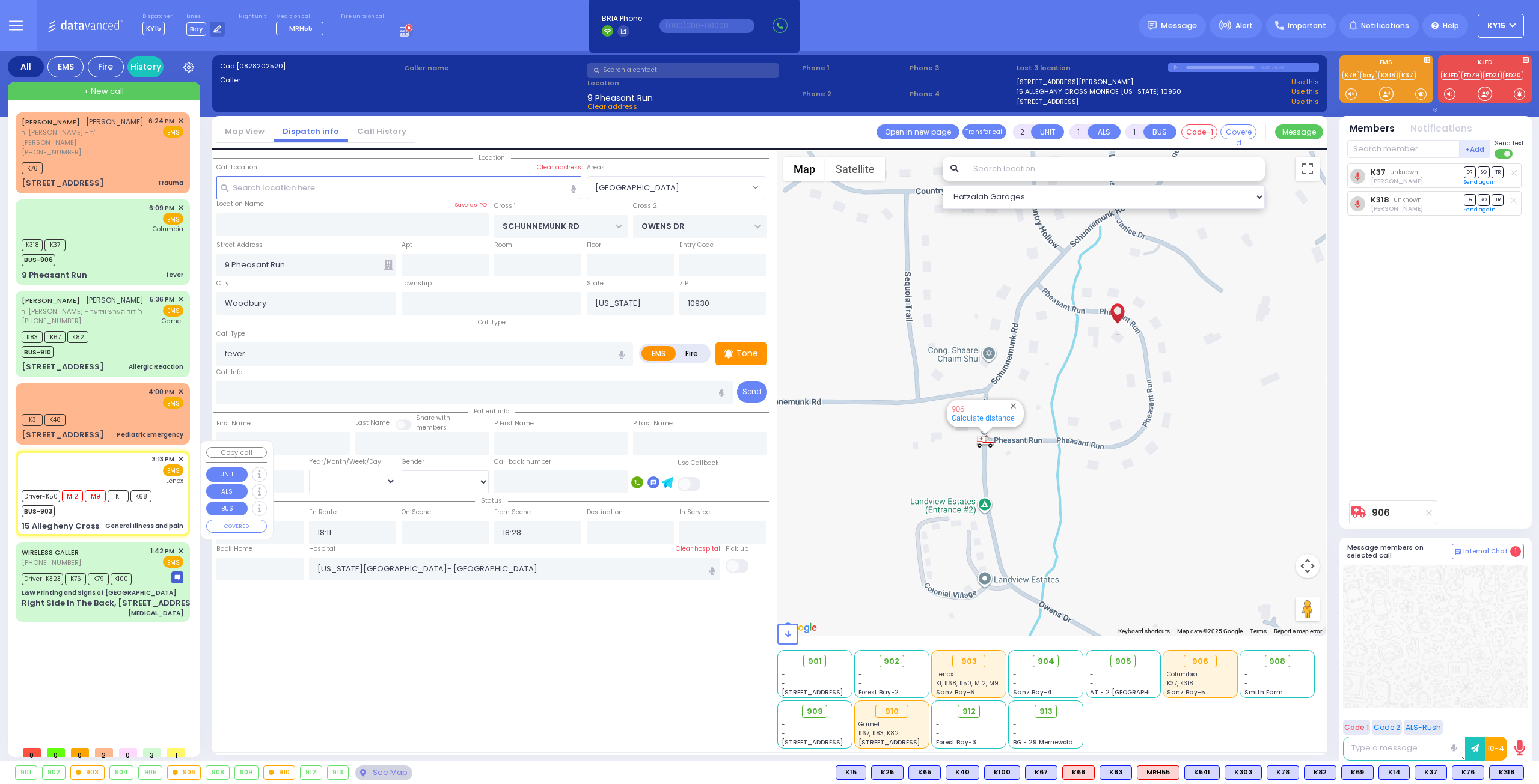
type input "6"
select select
type input "General Illness and pain"
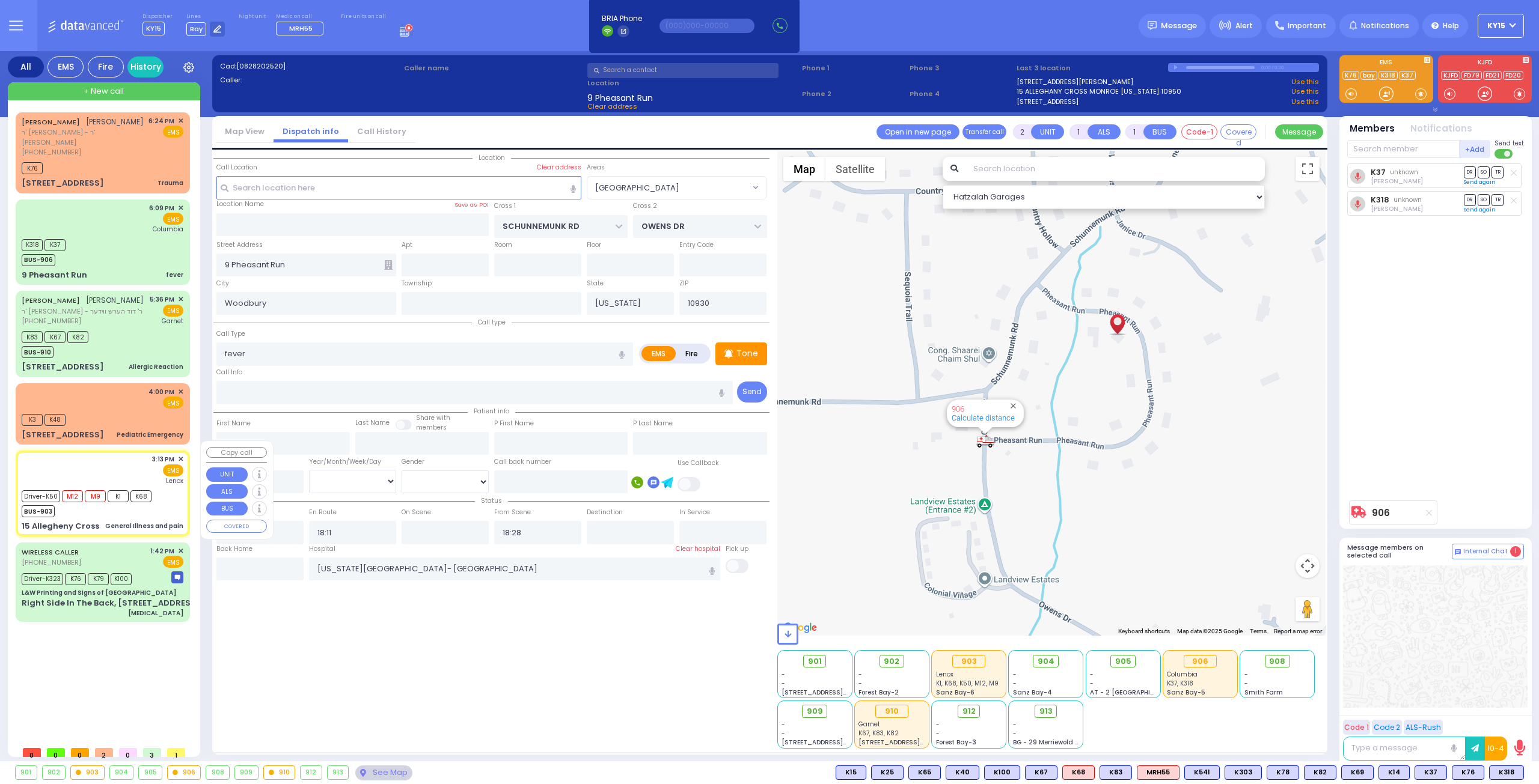
radio input "true"
type input "Andor"
type input "[PERSON_NAME]"
type input "93"
select select "Year"
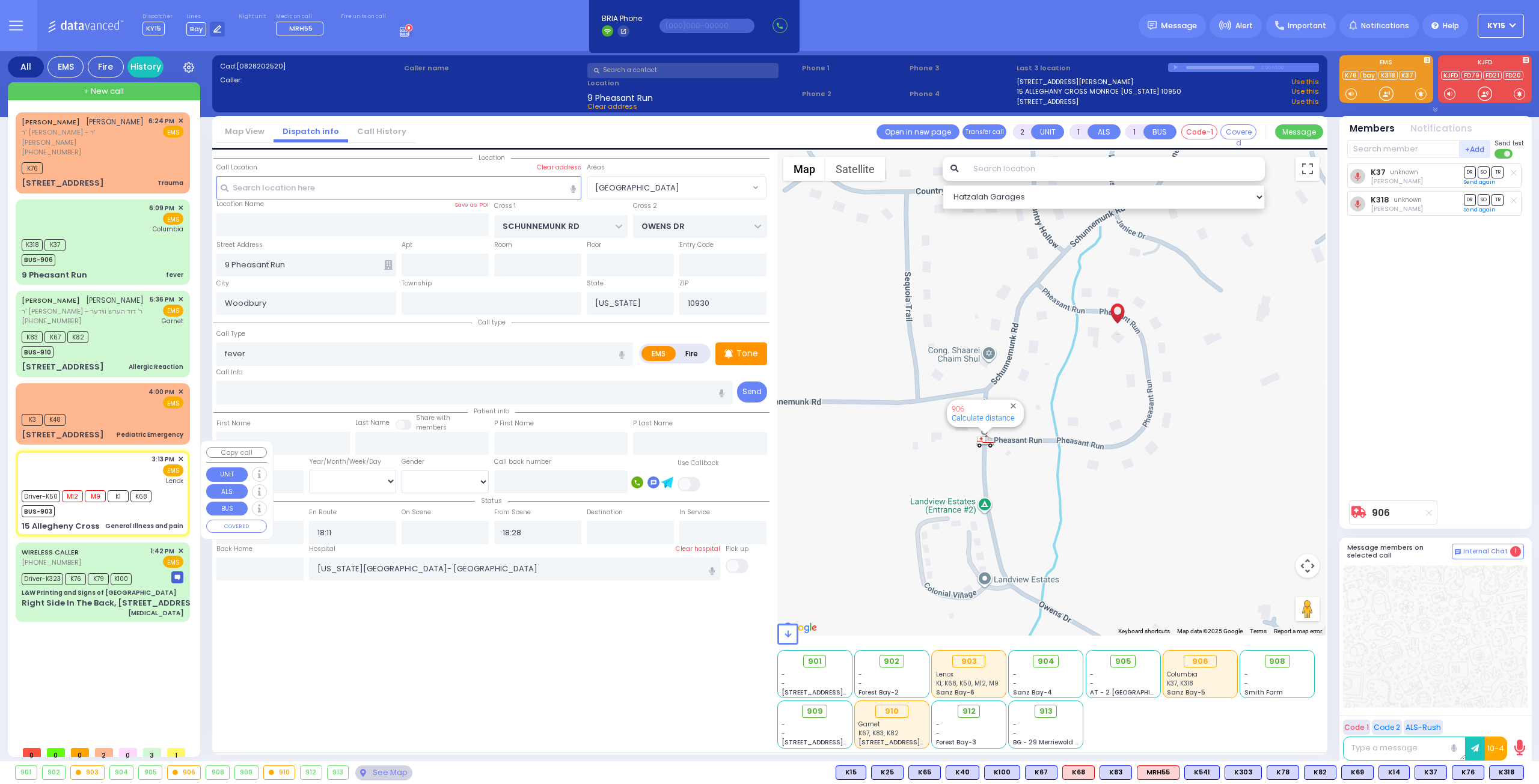
select select "[DEMOGRAPHIC_DATA]"
type input "15:13"
type input "15:15"
type input "16:32"
type input "[GEOGRAPHIC_DATA]"
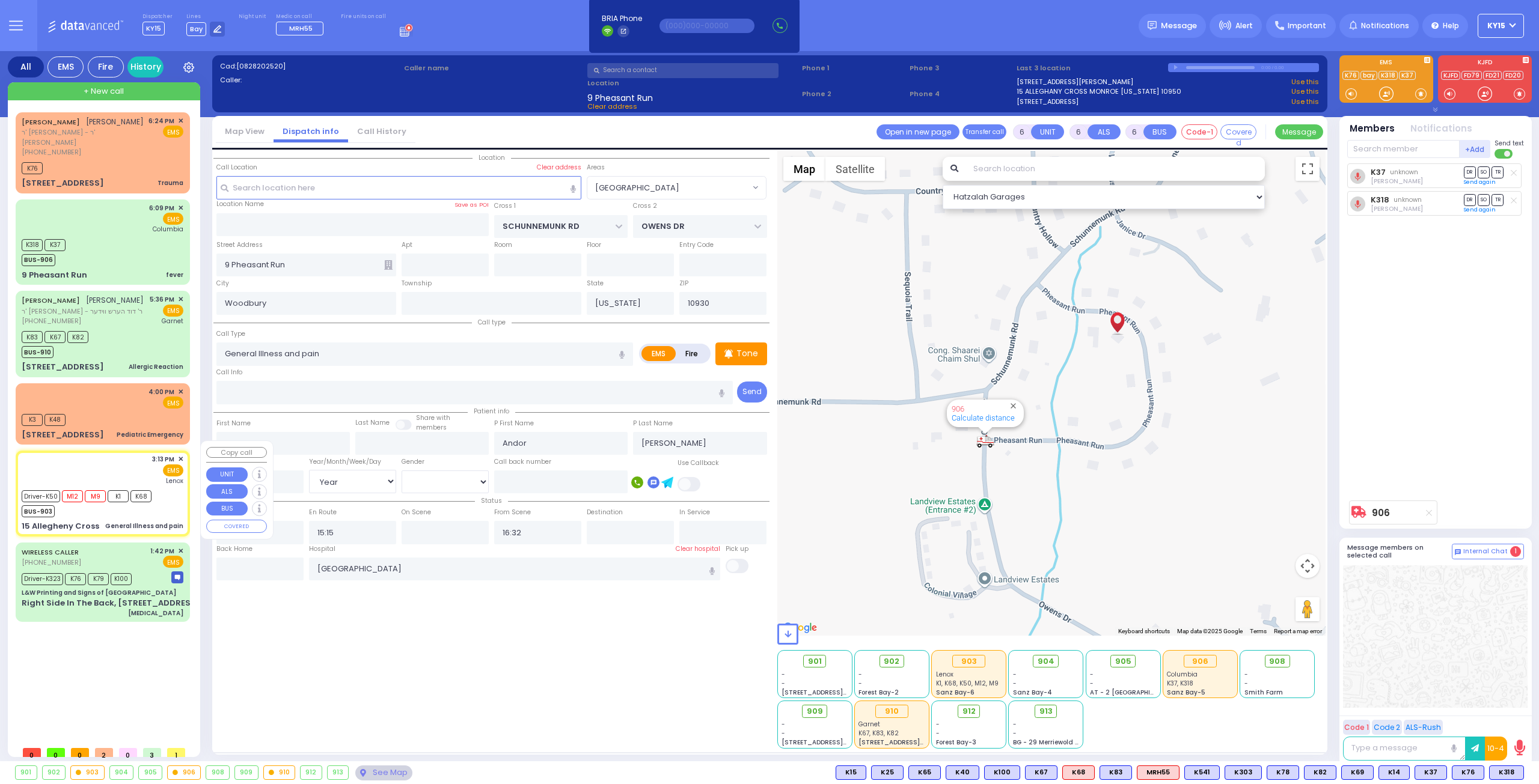
select select "Hatzalah Garages"
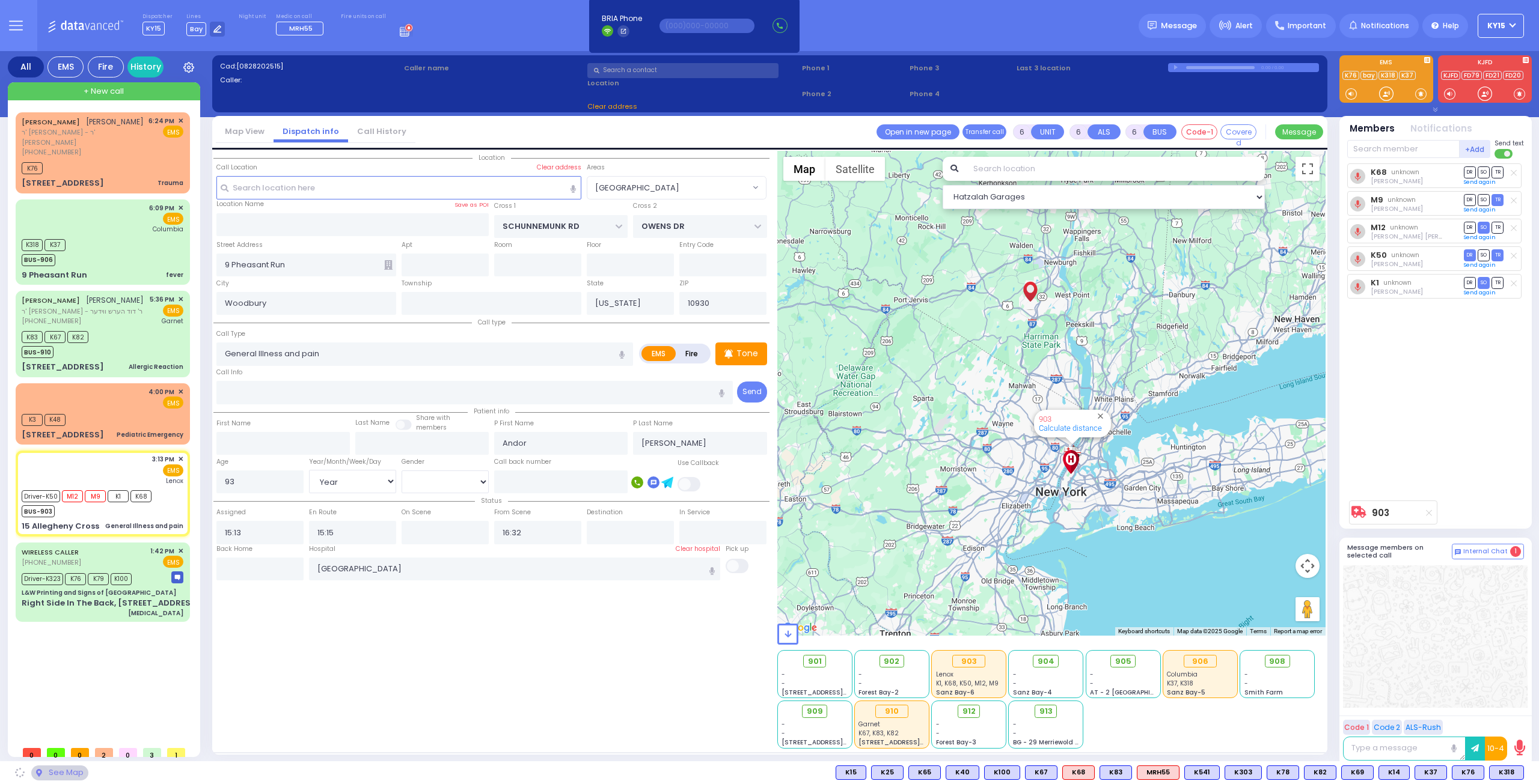
type input "HUDSON POINTE"
type input "15 Allegheny Cross"
type input "MONROE"
type input "10950"
select select "[GEOGRAPHIC_DATA]"
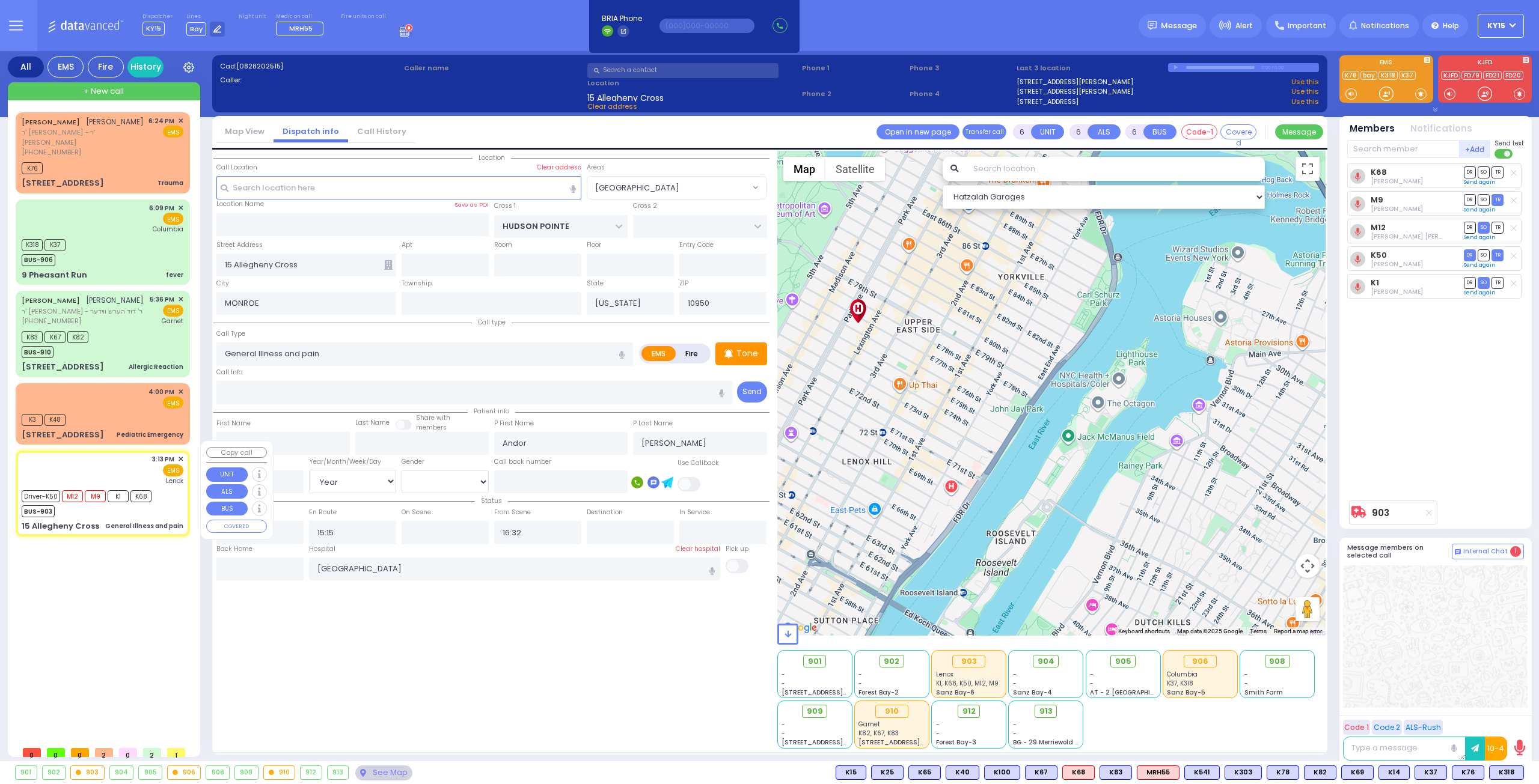
click at [103, 454] on div "3:13 PM ✕ EMS Lenox" at bounding box center [102, 470] width 162 height 31
select select
radio input "true"
select select "Year"
select select "[DEMOGRAPHIC_DATA]"
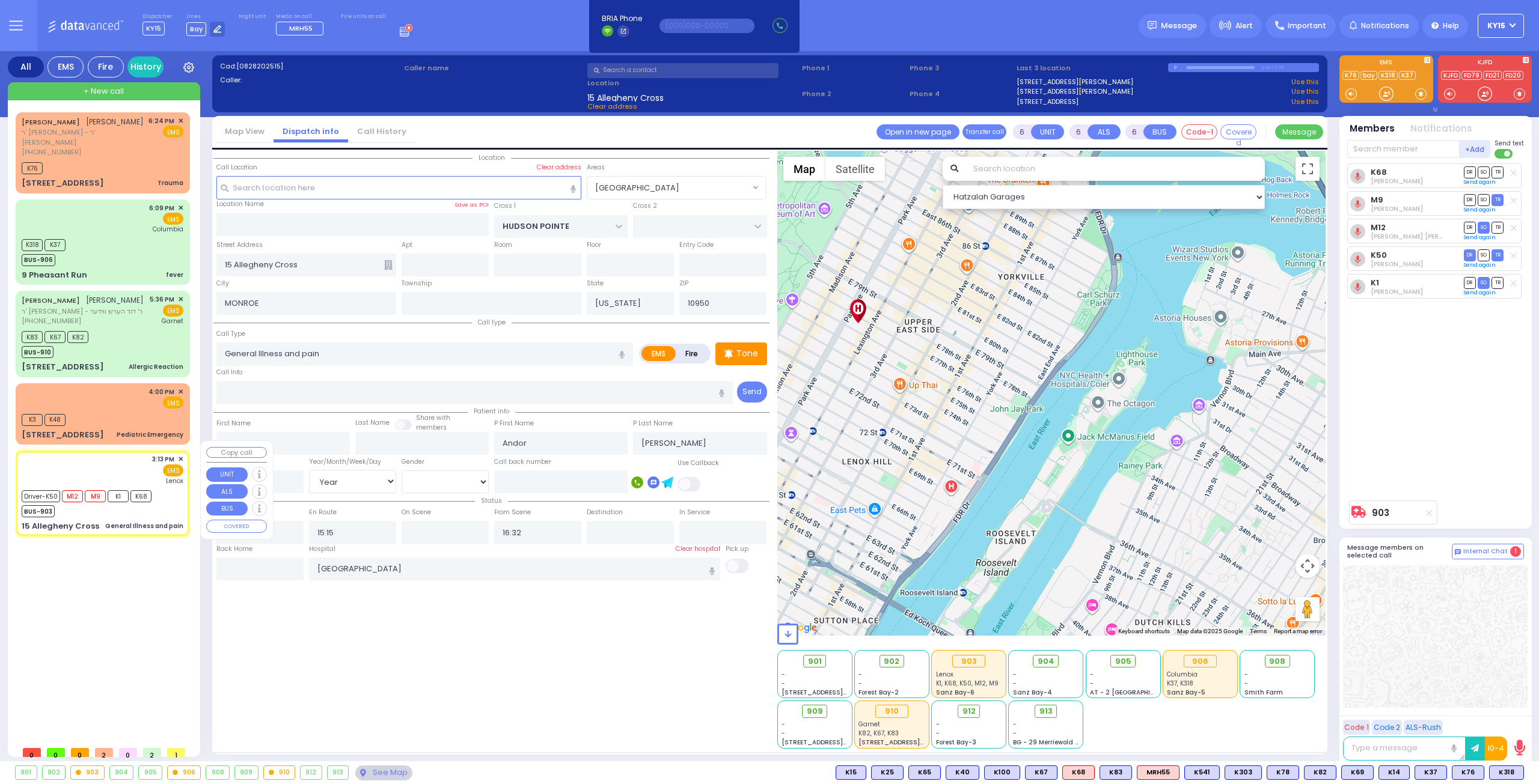
select select "Hatzalah Garages"
select select "[GEOGRAPHIC_DATA]"
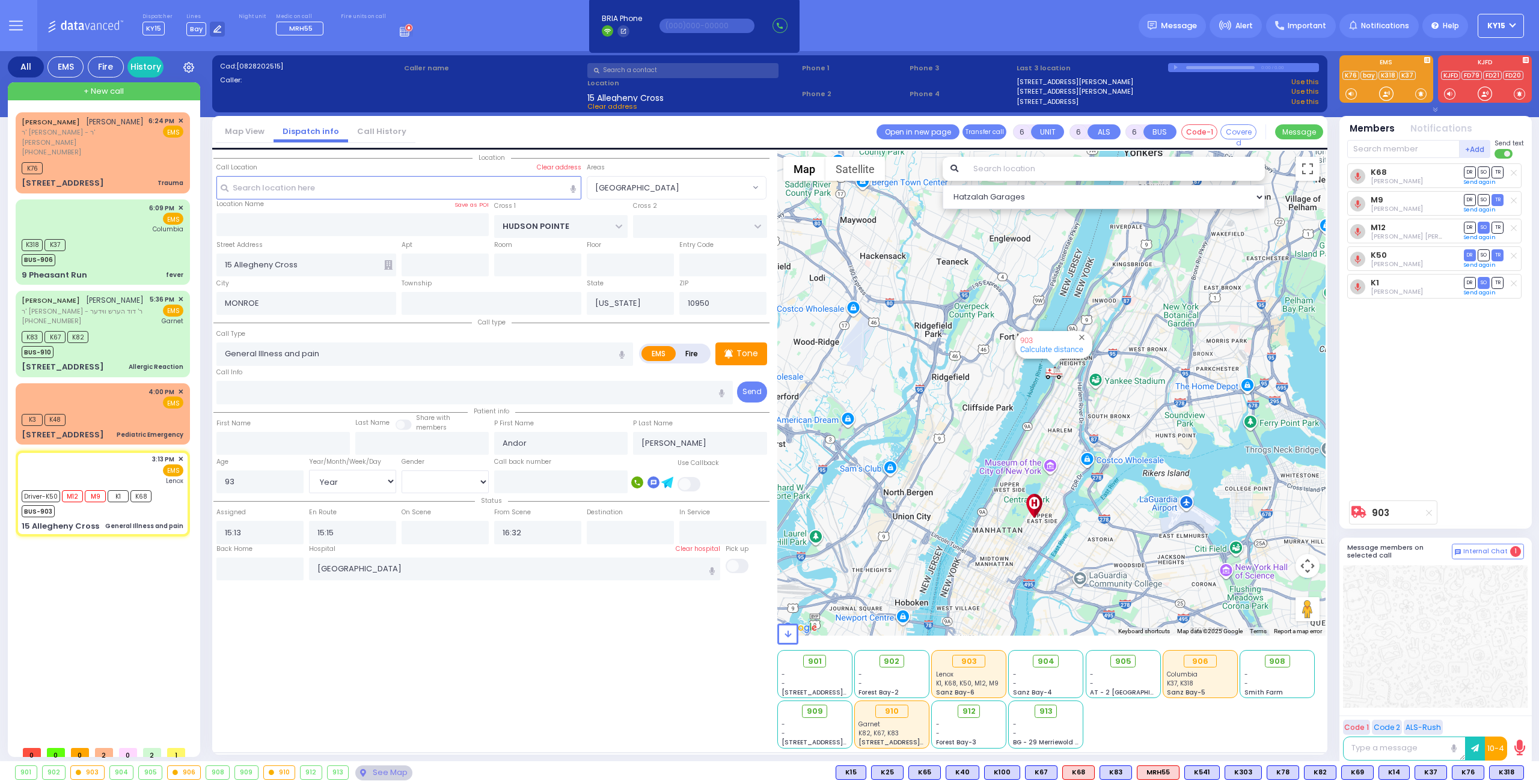
drag, startPoint x: 1029, startPoint y: 542, endPoint x: 1026, endPoint y: 479, distance: 63.1
click at [1026, 479] on div "903 Calculate distance" at bounding box center [1052, 393] width 549 height 485
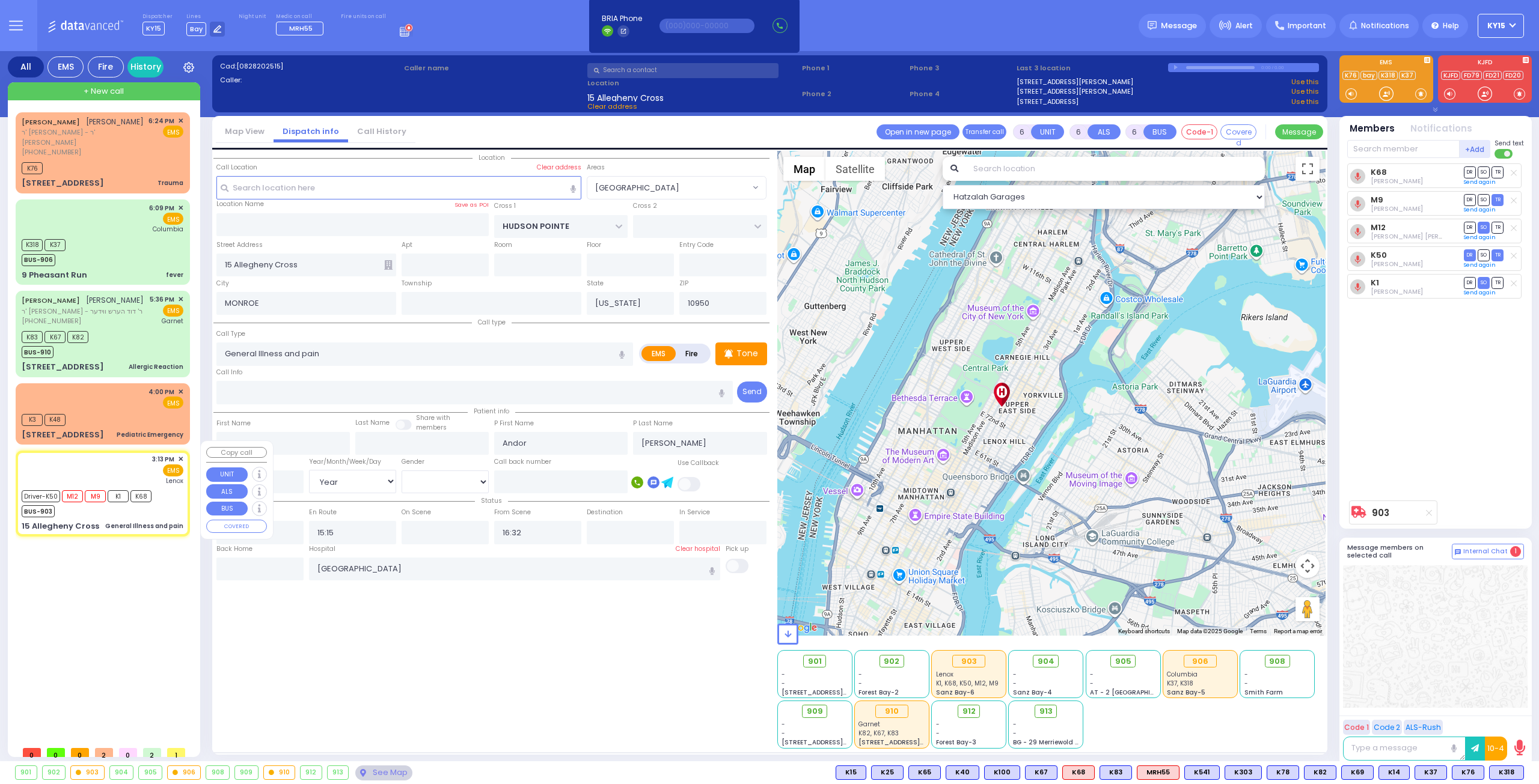
click at [103, 457] on div "3:13 PM ✕ EMS Lenox" at bounding box center [102, 470] width 162 height 31
select select
radio input "true"
select select "Year"
select select "[DEMOGRAPHIC_DATA]"
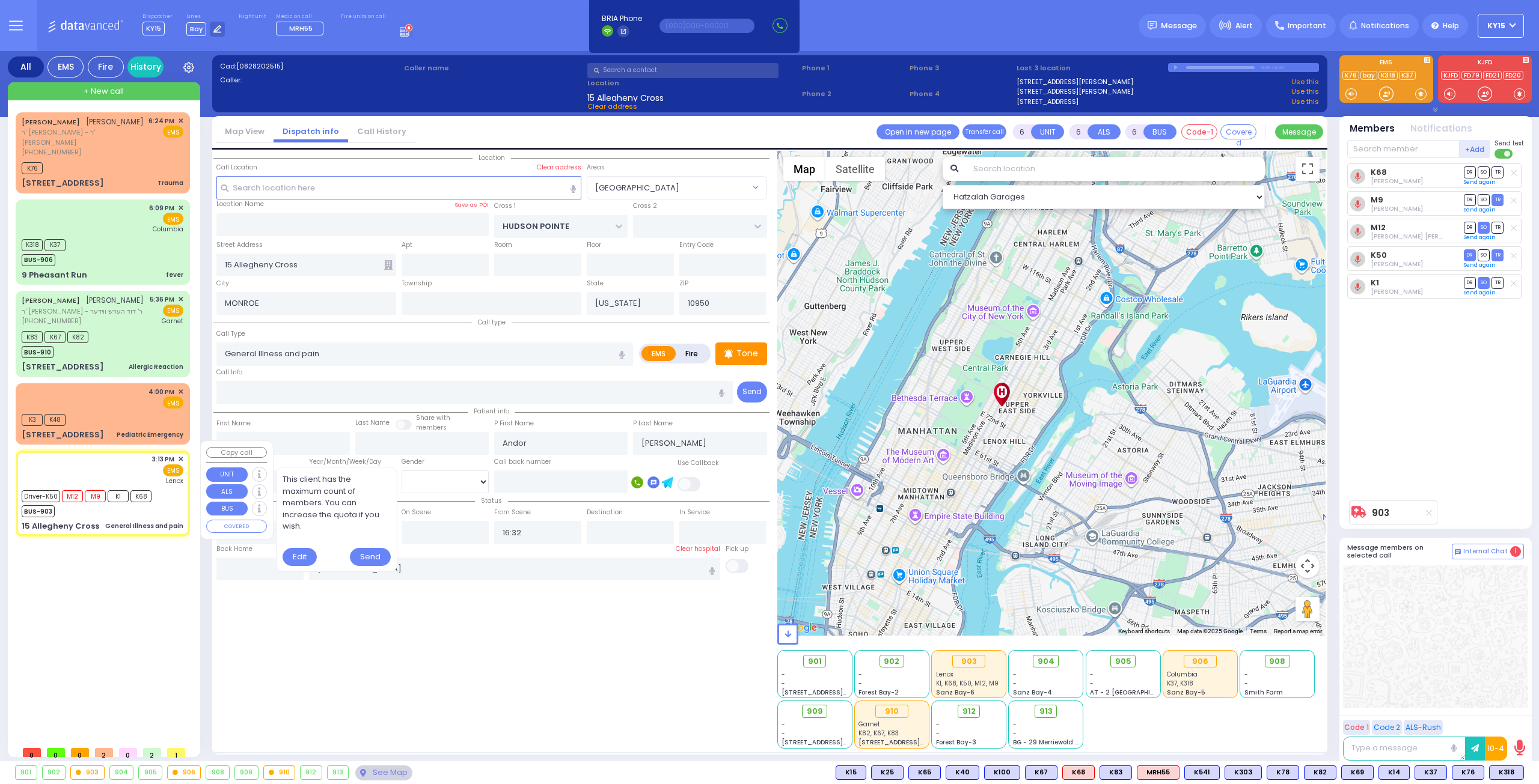
select select "[GEOGRAPHIC_DATA]"
select select "Hatzalah Garages"
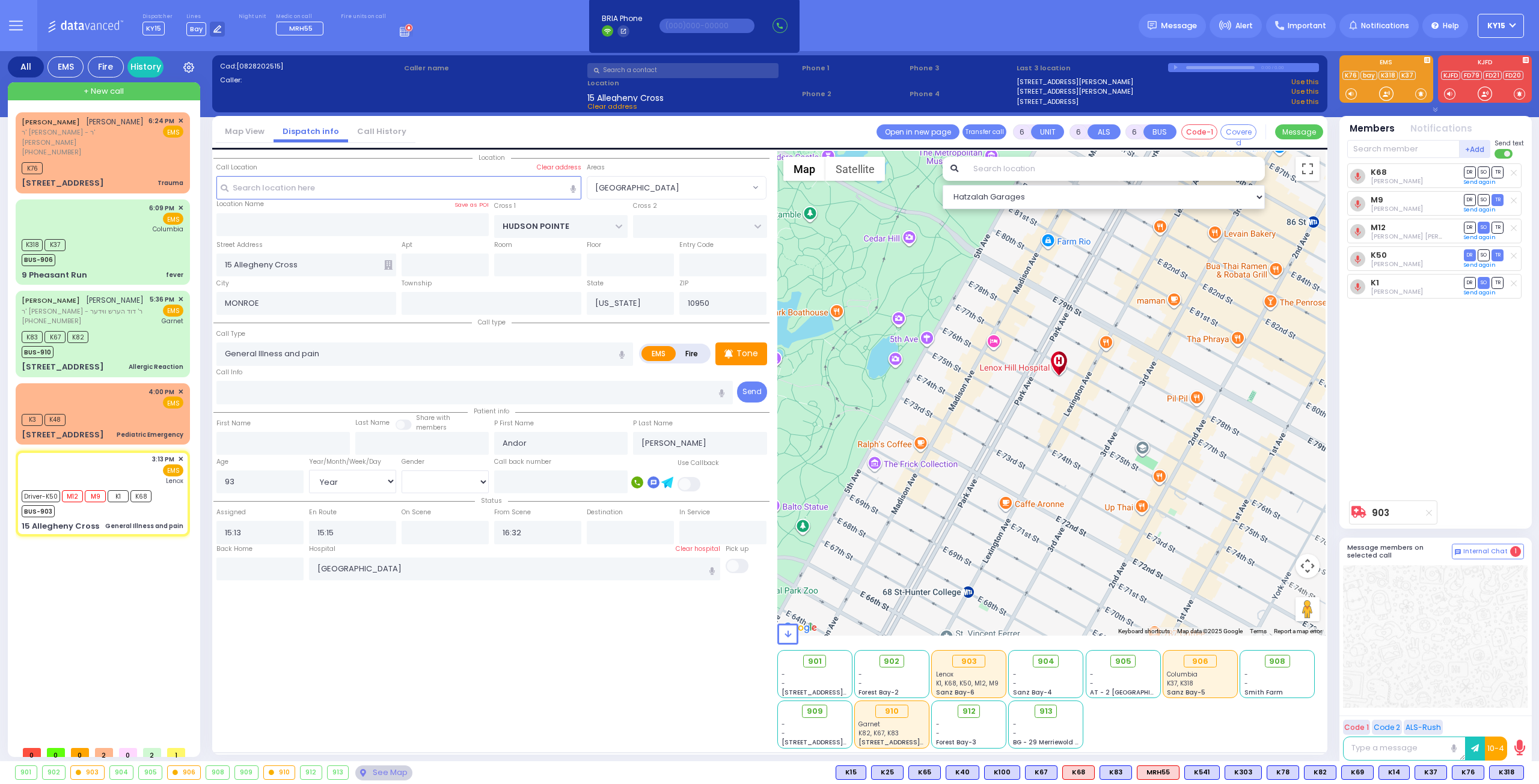
drag, startPoint x: 1009, startPoint y: 376, endPoint x: 1050, endPoint y: 479, distance: 110.9
click at [1050, 479] on div "903 Calculate distance" at bounding box center [1052, 393] width 549 height 485
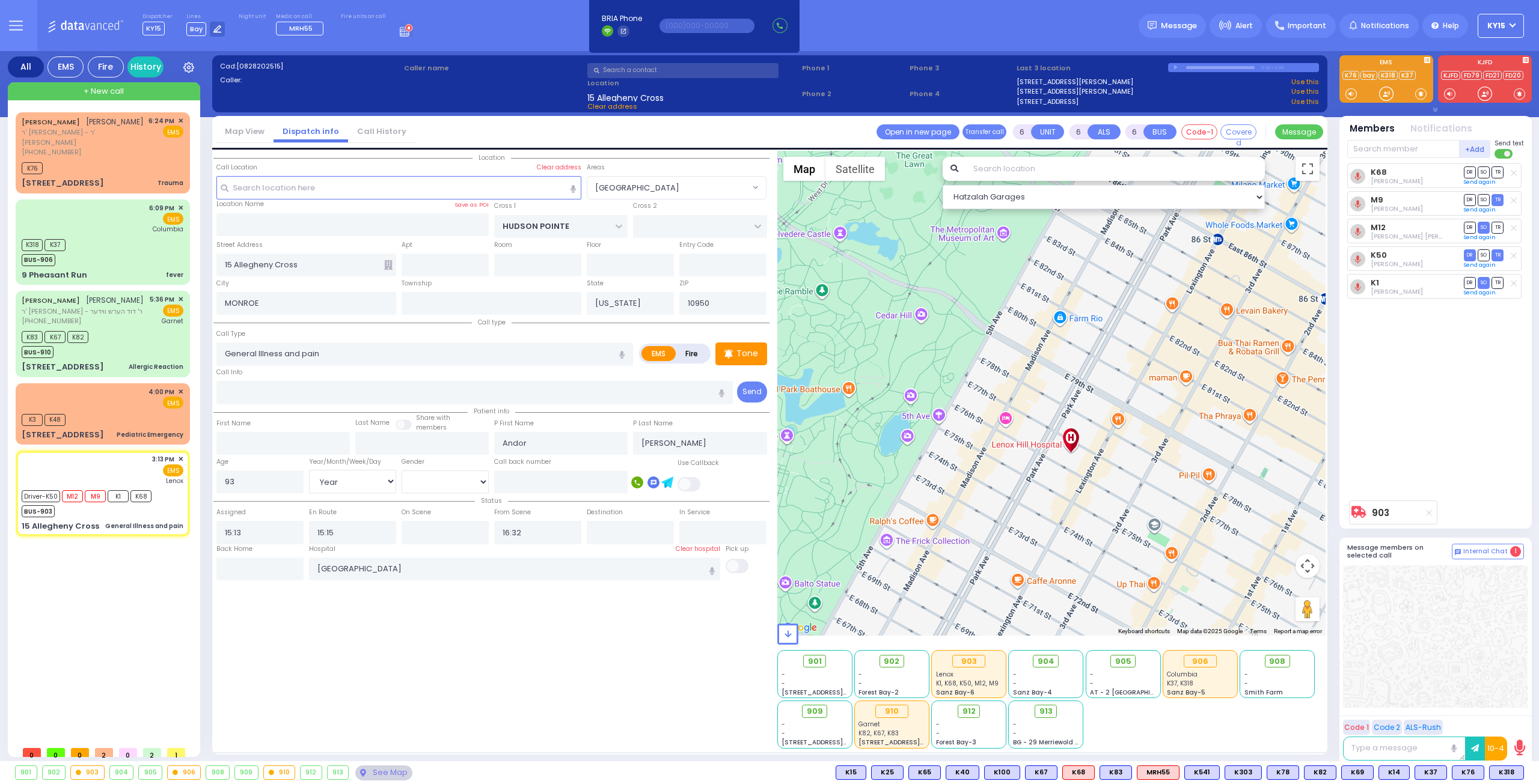
drag, startPoint x: 1074, startPoint y: 422, endPoint x: 1084, endPoint y: 506, distance: 84.6
click at [1084, 506] on div "903 Calculate distance" at bounding box center [1052, 393] width 549 height 485
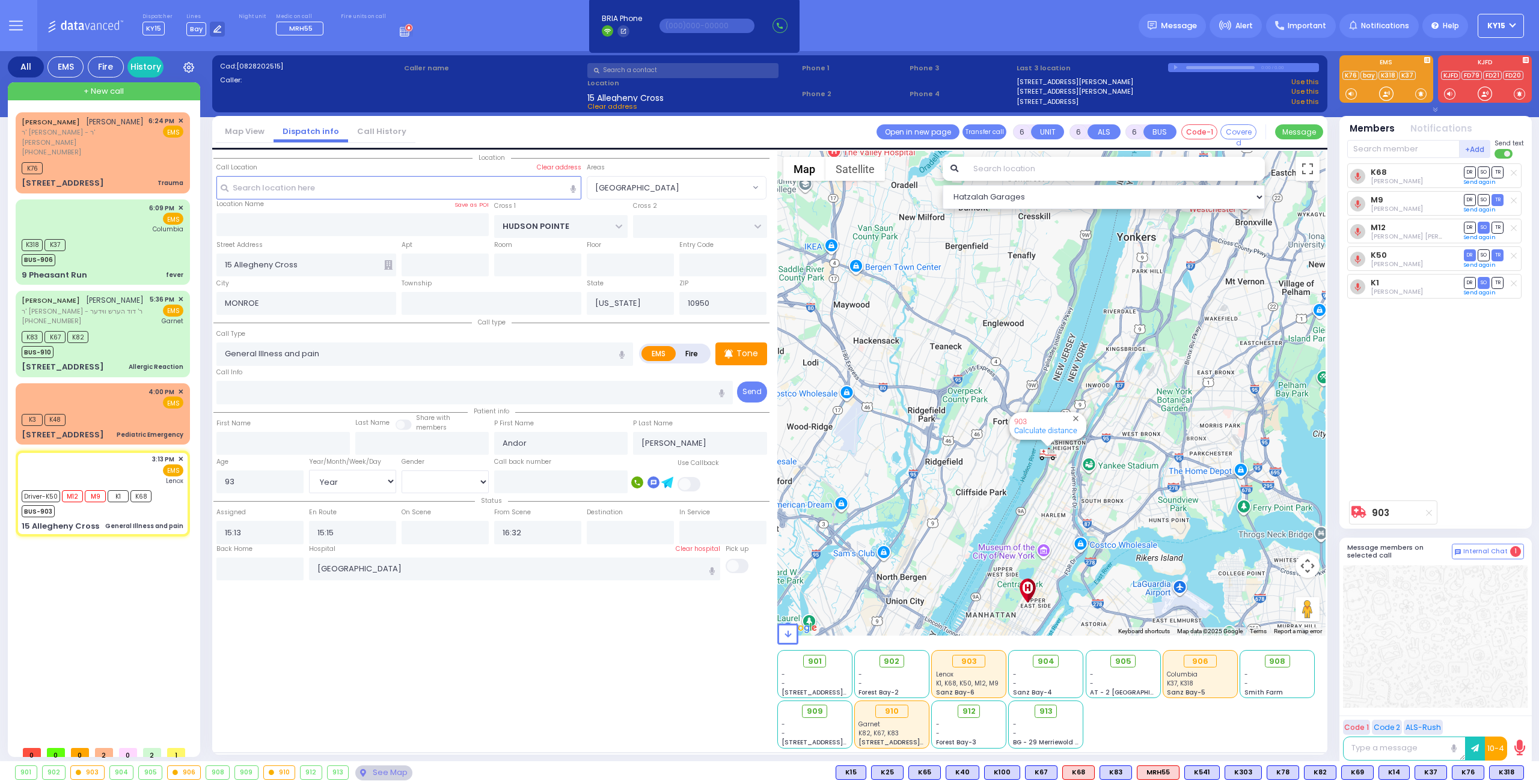
drag, startPoint x: 1047, startPoint y: 431, endPoint x: 1036, endPoint y: 508, distance: 77.8
click at [1012, 515] on div "903 Calculate distance" at bounding box center [1052, 393] width 549 height 485
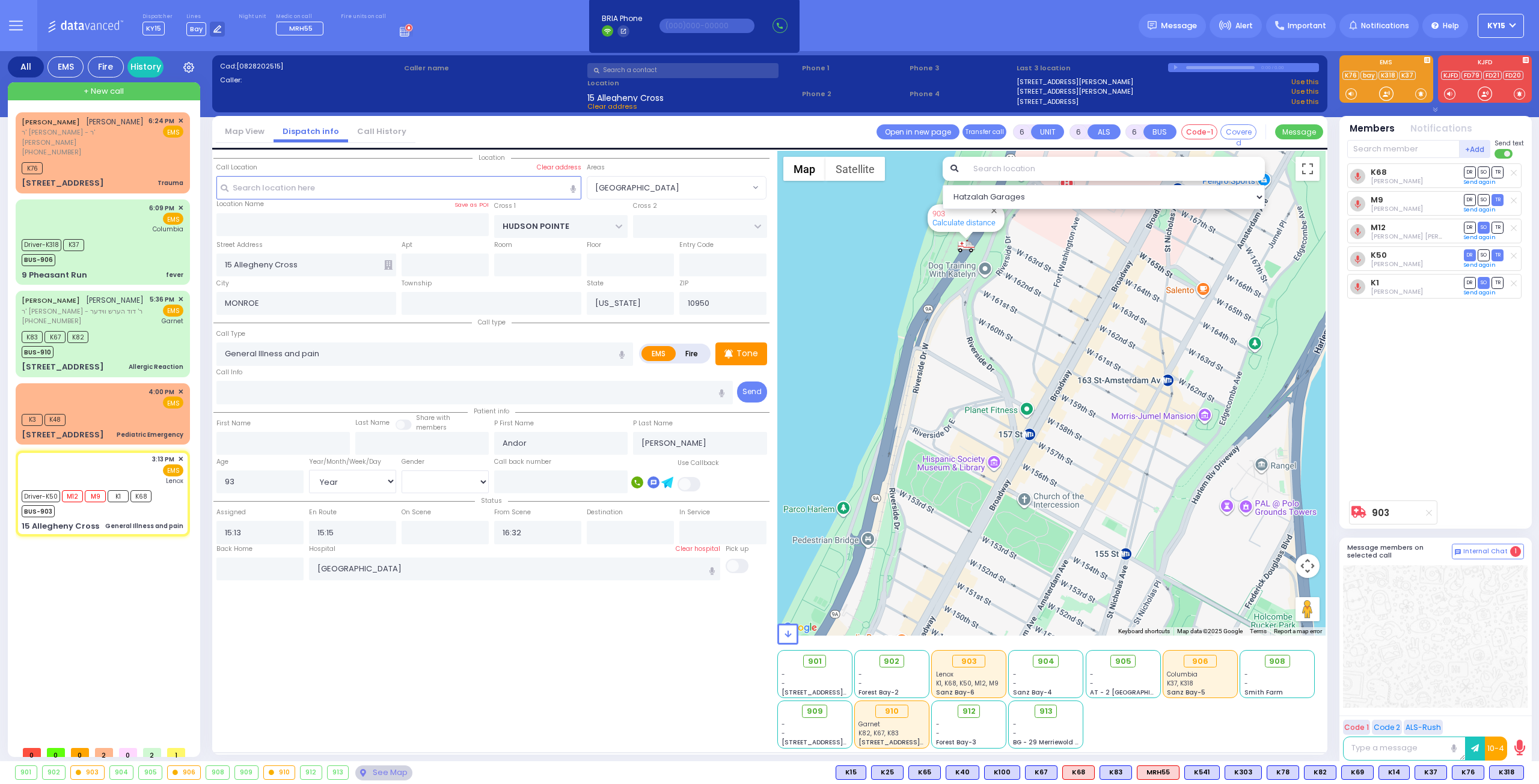
select select
radio input "true"
select select "Year"
select select "[DEMOGRAPHIC_DATA]"
select select "Hatzalah Garages"
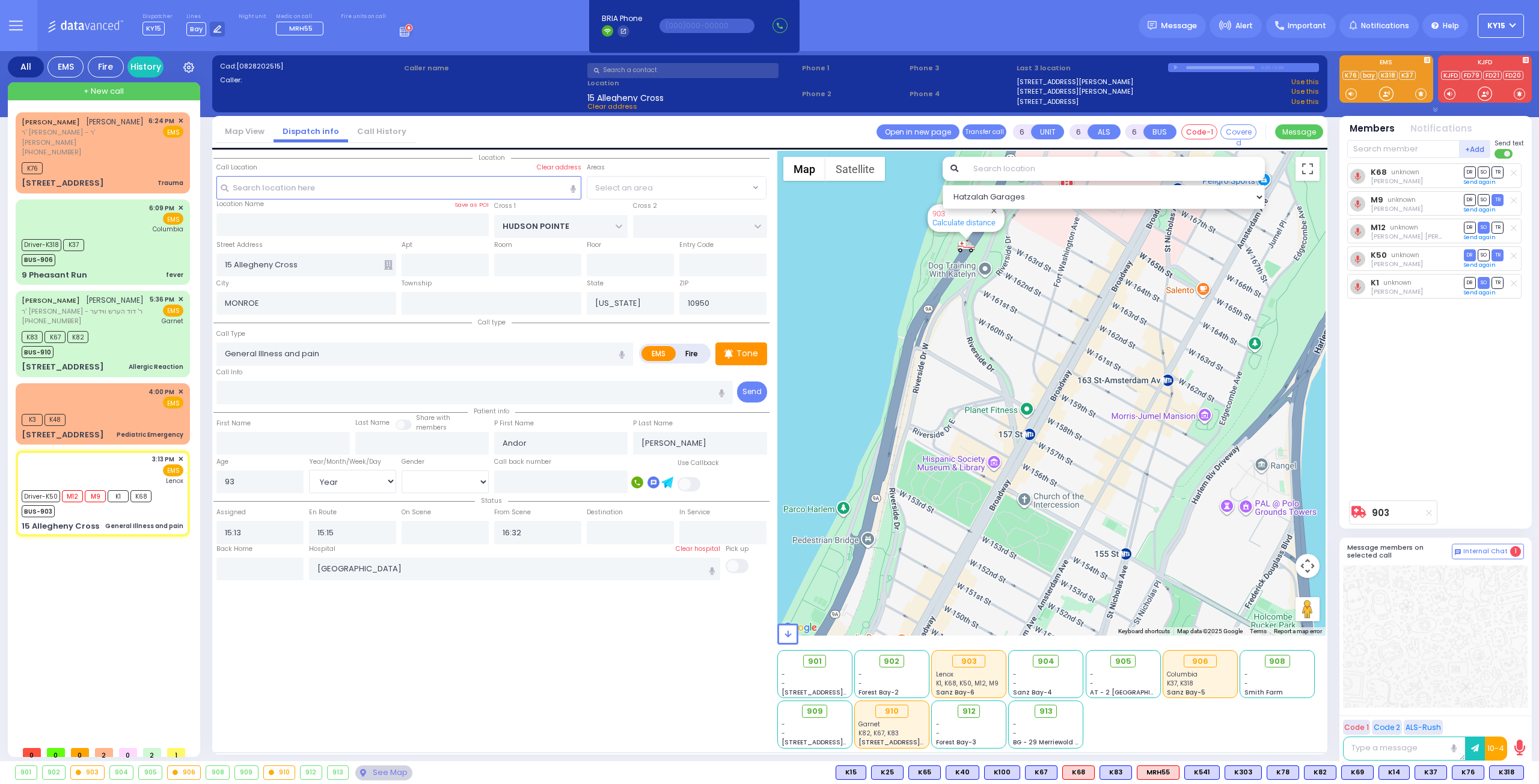
select select "[GEOGRAPHIC_DATA]"
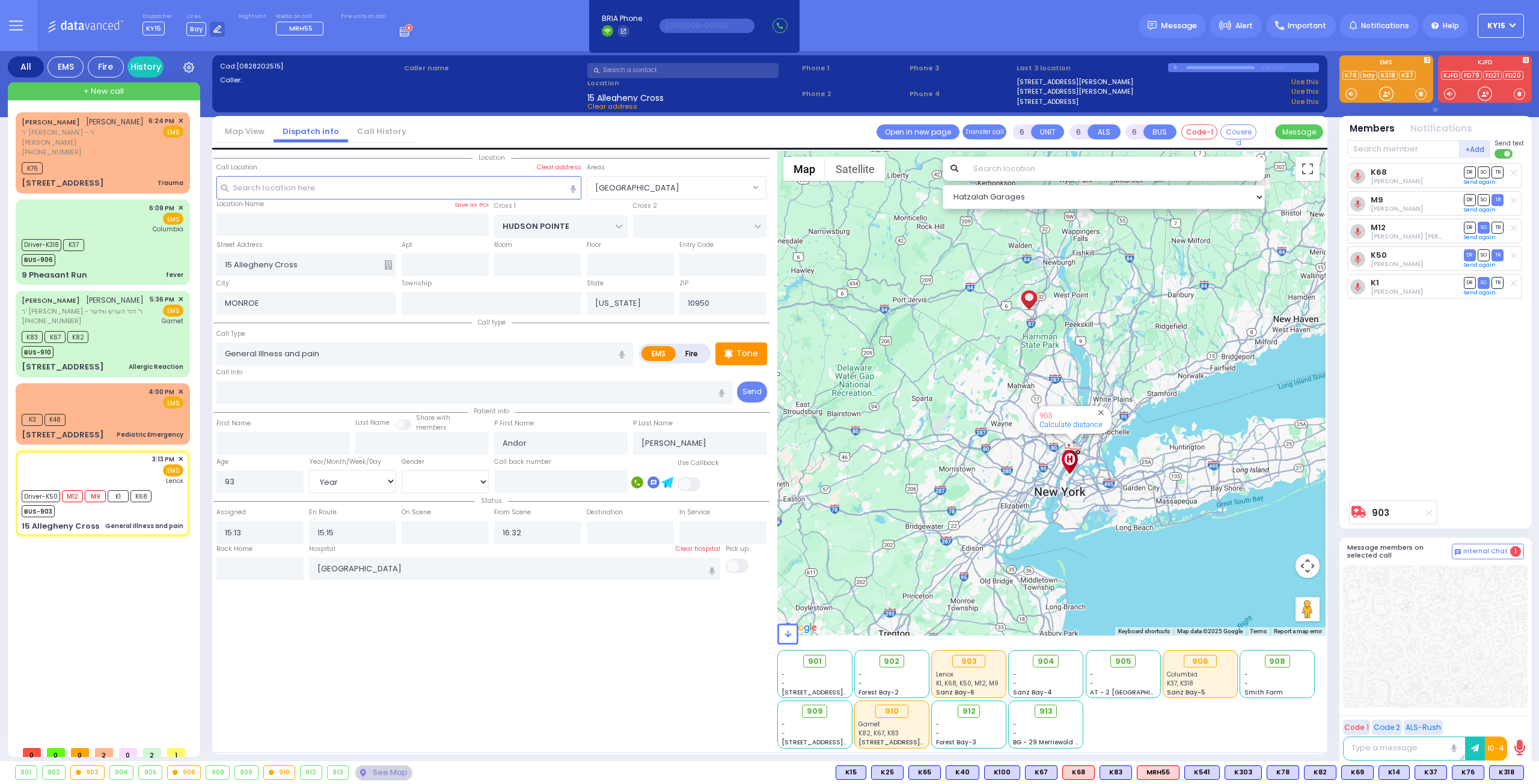
select select
radio input "true"
select select "Year"
select select "[DEMOGRAPHIC_DATA]"
select select "Hatzalah Garages"
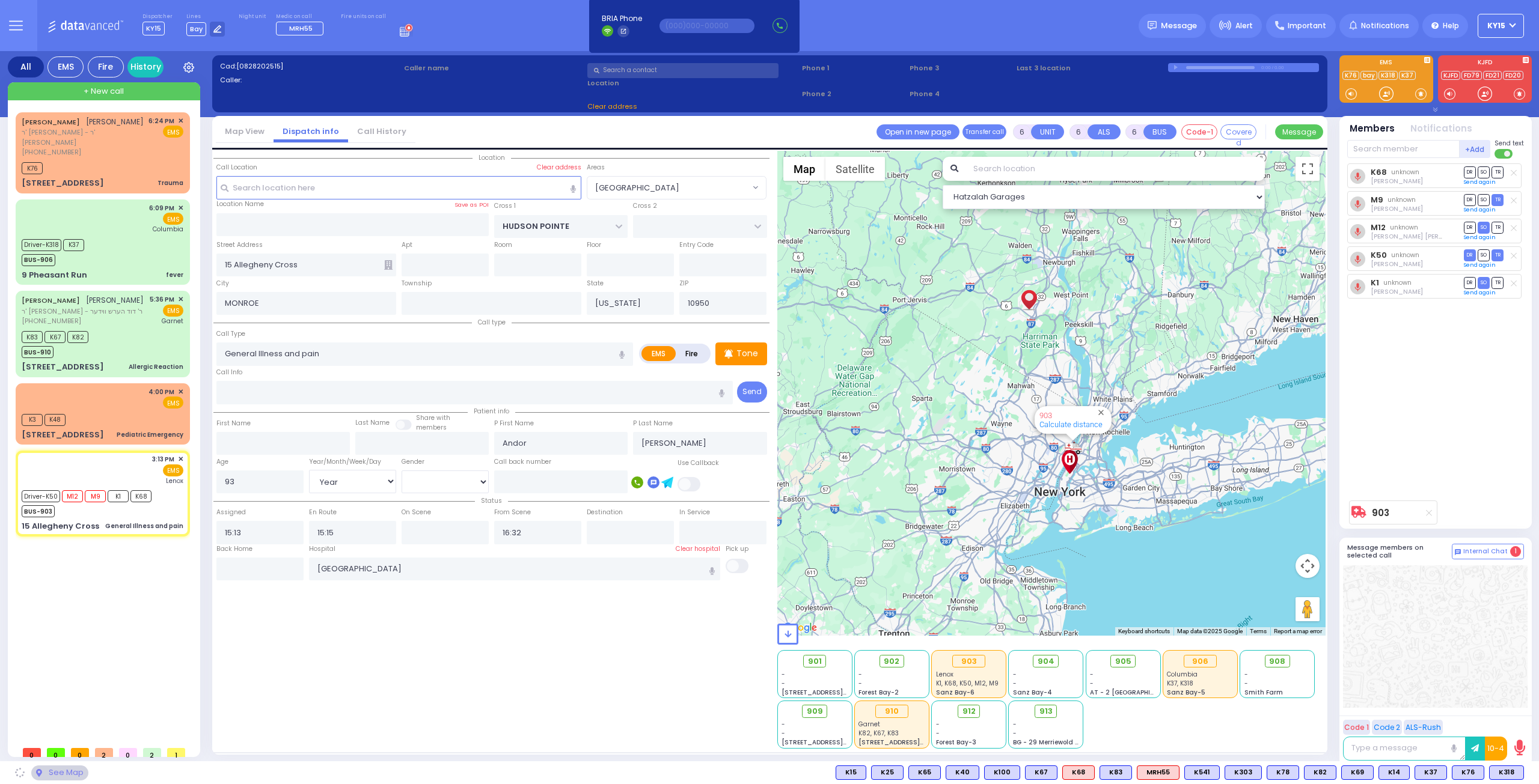
select select "[GEOGRAPHIC_DATA]"
select select
radio input "true"
select select "Year"
select select "[DEMOGRAPHIC_DATA]"
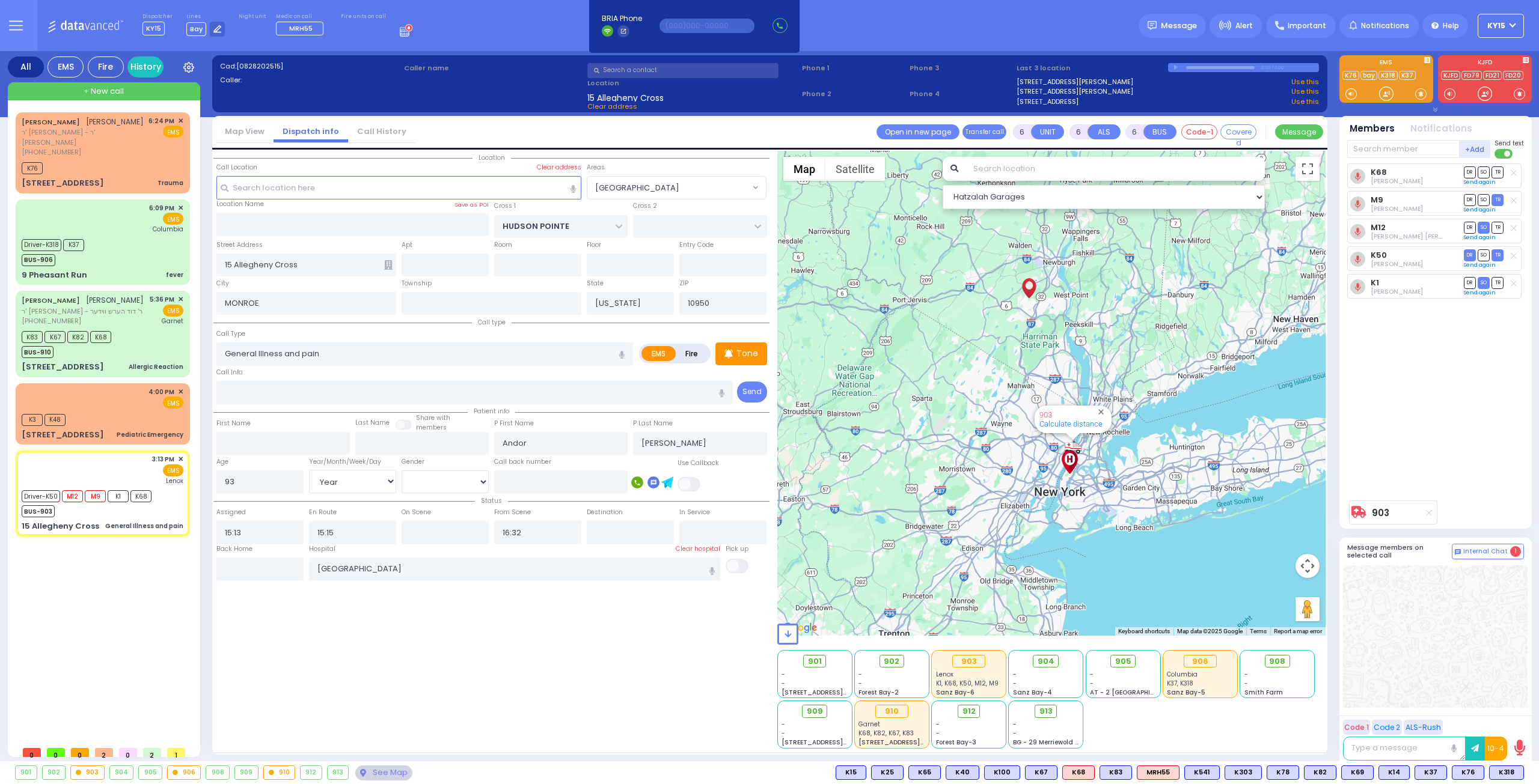
select select "Hatzalah Garages"
select select
radio input "true"
select select "Year"
select select "[DEMOGRAPHIC_DATA]"
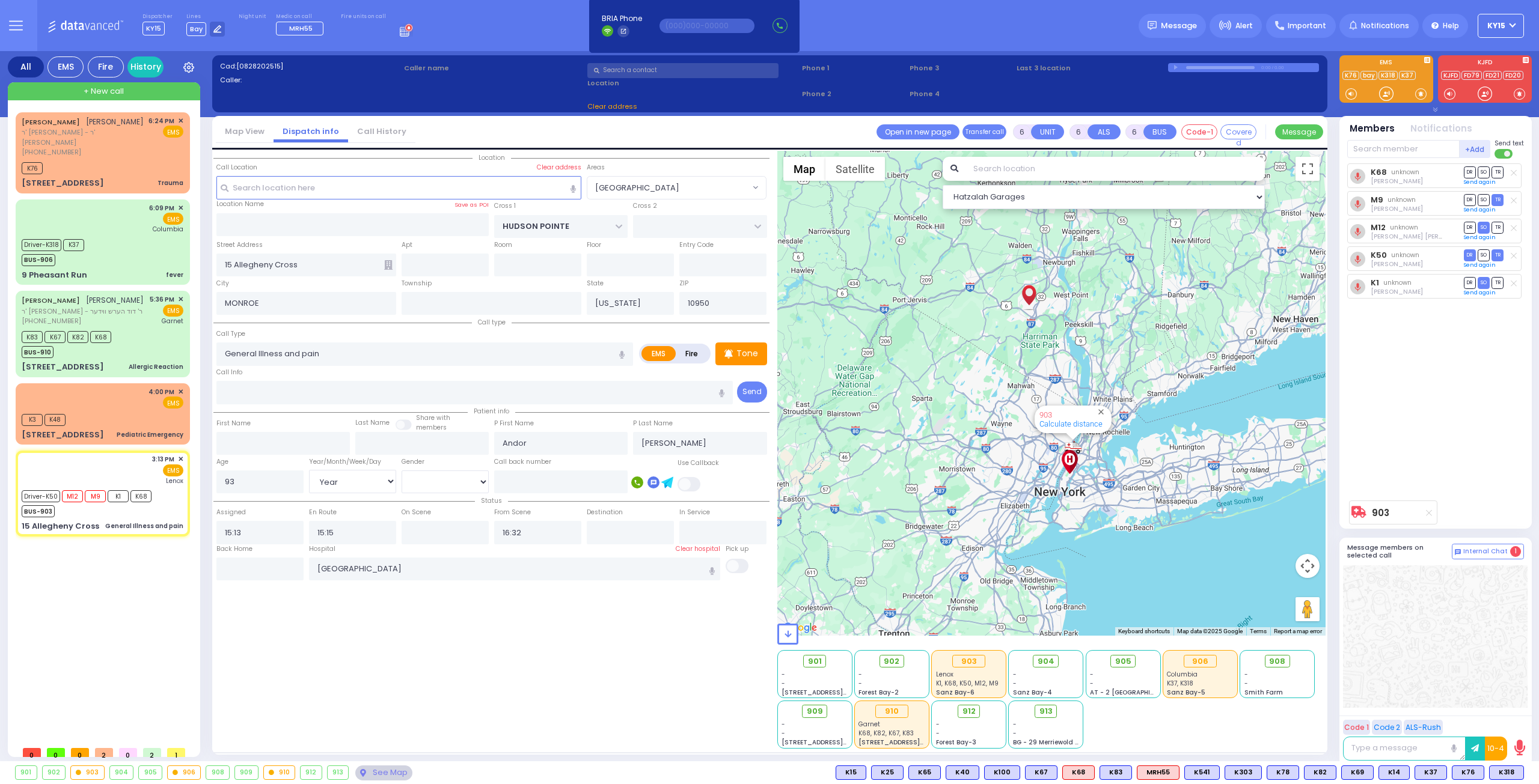
select select "Hatzalah Garages"
select select "[GEOGRAPHIC_DATA]"
select select
radio input "true"
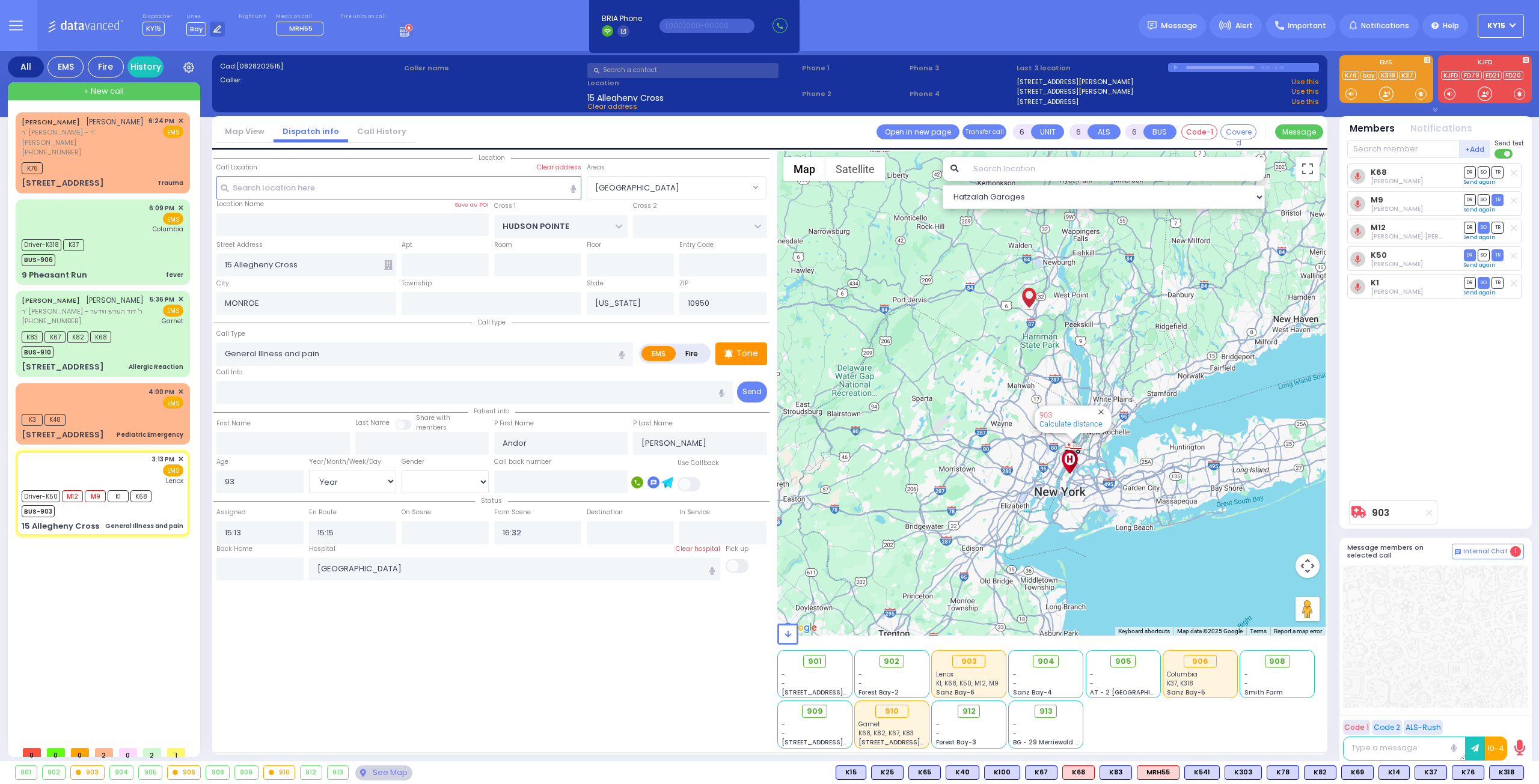
select select "Year"
select select "[DEMOGRAPHIC_DATA]"
select select "Hatzalah Garages"
select select "[GEOGRAPHIC_DATA]"
click at [70, 460] on div "3:13 PM ✕ EMS Lenox" at bounding box center [102, 470] width 162 height 31
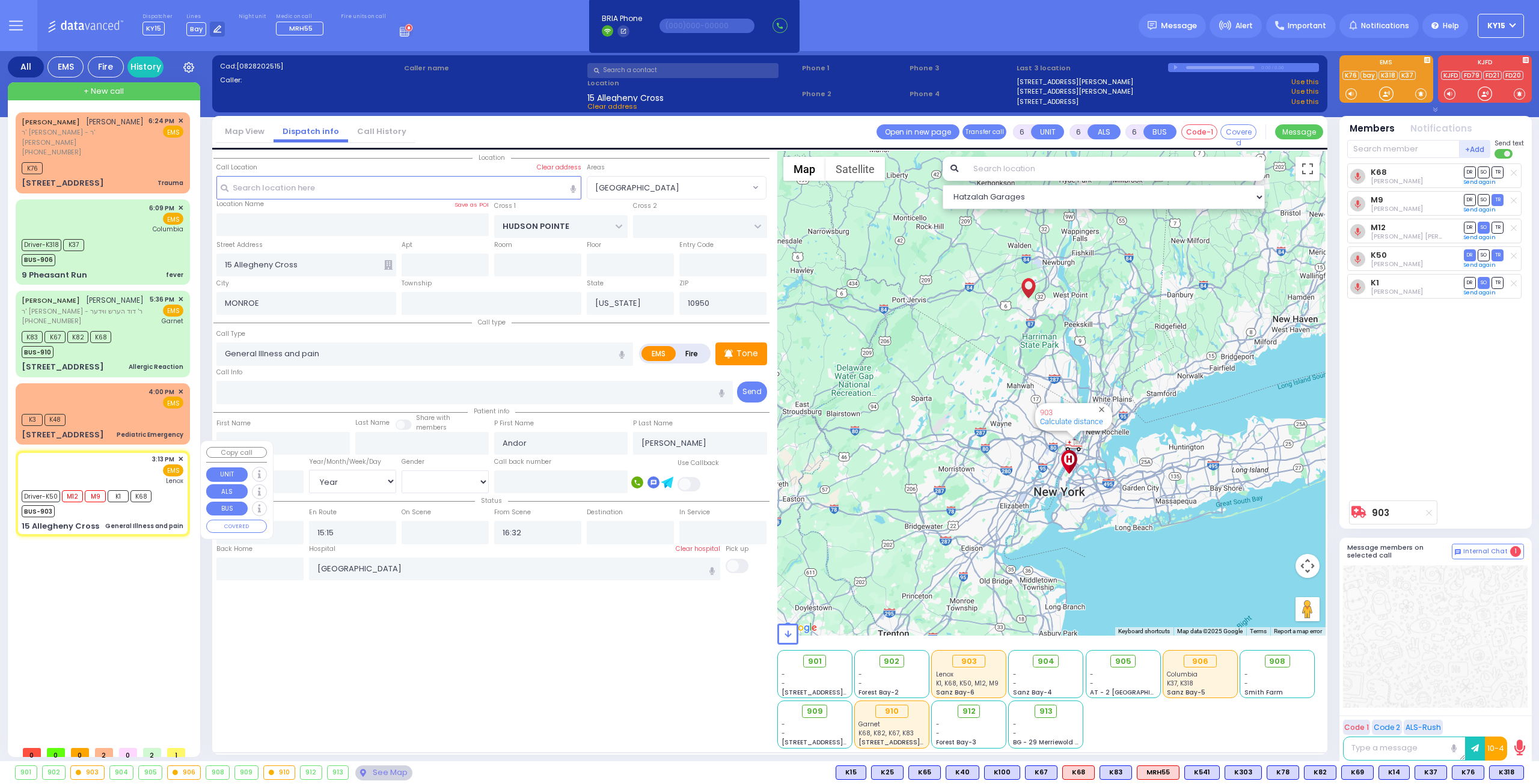
select select
radio input "true"
select select "Year"
select select "[DEMOGRAPHIC_DATA]"
select select "Hatzalah Garages"
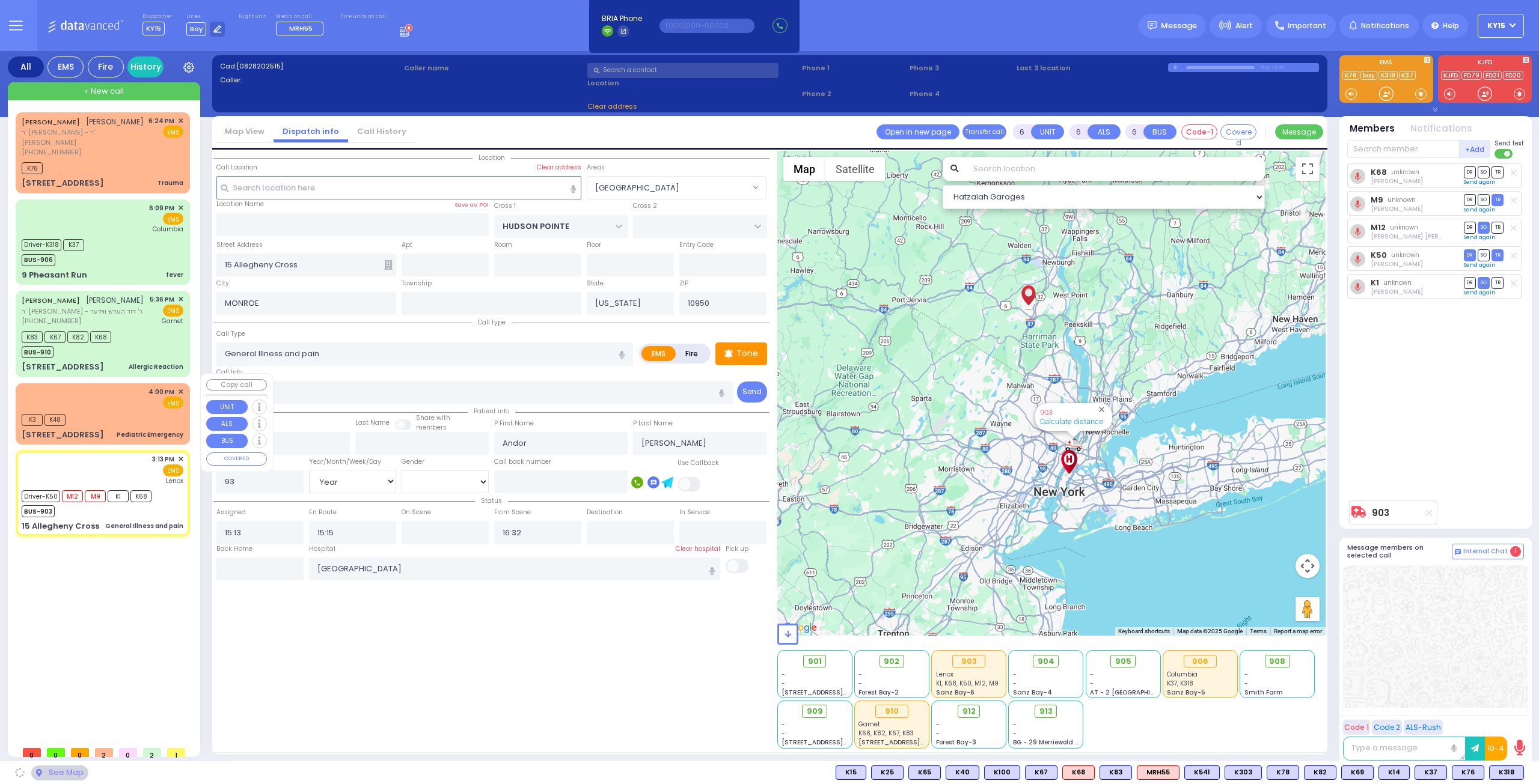
select select "[GEOGRAPHIC_DATA]"
click at [105, 397] on div "4:00 PM ✕ EMS" at bounding box center [102, 398] width 162 height 22
select select
type input "Pediatric Emergency"
radio input "true"
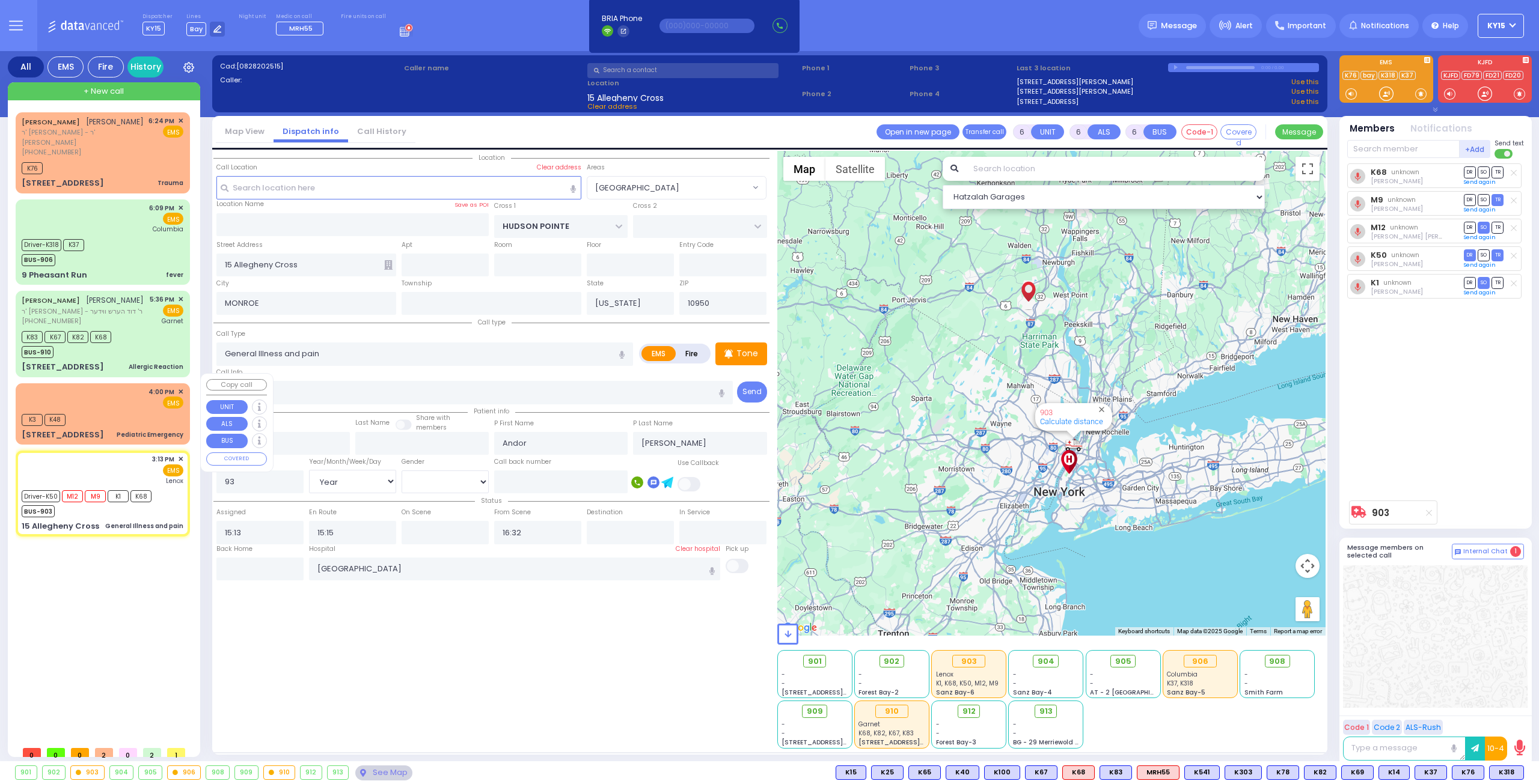
type input "Unknown"
select select "Year"
select select
type input "16:00"
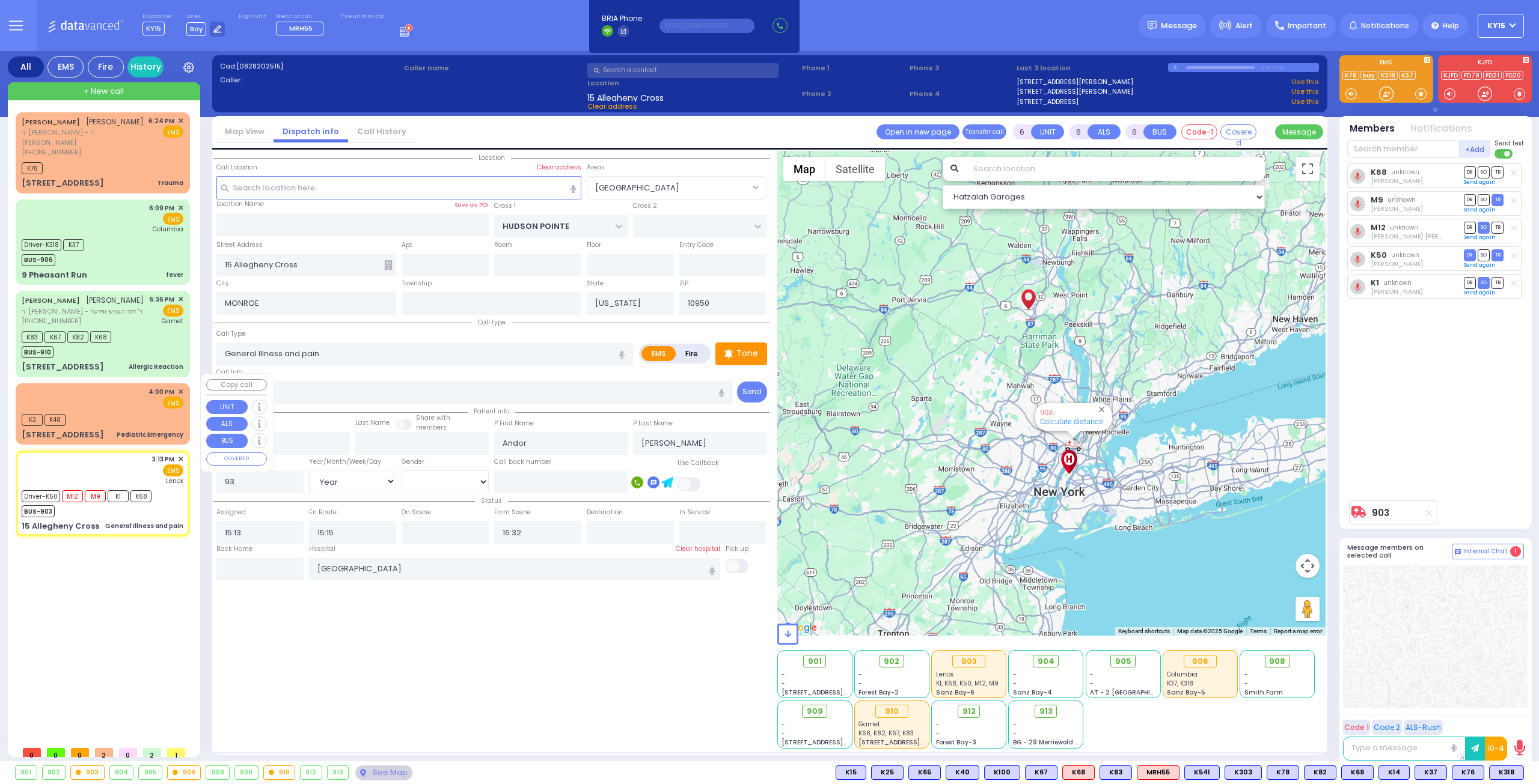
type input "16:00"
select select "Hatzalah Garages"
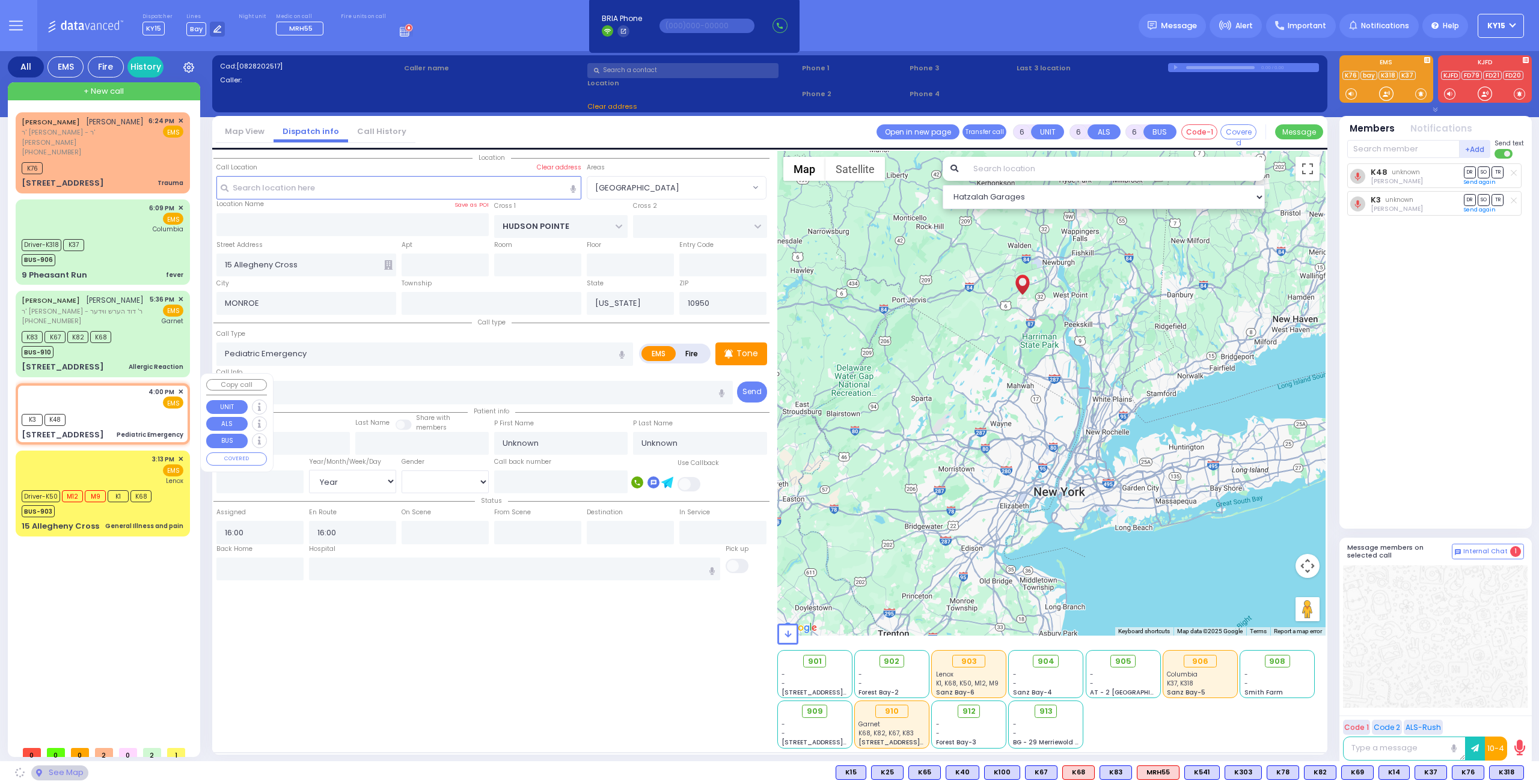
type input "VIRGINIA AVE"
type input "HOLLAND COURT"
type input "2 Roanoke Drive"
type input "Monroe"
select select "[GEOGRAPHIC_DATA]"
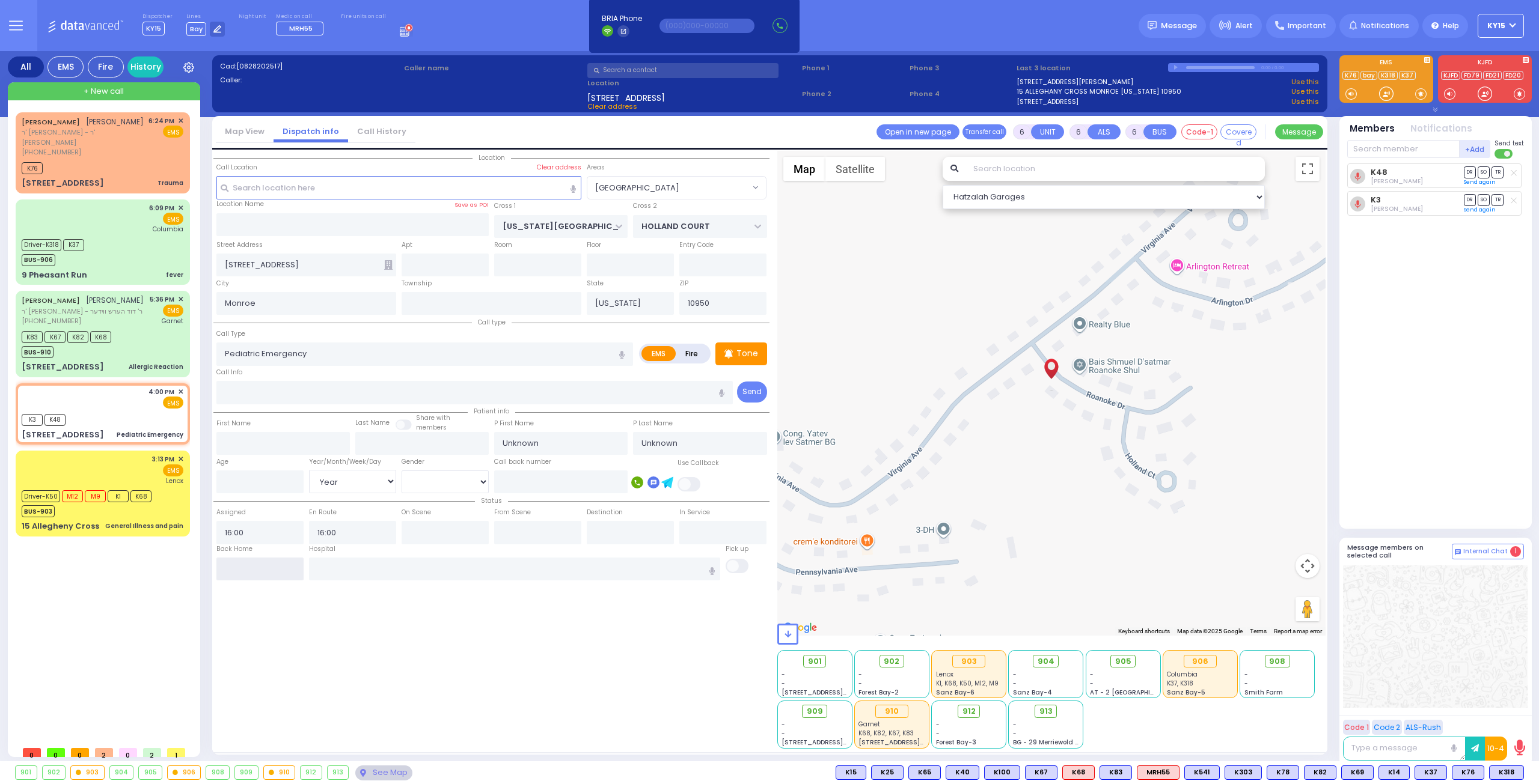
click at [277, 567] on input "text" at bounding box center [260, 568] width 87 height 23
type input "18:38"
select select
radio input "true"
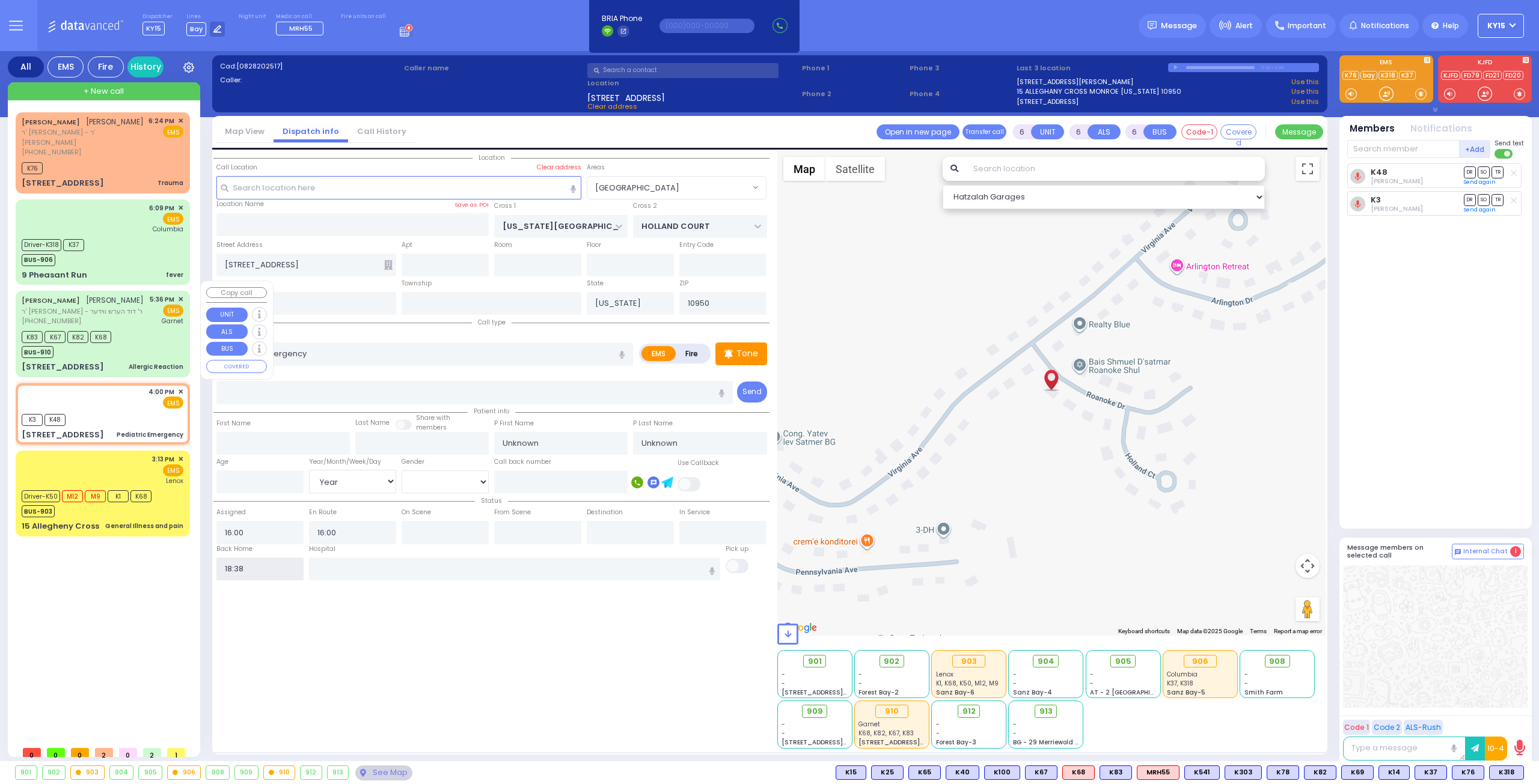
select select
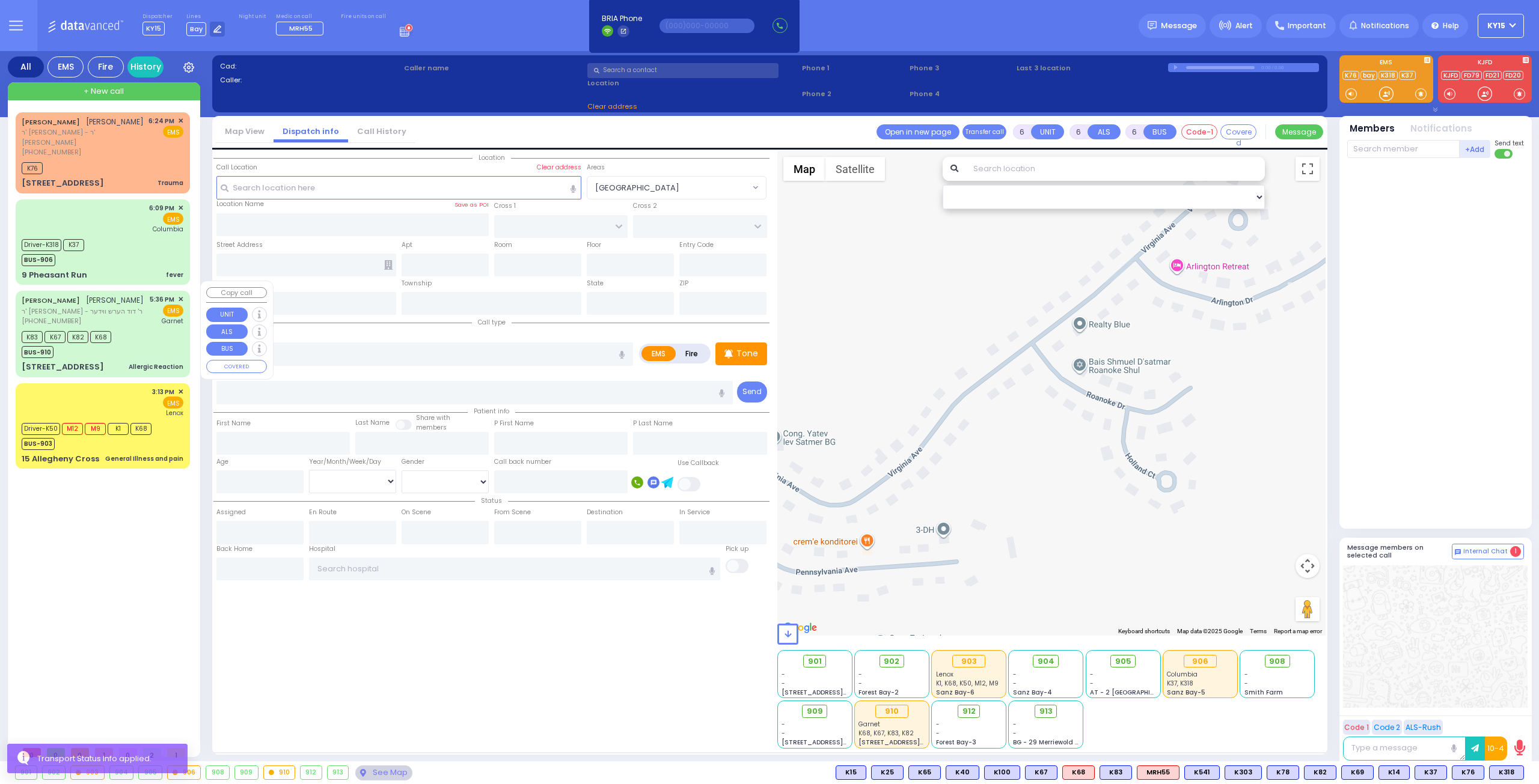
click at [140, 331] on div "K83 K67 K82 K68 BUS-910" at bounding box center [102, 343] width 162 height 30
select select
type input "Allergic Reaction"
radio input "true"
type input "MORDCHE"
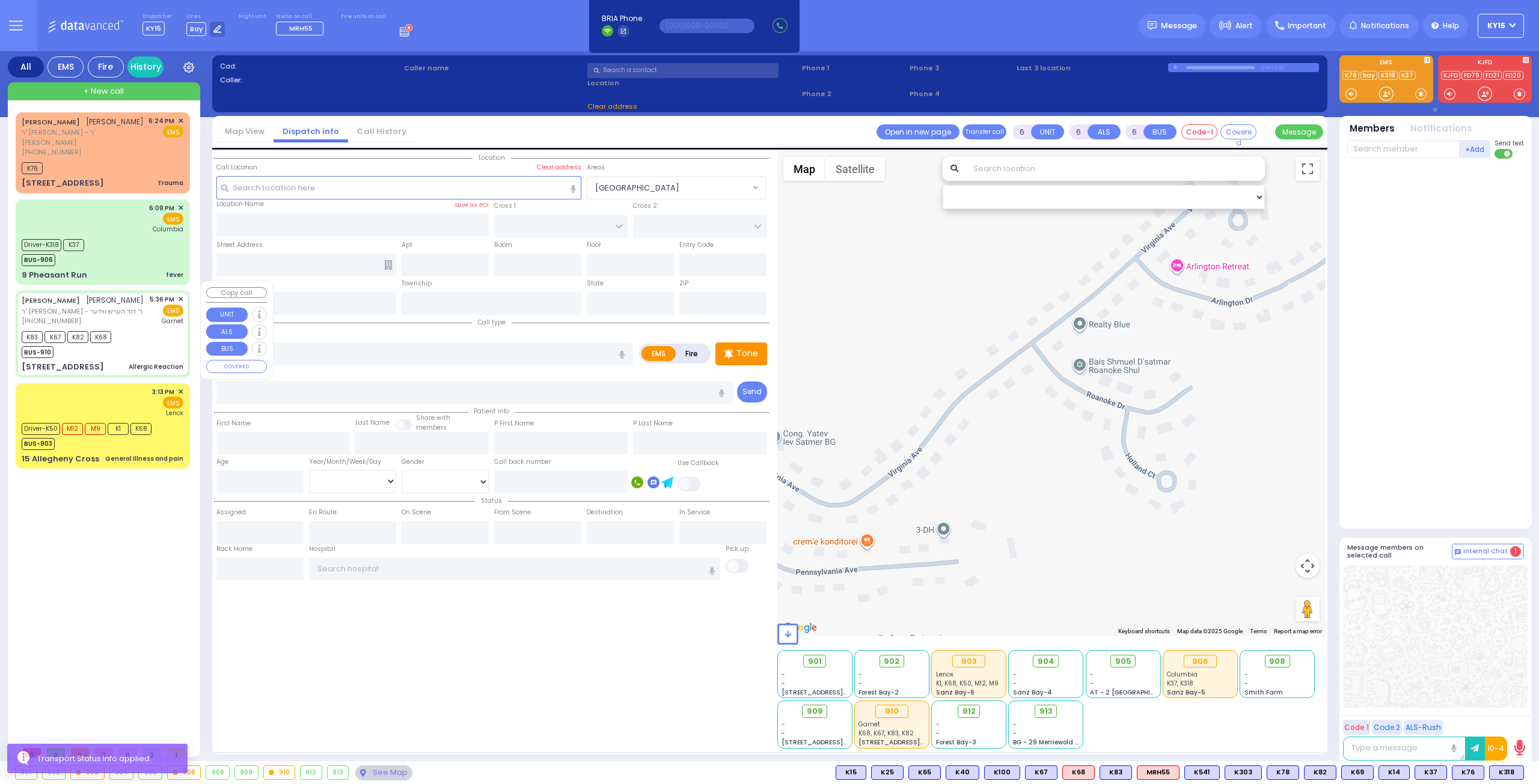
type input "FERENCZ"
type input "Unknown"
select select "Year"
type input "17:36"
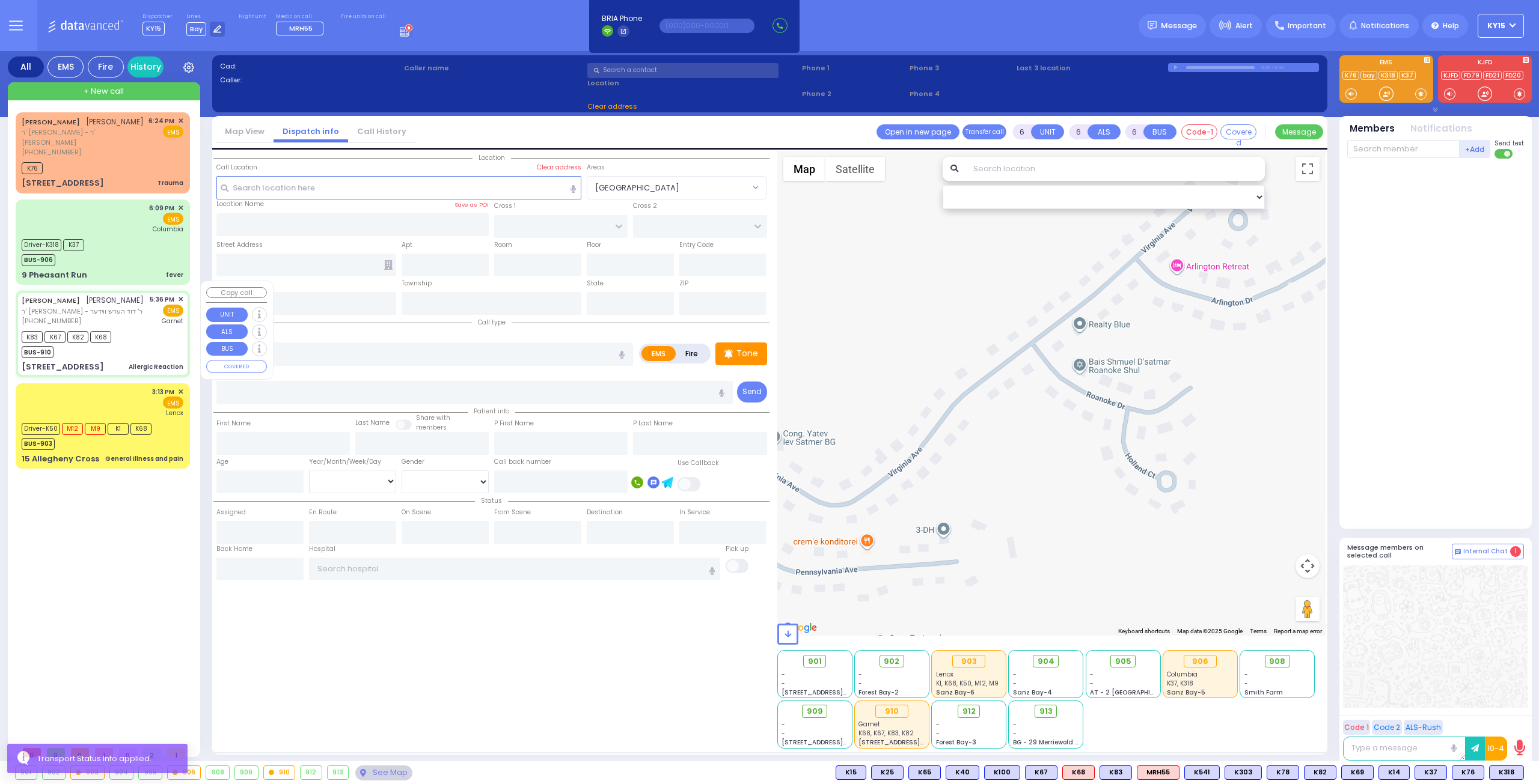
type input "17:38"
type input "18:02"
type input "Orange Regional Medical Center"
select select "Hatzalah Garages"
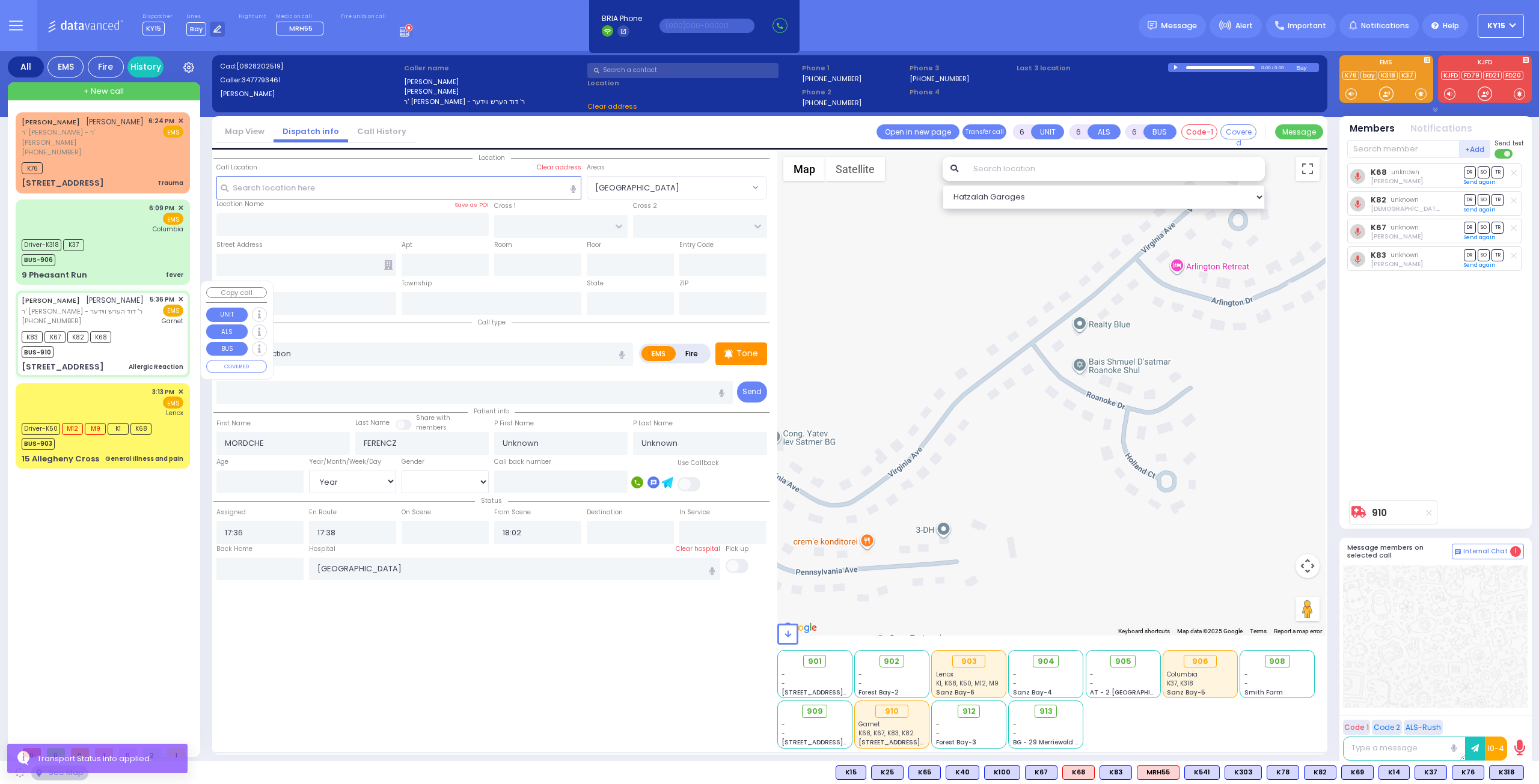
type input "DARTMOUTH RD"
type input "BERKELEY COURT"
type input "[STREET_ADDRESS]"
type input "Woodbury"
type input "[US_STATE]"
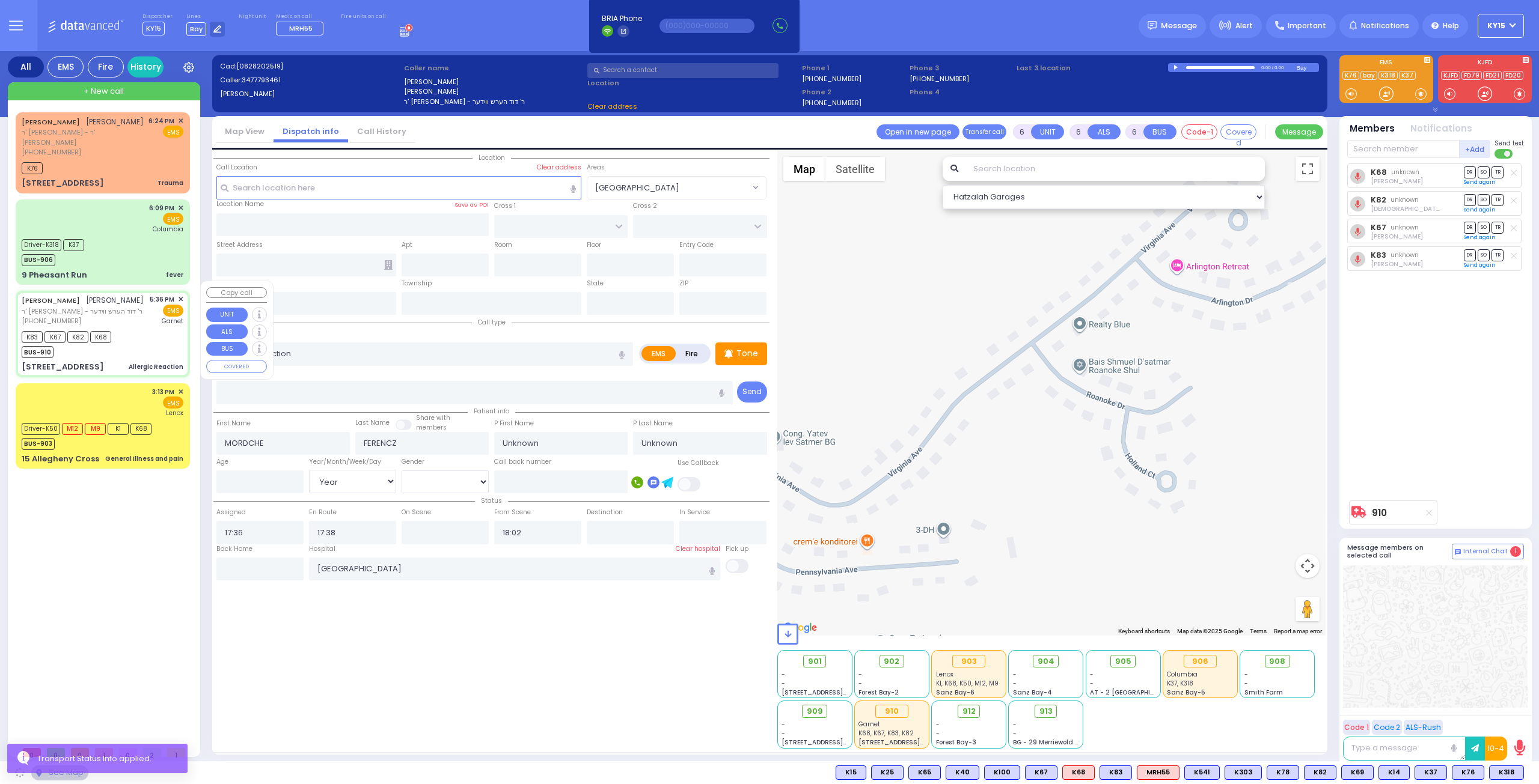
type input "10930"
select select "[GEOGRAPHIC_DATA]"
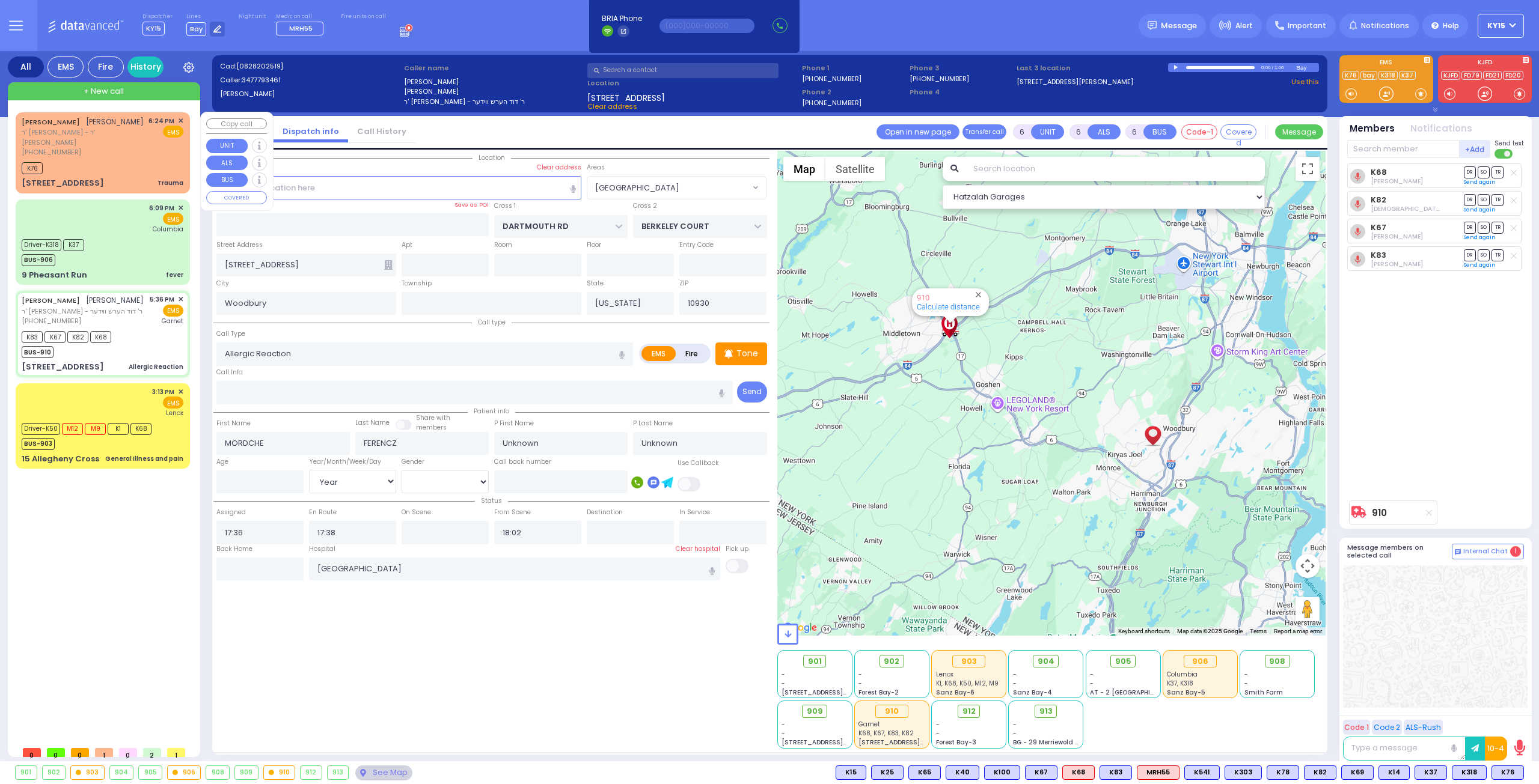
drag, startPoint x: 123, startPoint y: 143, endPoint x: 129, endPoint y: 148, distance: 7.8
click at [125, 147] on div "(845) 492-7468" at bounding box center [82, 152] width 123 height 10
type input "2"
type input "0"
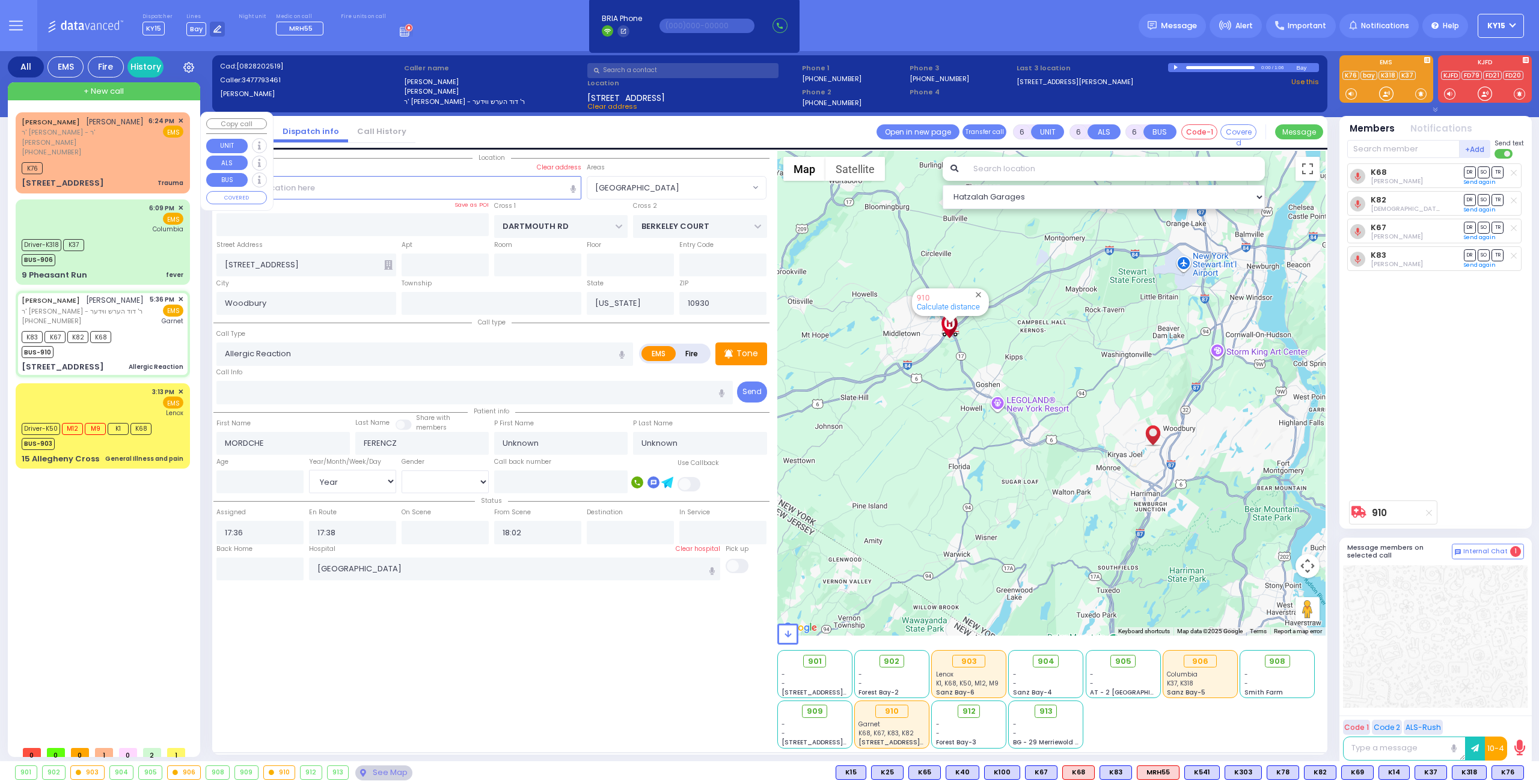
select select
type input "Trauma"
radio input "true"
type input "YECHESKEL"
type input "HOFMAN"
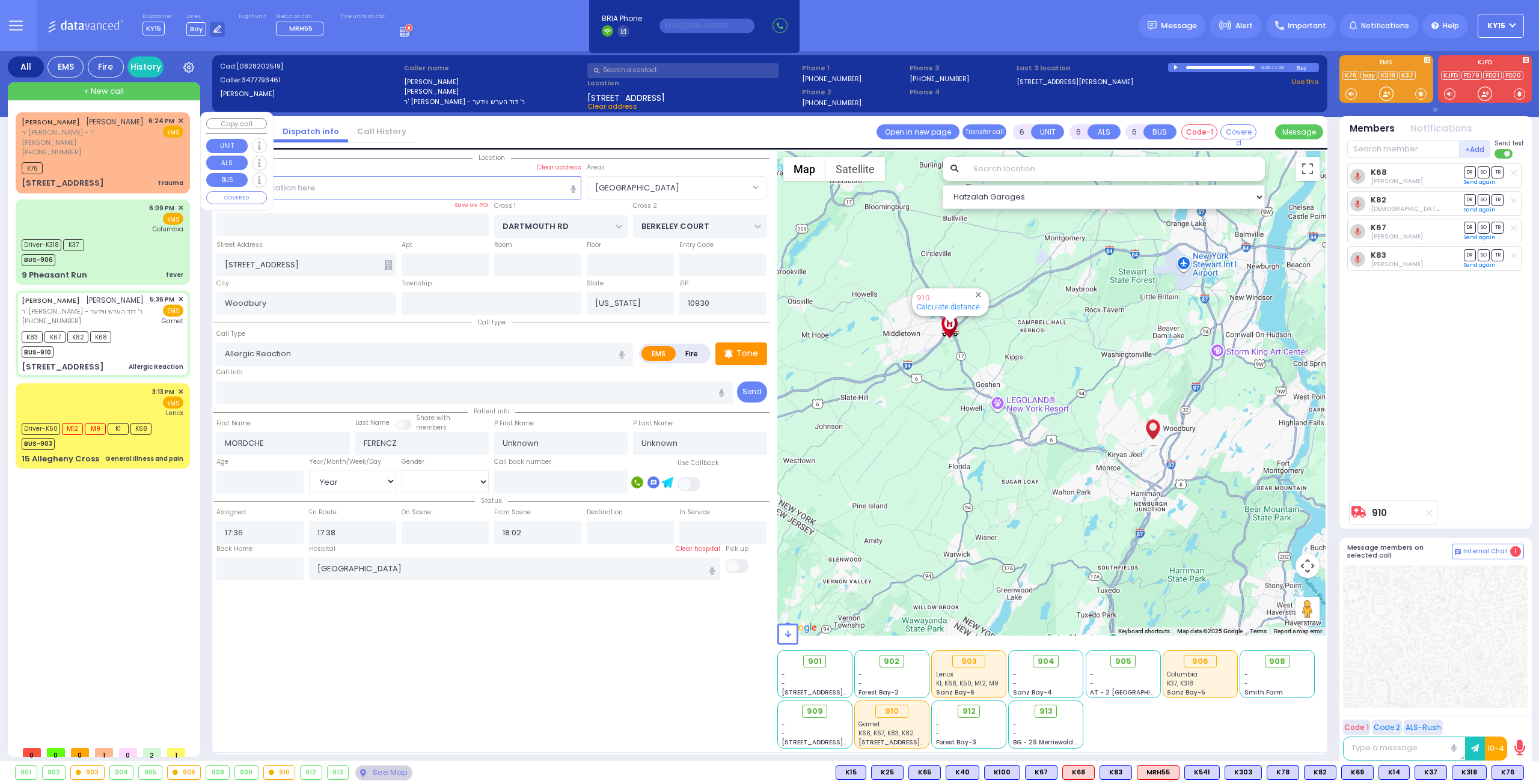
select select
type input "18:24"
type input "18:26"
select select "Hatzalah Garages"
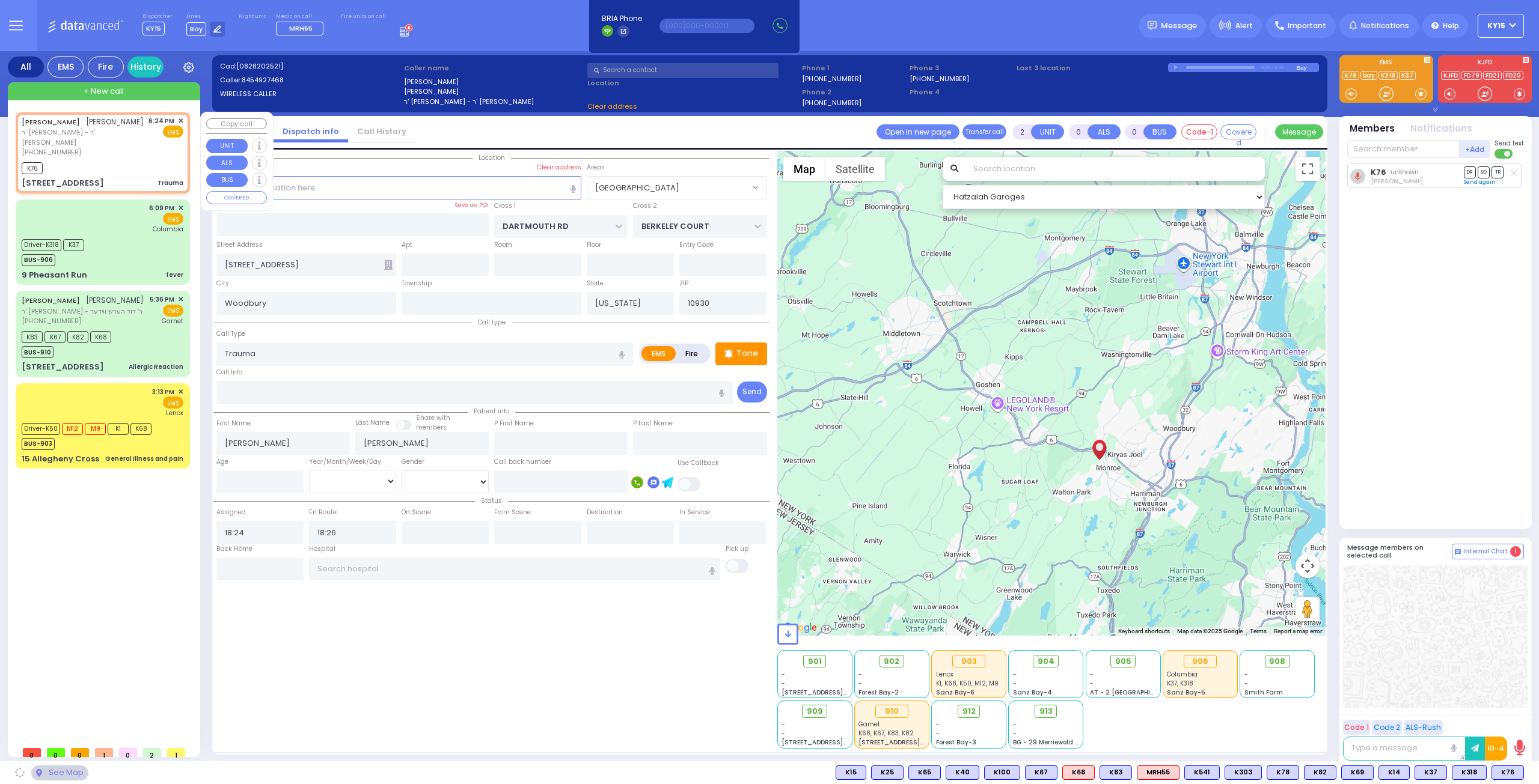
type input "QUAKER HILL RD"
type input "9 VILLAGE GATE WAY"
type input "Monroe"
type input "10950"
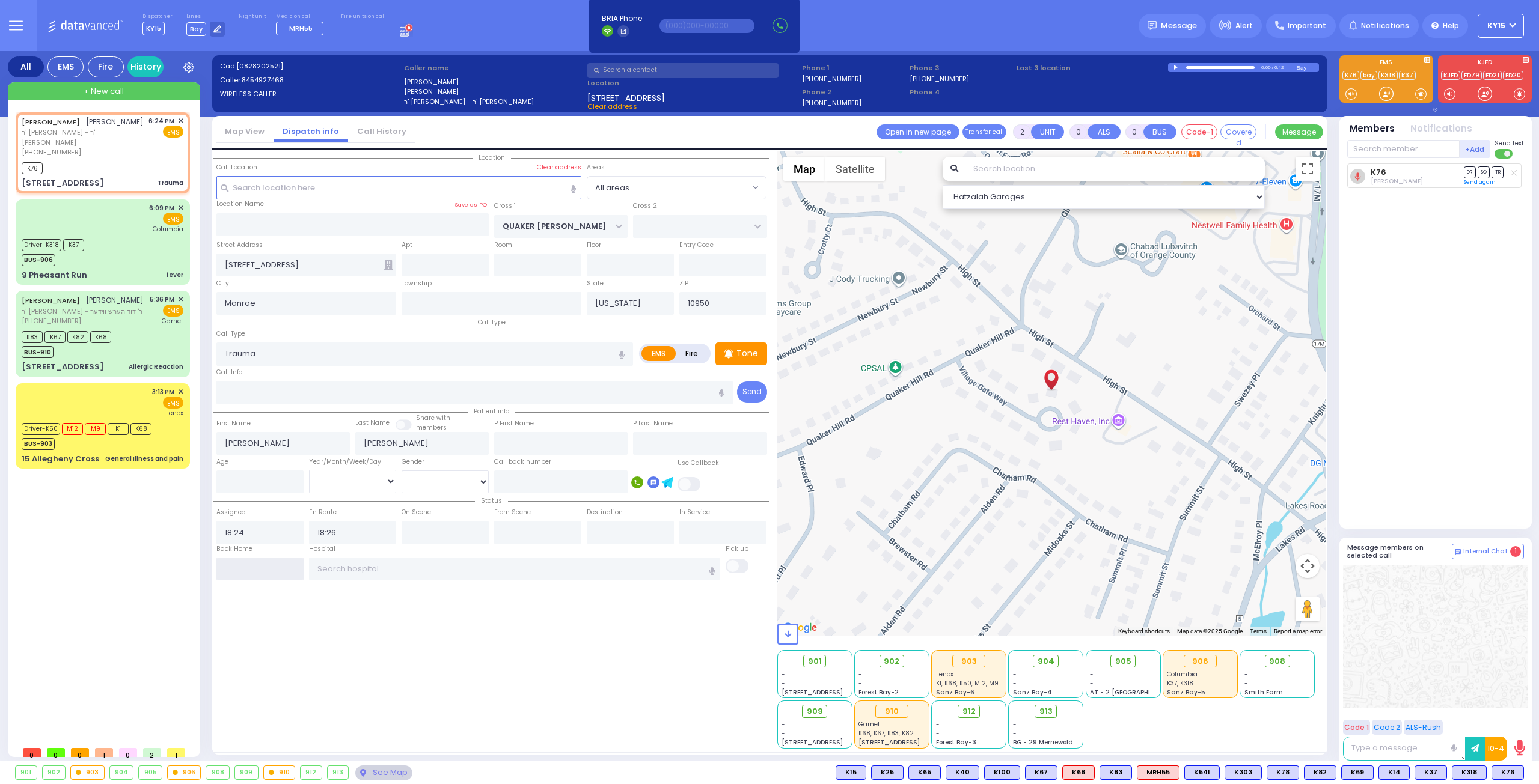
click at [267, 562] on input "text" at bounding box center [260, 568] width 87 height 23
click at [267, 562] on input "text" at bounding box center [260, 568] width 87 height 23
type input "18:38"
select select
radio input "true"
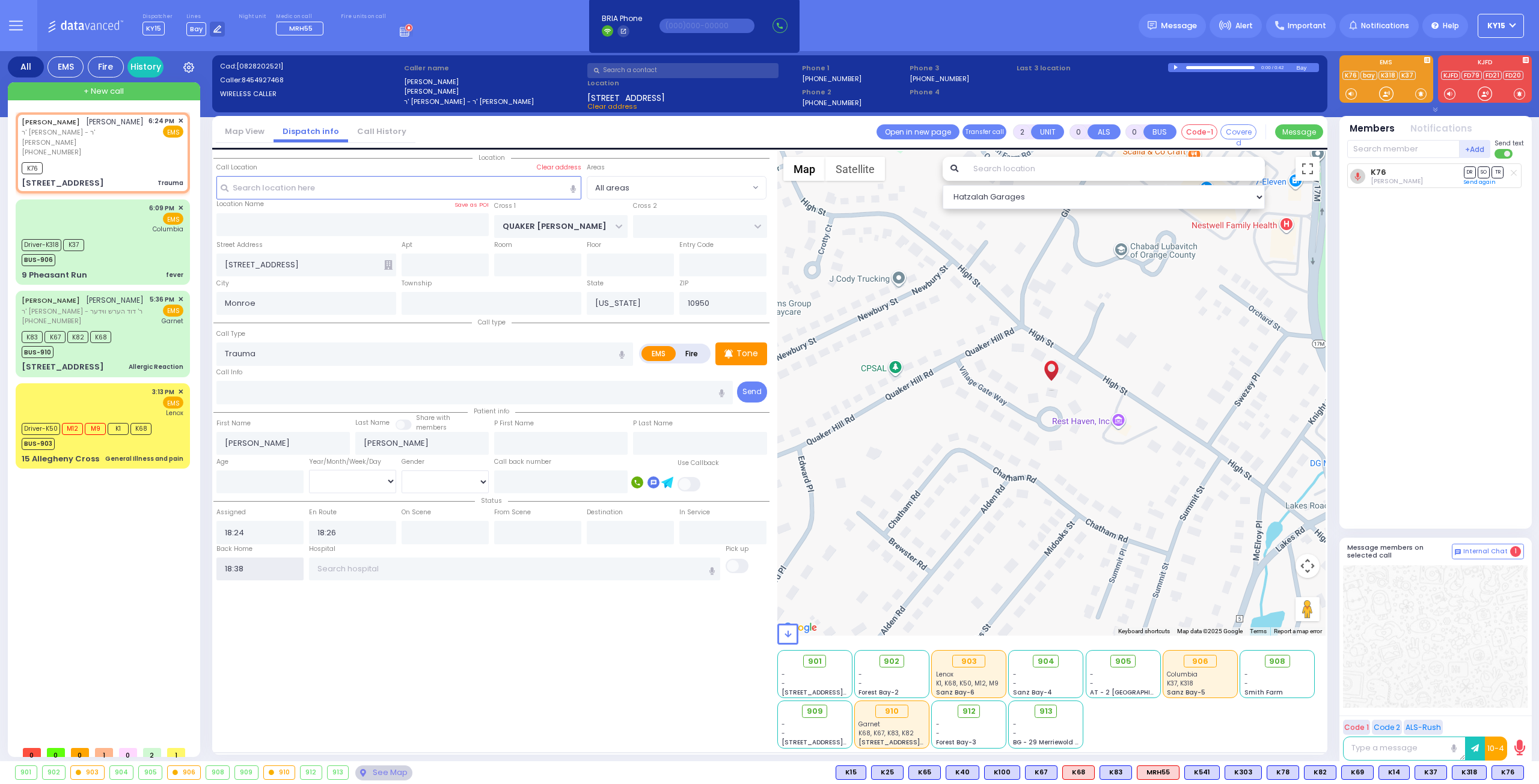
select select
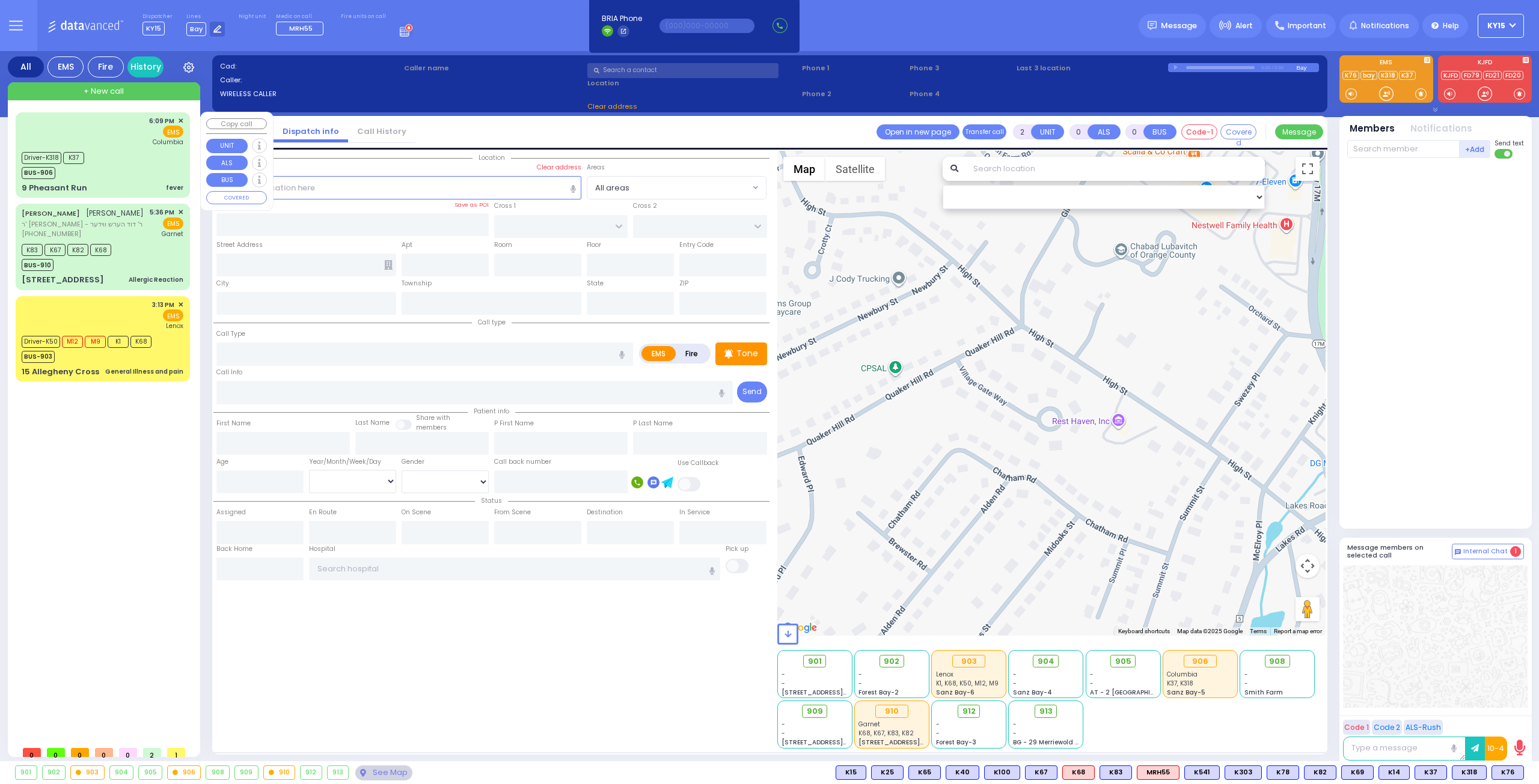
drag, startPoint x: 111, startPoint y: 150, endPoint x: 112, endPoint y: 142, distance: 8.1
click at [112, 146] on div "6:09 PM ✕ EMS Columbia" at bounding box center [103, 155] width 170 height 82
type input "6"
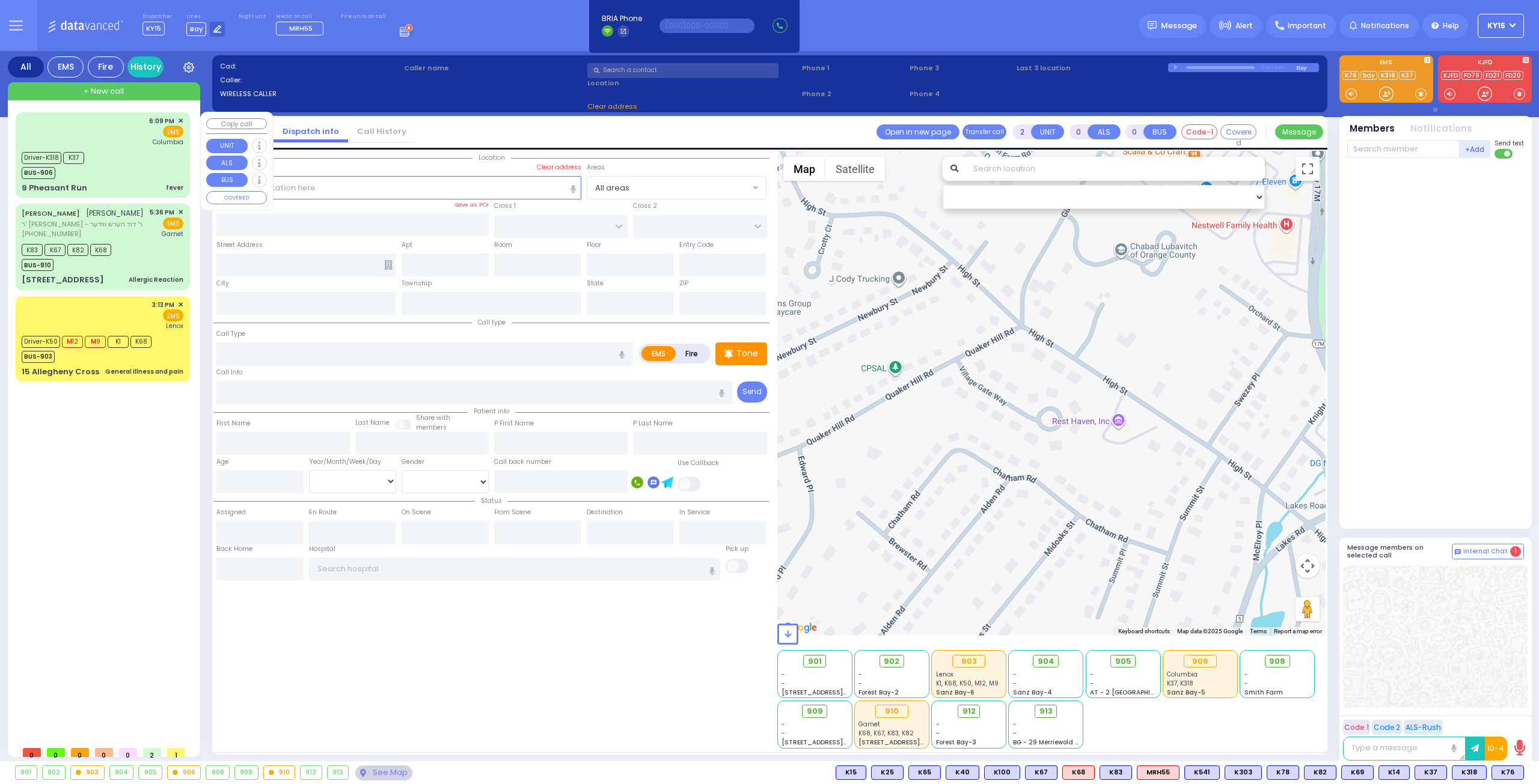
select select
type input "fever"
radio input "true"
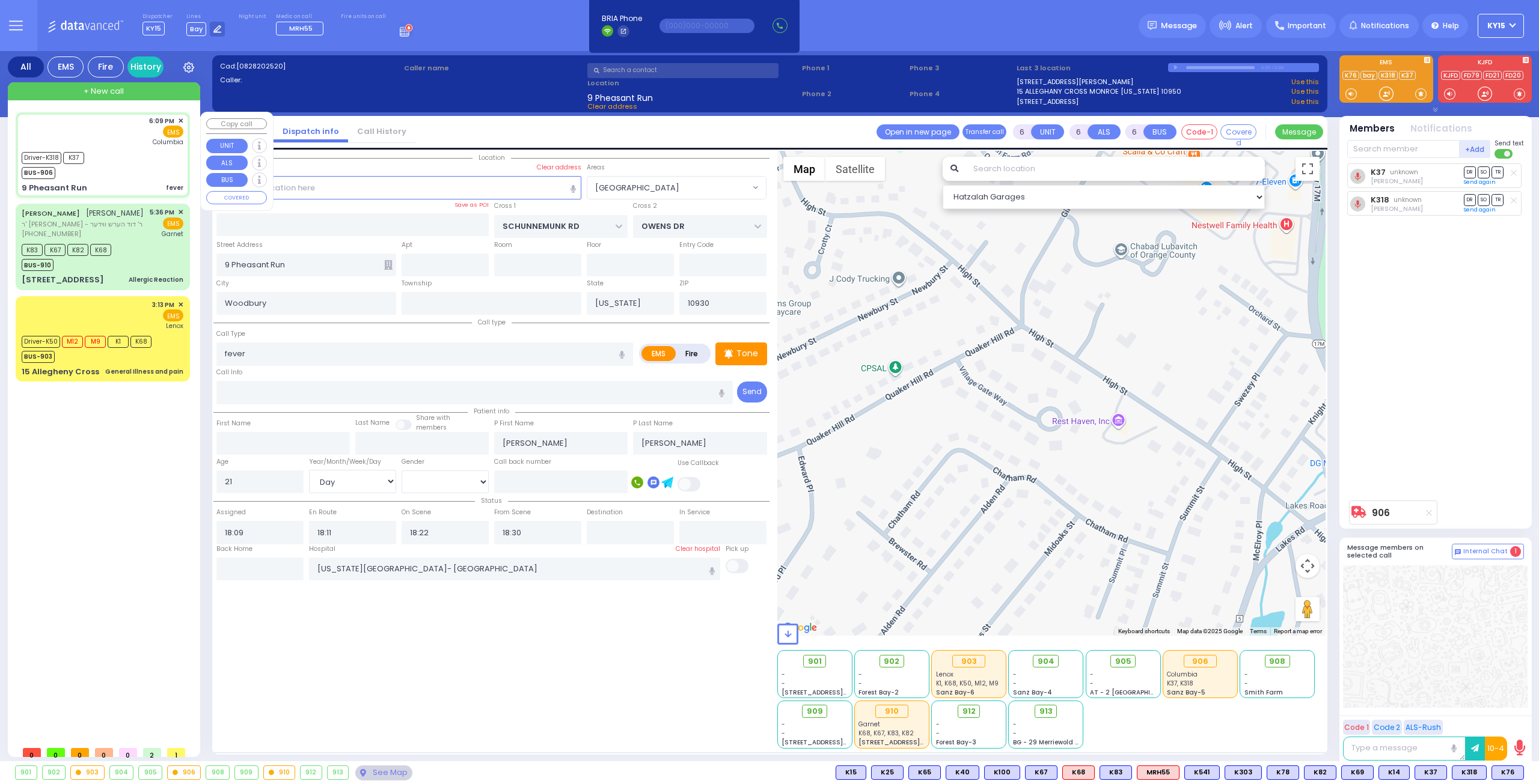
click at [140, 169] on div "Driver-K318 K37 BUS-906" at bounding box center [102, 164] width 162 height 30
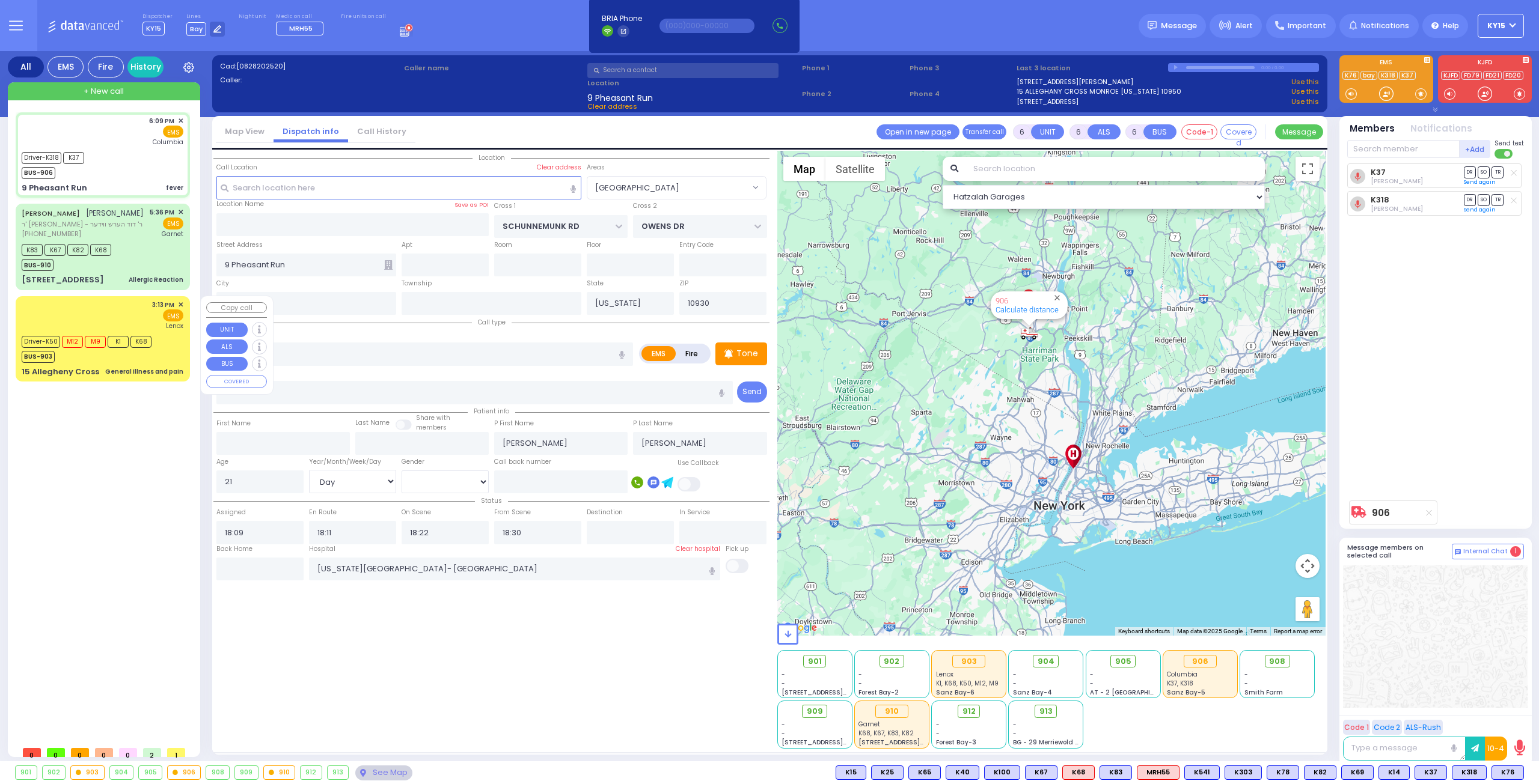
click at [92, 299] on div "3:13 PM ✕ EMS Lenox M9" at bounding box center [103, 339] width 170 height 82
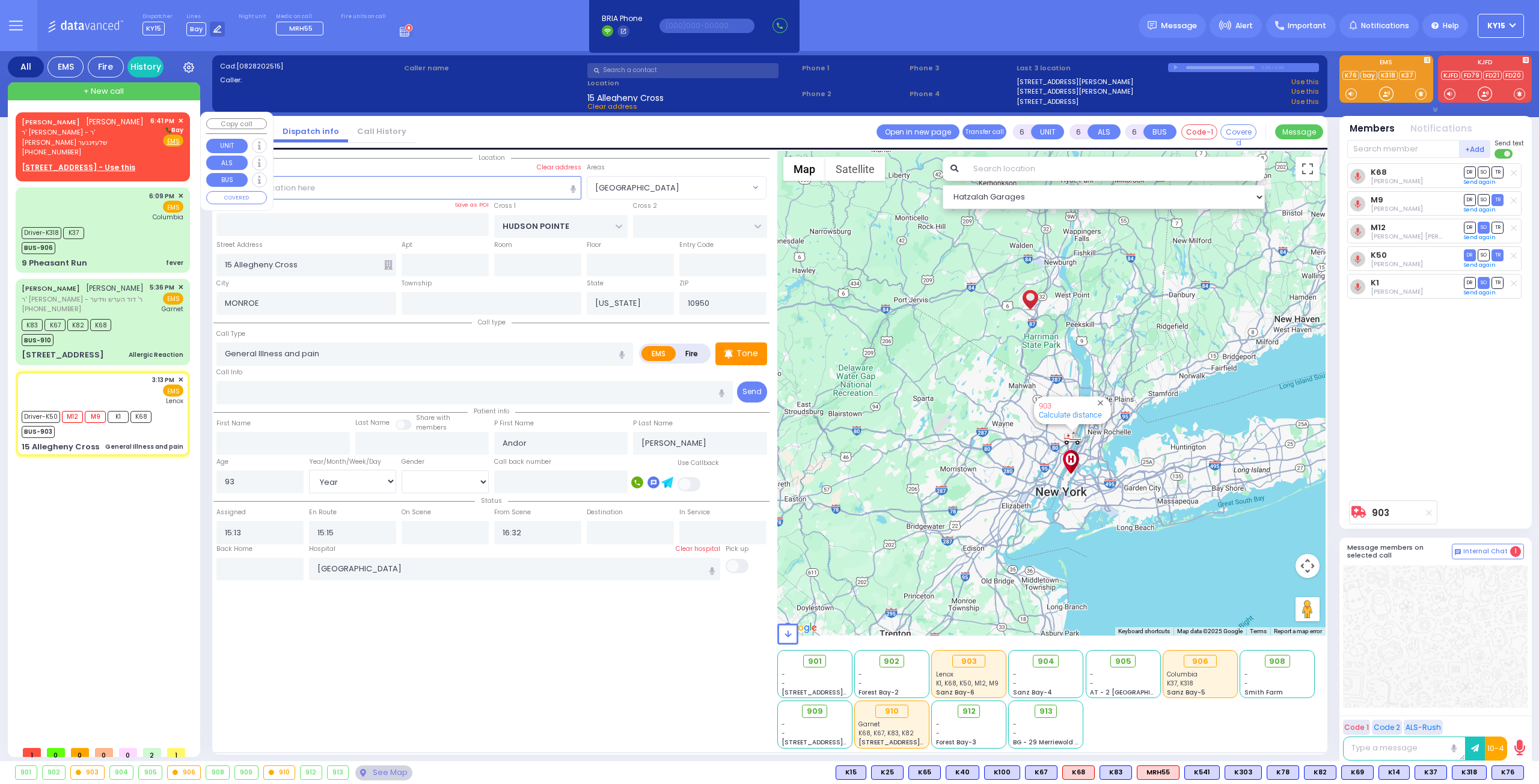
click at [133, 143] on div "SHLOME SCHER שלמה שעהר ר' מנחם מנלי - ר' משה מנחם שלעזינגער (845) 637-8519 6:41…" at bounding box center [102, 137] width 162 height 42
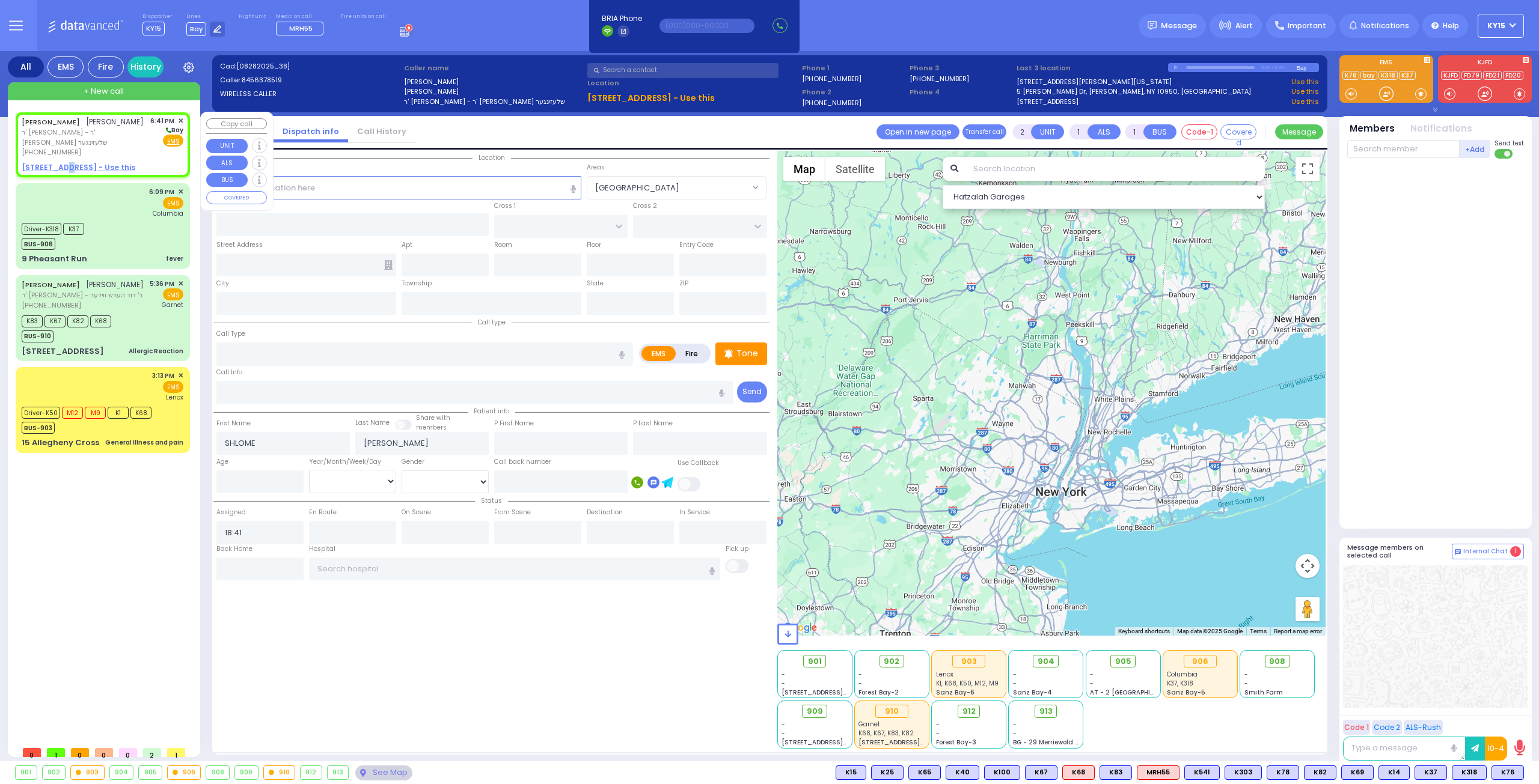
click at [64, 162] on u "101 FOREST RD 211 - Use this" at bounding box center [78, 167] width 114 height 10
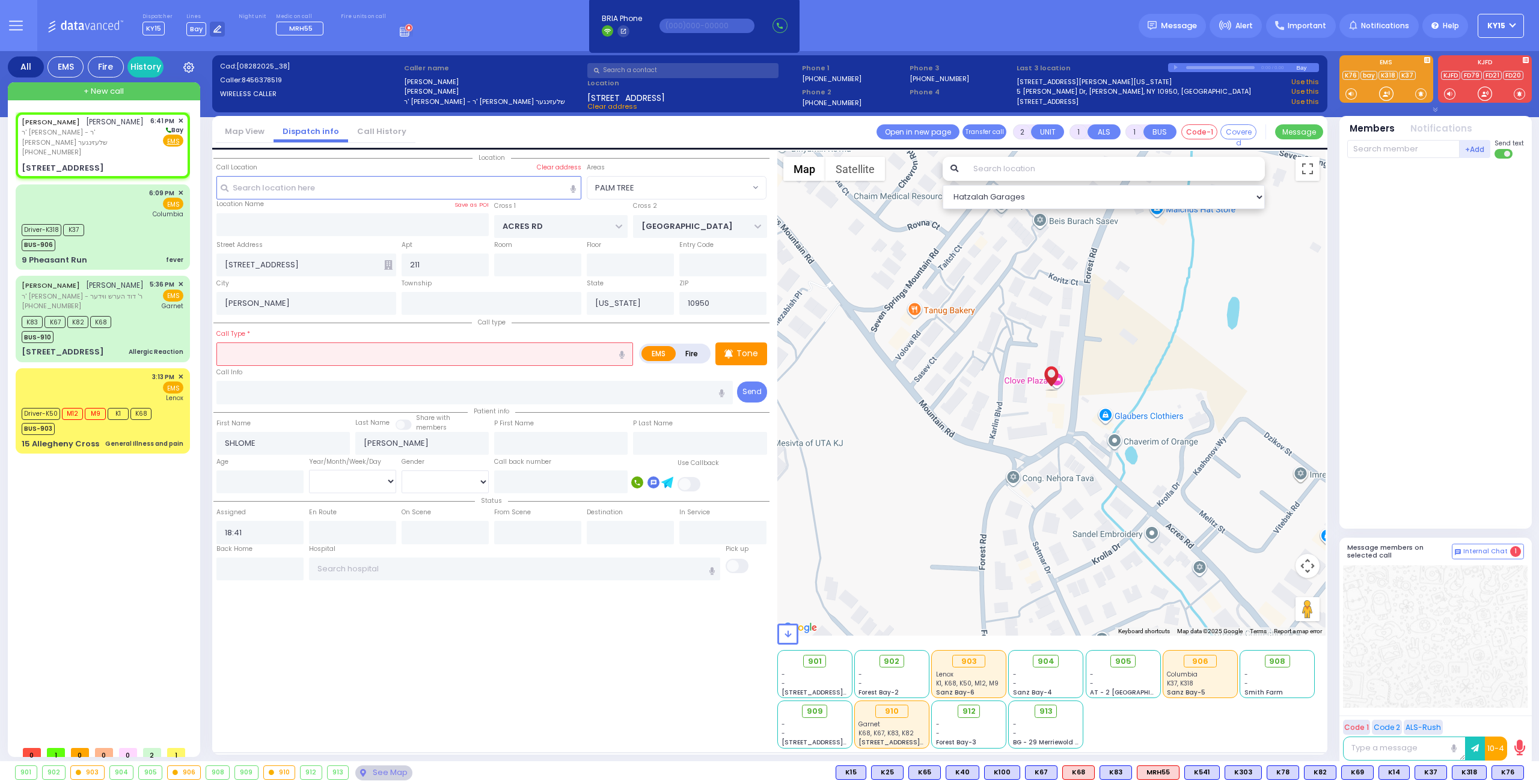
click at [287, 353] on input "text" at bounding box center [424, 354] width 417 height 23
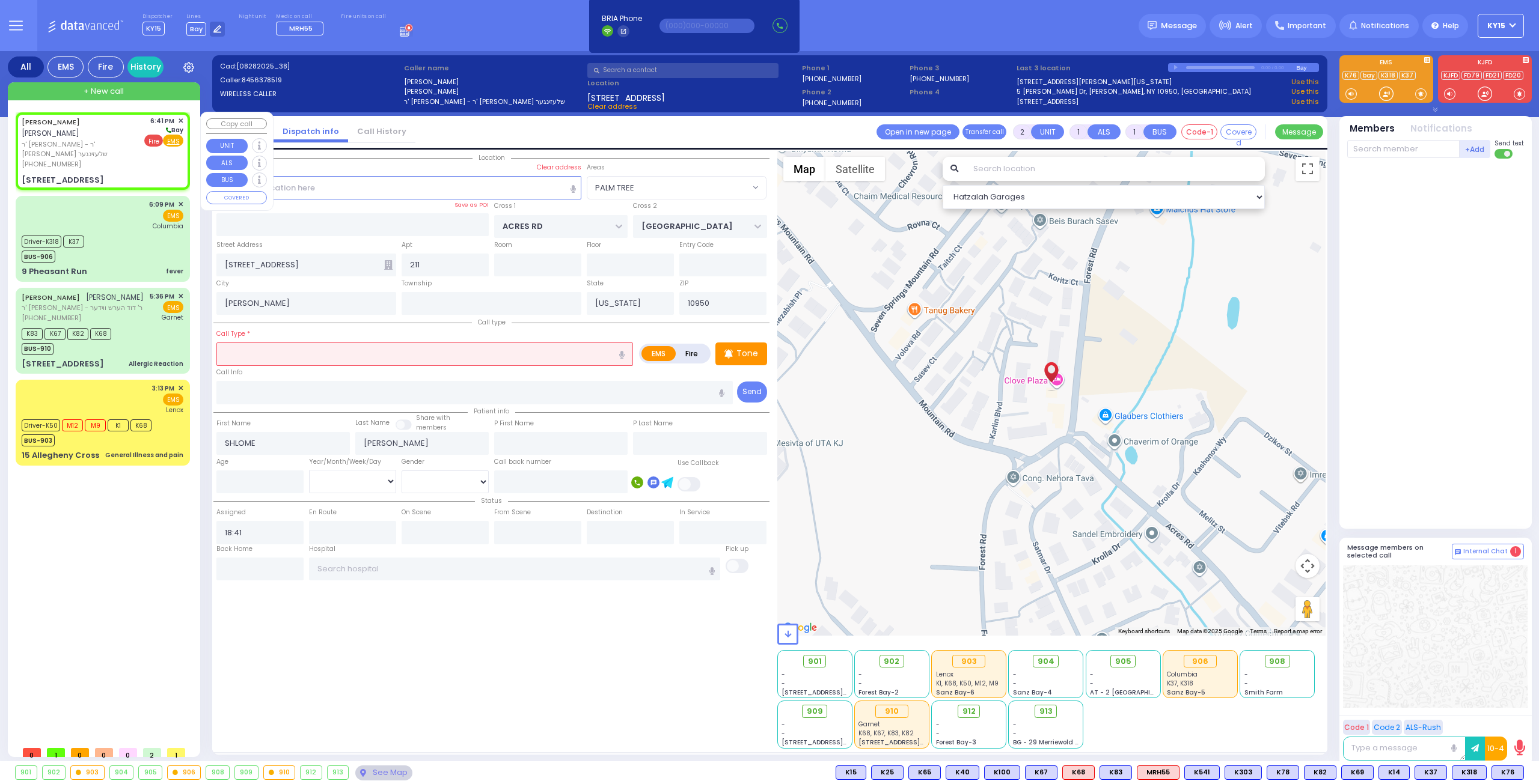
click at [158, 136] on span "Fire" at bounding box center [153, 140] width 19 height 12
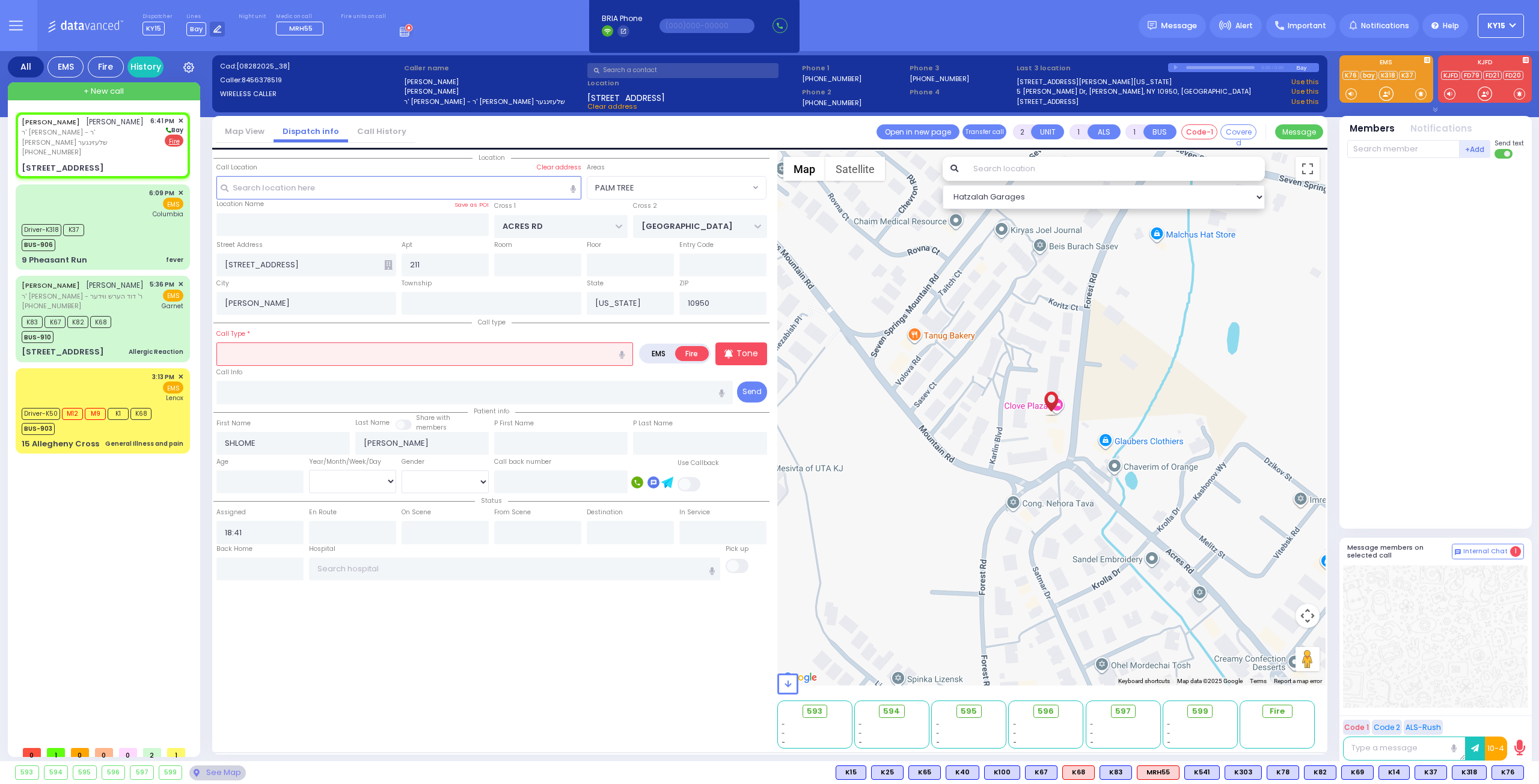
click at [366, 355] on input "text" at bounding box center [424, 354] width 417 height 23
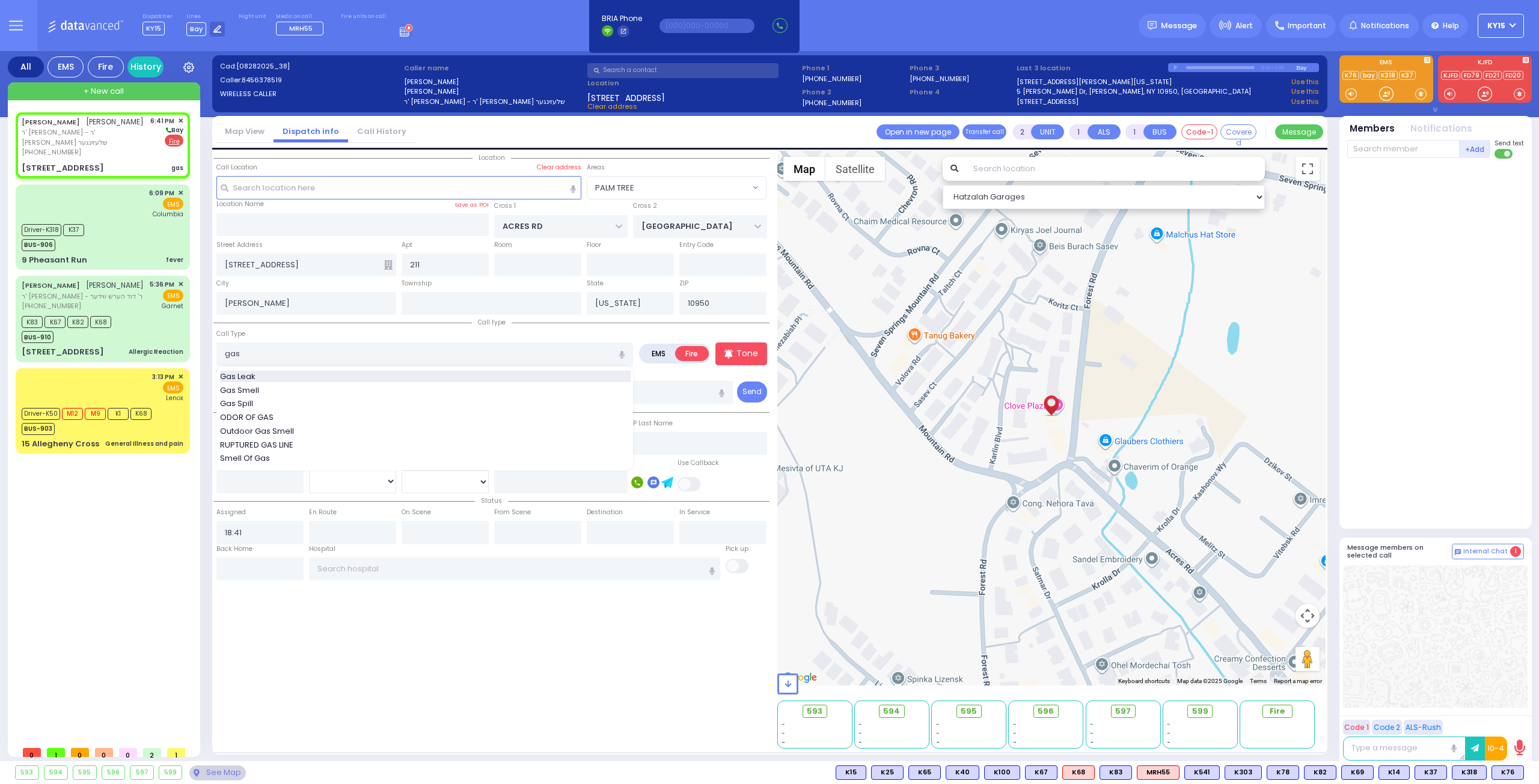
click at [295, 373] on div "Gas Leak" at bounding box center [425, 377] width 410 height 12
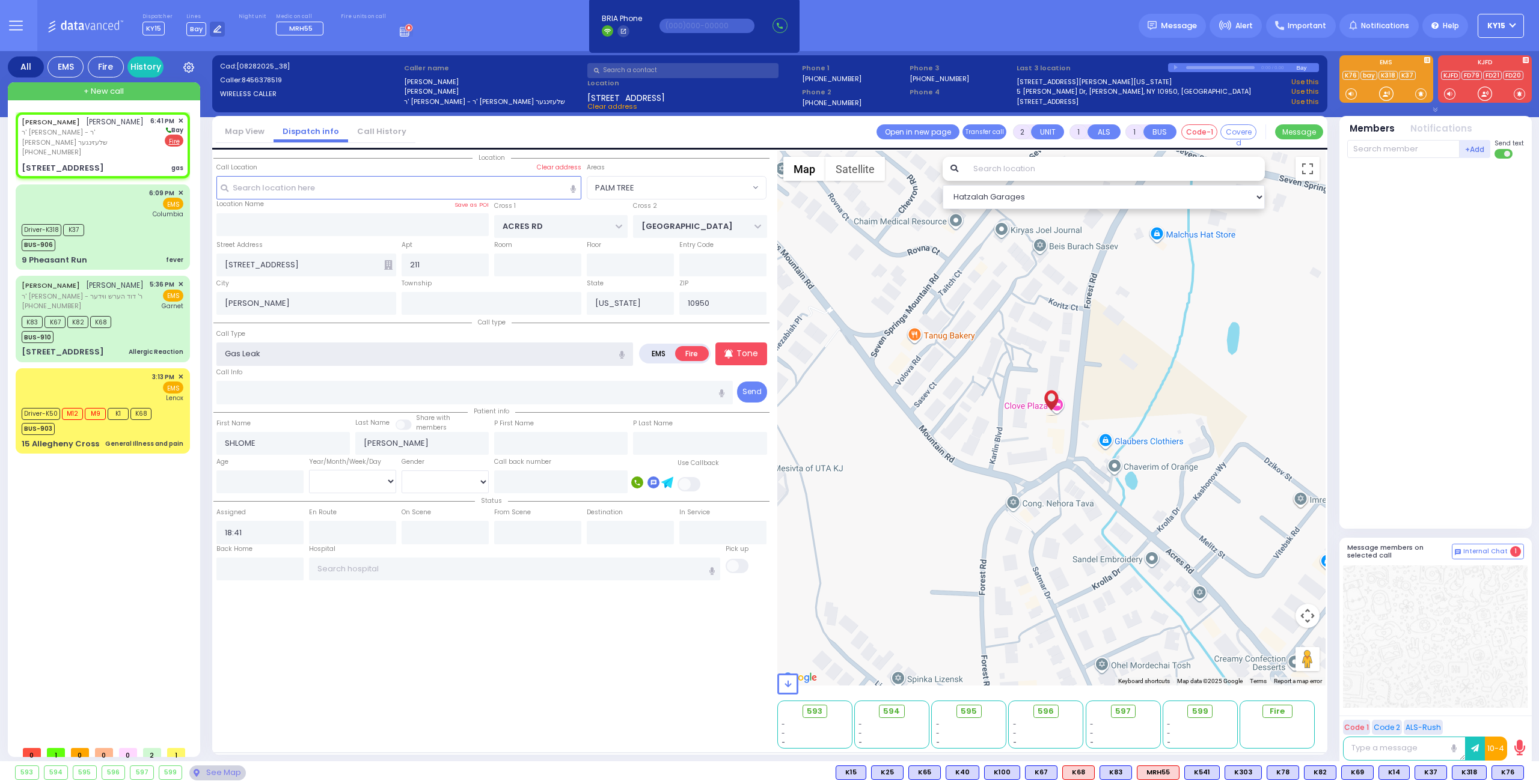
drag, startPoint x: 269, startPoint y: 355, endPoint x: 241, endPoint y: 359, distance: 28.3
click at [241, 359] on input "Gas Leak" at bounding box center [424, 354] width 417 height 23
click at [281, 374] on div "Gas Smell" at bounding box center [425, 377] width 410 height 12
drag, startPoint x: 428, startPoint y: 265, endPoint x: 409, endPoint y: 267, distance: 19.1
click at [409, 267] on input "211" at bounding box center [445, 264] width 87 height 23
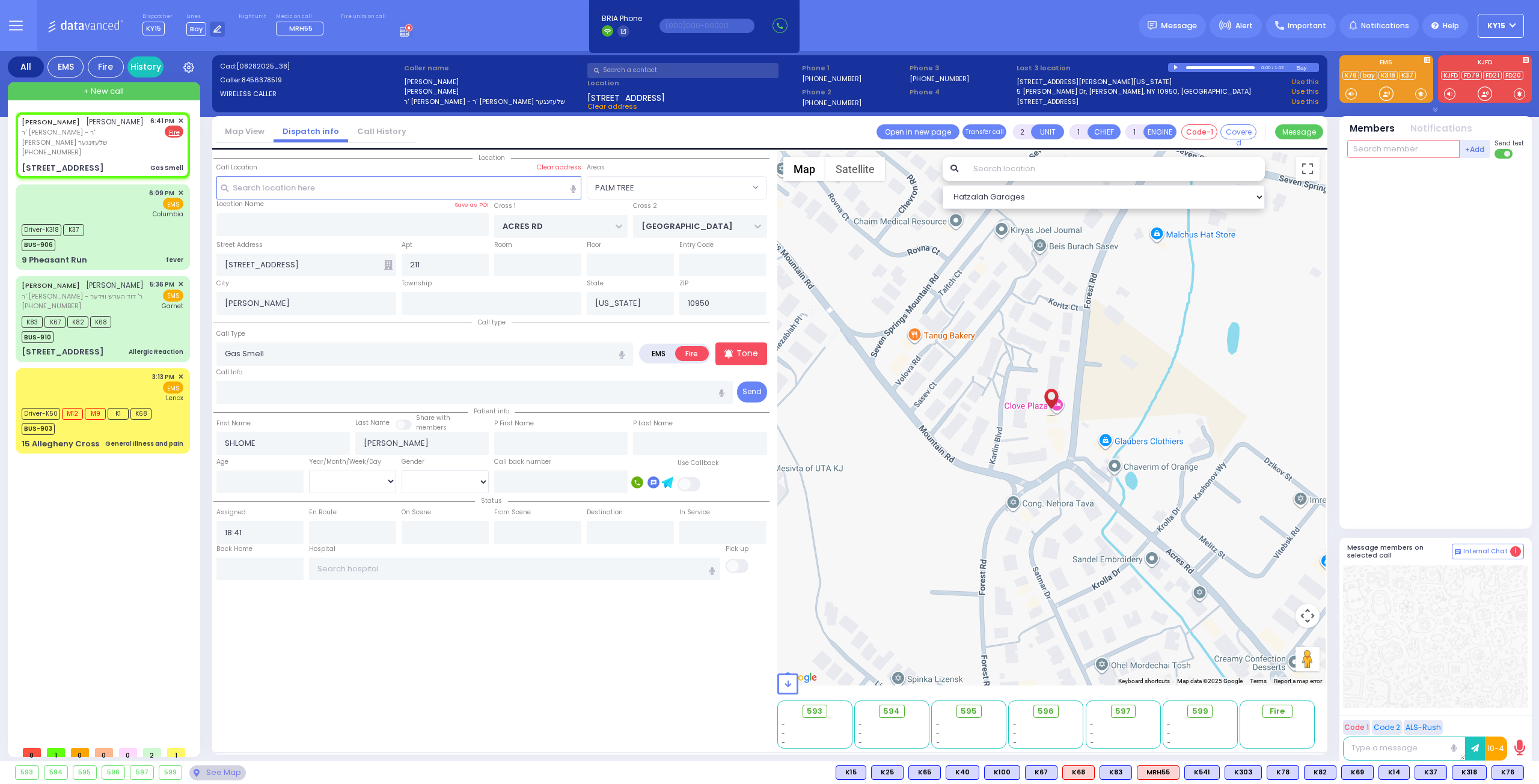
click at [1394, 153] on input "text" at bounding box center [1403, 149] width 112 height 18
click at [1384, 178] on div "FD11" at bounding box center [1387, 174] width 60 height 12
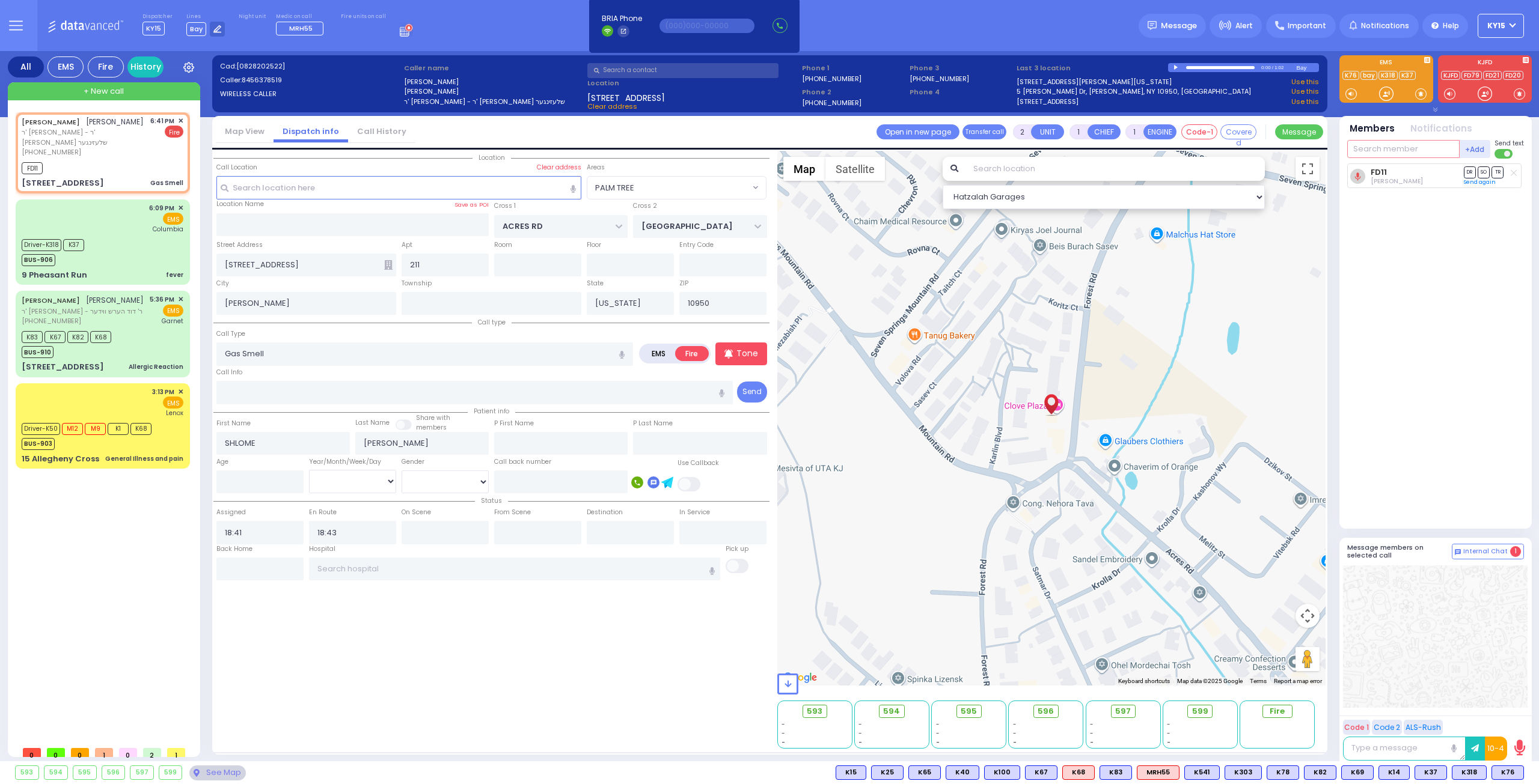
click at [1394, 156] on input "text" at bounding box center [1403, 149] width 112 height 18
click at [1391, 171] on div "FD53" at bounding box center [1387, 174] width 60 height 12
click at [1402, 139] on div "+Add FD53 Mendy Wieder Send text" at bounding box center [1435, 149] width 176 height 21
click at [1392, 167] on div "FD16 Efrayem Friedrich" at bounding box center [1436, 174] width 171 height 21
click at [1381, 147] on input "text" at bounding box center [1403, 149] width 112 height 18
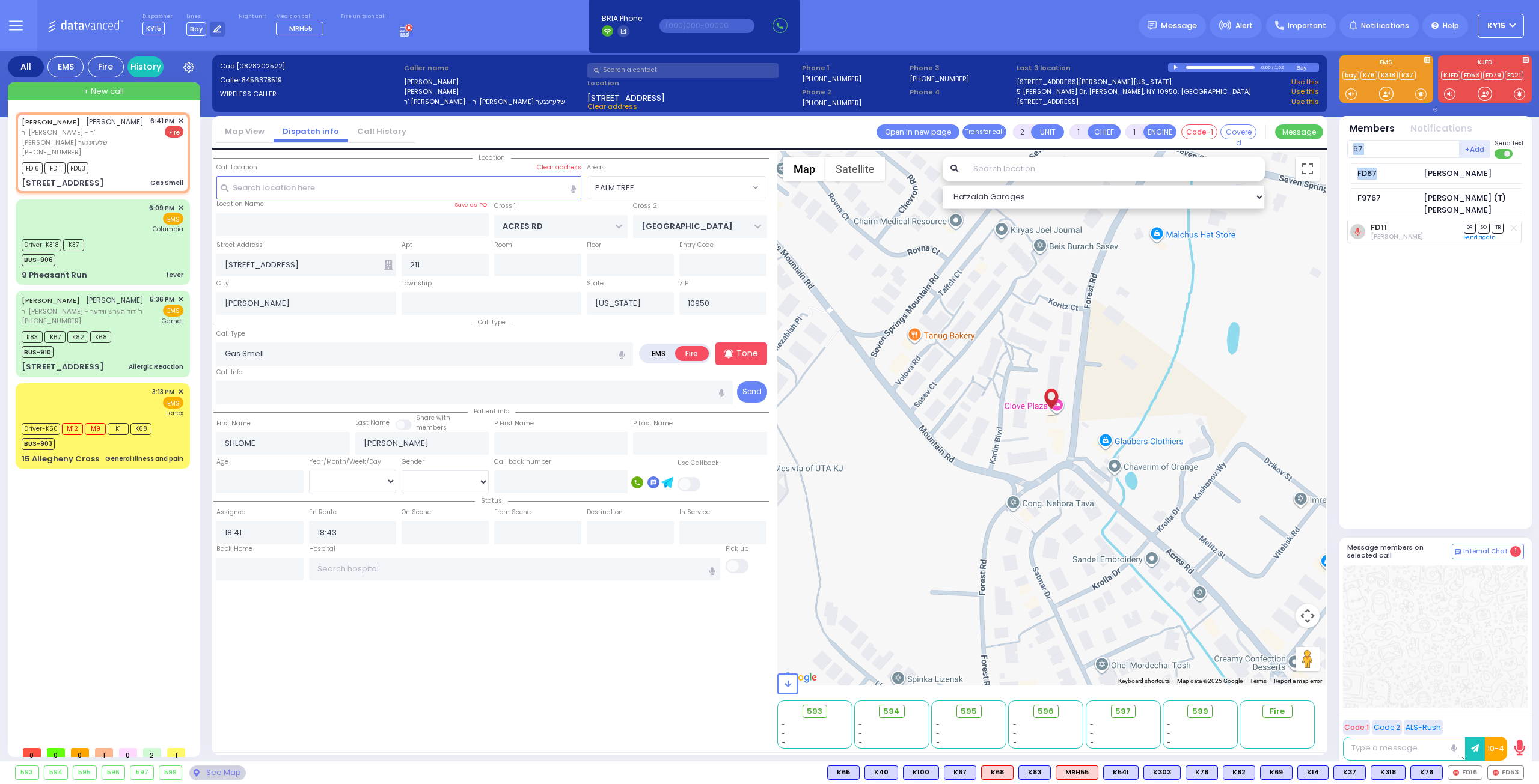
drag, startPoint x: 1375, startPoint y: 167, endPoint x: 1383, endPoint y: 159, distance: 11.3
click at [1383, 159] on div "67 +Add FD67 Isaac Hershkowiz F9767 Dan (T) Louk Send text" at bounding box center [1435, 149] width 176 height 21
click at [1395, 169] on div "FD67" at bounding box center [1387, 174] width 60 height 12
click at [1436, 151] on input "text" at bounding box center [1403, 149] width 112 height 18
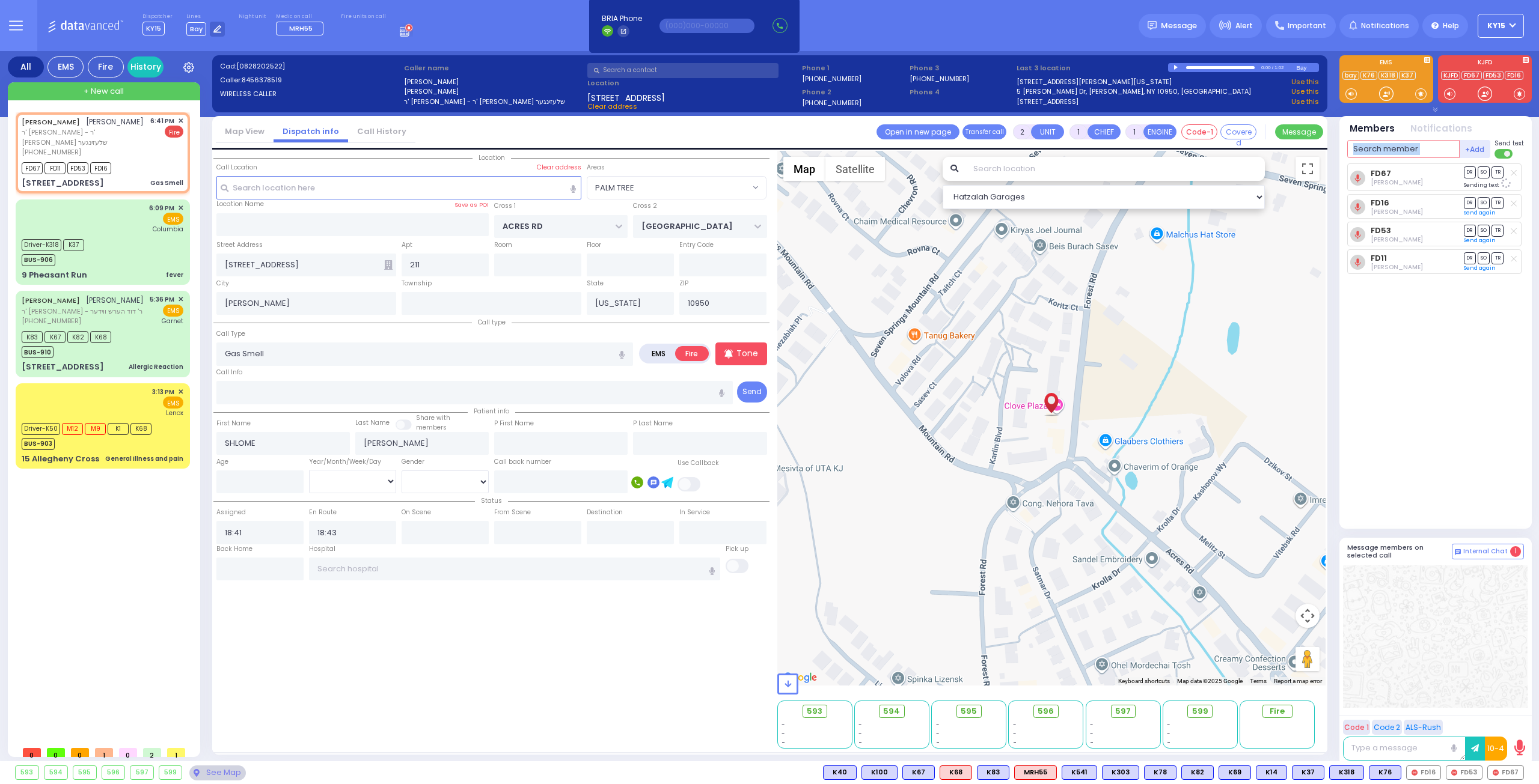
click at [1424, 146] on input "text" at bounding box center [1403, 149] width 112 height 18
click at [1397, 147] on input "text" at bounding box center [1403, 149] width 112 height 18
drag, startPoint x: 1432, startPoint y: 293, endPoint x: 1394, endPoint y: 250, distance: 57.4
click at [1432, 291] on div "FD67 Isaac Hershkowiz DR SO TR Sending text FD16" at bounding box center [1436, 341] width 179 height 355
click at [1386, 151] on input "text" at bounding box center [1403, 149] width 112 height 18
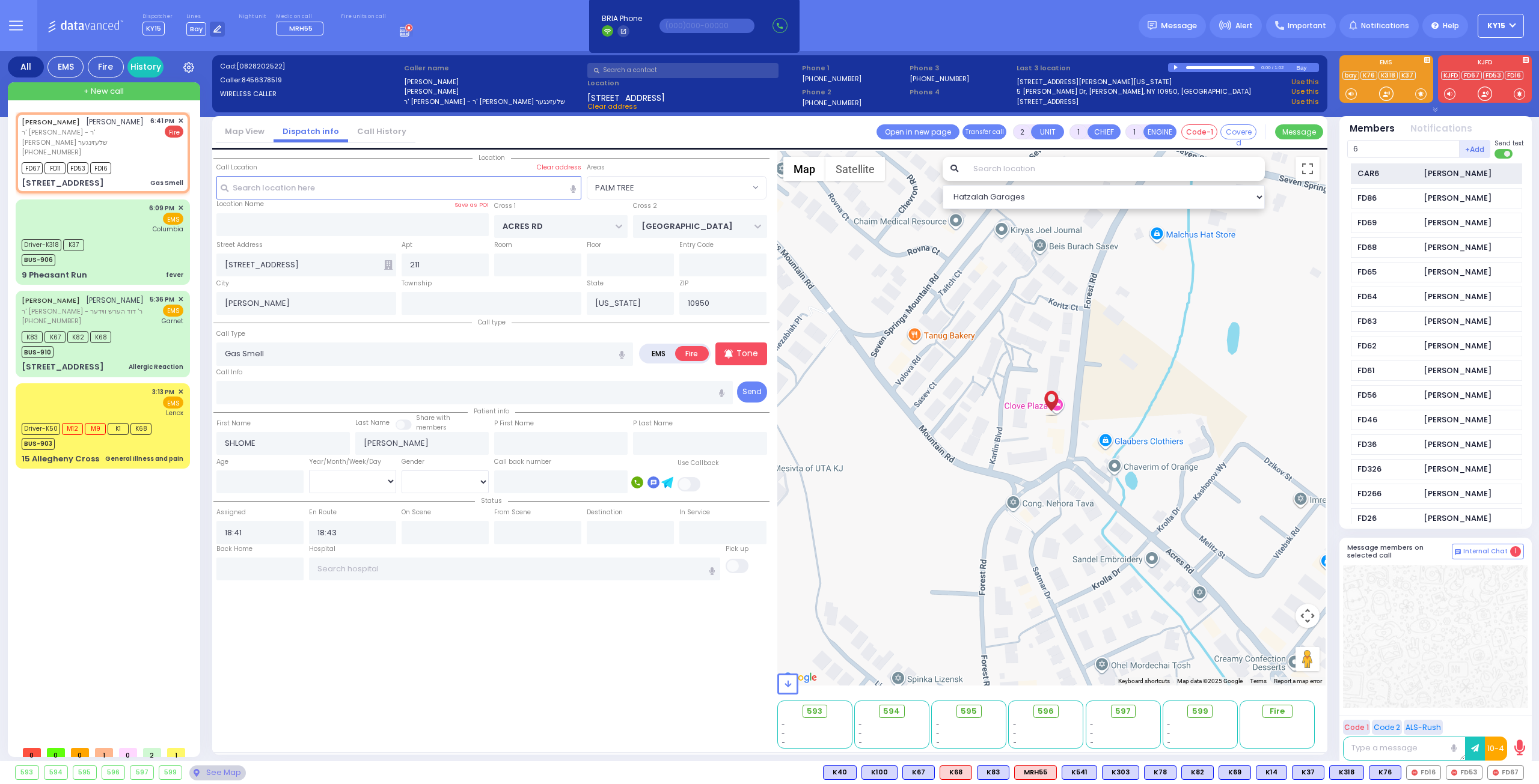
click at [1408, 173] on div "CAR6" at bounding box center [1387, 174] width 60 height 12
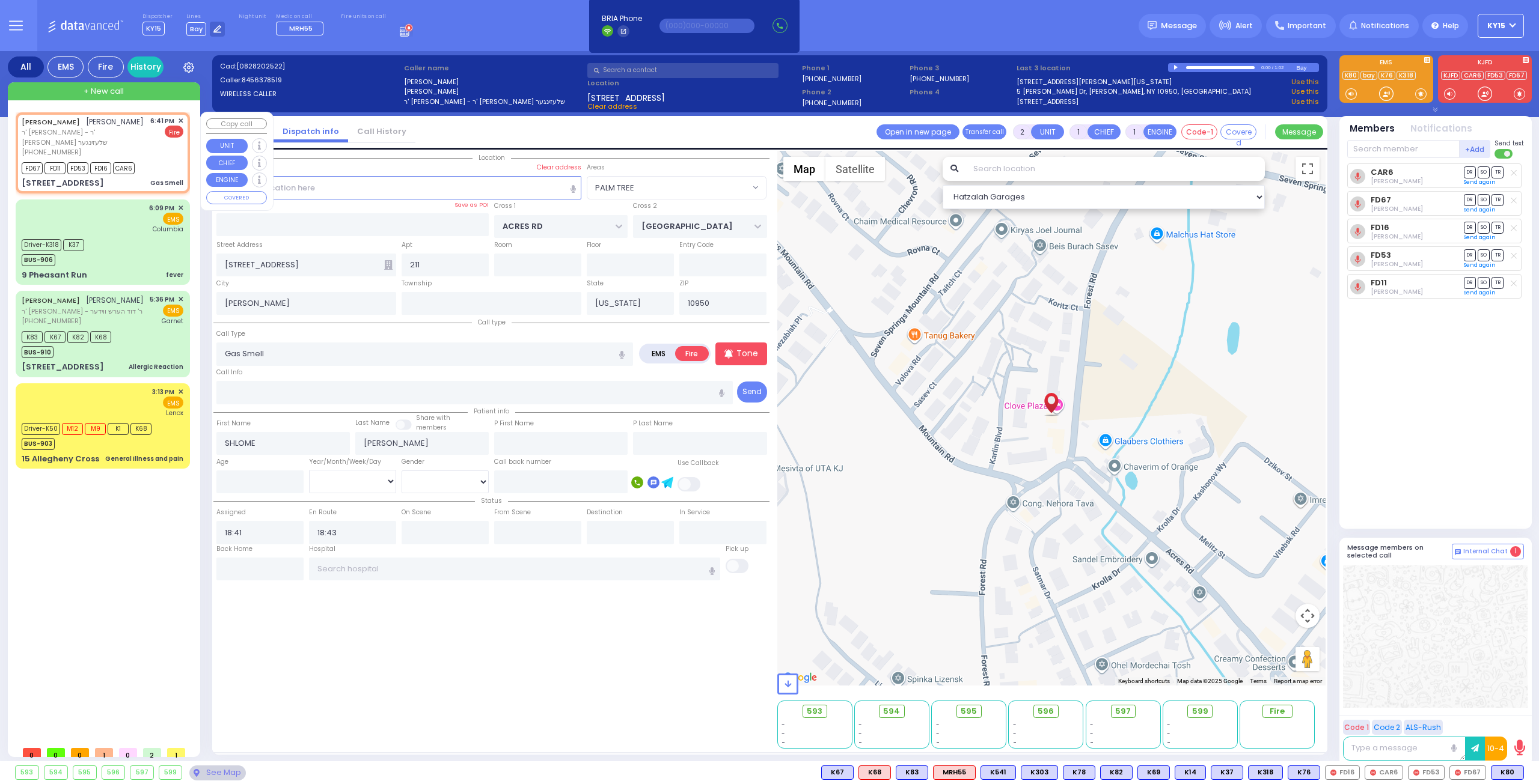
click at [156, 147] on div "6:41 PM ✕ Fire" at bounding box center [167, 137] width 34 height 42
click at [267, 566] on input "text" at bounding box center [260, 568] width 87 height 23
click at [264, 565] on input "text" at bounding box center [260, 568] width 87 height 23
click at [259, 558] on input "text" at bounding box center [260, 568] width 87 height 23
click at [258, 558] on input "text" at bounding box center [260, 568] width 87 height 23
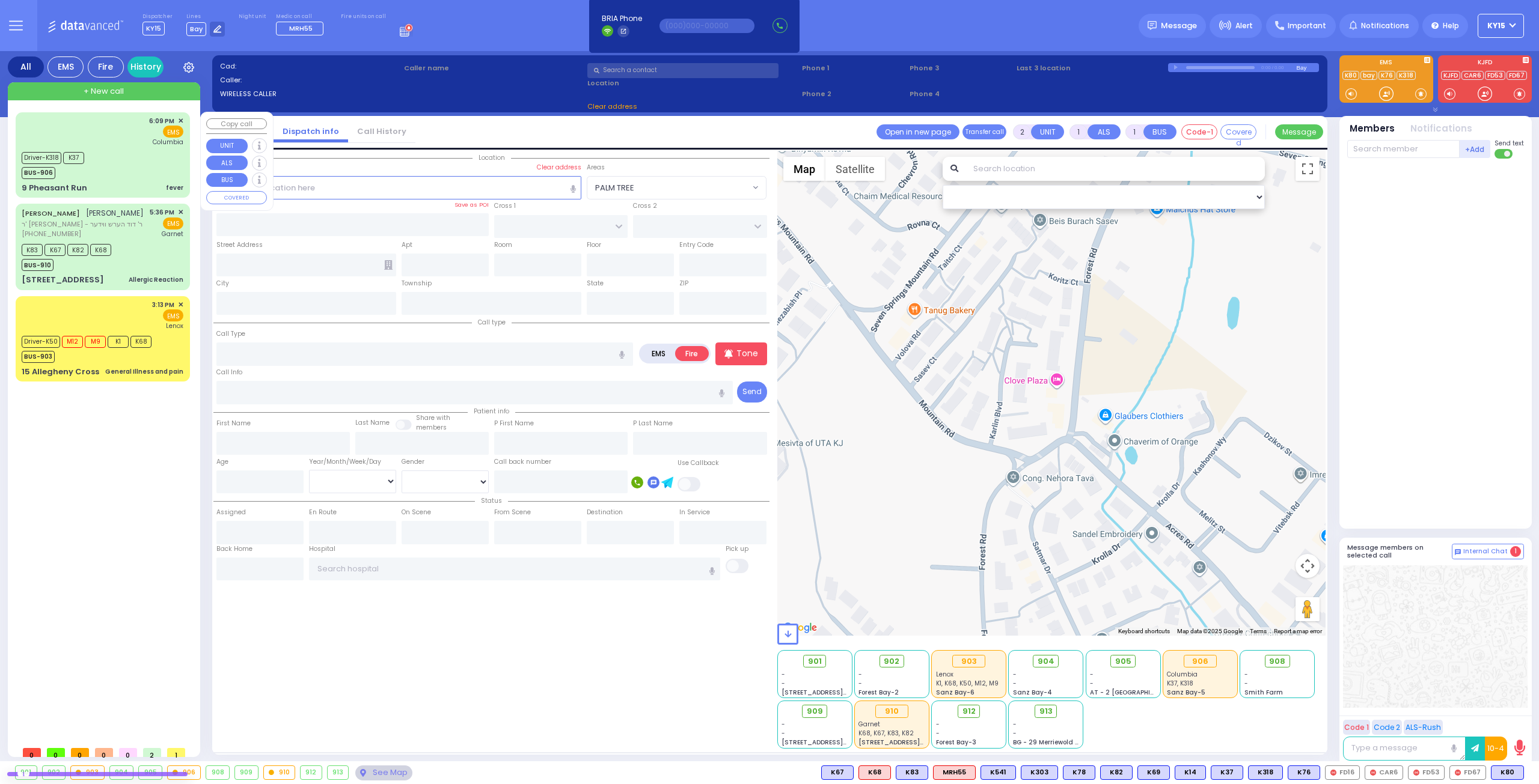
click at [112, 137] on div "6:09 PM ✕ EMS Columbia" at bounding box center [102, 131] width 162 height 31
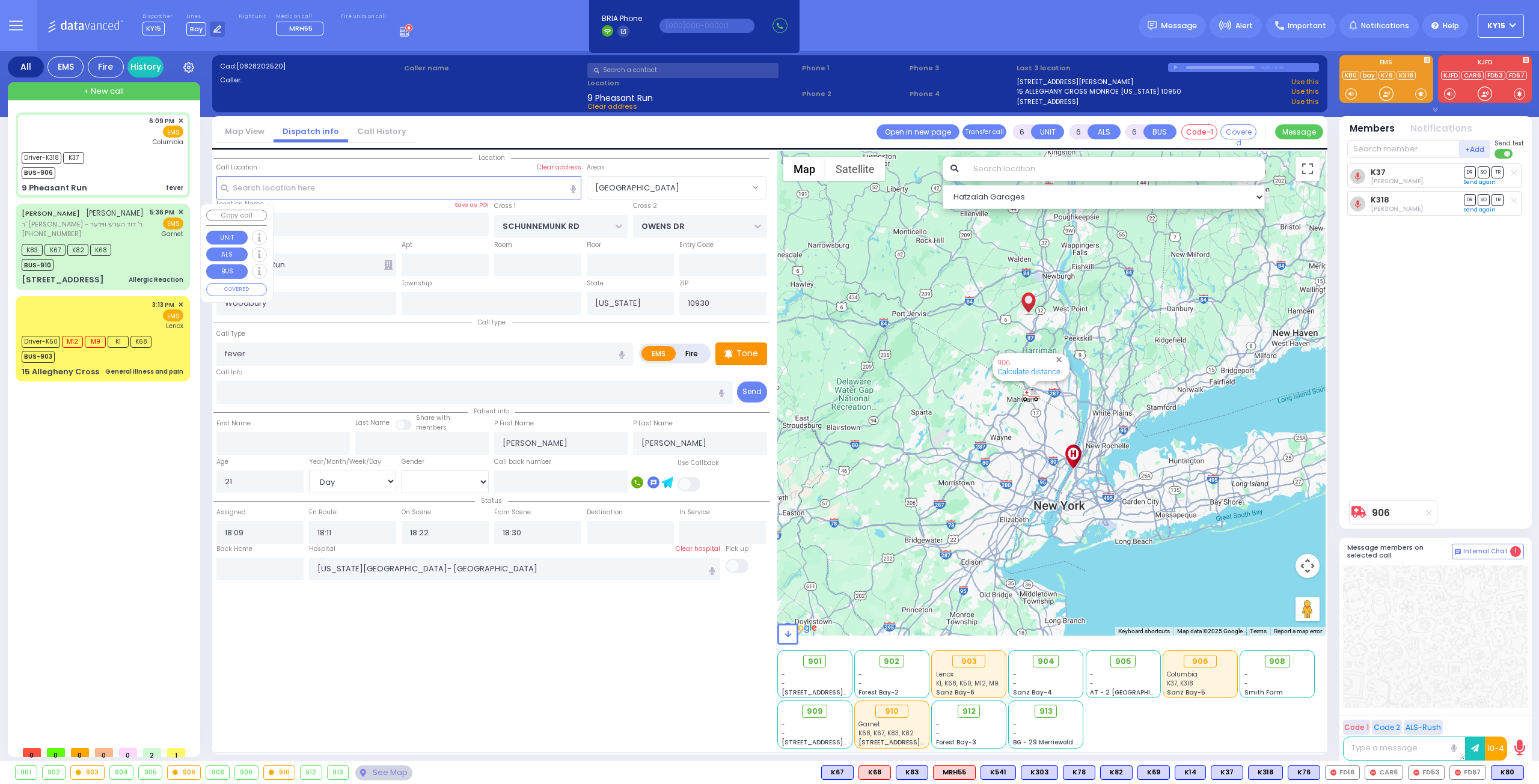
click at [137, 252] on div "K83 K67 K82 K68 BUS-910" at bounding box center [102, 256] width 162 height 30
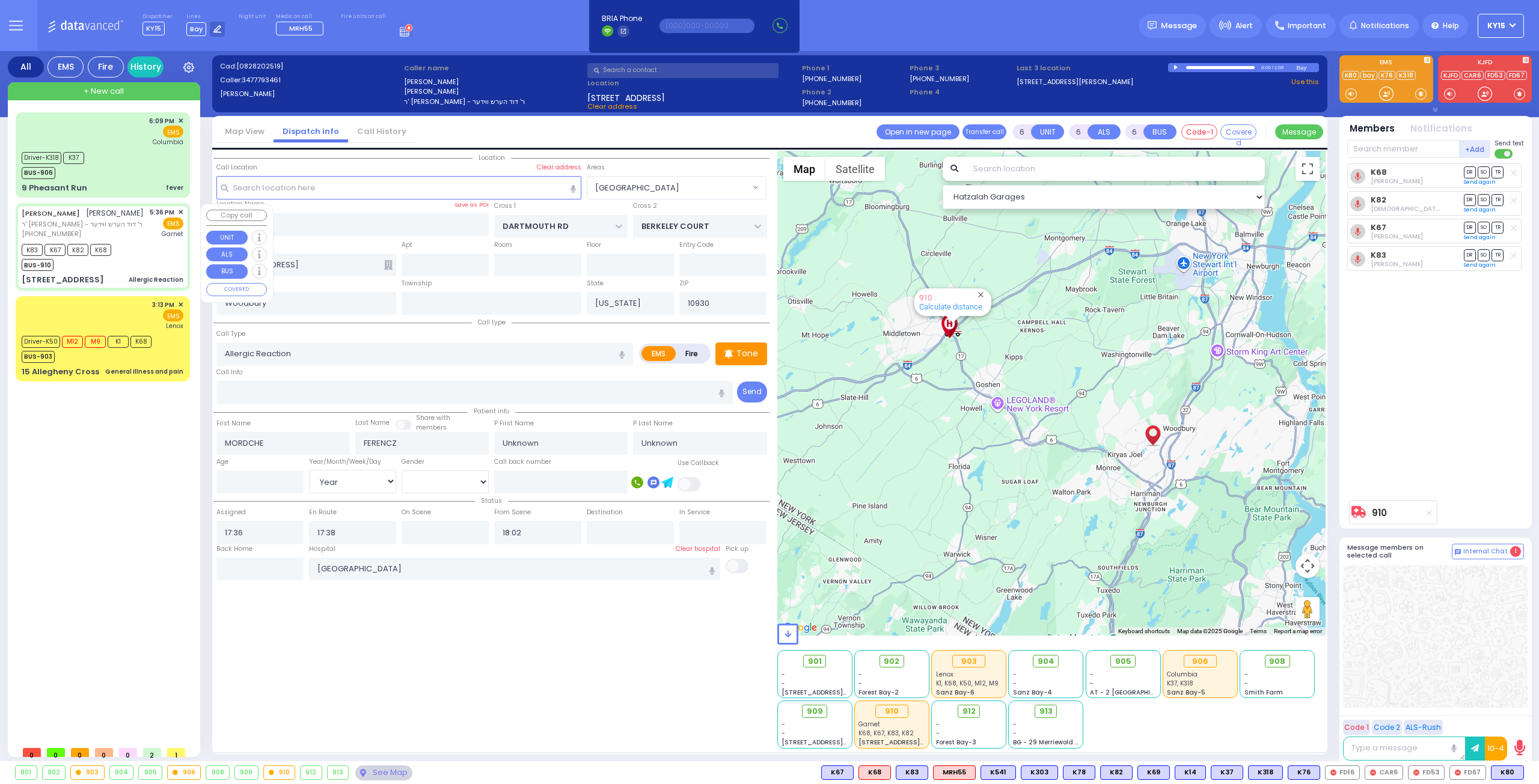
click at [141, 260] on div "K83 K67 K82 K68 BUS-910" at bounding box center [102, 256] width 162 height 30
click at [76, 314] on div "3:13 PM ✕ EMS Lenox" at bounding box center [102, 315] width 162 height 31
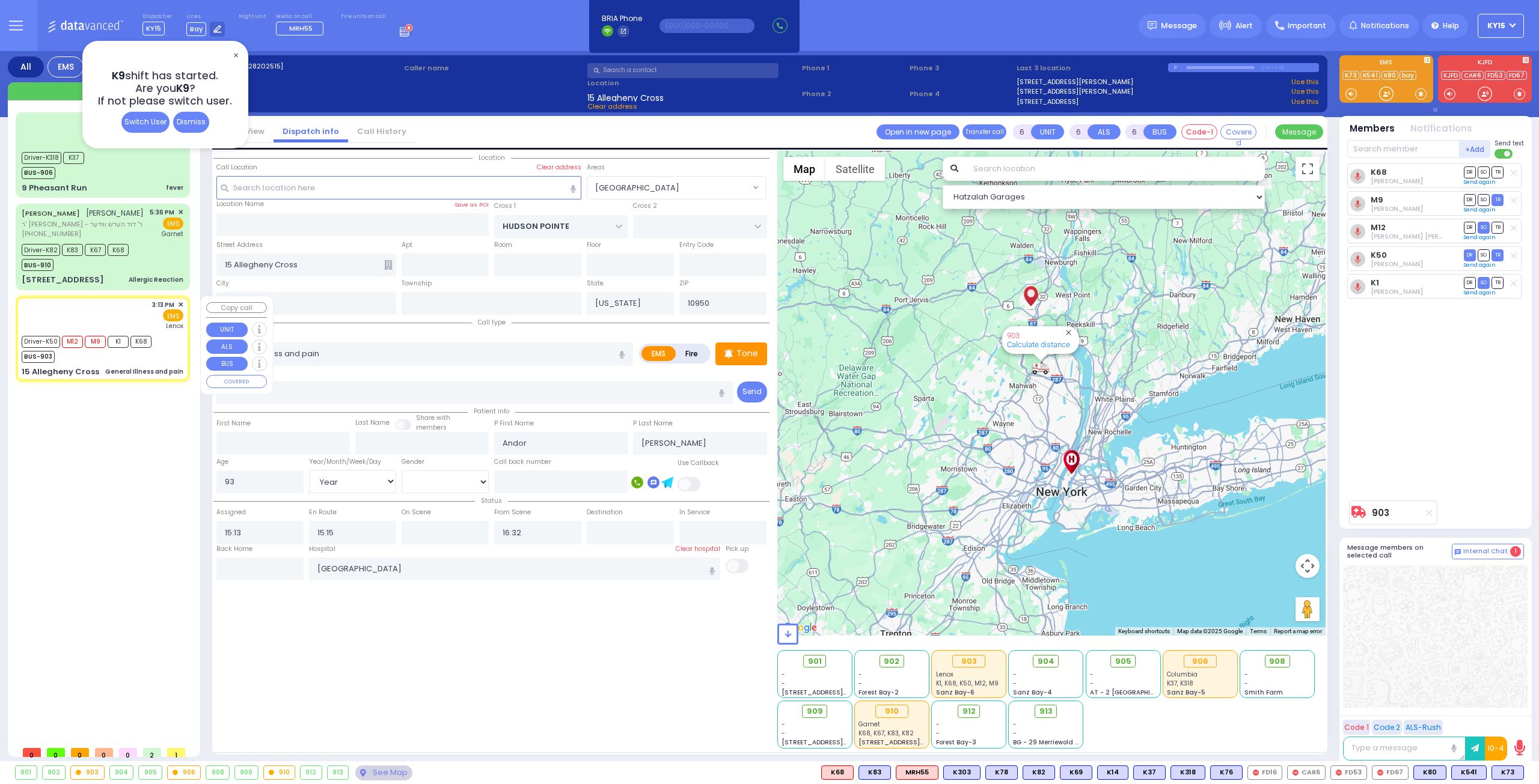
select select "[GEOGRAPHIC_DATA]"
select select "Year"
select select "[DEMOGRAPHIC_DATA]"
click at [235, 50] on span "✕" at bounding box center [236, 56] width 10 height 14
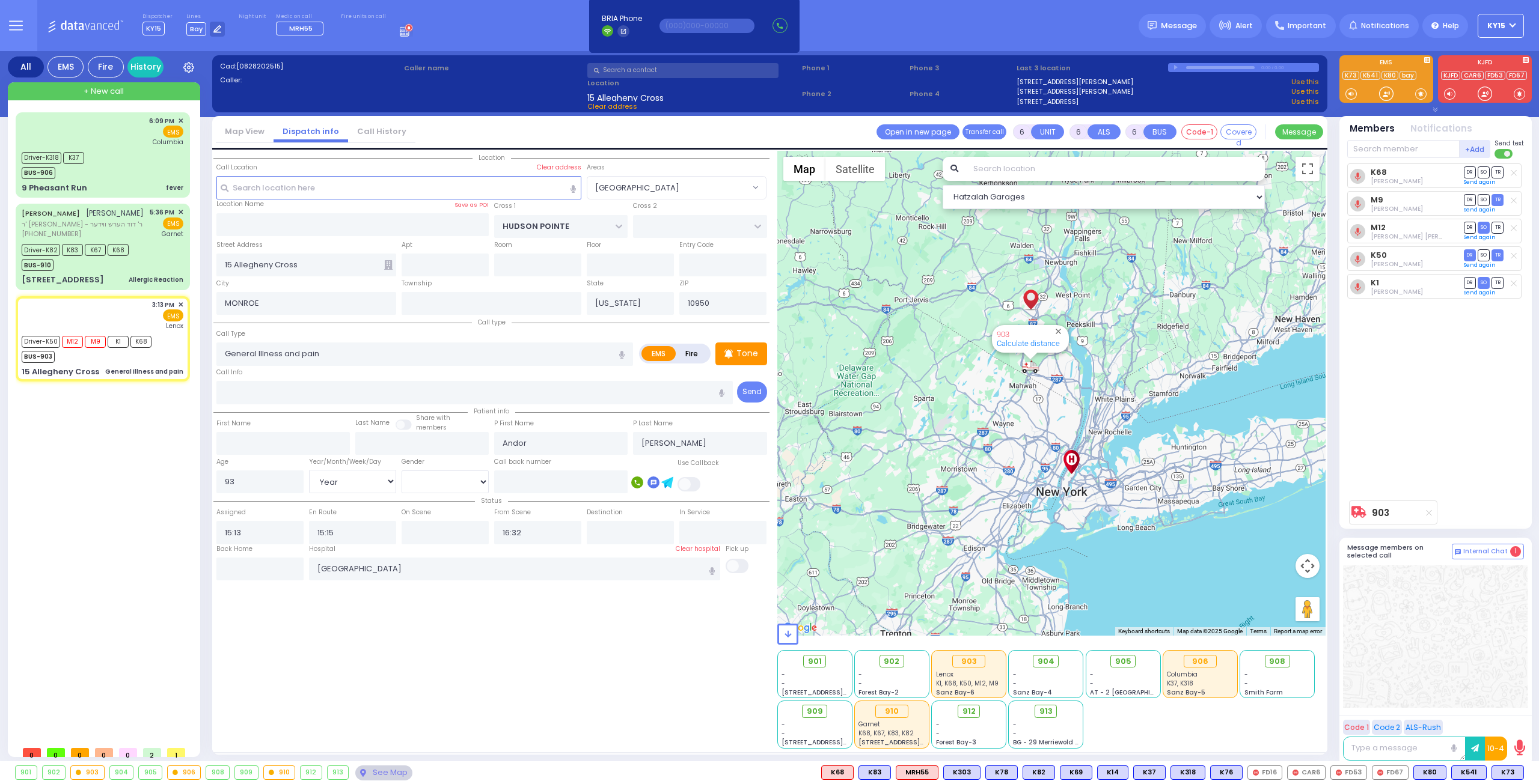
click at [1510, 23] on button "KY15" at bounding box center [1501, 26] width 46 height 24
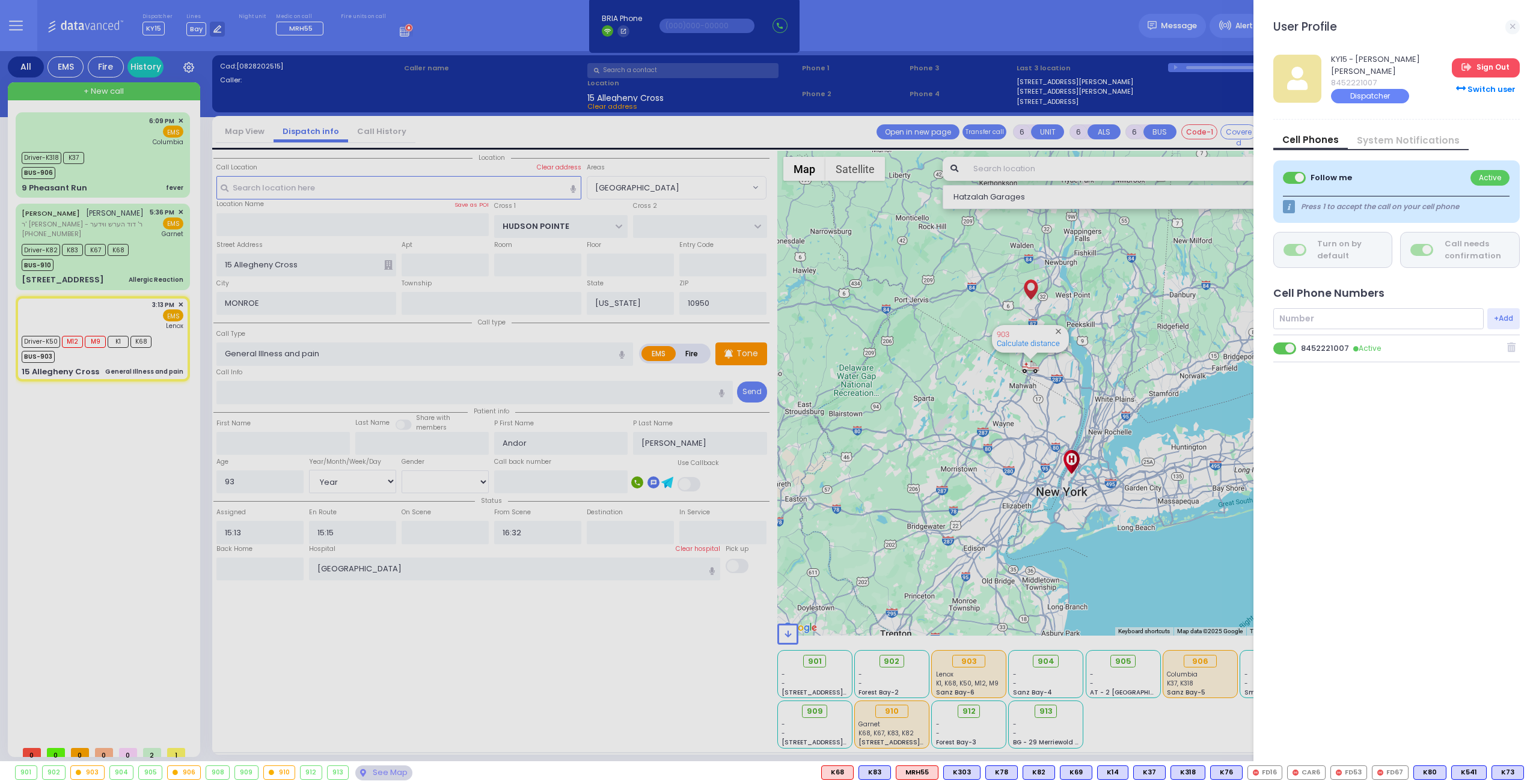
click at [1500, 63] on link "Sign Out" at bounding box center [1485, 67] width 67 height 19
